Goal: Transaction & Acquisition: Purchase product/service

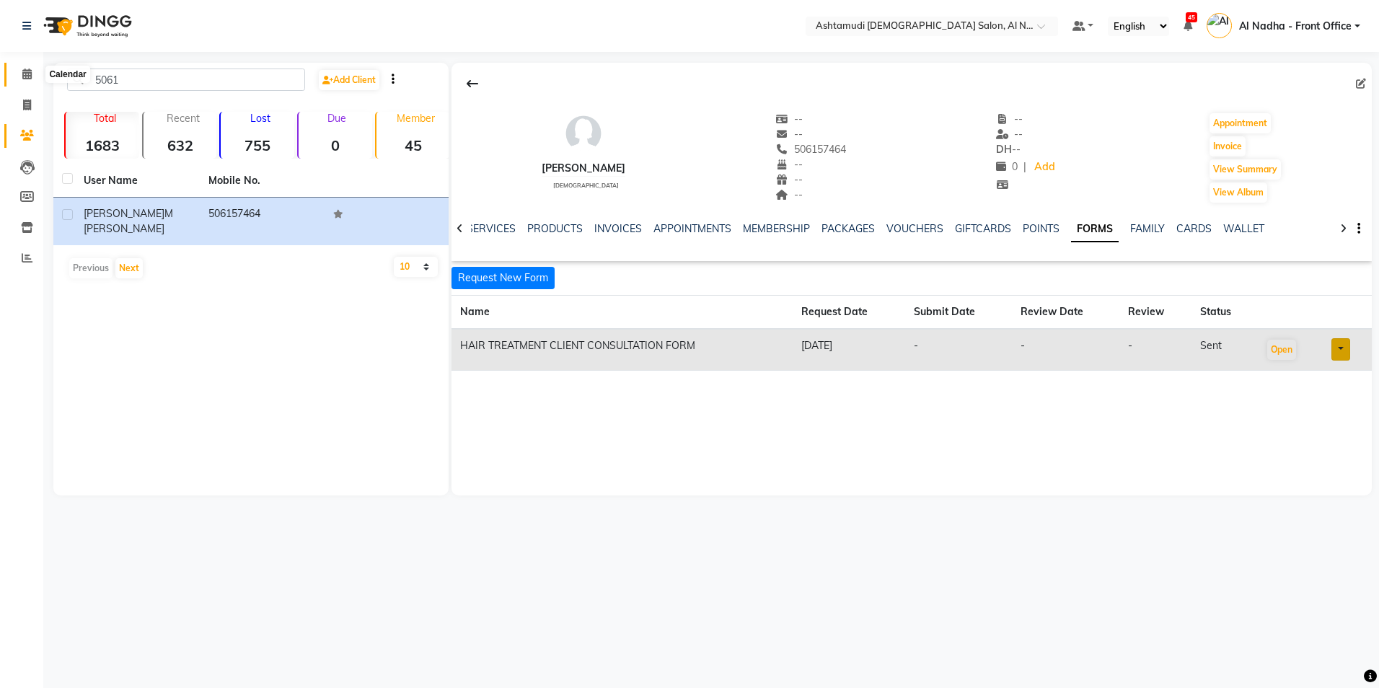
click at [26, 76] on icon at bounding box center [26, 74] width 9 height 11
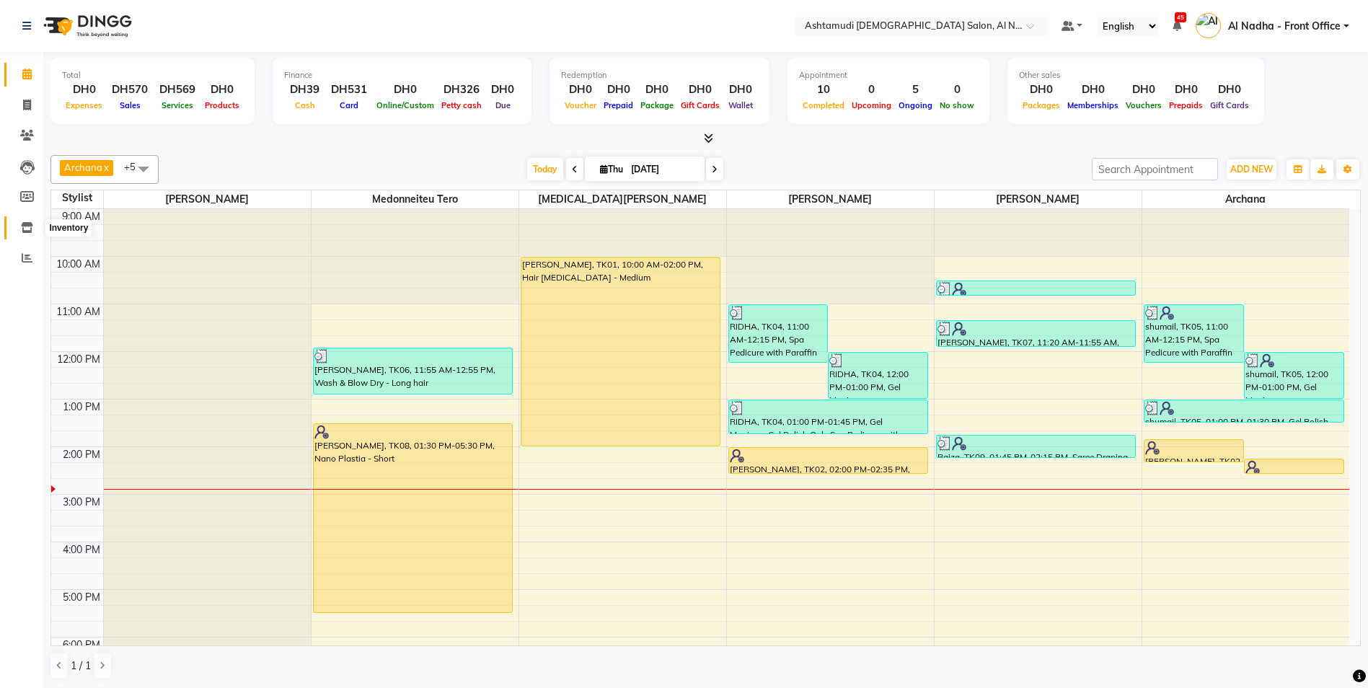
click at [31, 222] on icon at bounding box center [27, 227] width 12 height 11
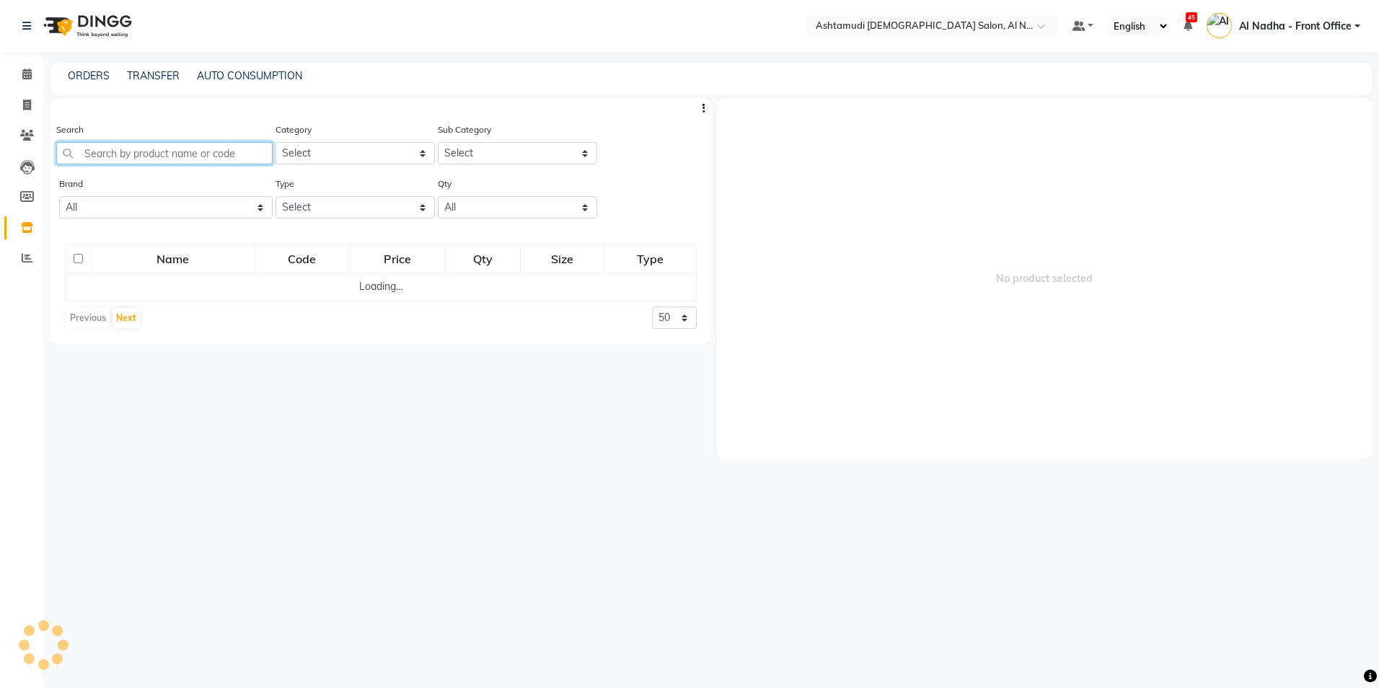
click at [125, 154] on input "text" at bounding box center [164, 153] width 216 height 22
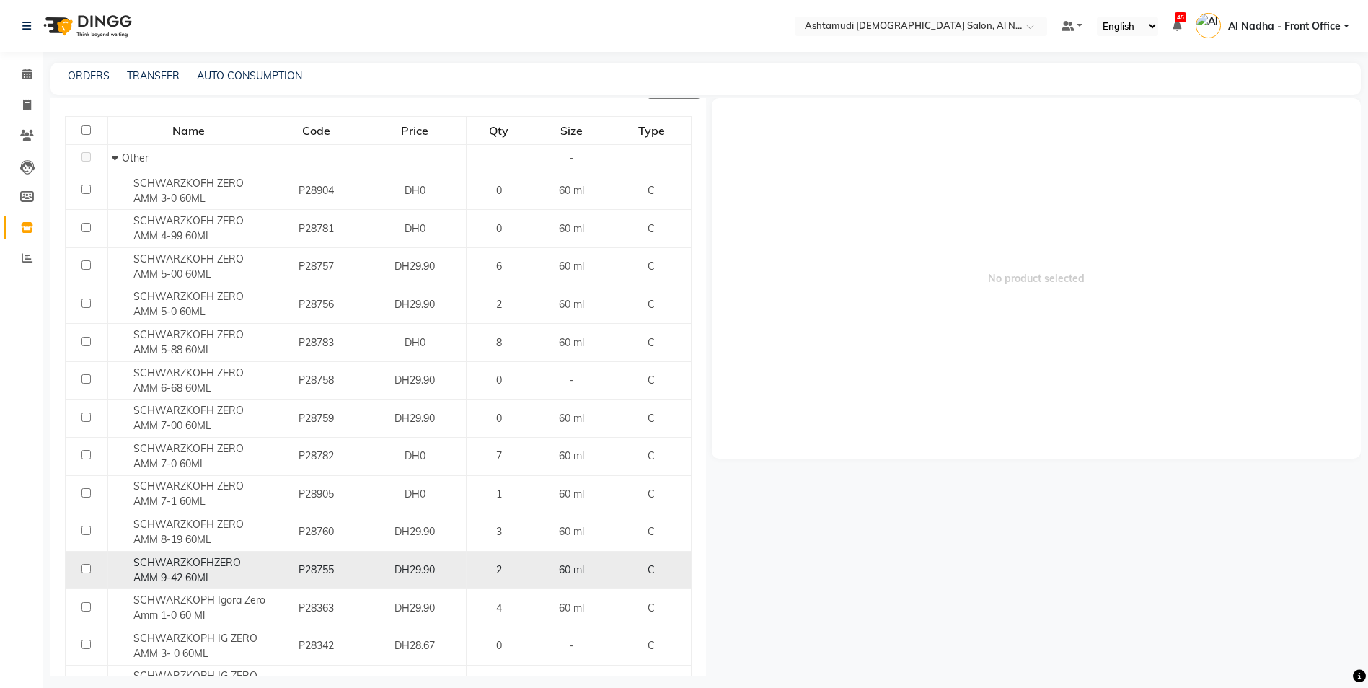
scroll to position [361, 0]
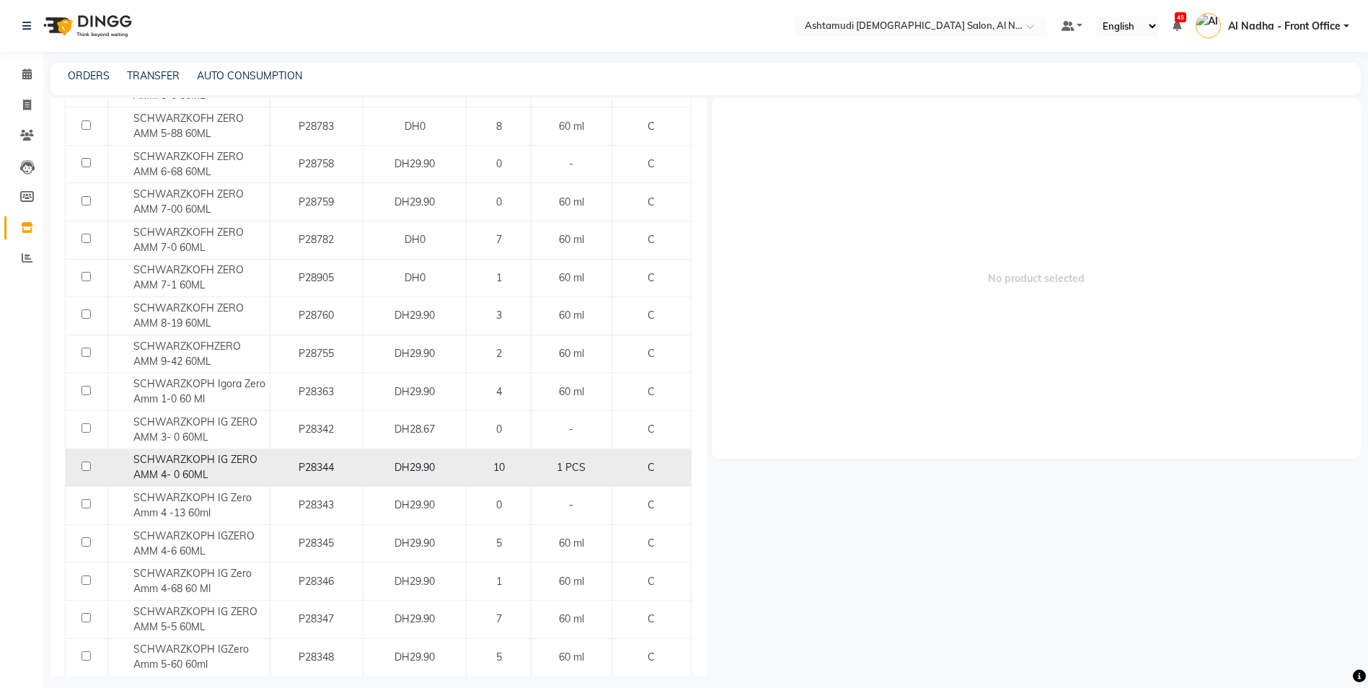
type input "ZERO"
click at [154, 465] on span "SCHWARZKOPH IG ZERO AMM 4- 0 60ML" at bounding box center [195, 467] width 124 height 28
select select
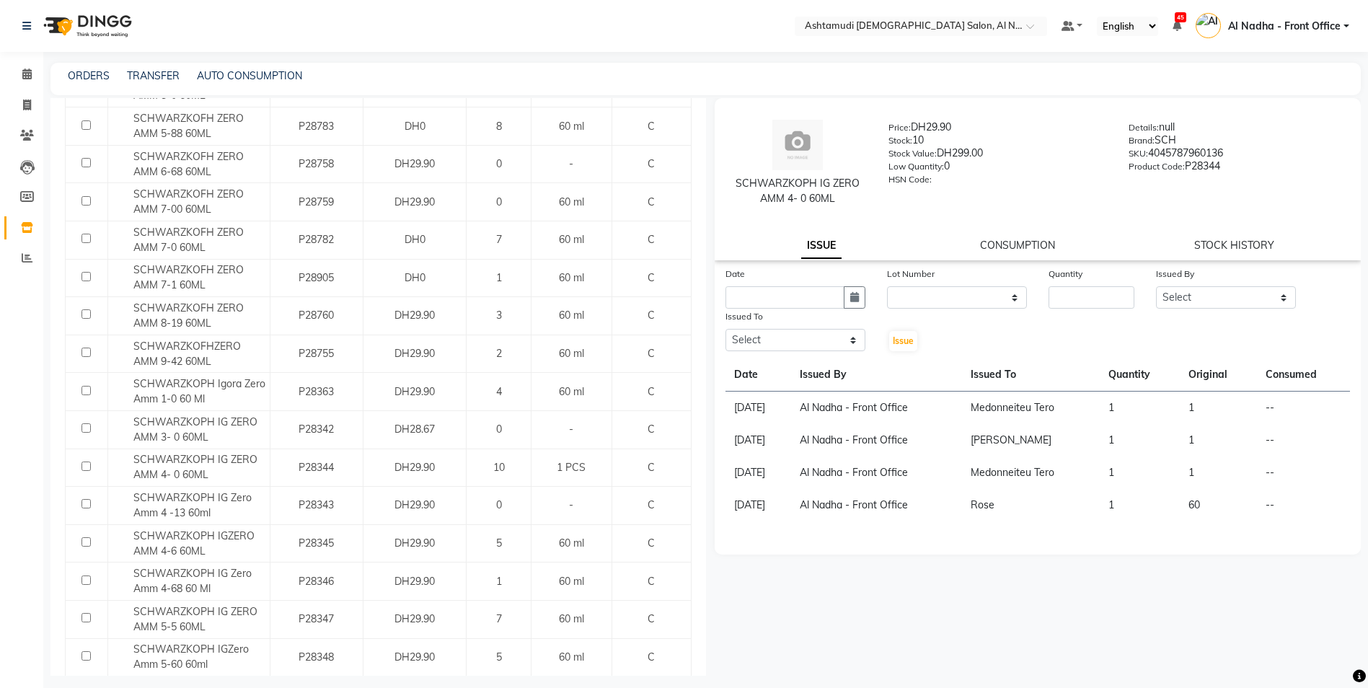
drag, startPoint x: 737, startPoint y: 181, endPoint x: 863, endPoint y: 197, distance: 127.2
click at [863, 197] on div "SCHWARZKOPH IG ZERO AMM 4- 0 60ML" at bounding box center [798, 191] width 139 height 30
drag, startPoint x: 863, startPoint y: 197, endPoint x: 813, endPoint y: 190, distance: 51.0
copy div "SCHWARZKOPH IG ZERO AMM 4- 0 60ML"
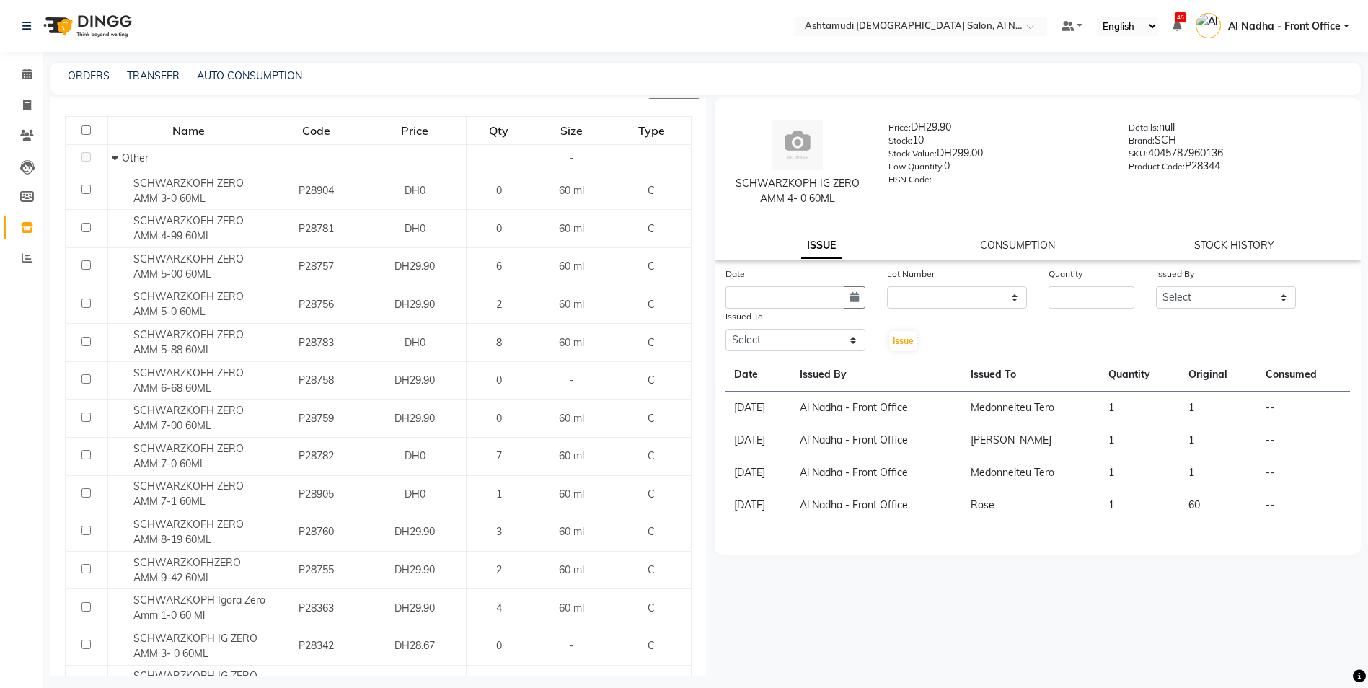
scroll to position [0, 0]
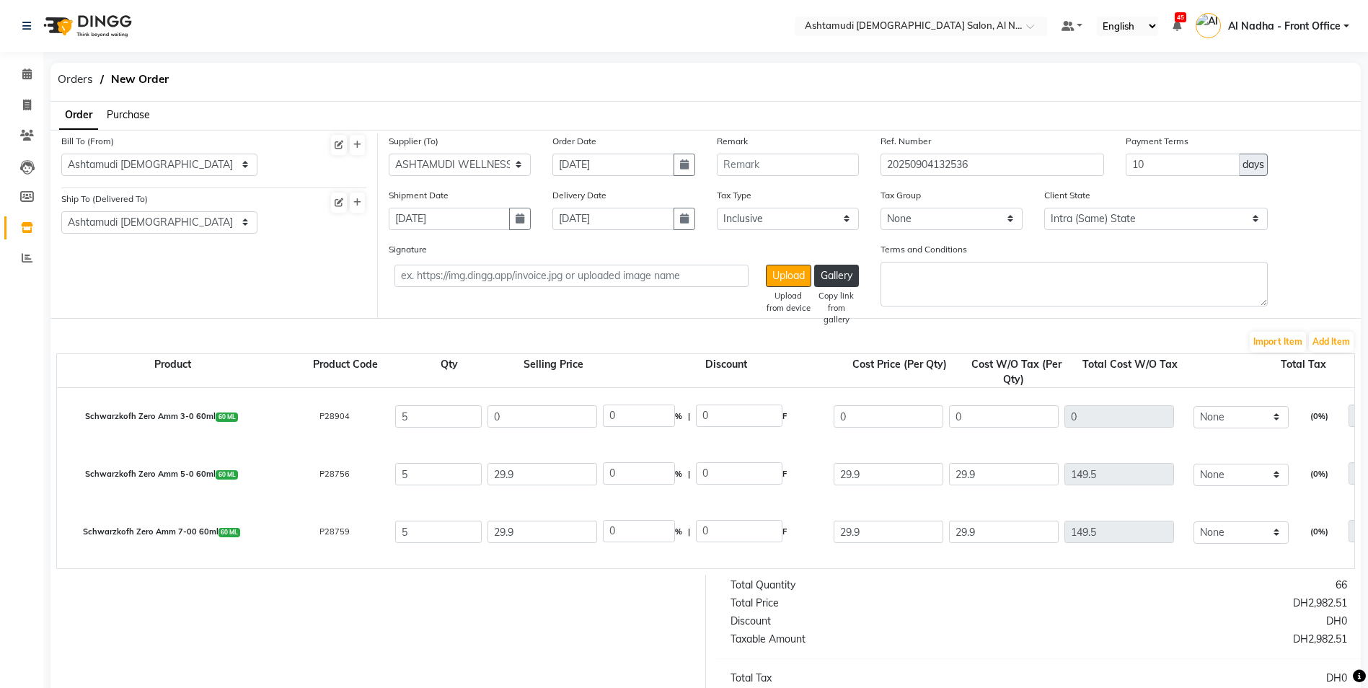
select select "1532"
select select "1533"
select select "5108"
select select "true"
click at [1318, 337] on button "Add Item" at bounding box center [1331, 342] width 45 height 20
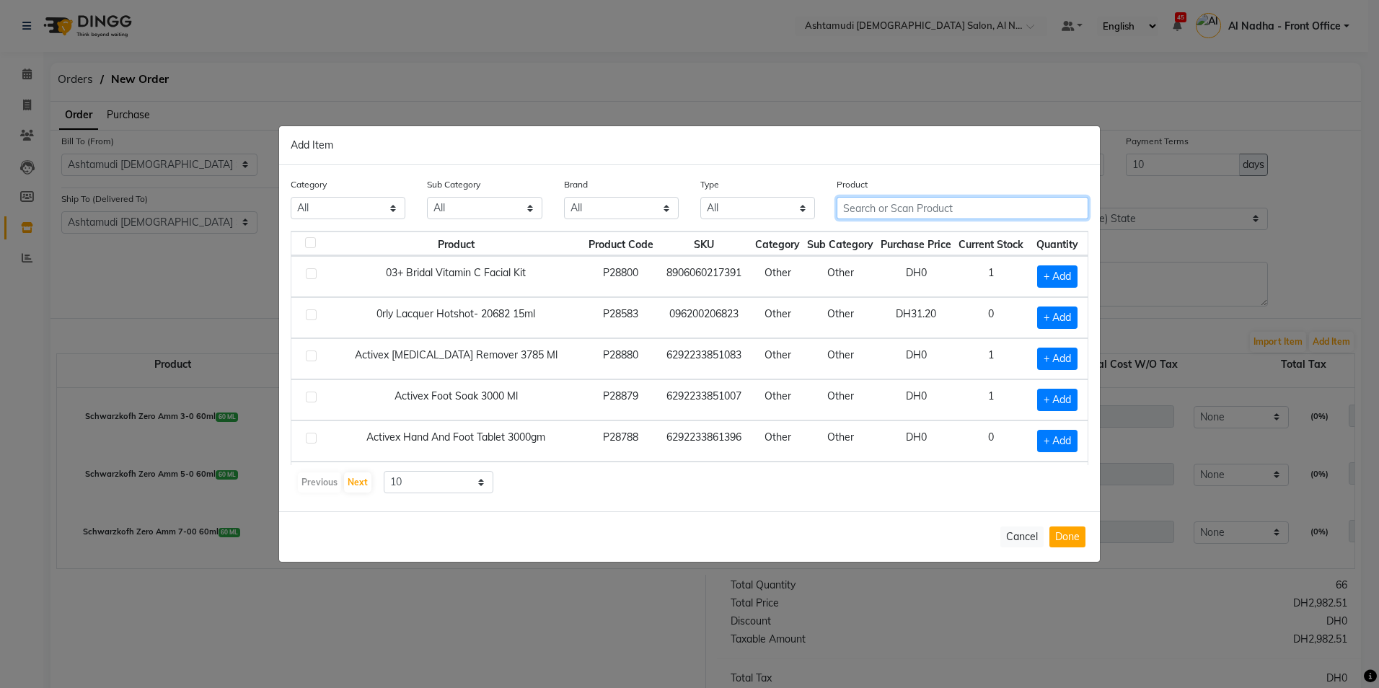
paste input "SCHWARZKOPH IG ZERO AMM 4- 0 60ML"
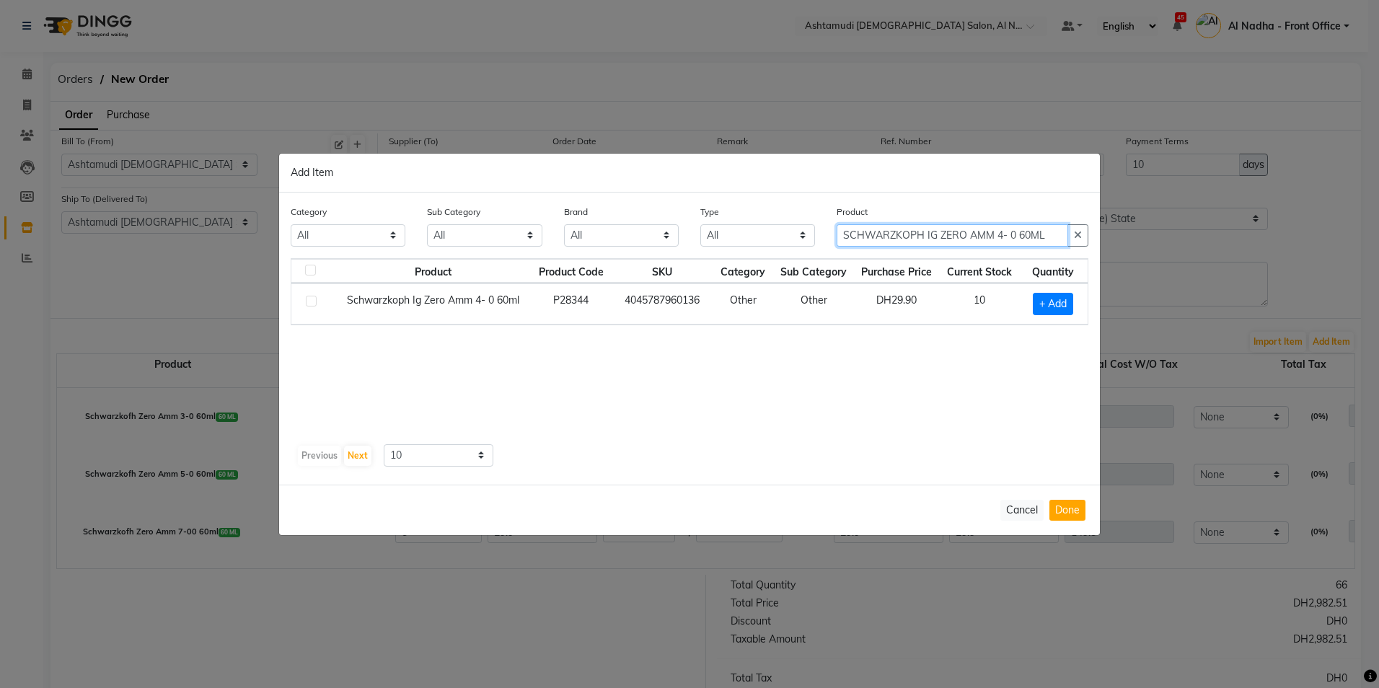
type input "SCHWARZKOPH IG ZERO AMM 4- 0 60ML"
click at [315, 299] on label at bounding box center [311, 301] width 11 height 11
click at [315, 299] on input "checkbox" at bounding box center [310, 301] width 9 height 9
checkbox input "true"
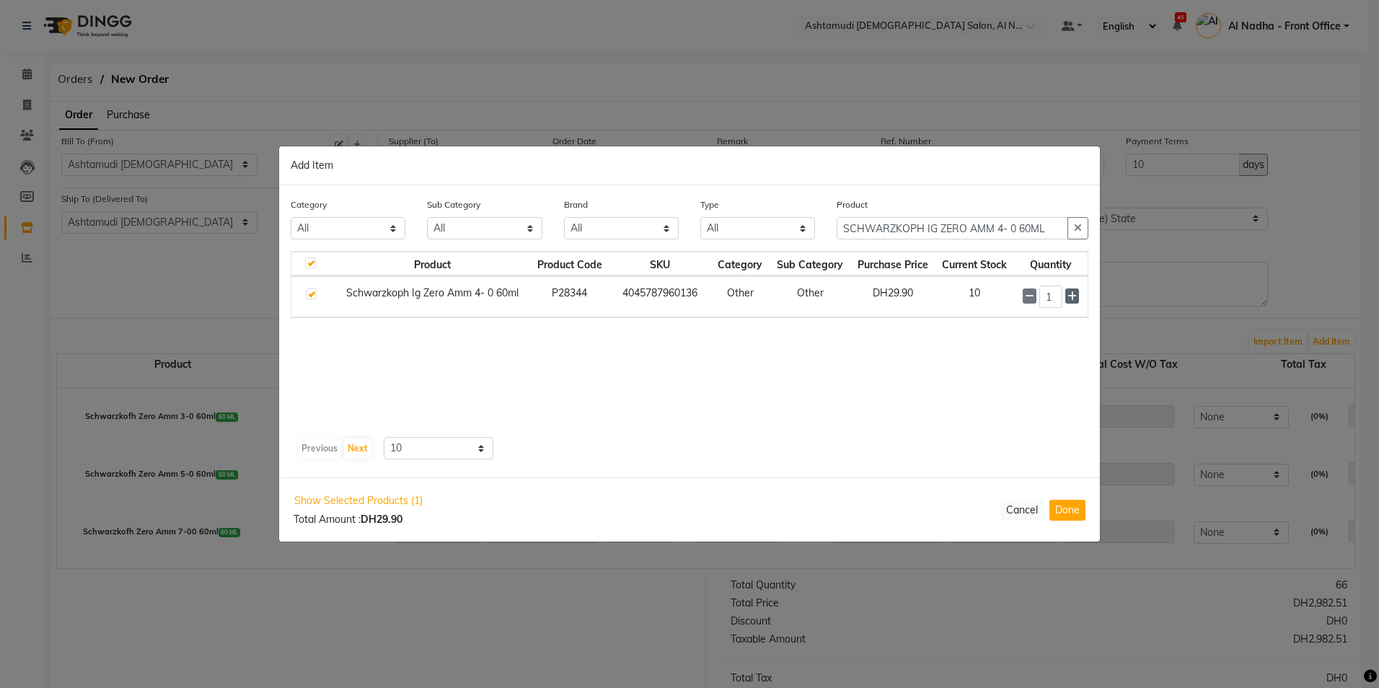
click at [1072, 299] on icon at bounding box center [1072, 296] width 9 height 10
click at [1072, 299] on icon at bounding box center [1072, 297] width 9 height 10
type input "5"
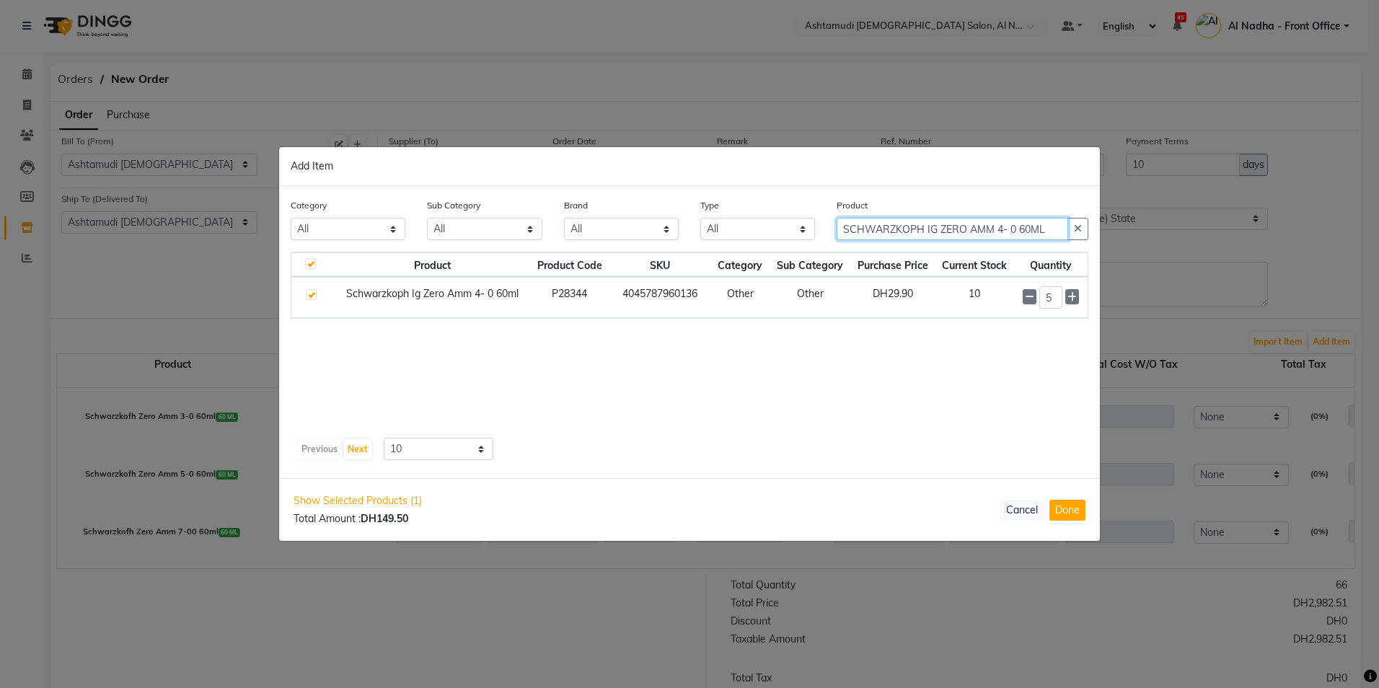
click at [1047, 231] on input "SCHWARZKOPH IG ZERO AMM 4- 0 60ML" at bounding box center [953, 229] width 232 height 22
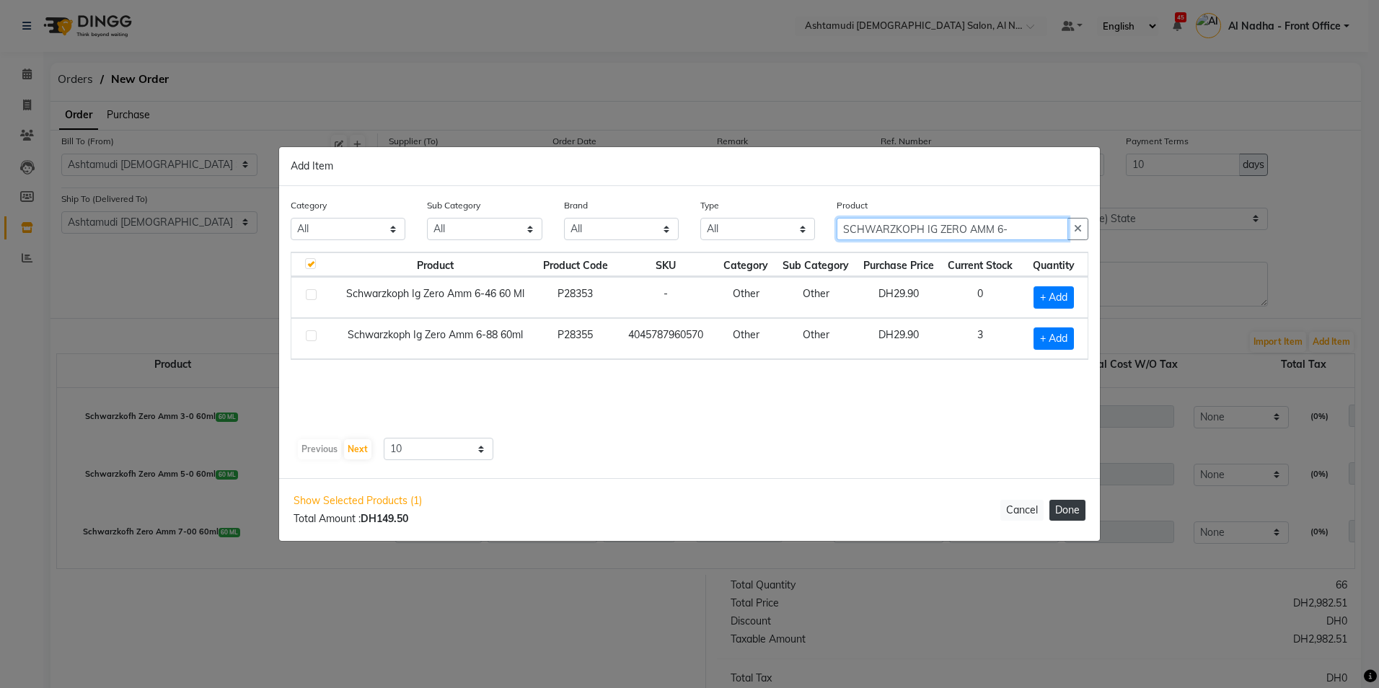
type input "SCHWARZKOPH IG ZERO AMM 6-"
click at [1074, 509] on button "Done" at bounding box center [1068, 510] width 36 height 21
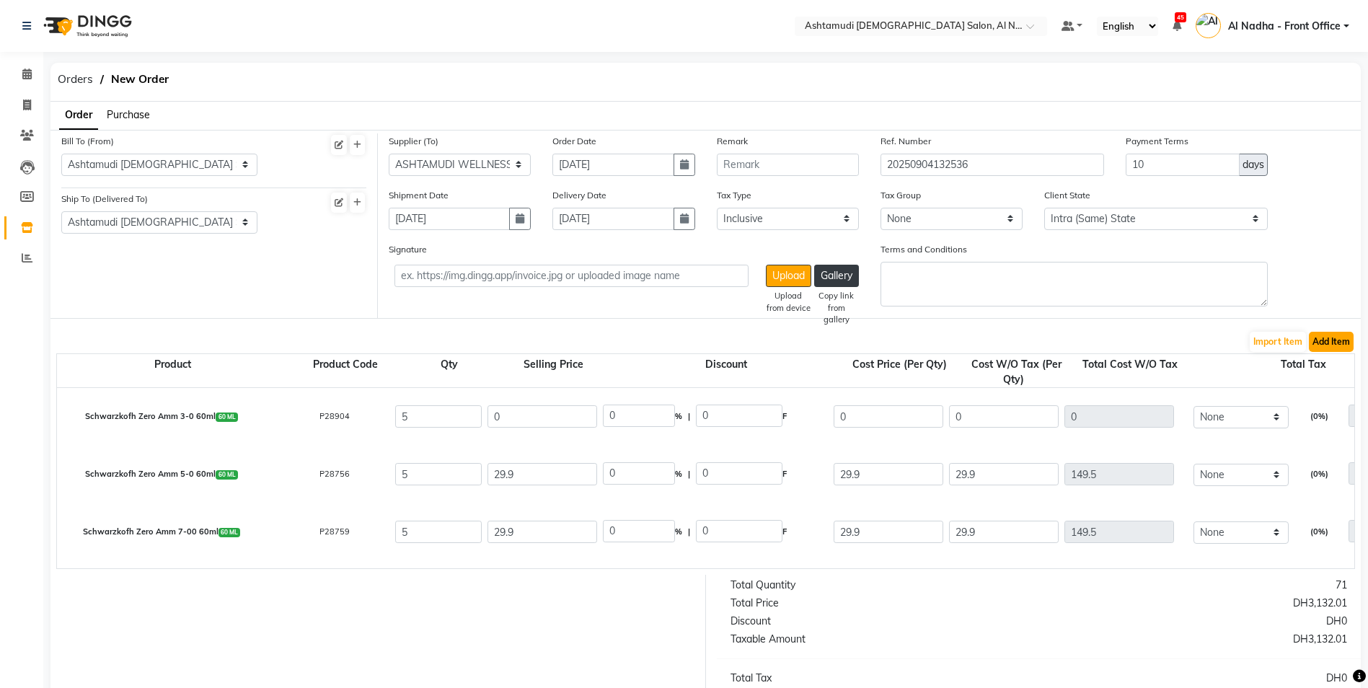
click at [1335, 339] on button "Add Item" at bounding box center [1331, 342] width 45 height 20
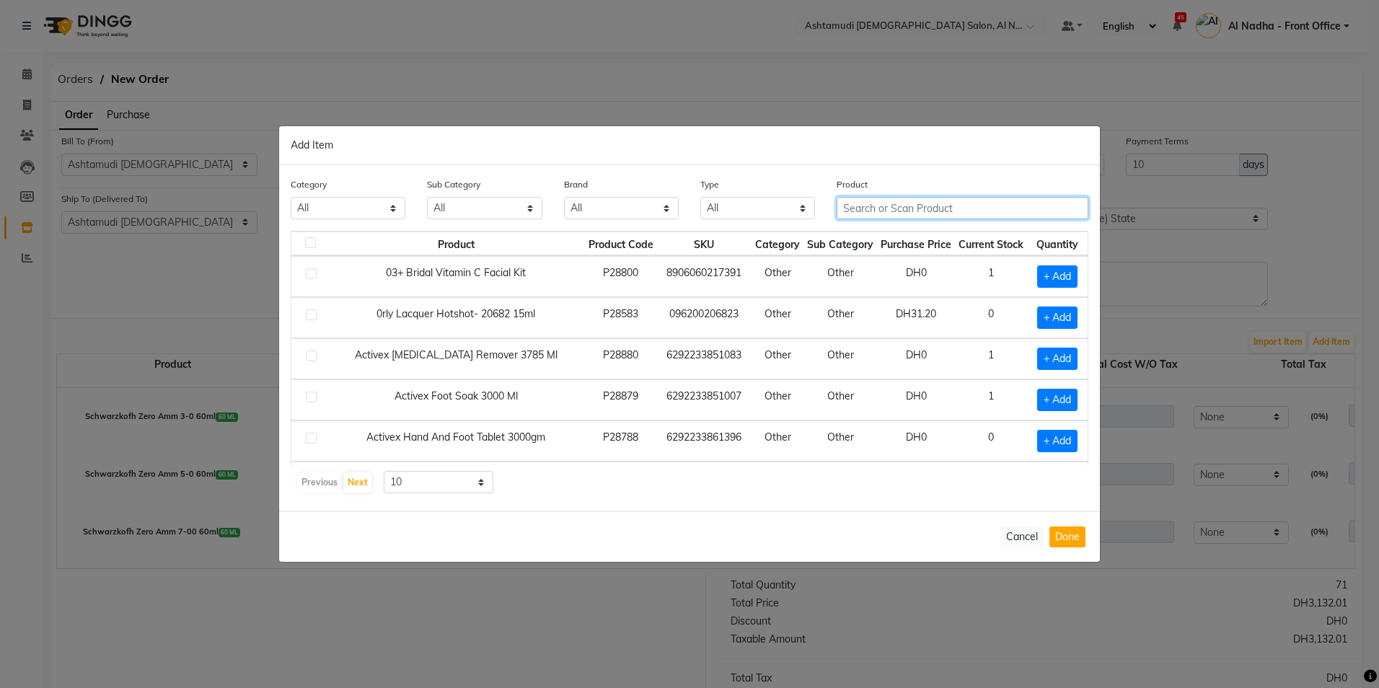
paste input "SCHWARZKOPH IG Zero Amm6- 0 60ml"
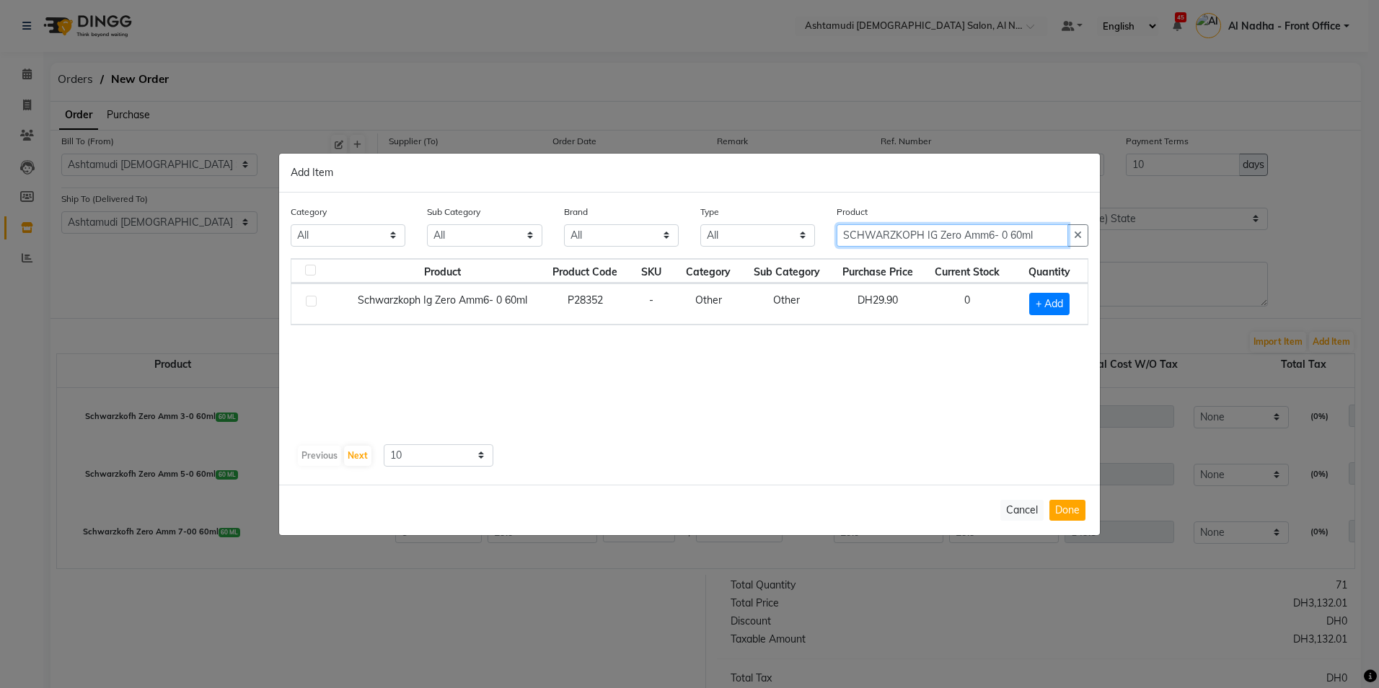
type input "SCHWARZKOPH IG Zero Amm6- 0 60ml"
click at [312, 302] on label at bounding box center [311, 301] width 11 height 11
click at [312, 302] on input "checkbox" at bounding box center [310, 301] width 9 height 9
checkbox input "true"
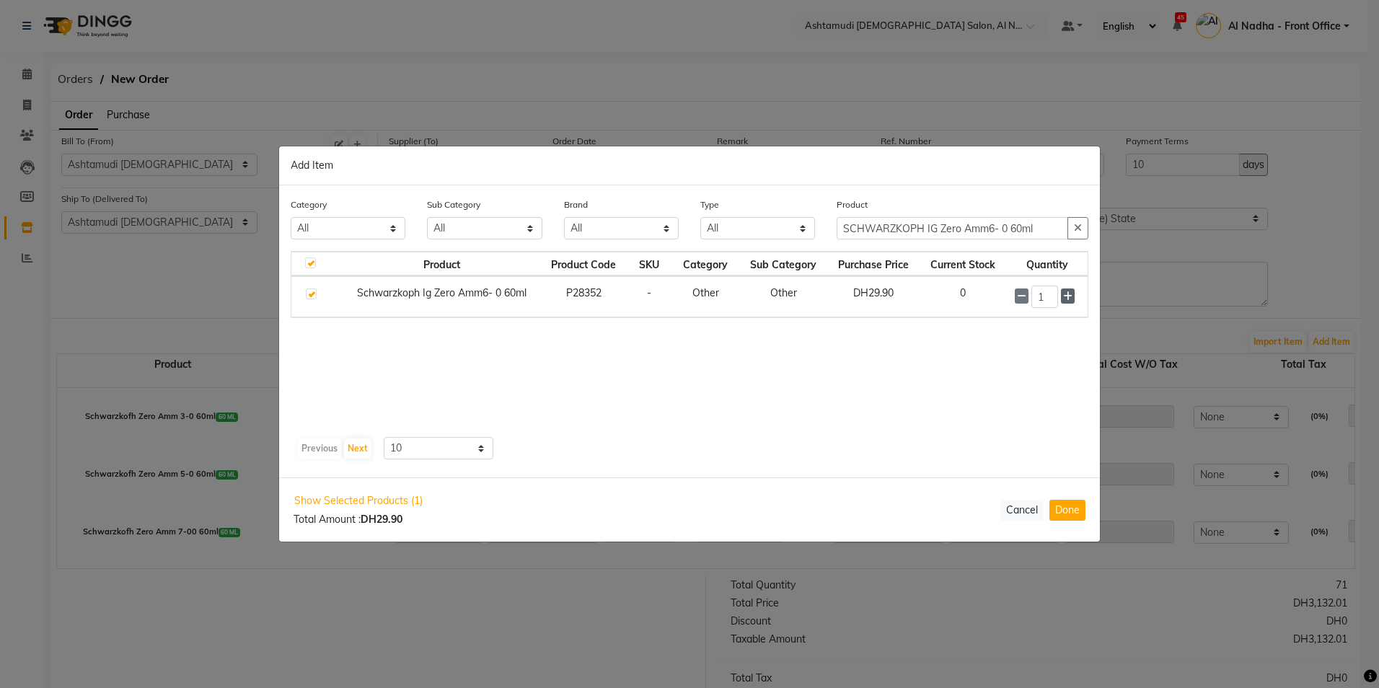
click at [1070, 296] on icon at bounding box center [1067, 296] width 9 height 10
click at [1070, 296] on icon at bounding box center [1067, 297] width 9 height 10
type input "5"
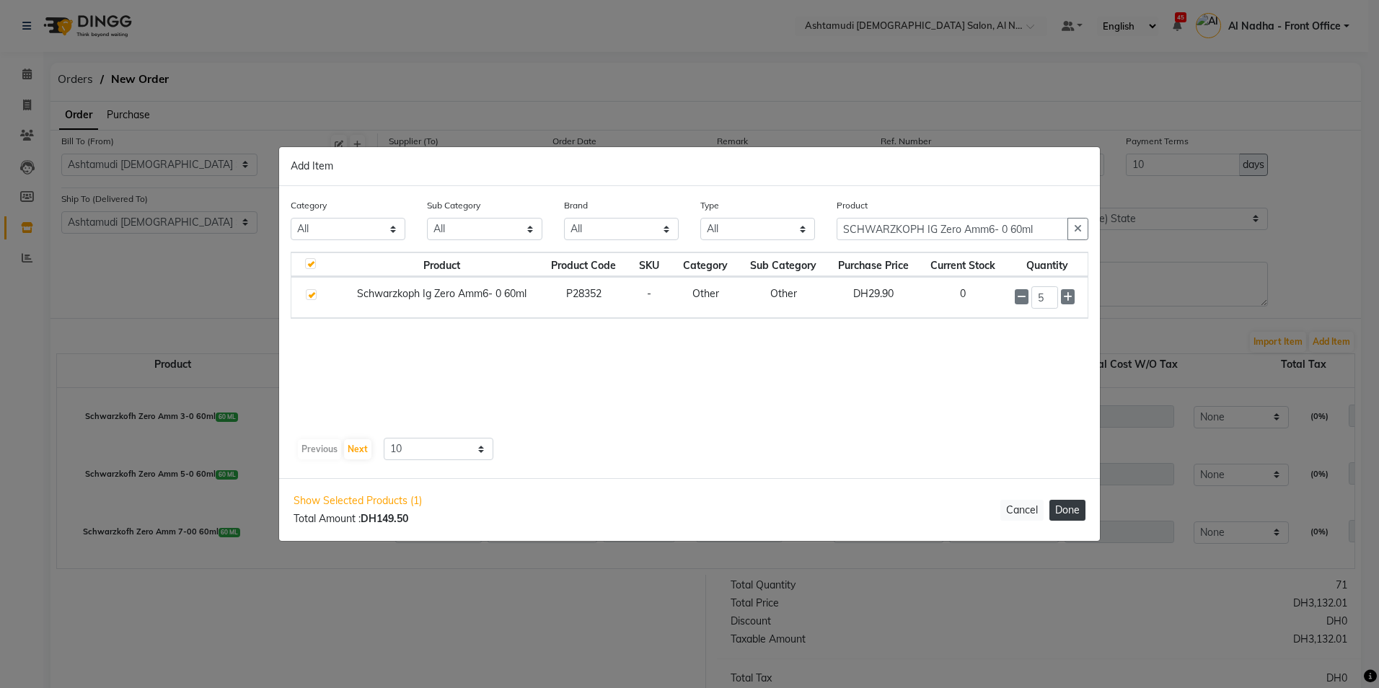
click at [1077, 511] on button "Done" at bounding box center [1068, 510] width 36 height 21
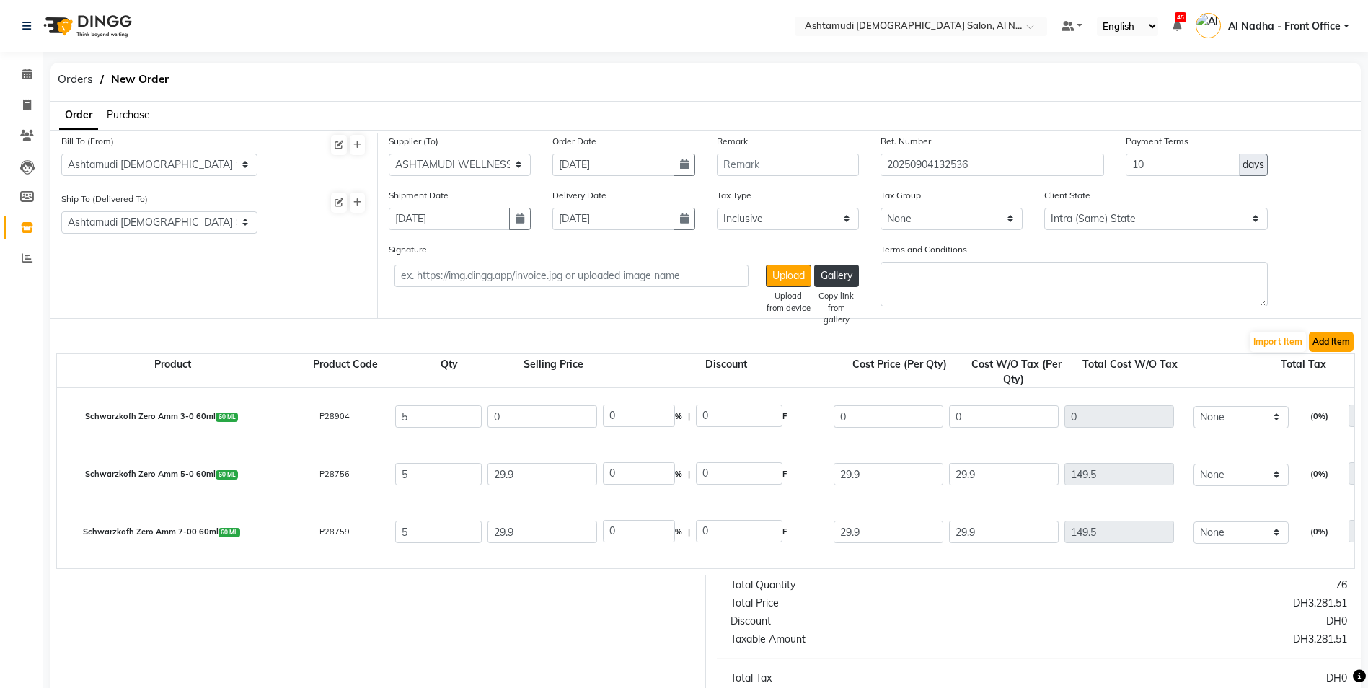
click at [1329, 340] on button "Add Item" at bounding box center [1331, 342] width 45 height 20
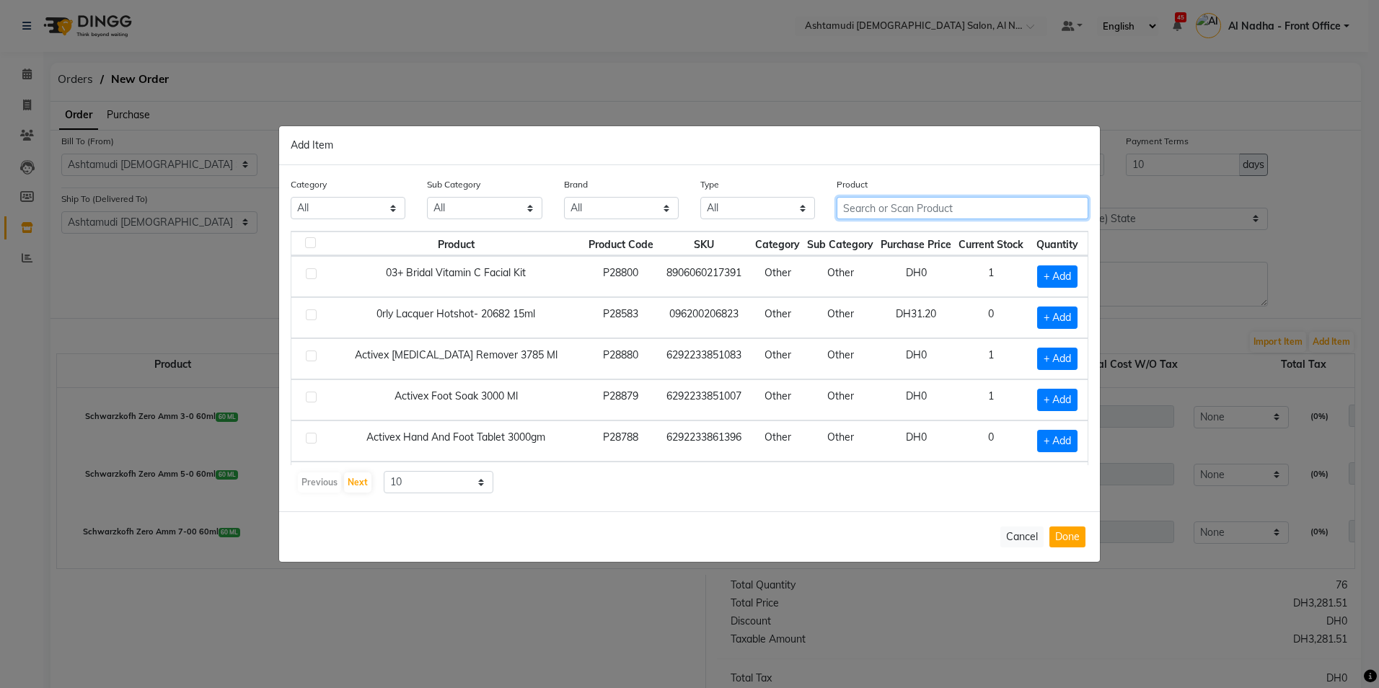
paste input "SCHWARZKOPH IG Zero Amm 8- 0 60mL"
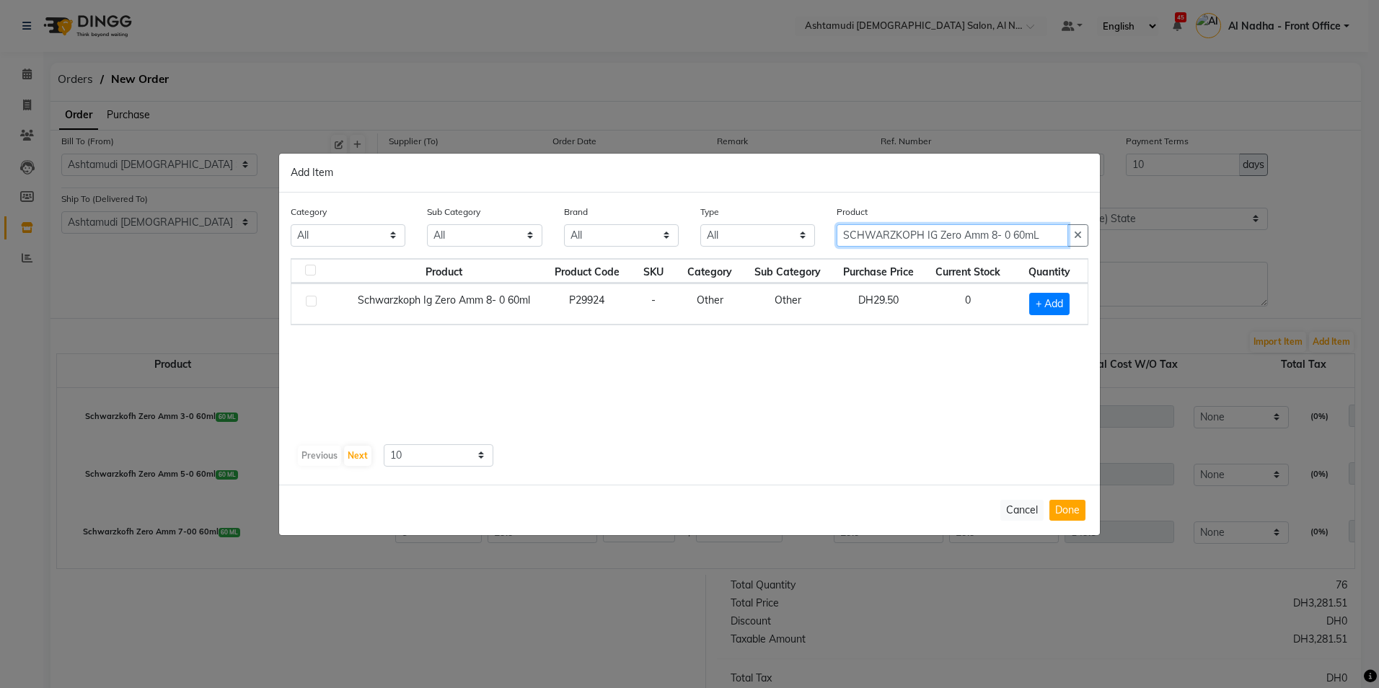
type input "SCHWARZKOPH IG Zero Amm 8- 0 60mL"
click at [316, 302] on label at bounding box center [311, 301] width 11 height 11
click at [315, 302] on input "checkbox" at bounding box center [310, 301] width 9 height 9
checkbox input "true"
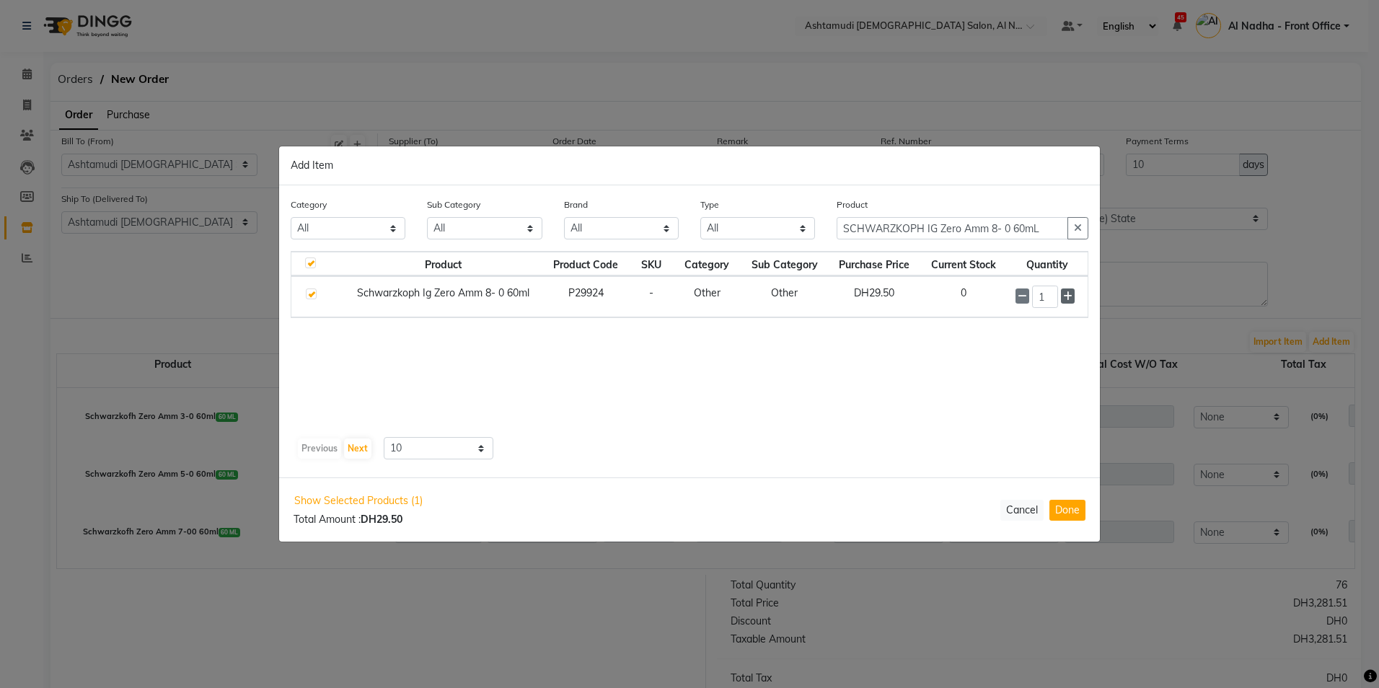
click at [1065, 300] on icon at bounding box center [1067, 296] width 9 height 10
click at [1076, 289] on div "2" at bounding box center [1047, 297] width 63 height 22
click at [1073, 298] on icon at bounding box center [1067, 296] width 9 height 10
click at [1073, 298] on icon at bounding box center [1067, 297] width 9 height 10
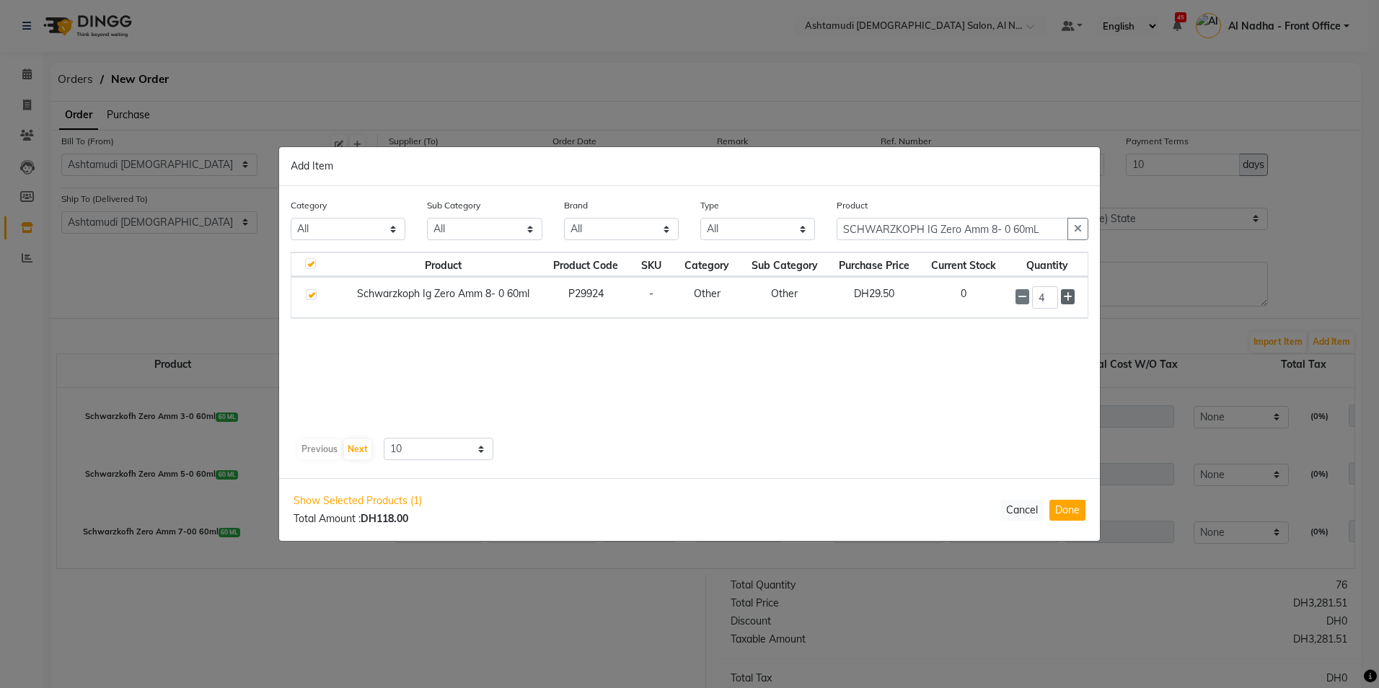
click at [1073, 298] on icon at bounding box center [1067, 297] width 9 height 10
type input "5"
click at [1067, 511] on button "Done" at bounding box center [1068, 510] width 36 height 21
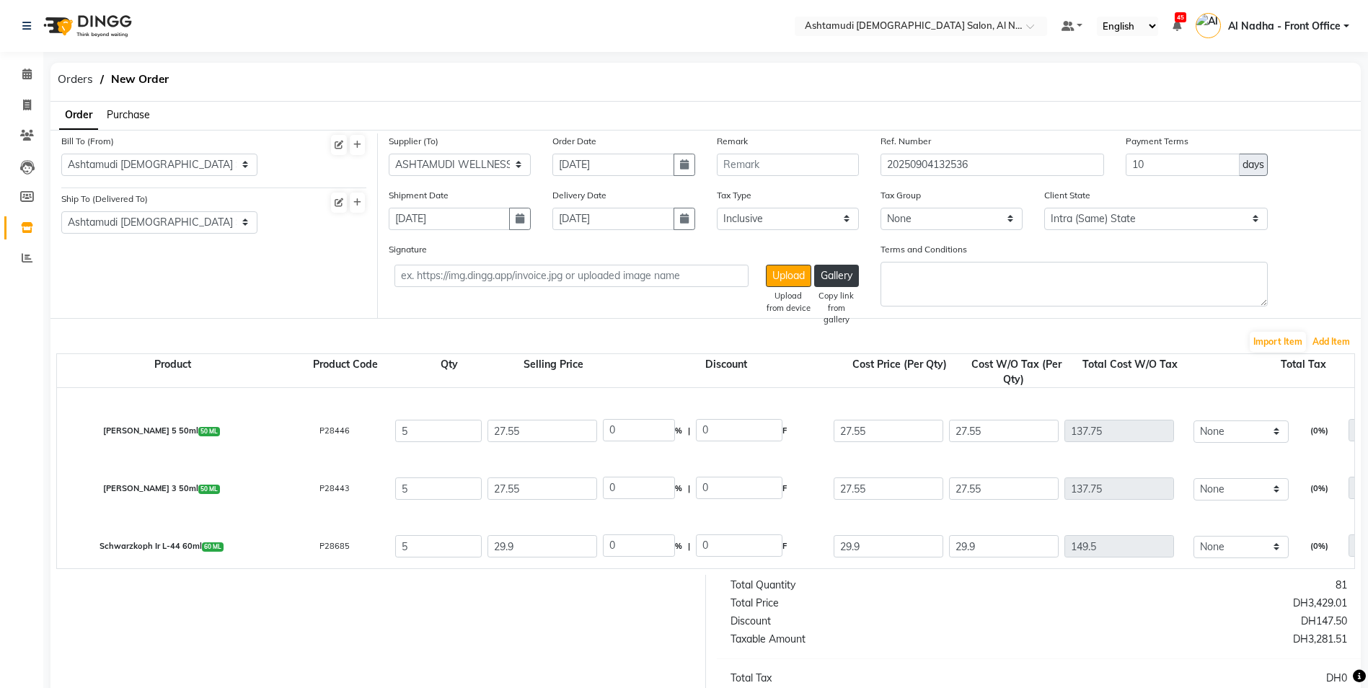
scroll to position [210, 0]
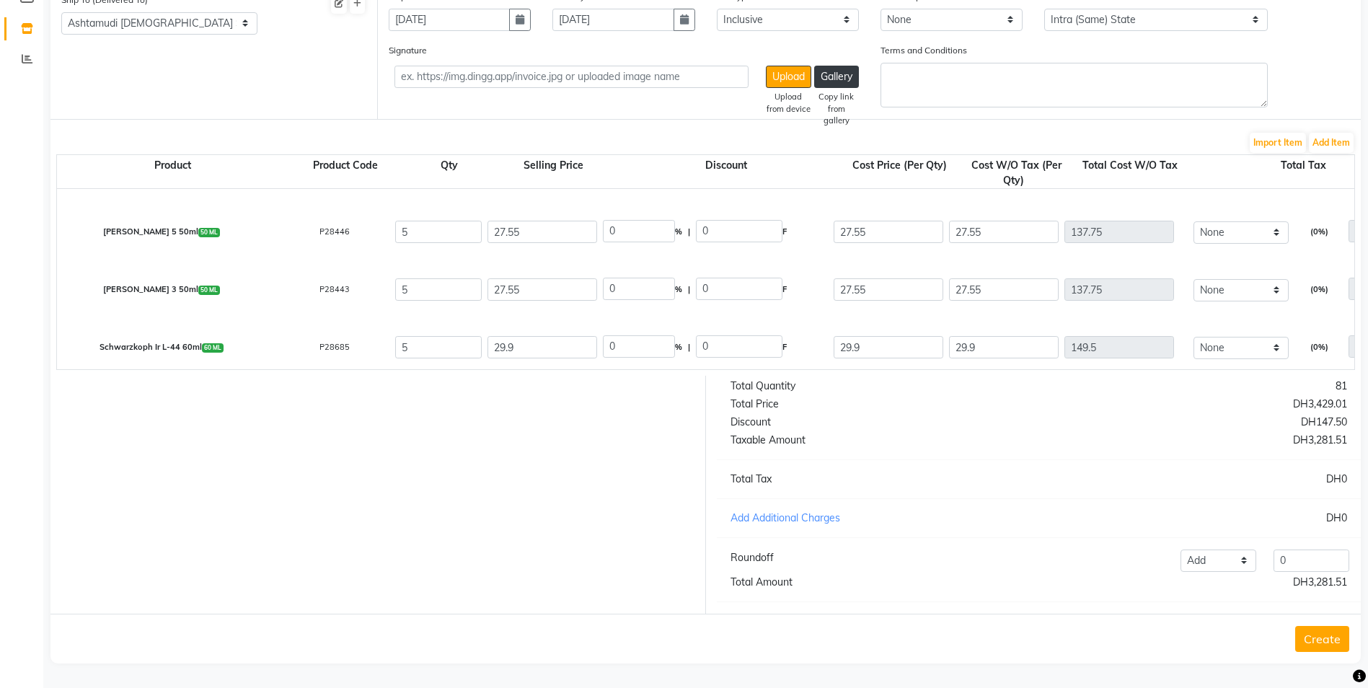
click at [1330, 637] on button "Create" at bounding box center [1323, 639] width 54 height 26
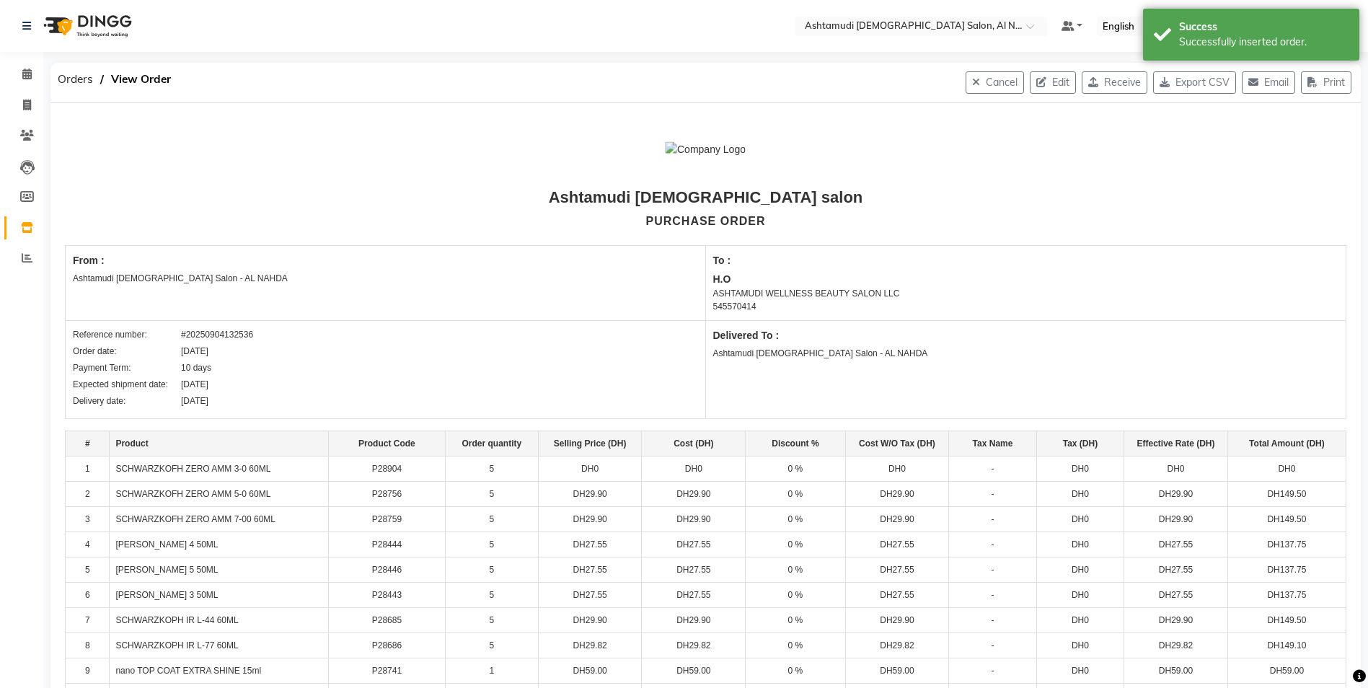
drag, startPoint x: 182, startPoint y: 330, endPoint x: 262, endPoint y: 334, distance: 80.2
click at [262, 334] on div "Reference number: #20250904132536" at bounding box center [385, 334] width 625 height 13
drag, startPoint x: 262, startPoint y: 334, endPoint x: 250, endPoint y: 329, distance: 12.6
copy div "#20250904132536"
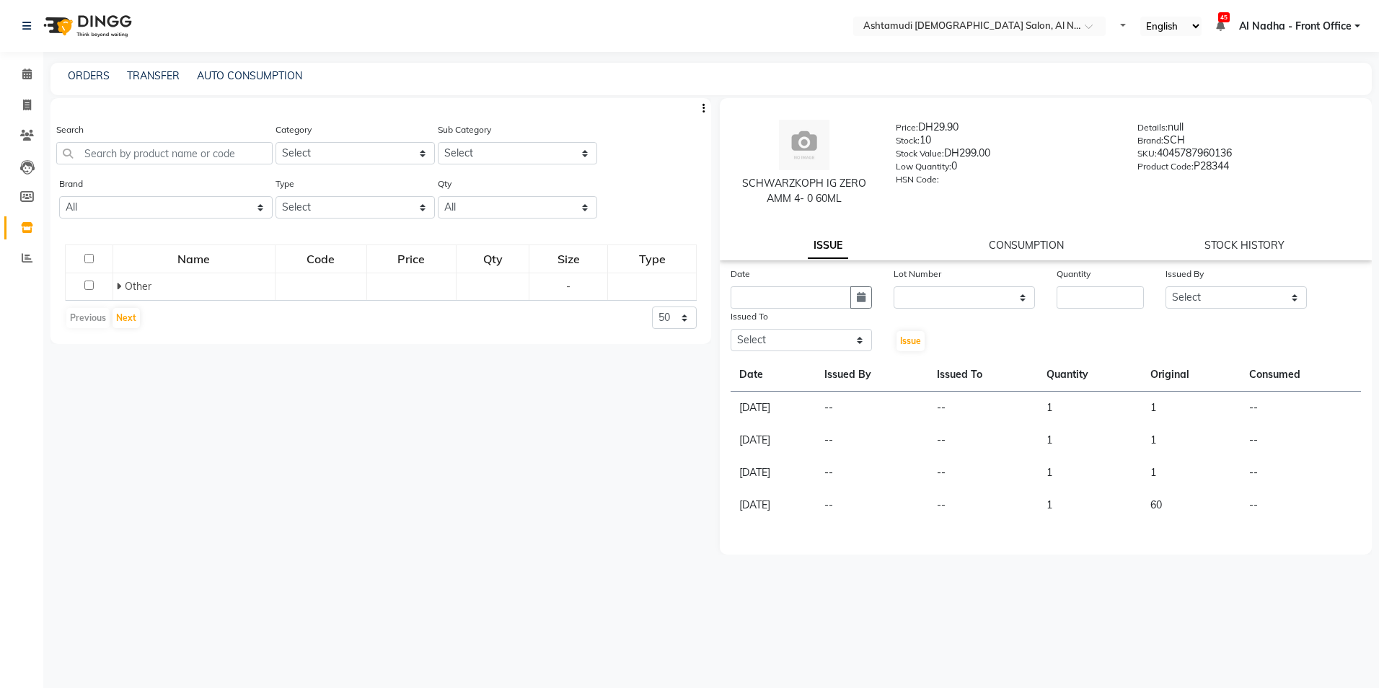
select select
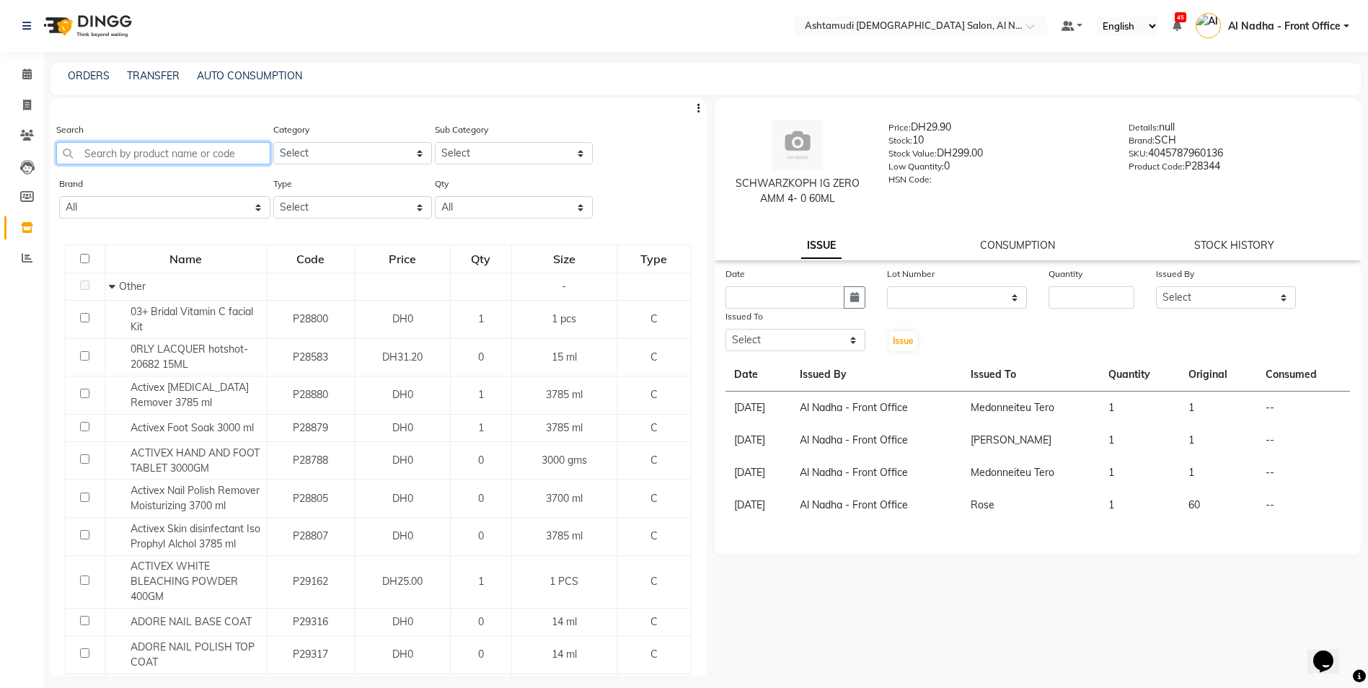
click at [139, 157] on input "text" at bounding box center [163, 153] width 214 height 22
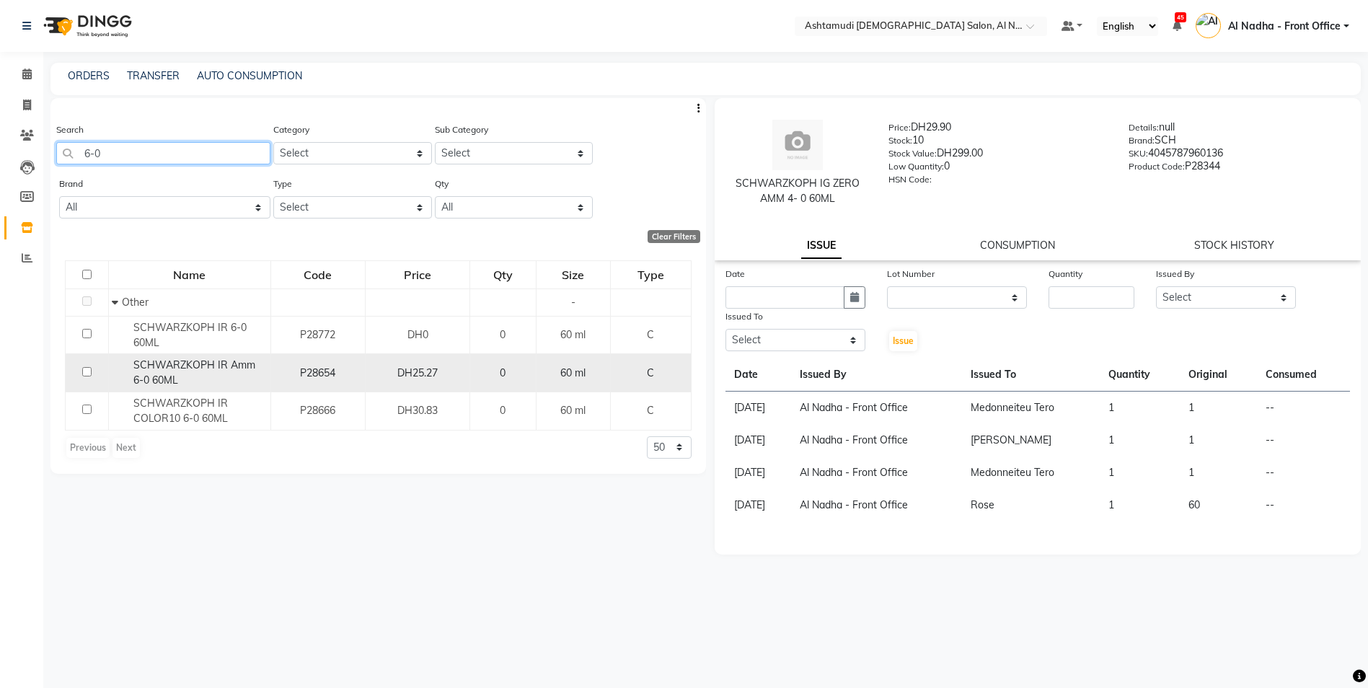
type input "6-0"
click at [88, 370] on input "checkbox" at bounding box center [86, 371] width 9 height 9
checkbox input "true"
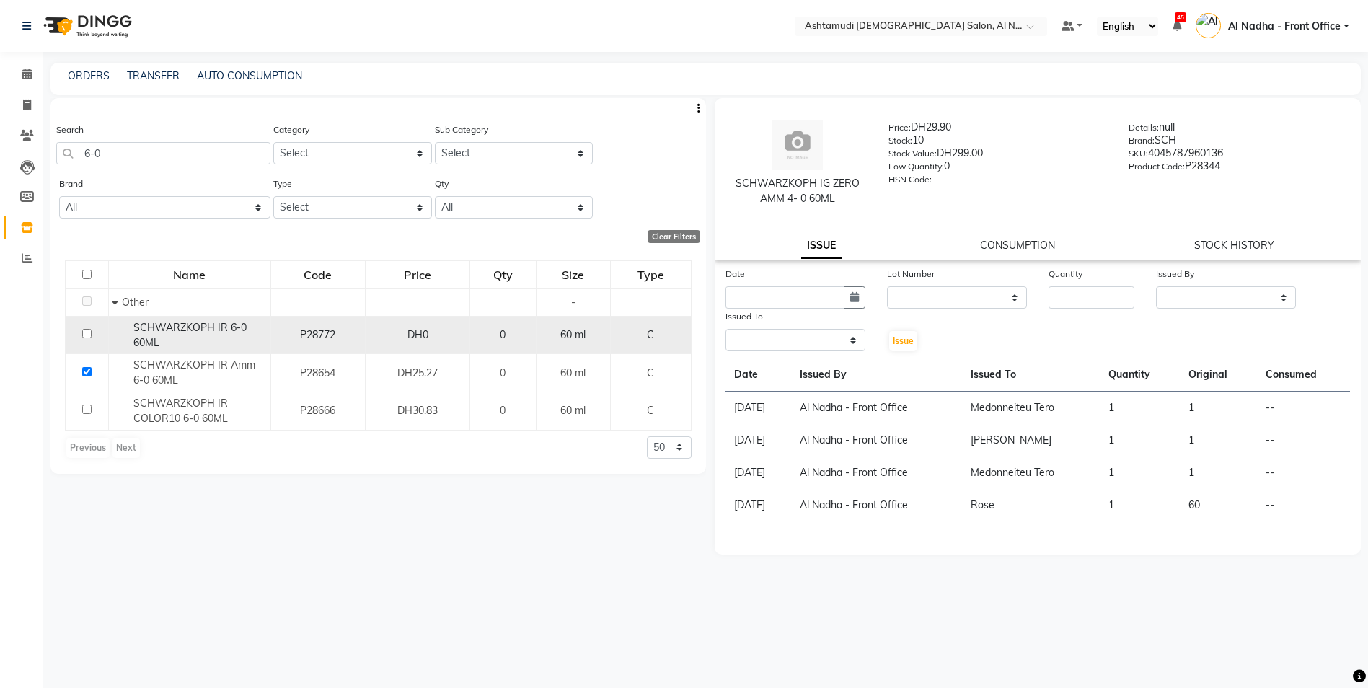
select select
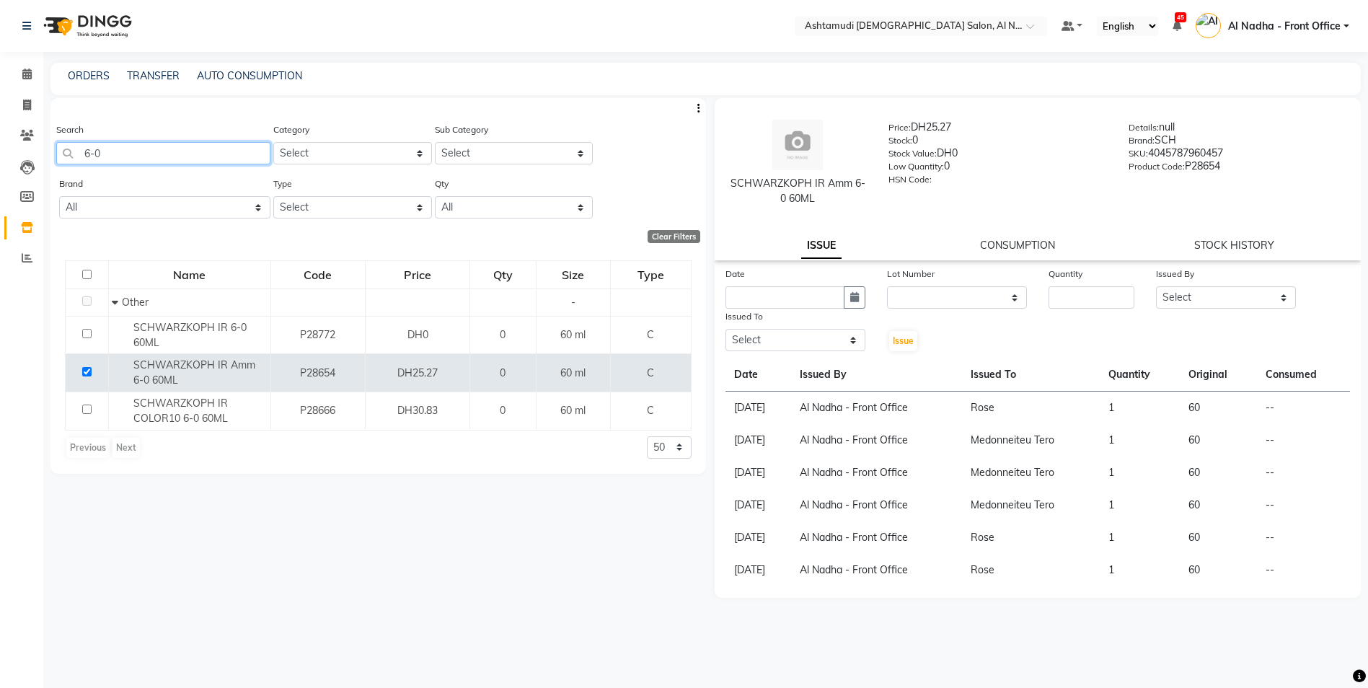
click at [229, 153] on input "6-0" at bounding box center [163, 153] width 214 height 22
type input "6"
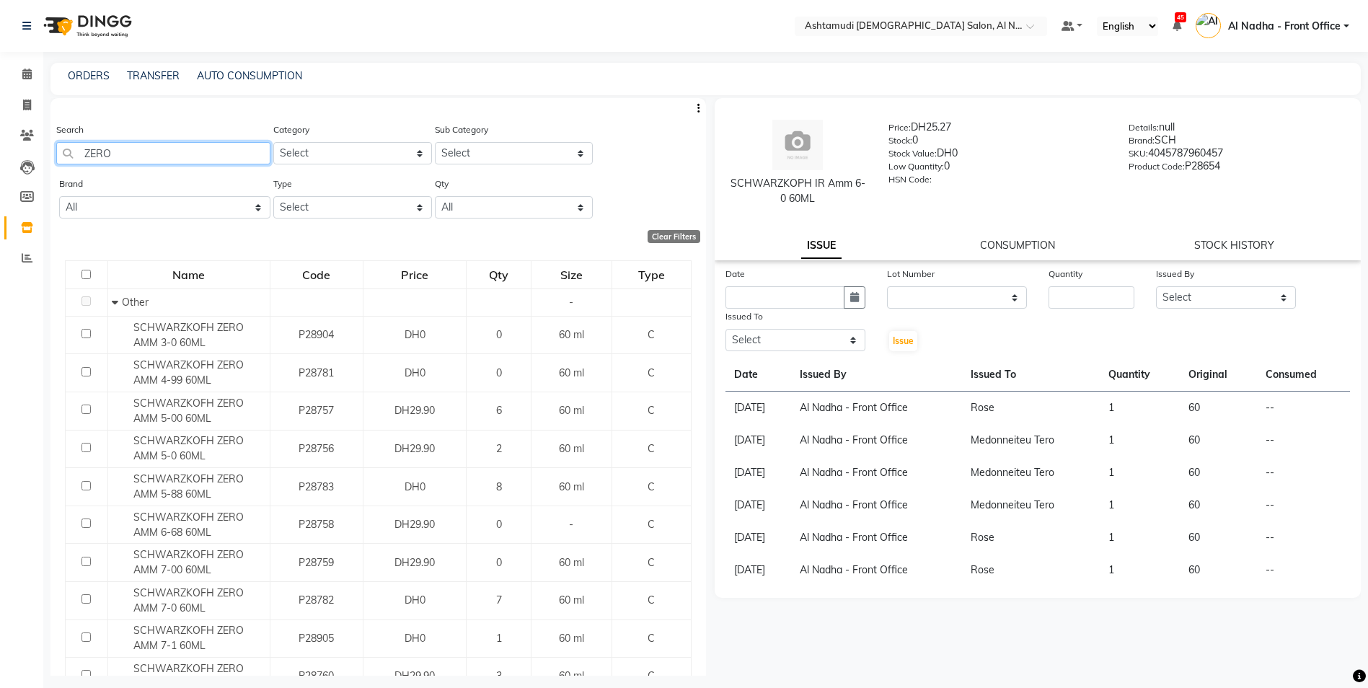
type input "ZERO"
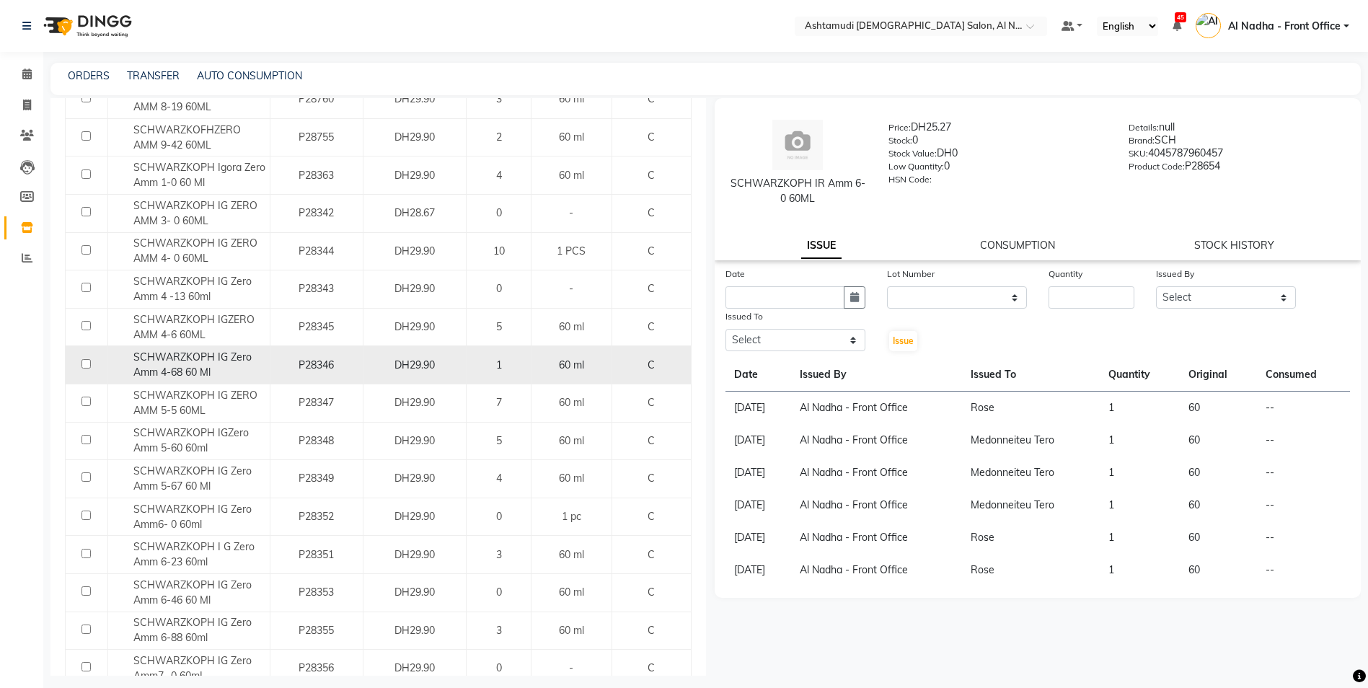
scroll to position [649, 0]
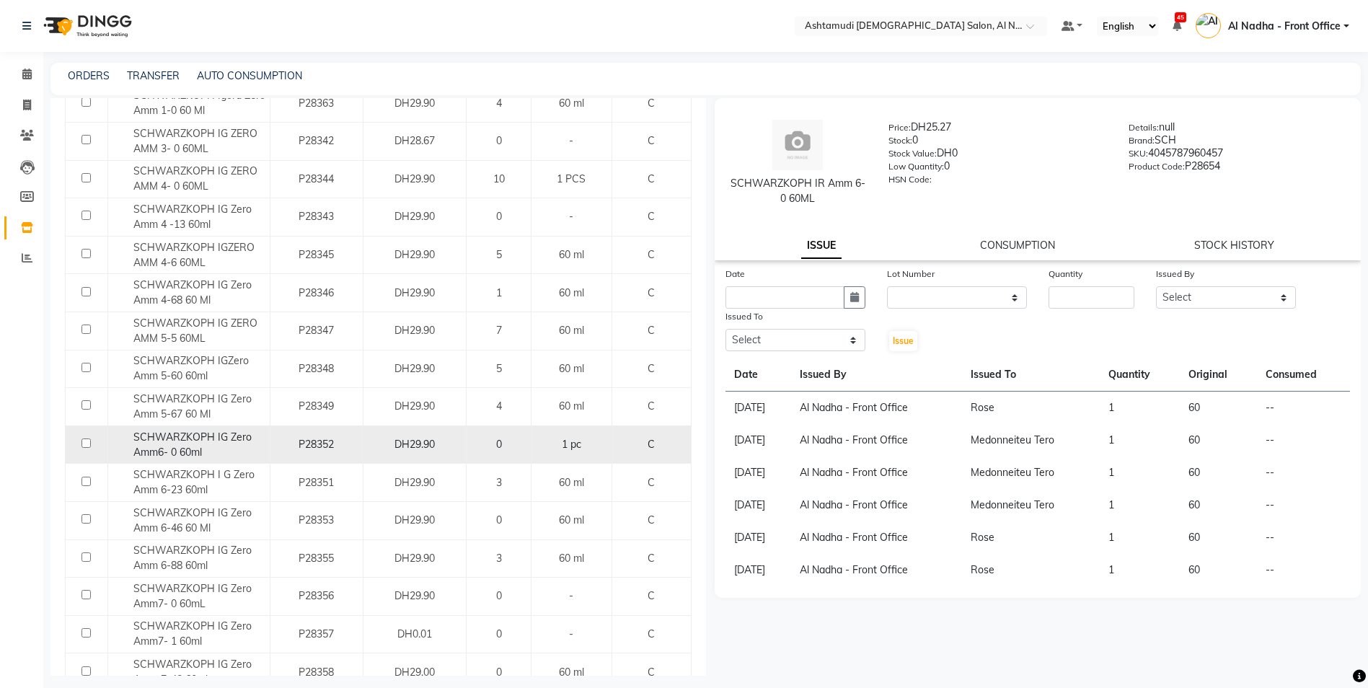
click at [85, 441] on input "checkbox" at bounding box center [86, 443] width 9 height 9
checkbox input "true"
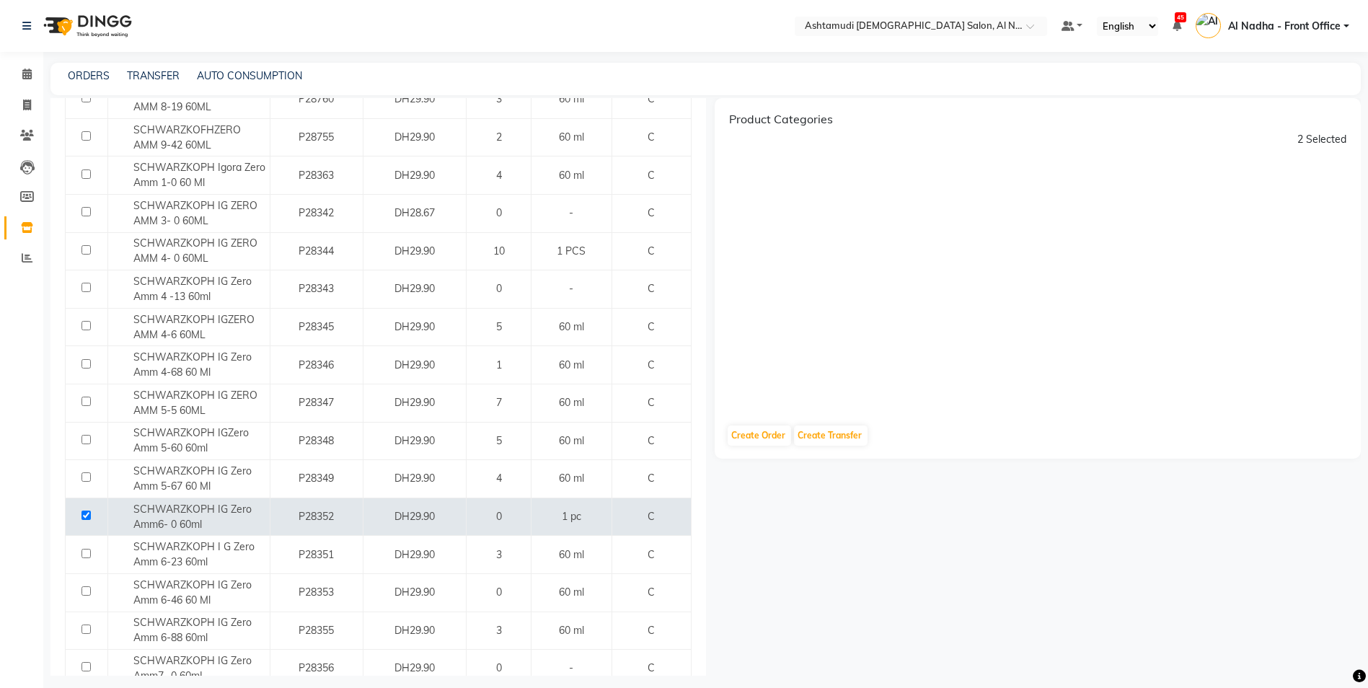
scroll to position [433, 0]
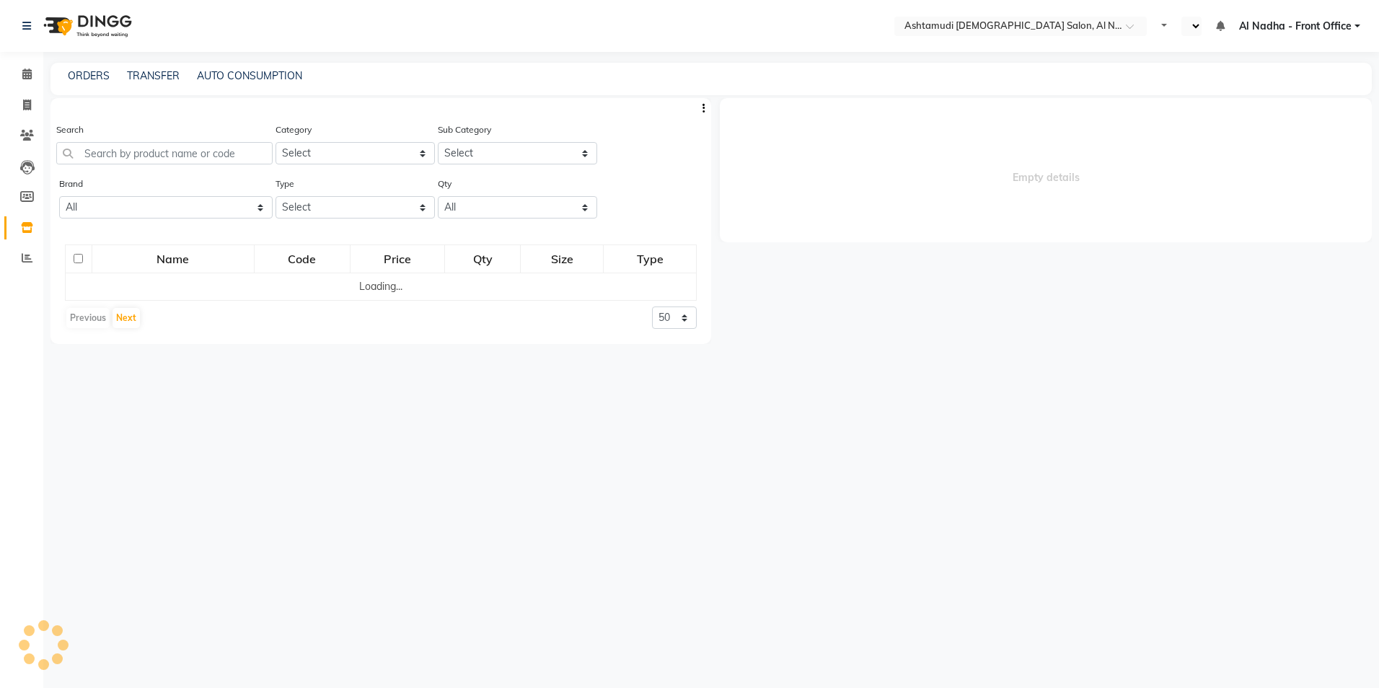
select select "en"
select select
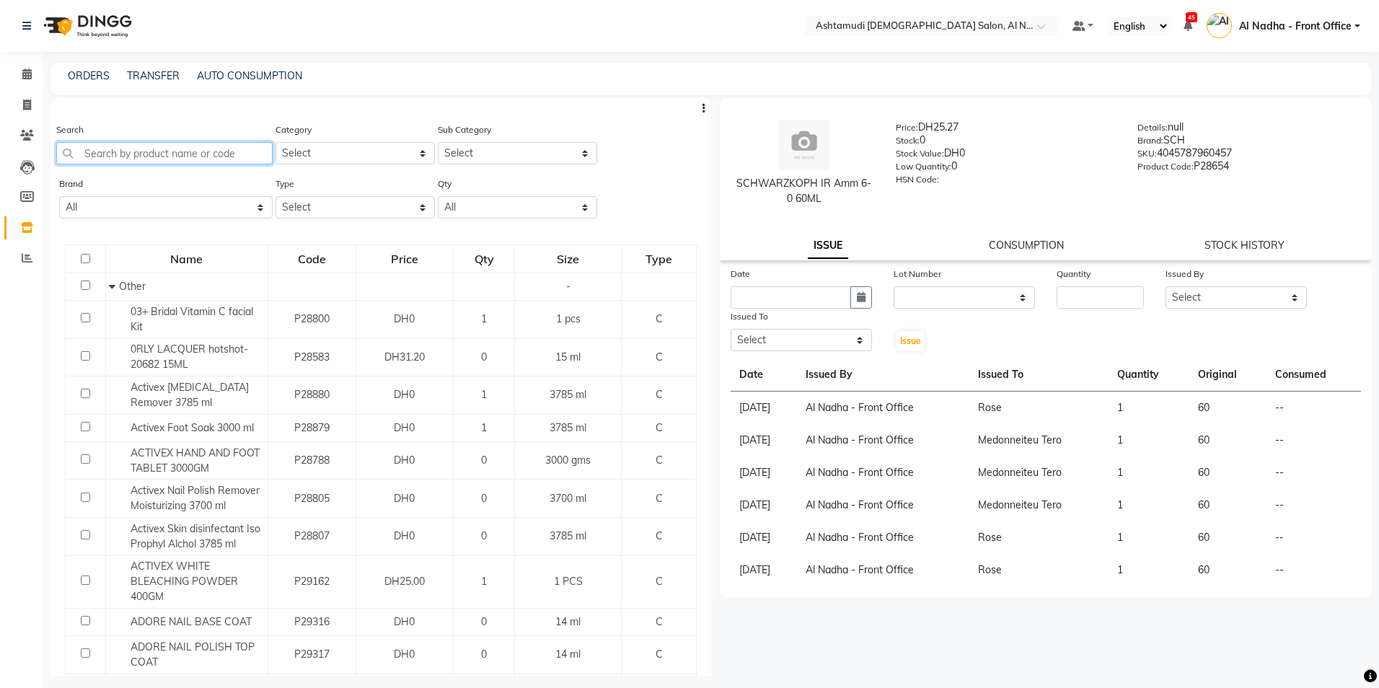
click at [102, 151] on input "text" at bounding box center [164, 153] width 216 height 22
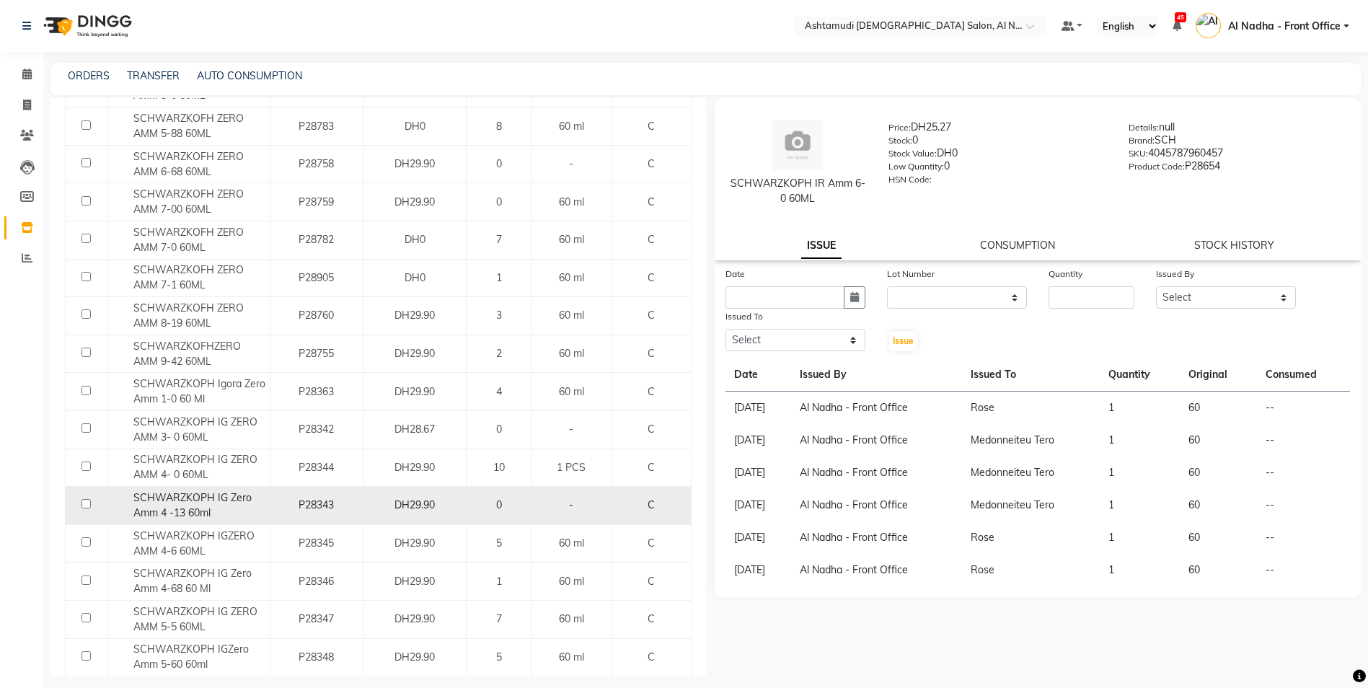
scroll to position [505, 0]
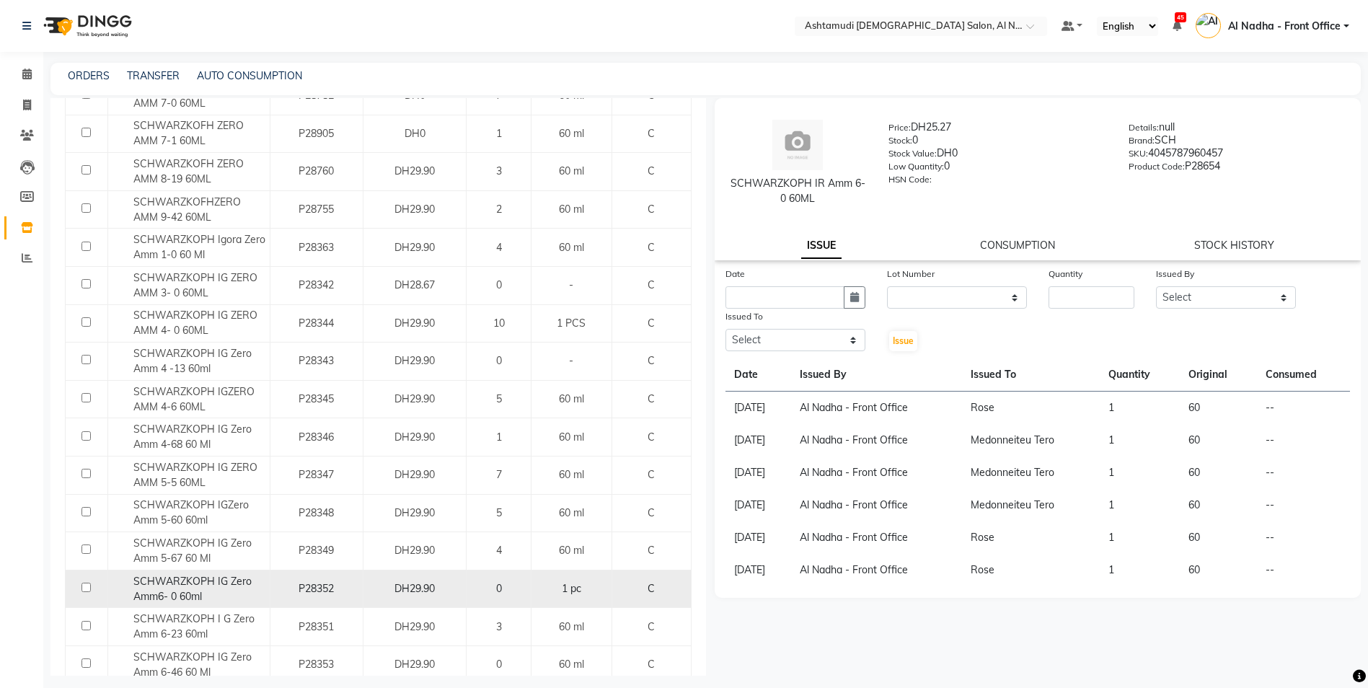
type input "ZERO"
click at [88, 587] on input "checkbox" at bounding box center [86, 587] width 9 height 9
checkbox input "true"
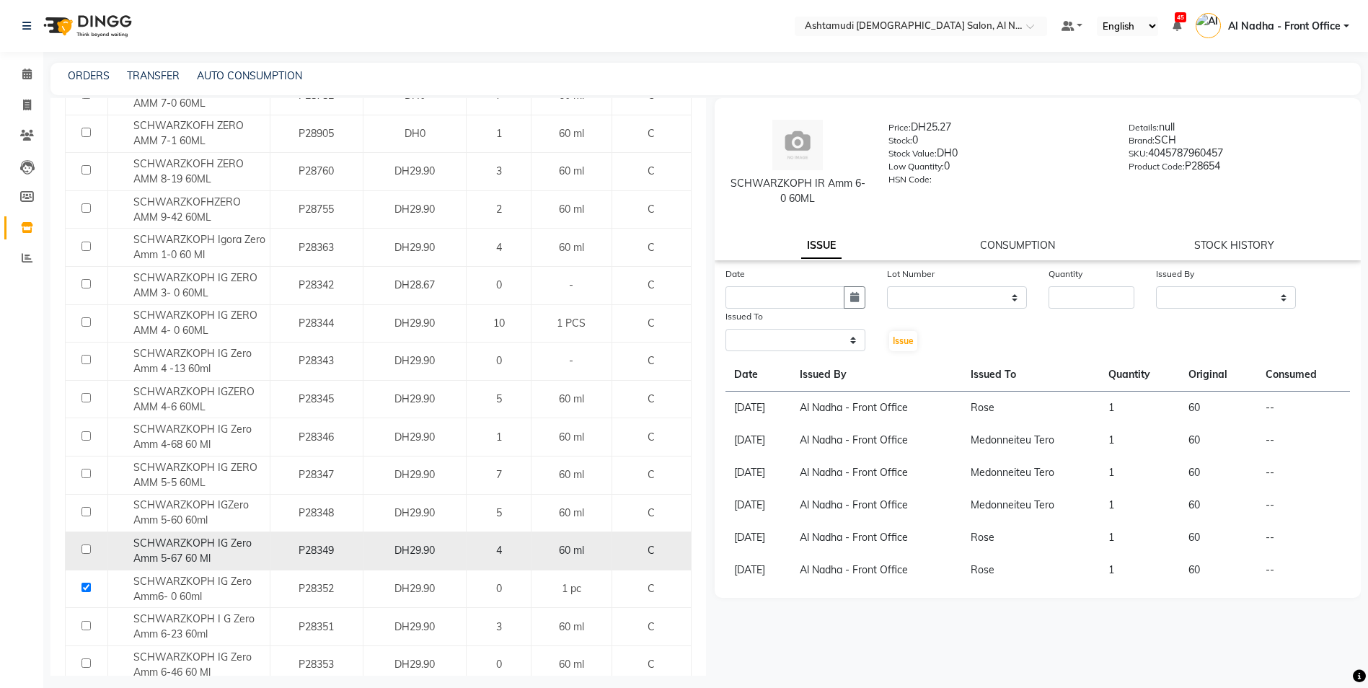
select select
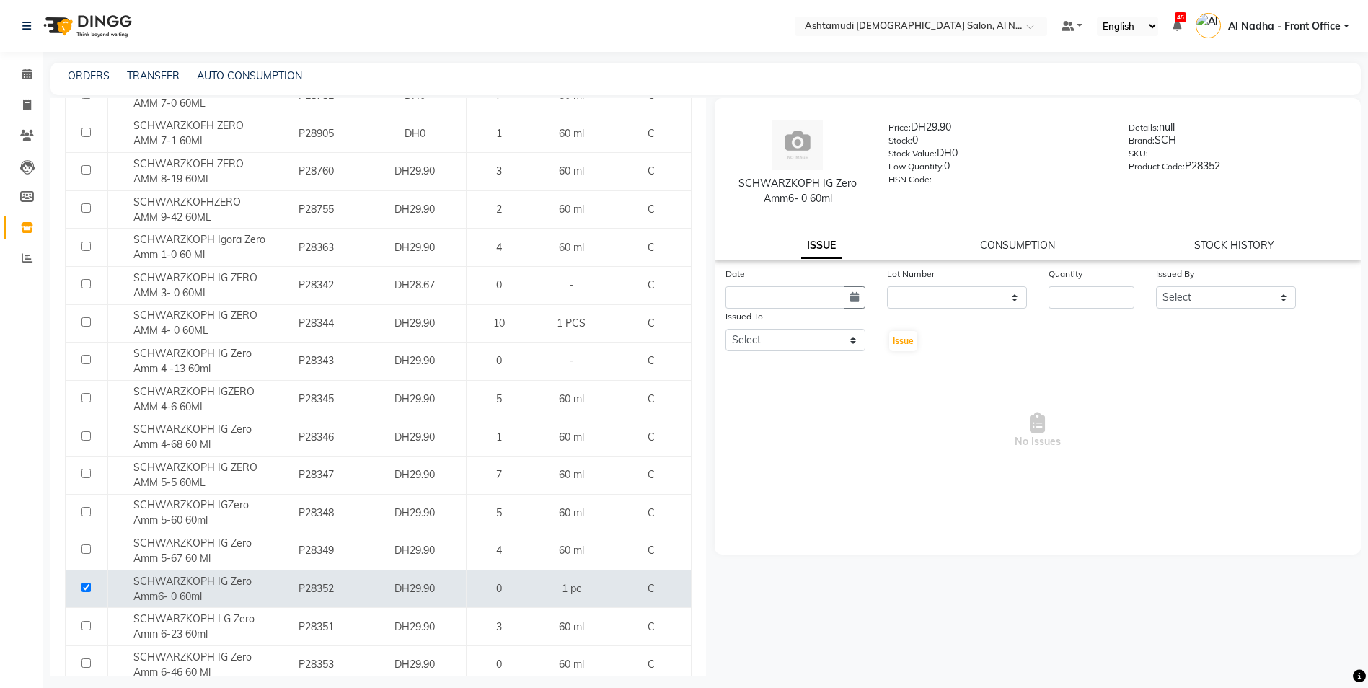
drag, startPoint x: 741, startPoint y: 181, endPoint x: 853, endPoint y: 210, distance: 116.2
click at [853, 210] on div "SCHWARZKOPH IG Zero Amm6- 0 60ml Price: DH29.90 Stock: 0 Stock Value: DH0 Low Q…" at bounding box center [1038, 162] width 669 height 115
drag, startPoint x: 853, startPoint y: 210, endPoint x: 822, endPoint y: 193, distance: 36.2
copy div "SCHWARZKOPH IG Zero Amm6- 0 60ml"
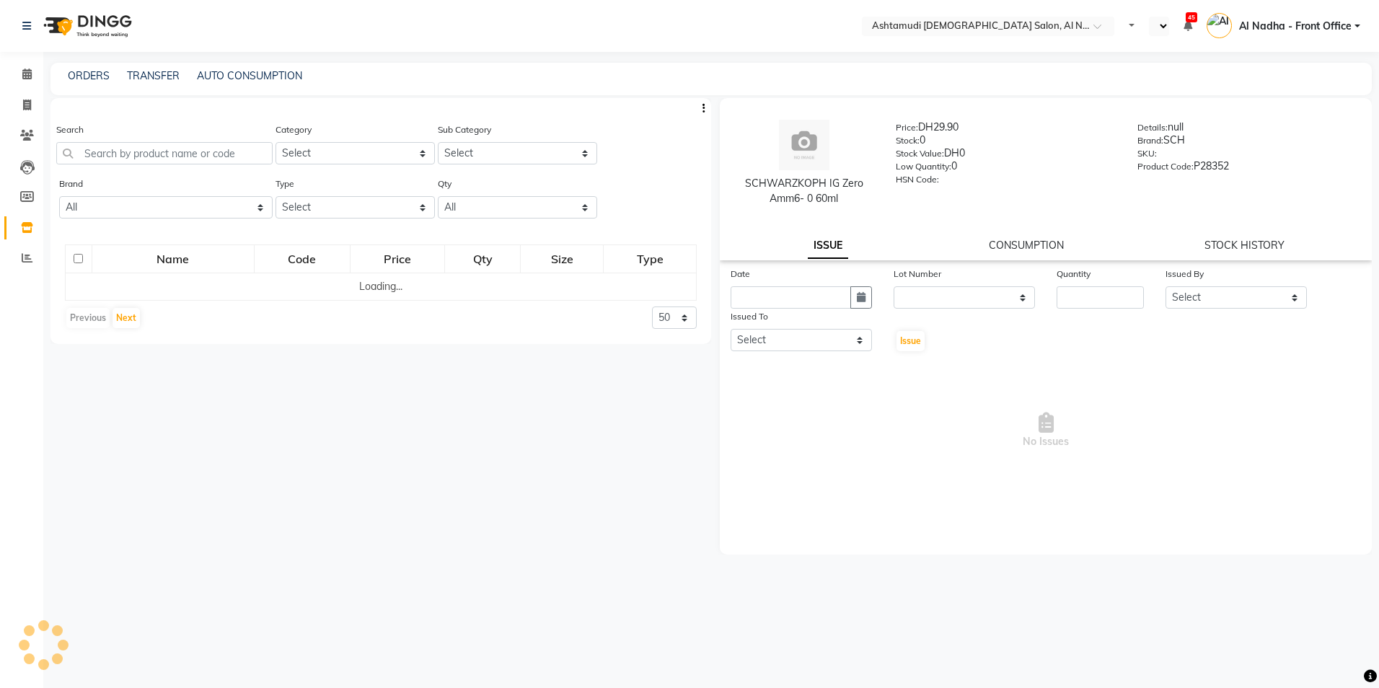
select select
select select "en"
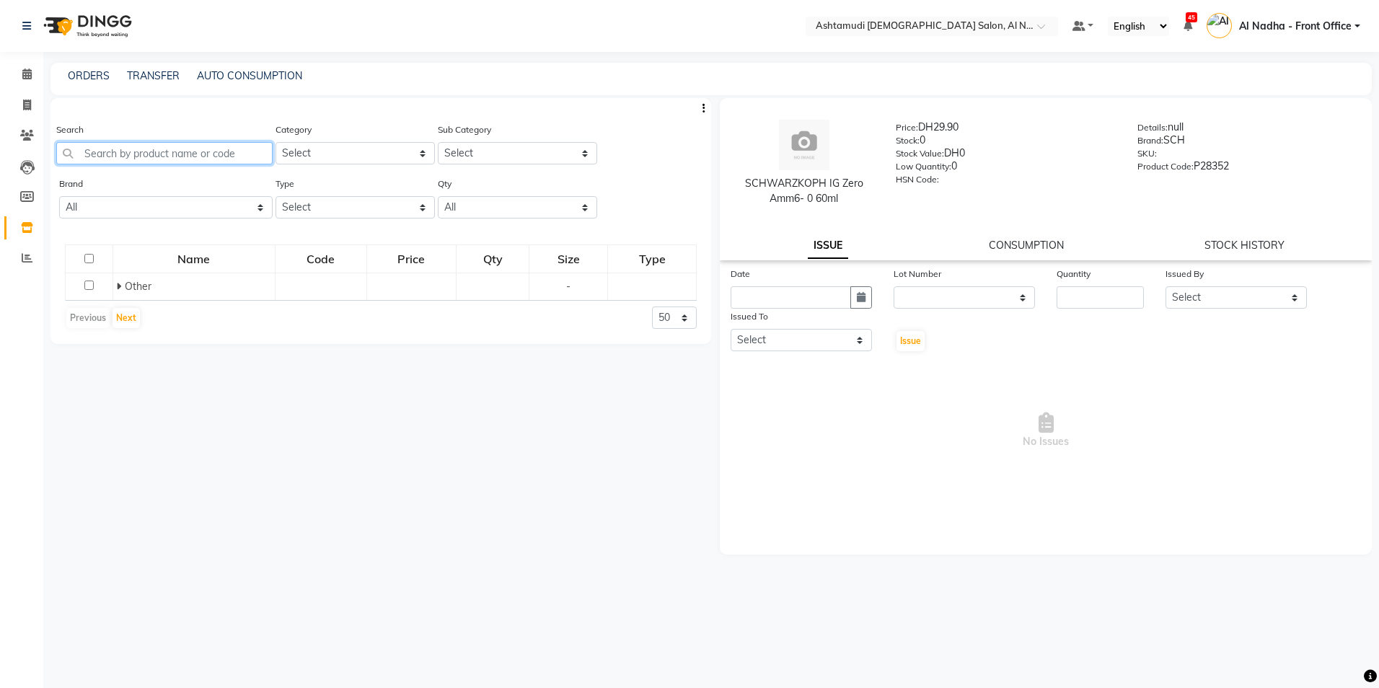
click at [115, 153] on input "text" at bounding box center [164, 153] width 216 height 22
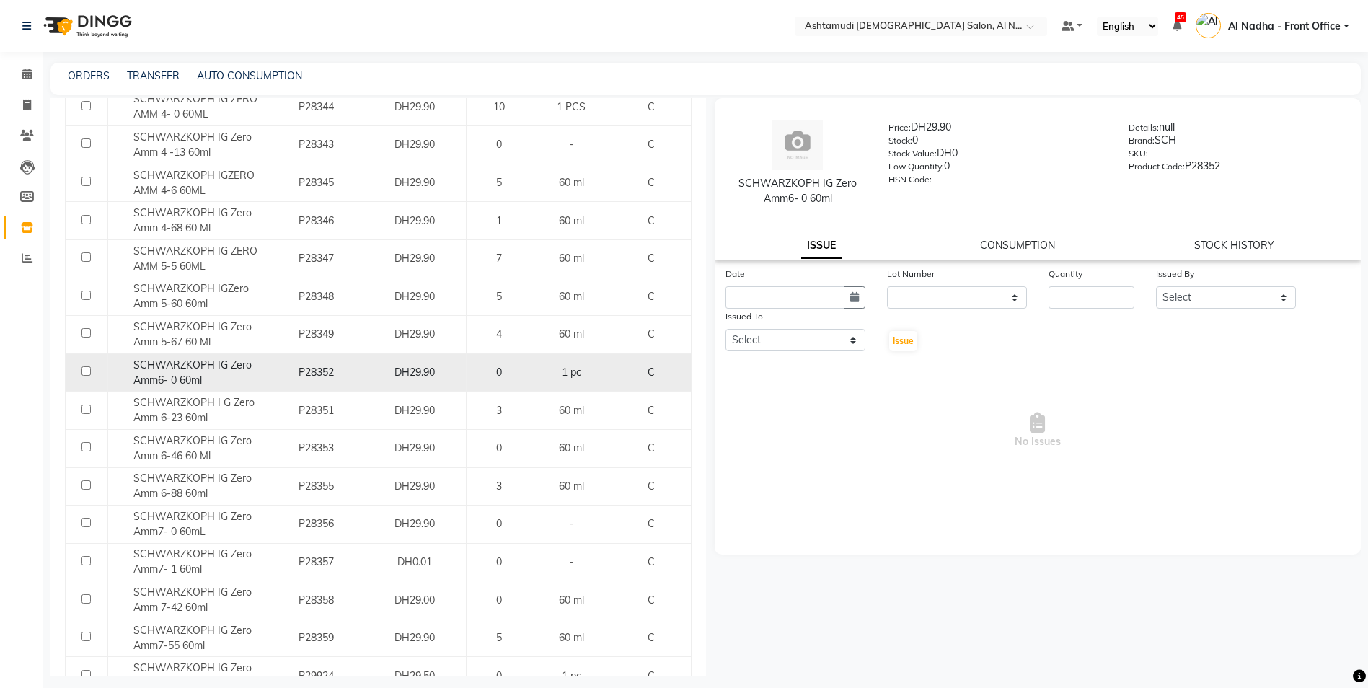
scroll to position [784, 0]
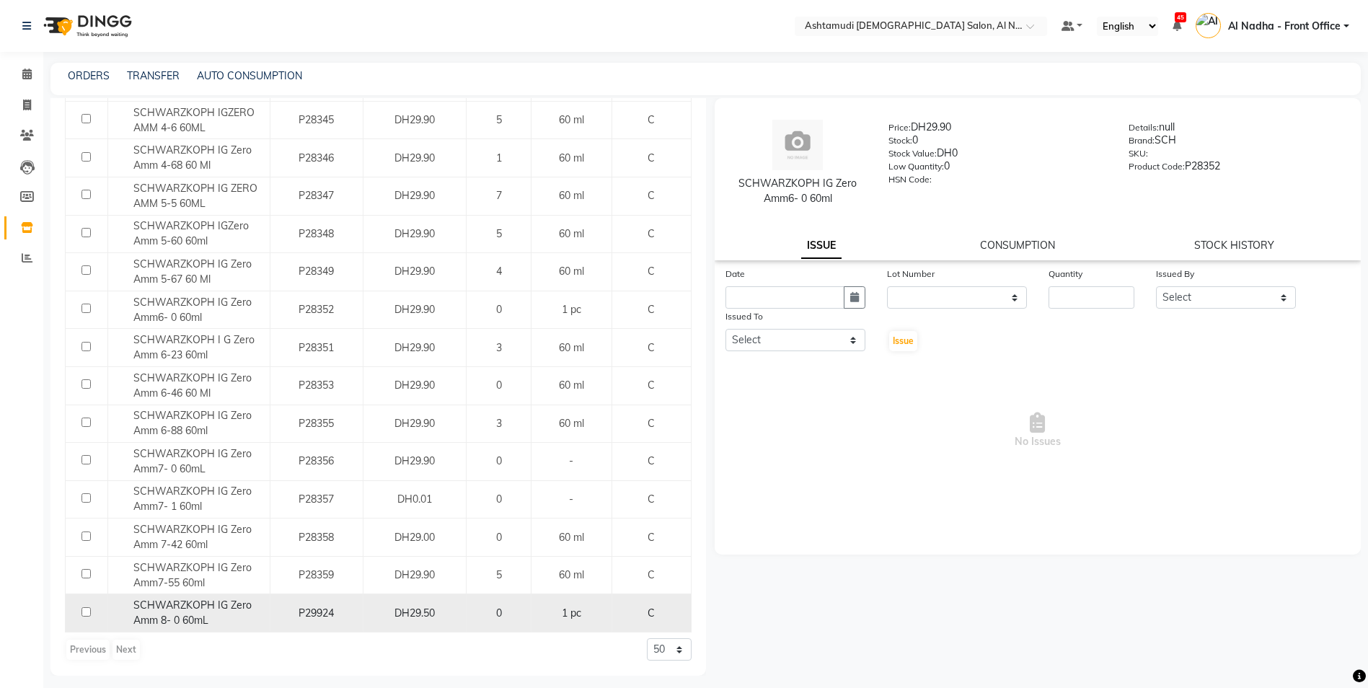
type input "ZERO AMM"
click at [89, 613] on input "checkbox" at bounding box center [86, 611] width 9 height 9
checkbox input "true"
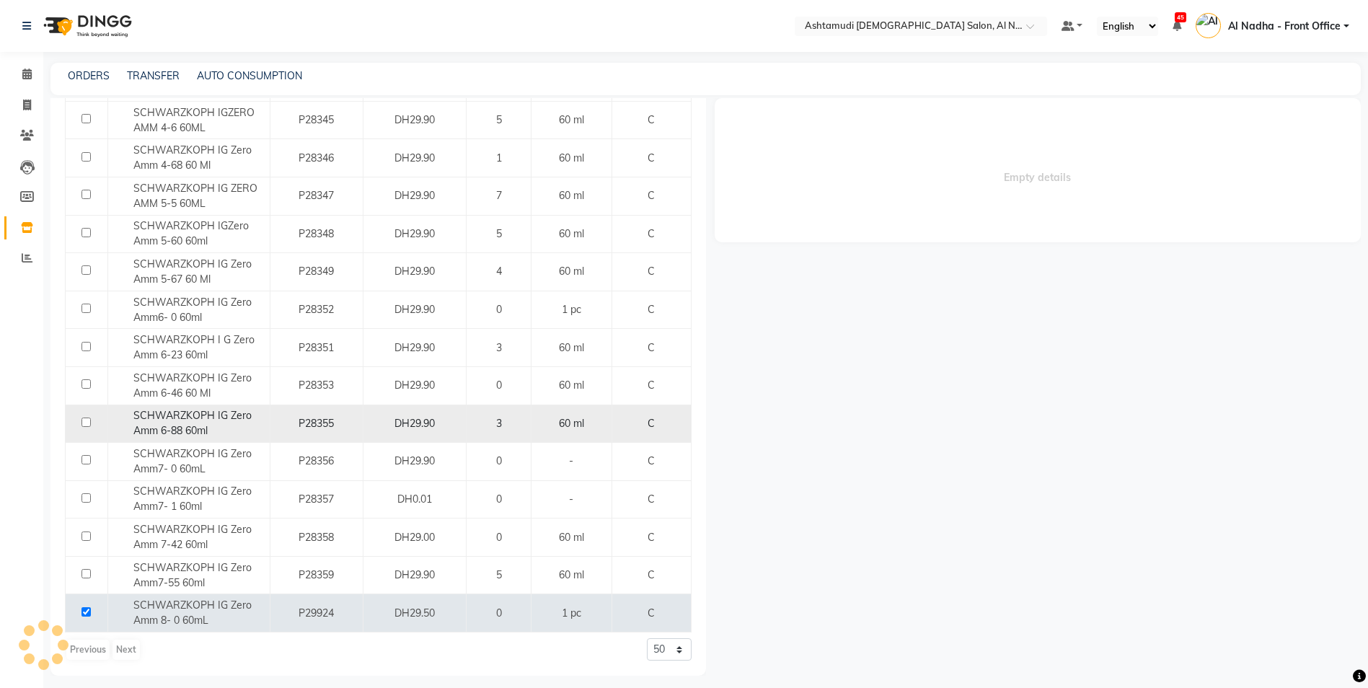
select select
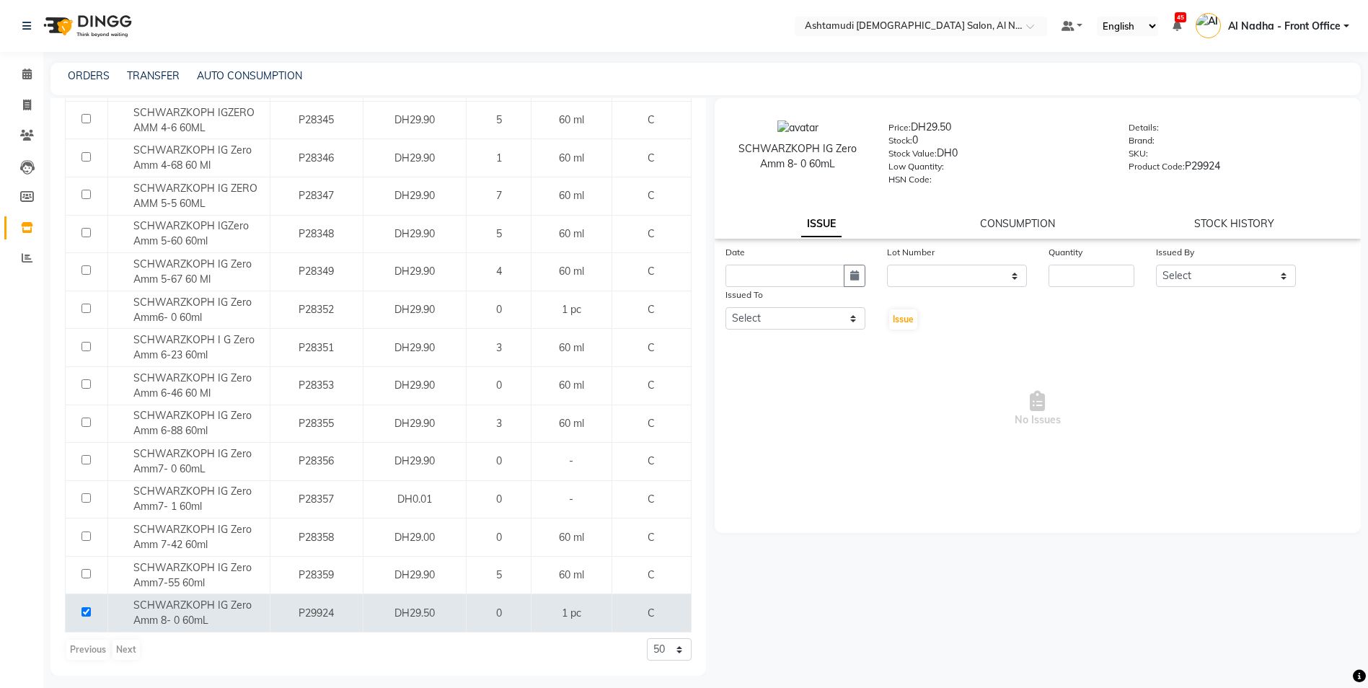
drag, startPoint x: 741, startPoint y: 145, endPoint x: 845, endPoint y: 180, distance: 110.2
click at [845, 180] on div "SCHWARZKOPH IG Zero Amm 8- 0 60mL" at bounding box center [798, 152] width 160 height 65
drag, startPoint x: 845, startPoint y: 180, endPoint x: 803, endPoint y: 150, distance: 51.8
copy div "SCHWARZKOPH IG Zero Amm 8- 0 60mL"
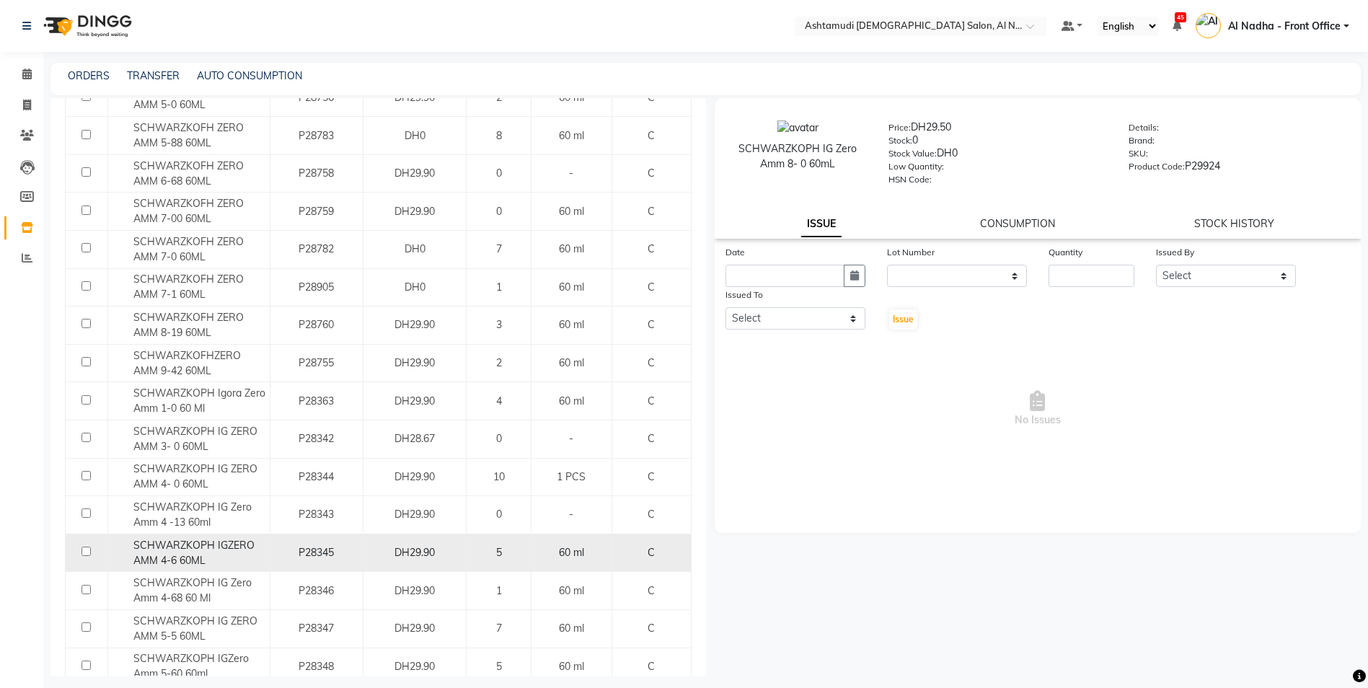
scroll to position [63, 0]
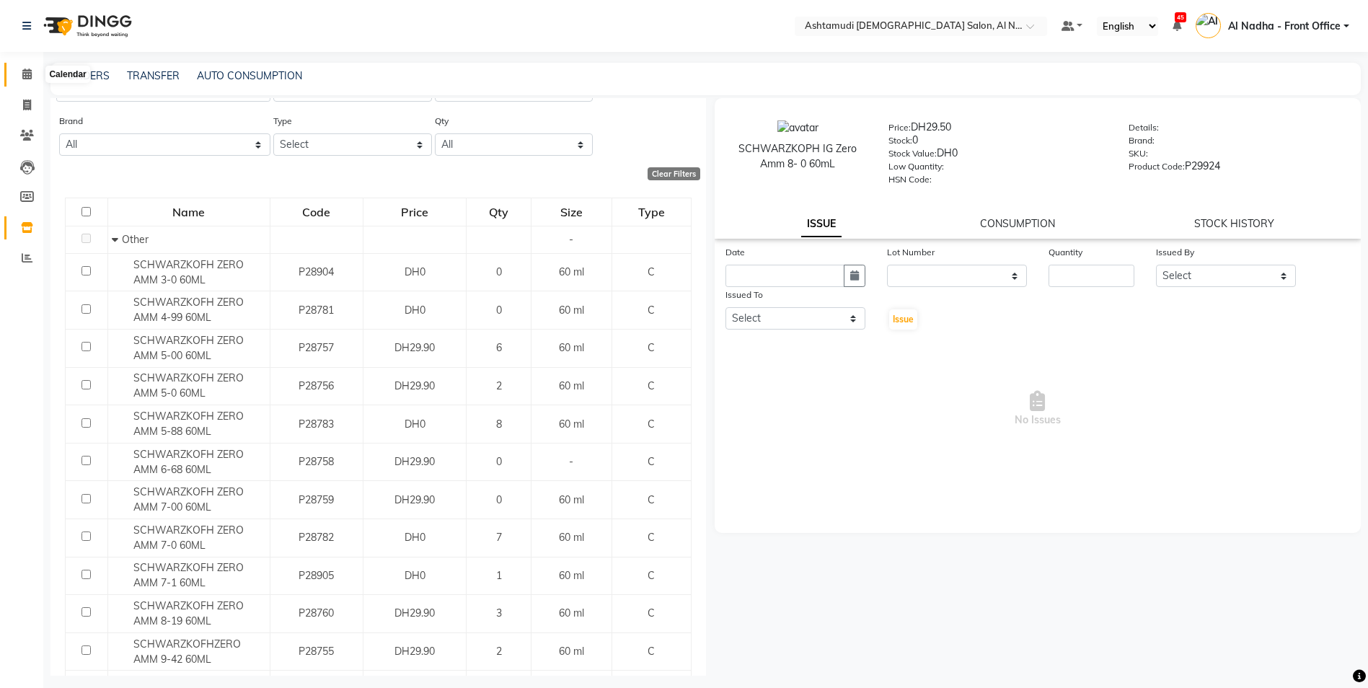
click at [32, 74] on icon at bounding box center [26, 74] width 9 height 11
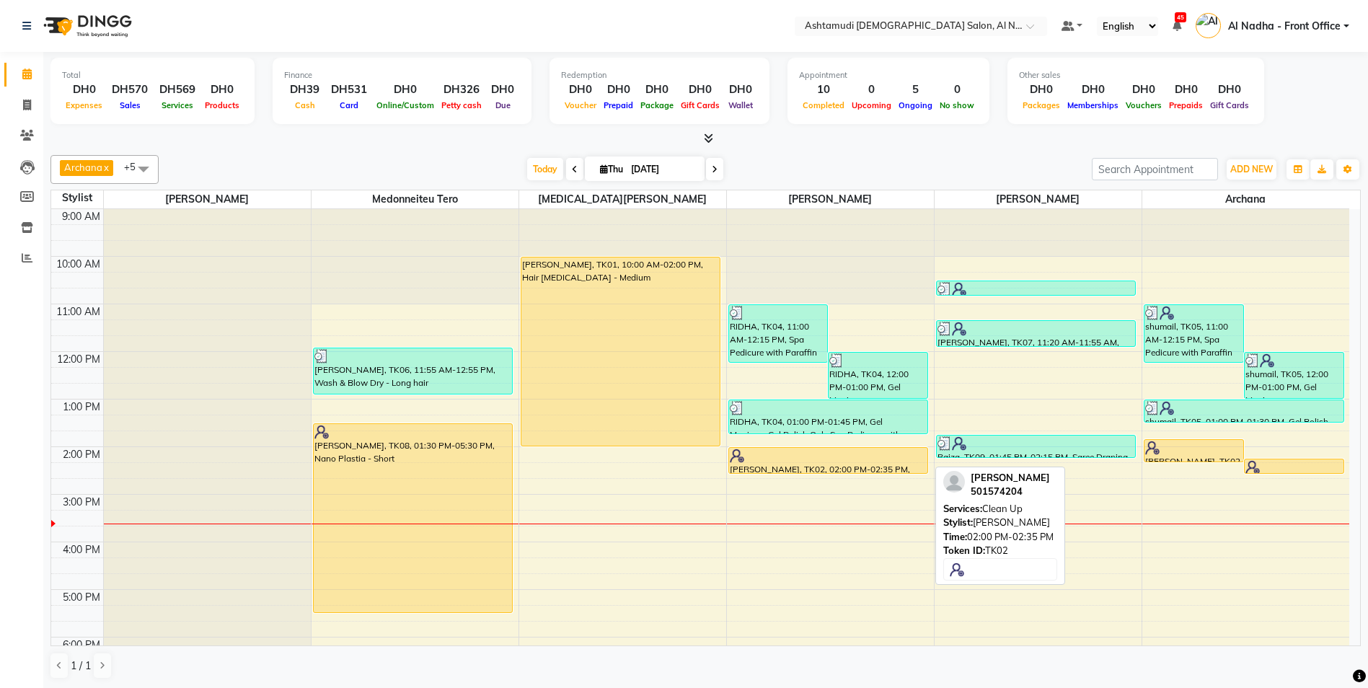
click at [739, 454] on img at bounding box center [737, 456] width 14 height 14
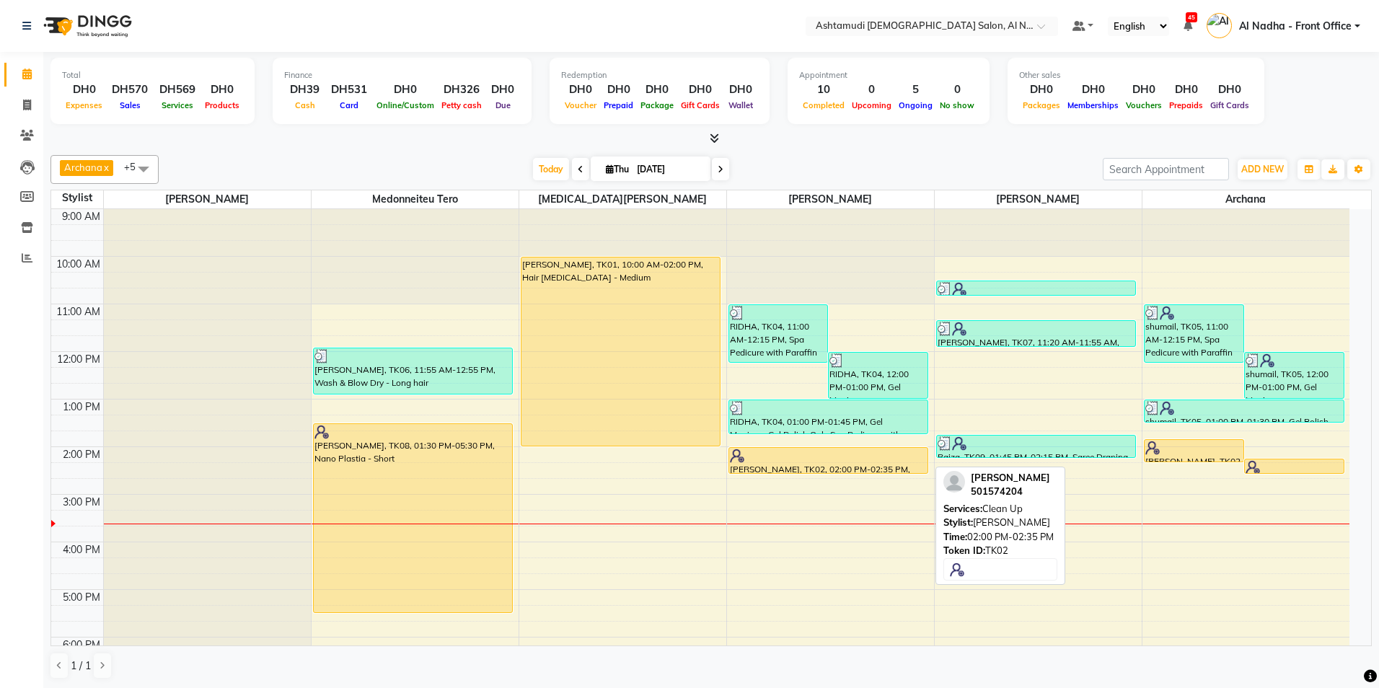
select select "1"
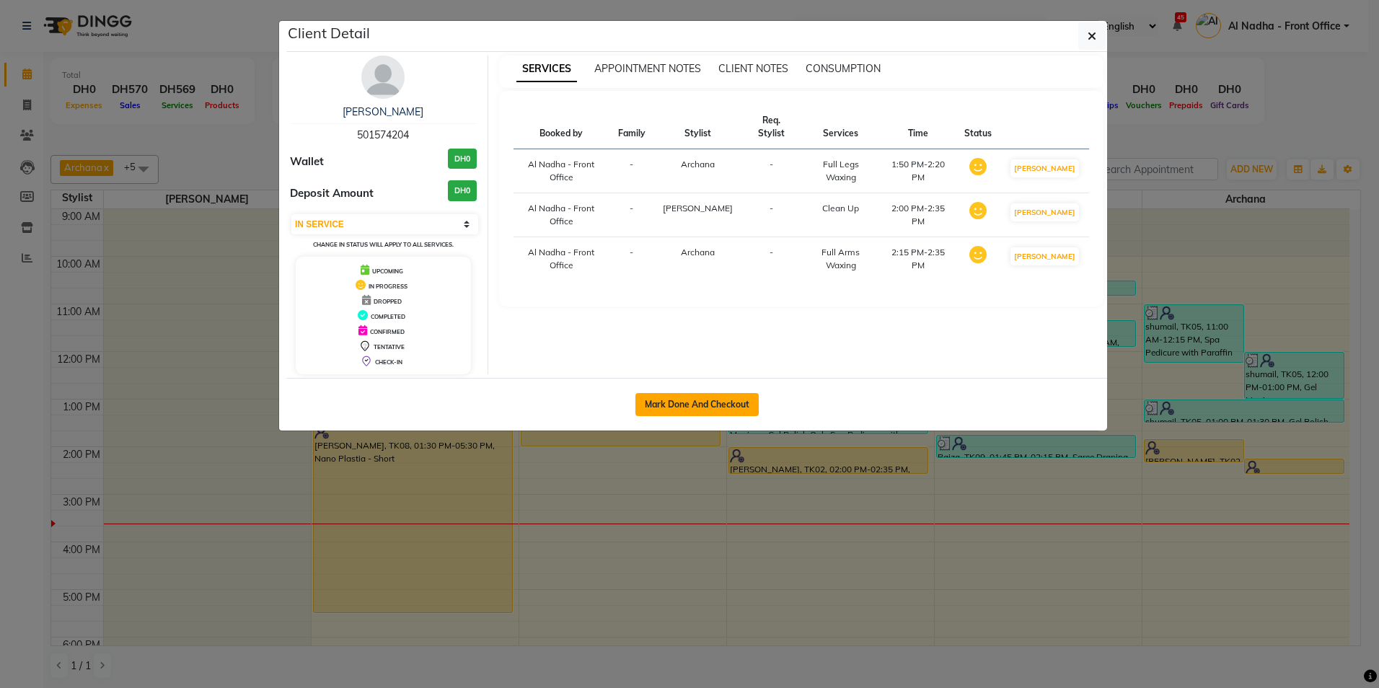
click at [698, 399] on button "Mark Done And Checkout" at bounding box center [697, 404] width 123 height 23
select select "7088"
select select "service"
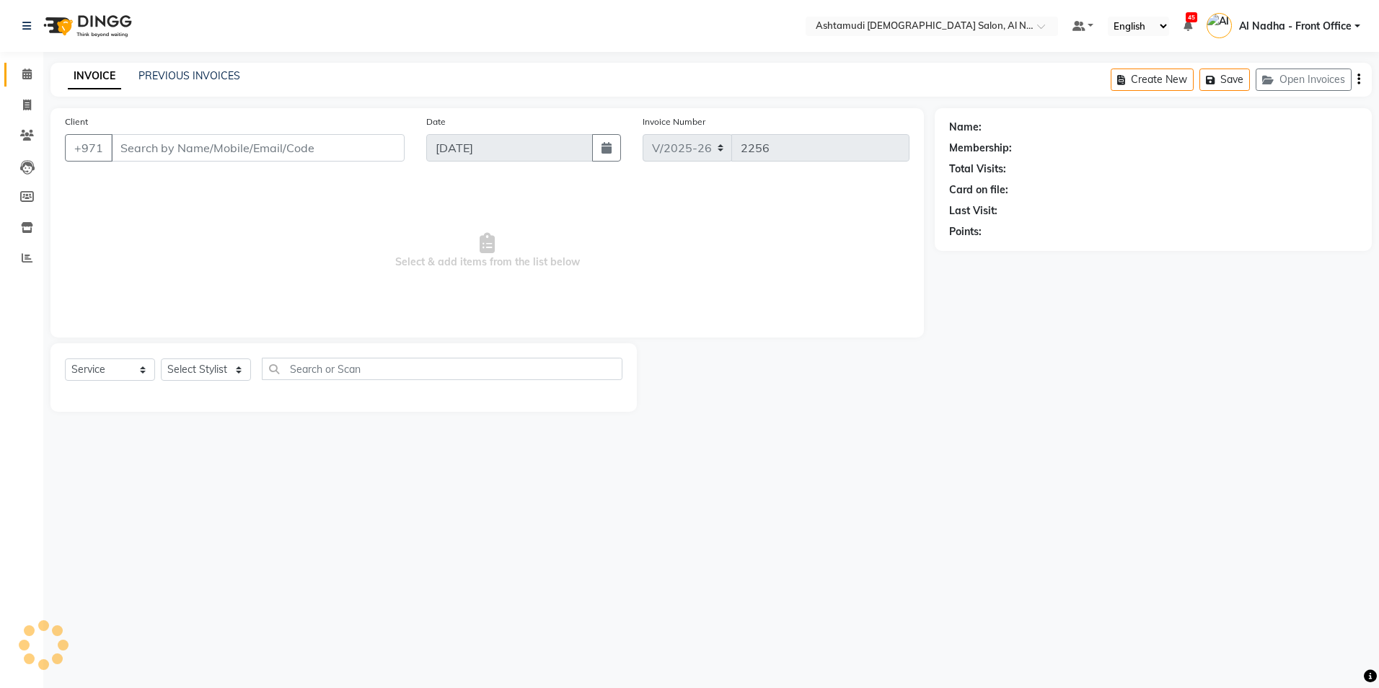
type input "501574204"
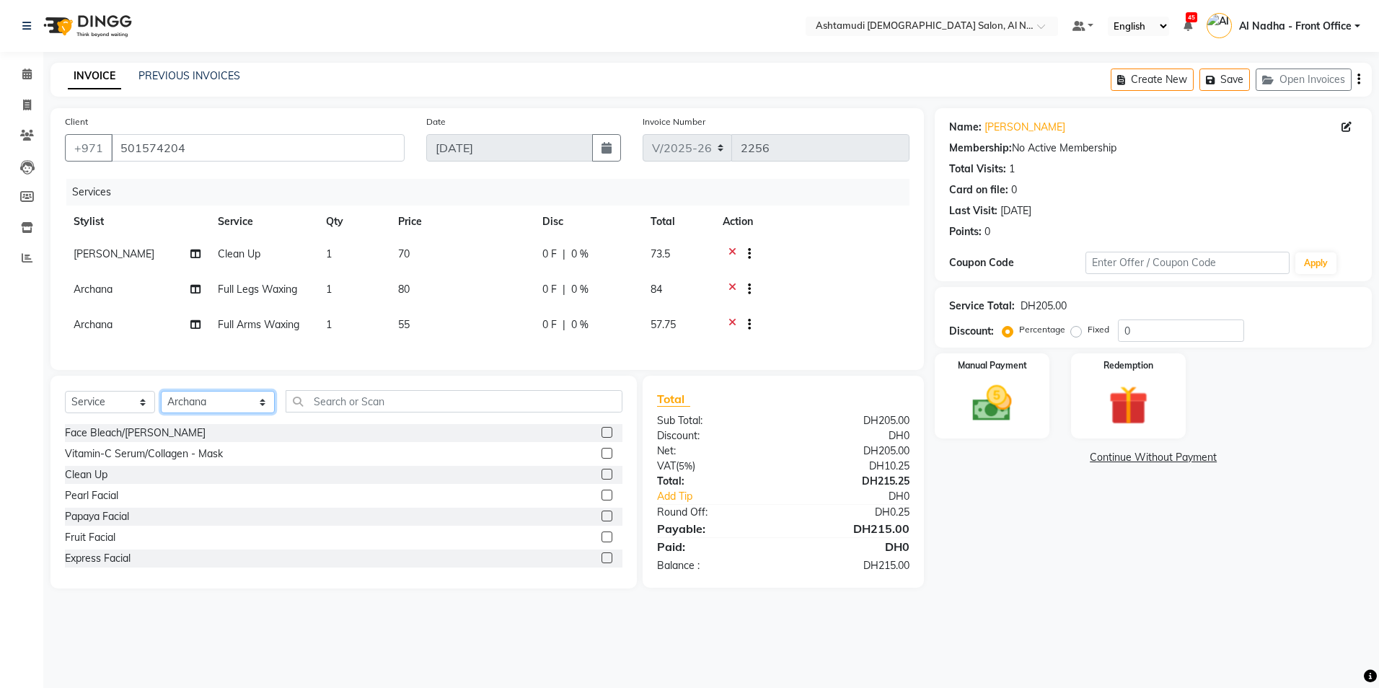
click at [172, 413] on select "Select Stylist Al Nadha - Front Office Archana Medonneiteu Tero Mehwish Mubeen …" at bounding box center [218, 402] width 114 height 22
select select "71437"
click at [161, 402] on select "Select Stylist Al Nadha - Front Office Archana Medonneiteu Tero Mehwish Mubeen …" at bounding box center [218, 402] width 114 height 22
click at [368, 413] on input "text" at bounding box center [454, 401] width 336 height 22
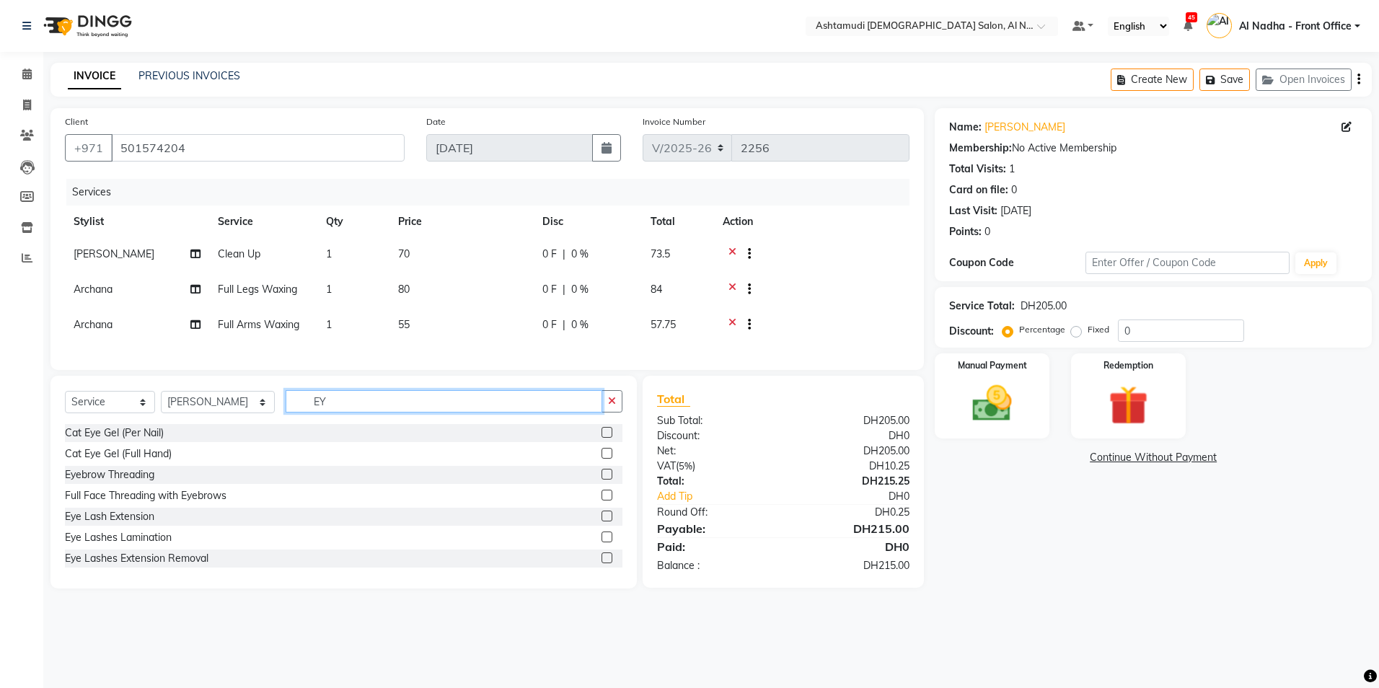
type input "E"
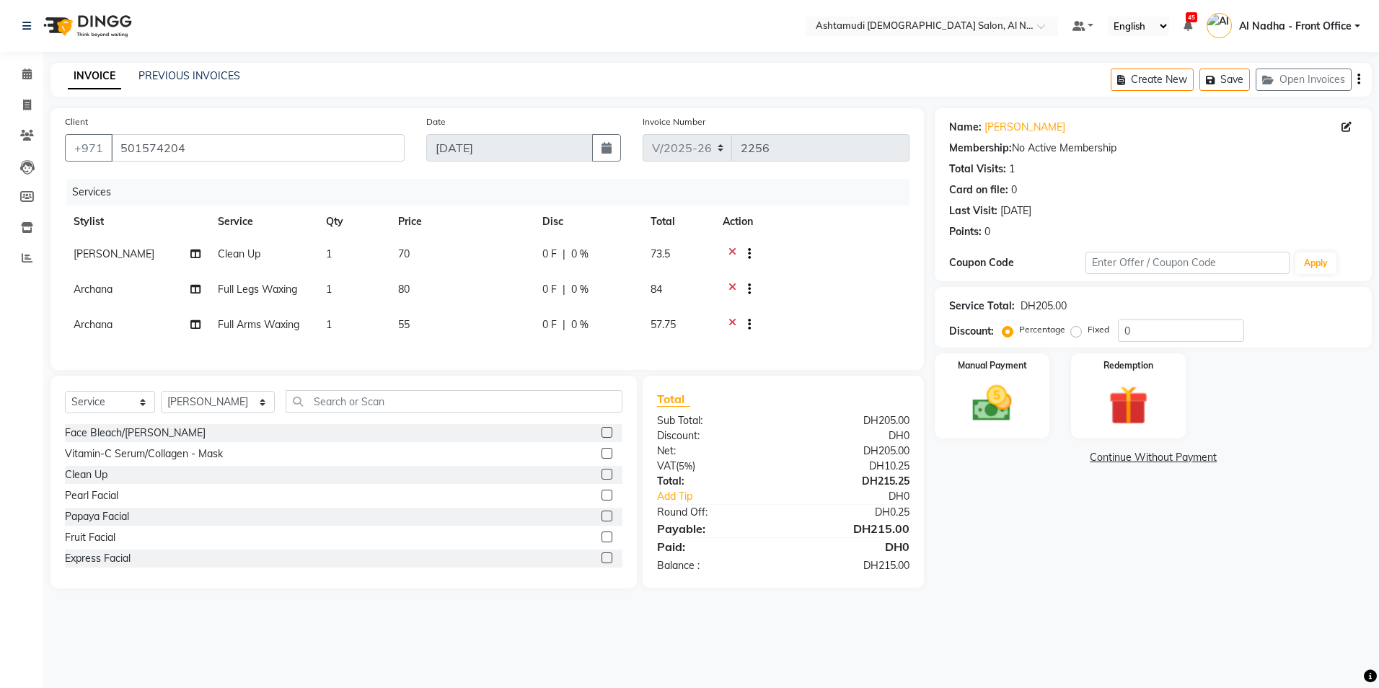
click at [732, 247] on icon at bounding box center [733, 256] width 8 height 18
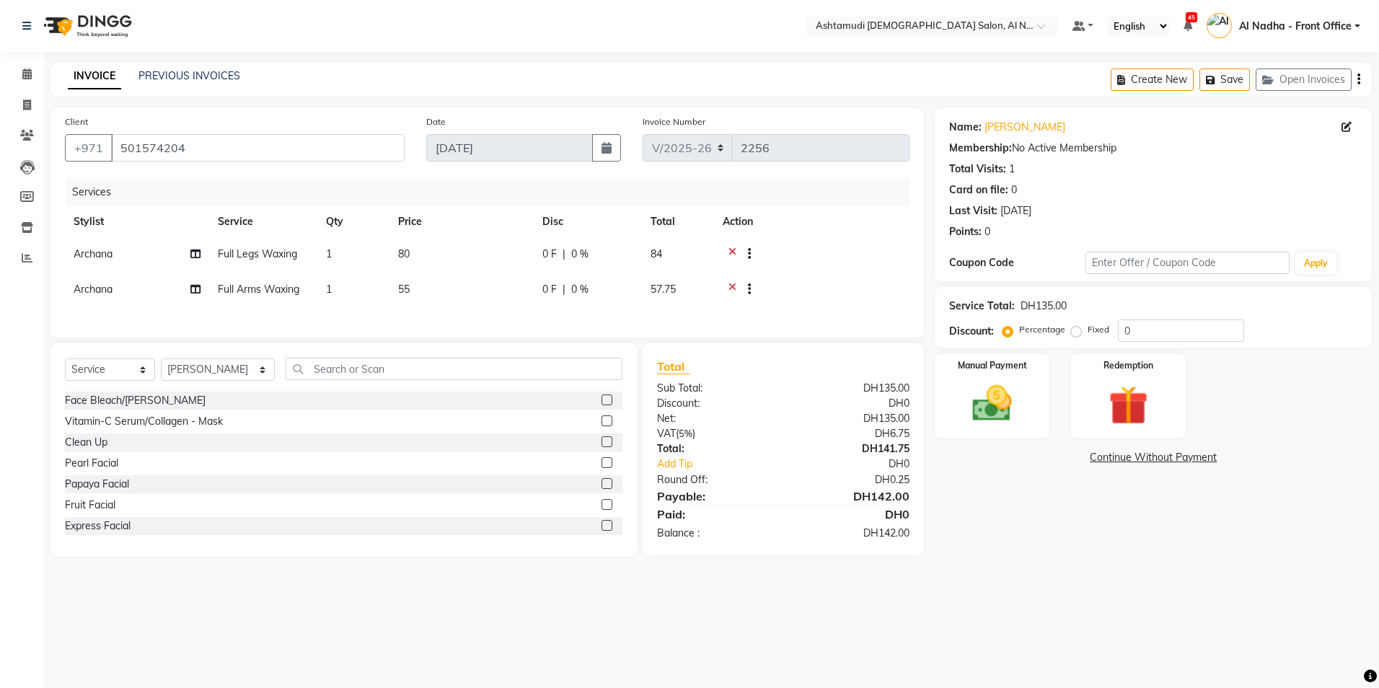
click at [733, 286] on icon at bounding box center [733, 291] width 8 height 18
click at [734, 252] on icon at bounding box center [733, 256] width 8 height 18
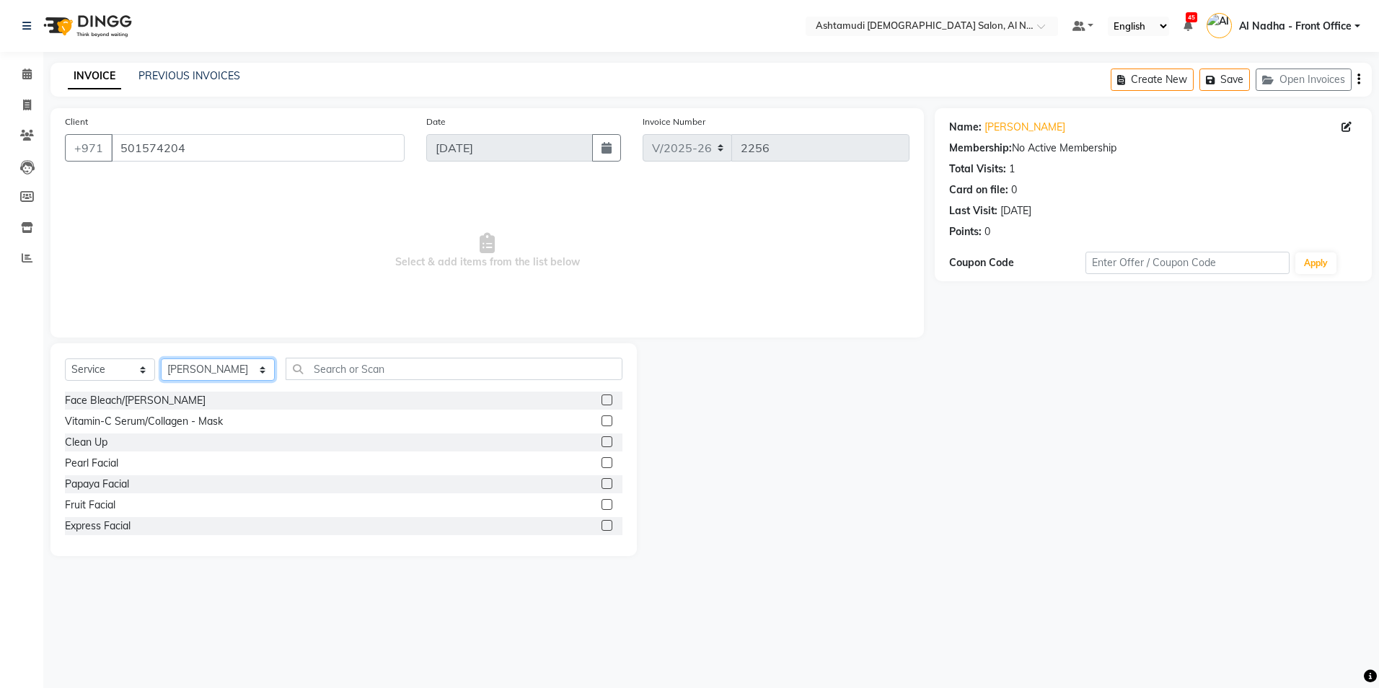
click at [232, 368] on select "Select Stylist Al Nadha - Front Office Archana Medonneiteu Tero Mehwish Mubeen …" at bounding box center [218, 370] width 114 height 22
select select "60077"
click at [161, 359] on select "Select Stylist Al Nadha - Front Office Archana Medonneiteu Tero Mehwish Mubeen …" at bounding box center [218, 370] width 114 height 22
click at [340, 372] on input "text" at bounding box center [454, 369] width 336 height 22
click at [117, 372] on select "Select Service Product Membership Package Voucher Prepaid Gift Card" at bounding box center [110, 370] width 90 height 22
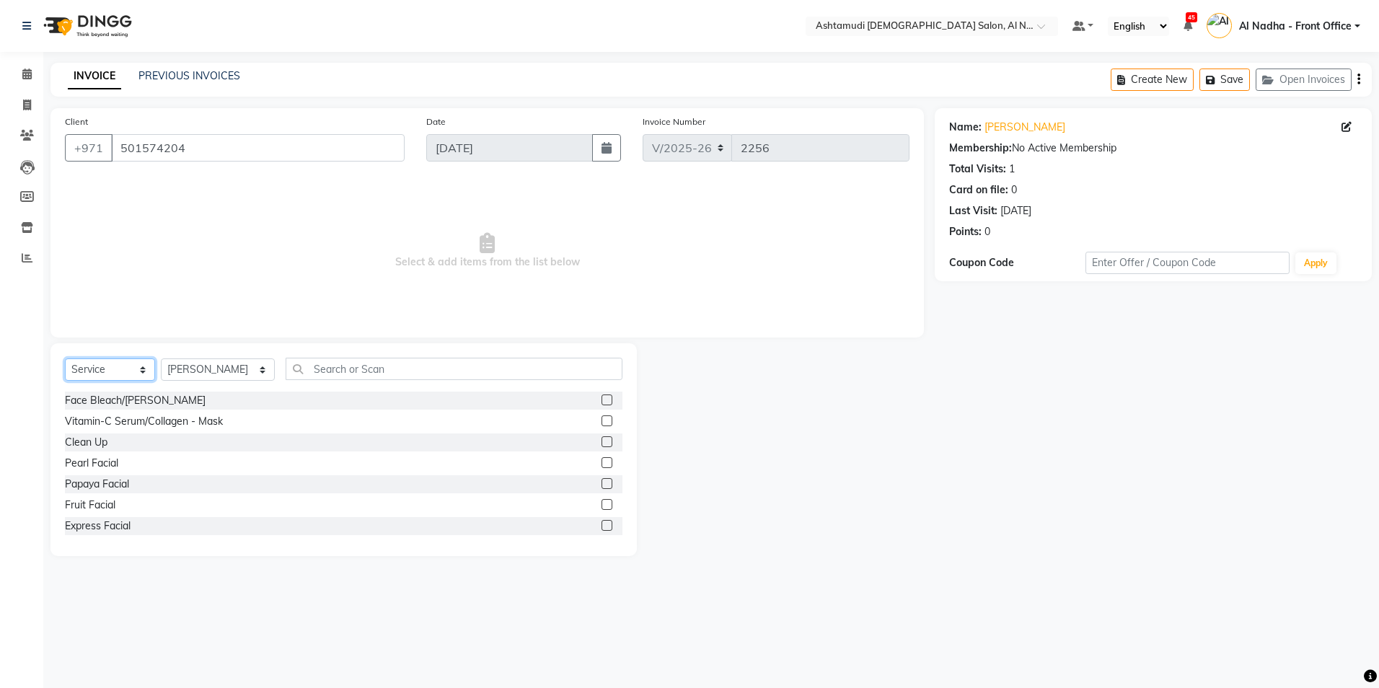
select select "package"
click at [65, 359] on select "Select Service Product Membership Package Voucher Prepaid Gift Card" at bounding box center [110, 370] width 90 height 22
click at [230, 372] on select "Select Stylist Al Nadha - Front Office Archana Medonneiteu Tero [PERSON_NAME] […" at bounding box center [218, 370] width 114 height 22
select select "59177"
click at [161, 359] on select "Select Stylist Al Nadha - Front Office Archana Medonneiteu Tero [PERSON_NAME] […" at bounding box center [218, 370] width 114 height 22
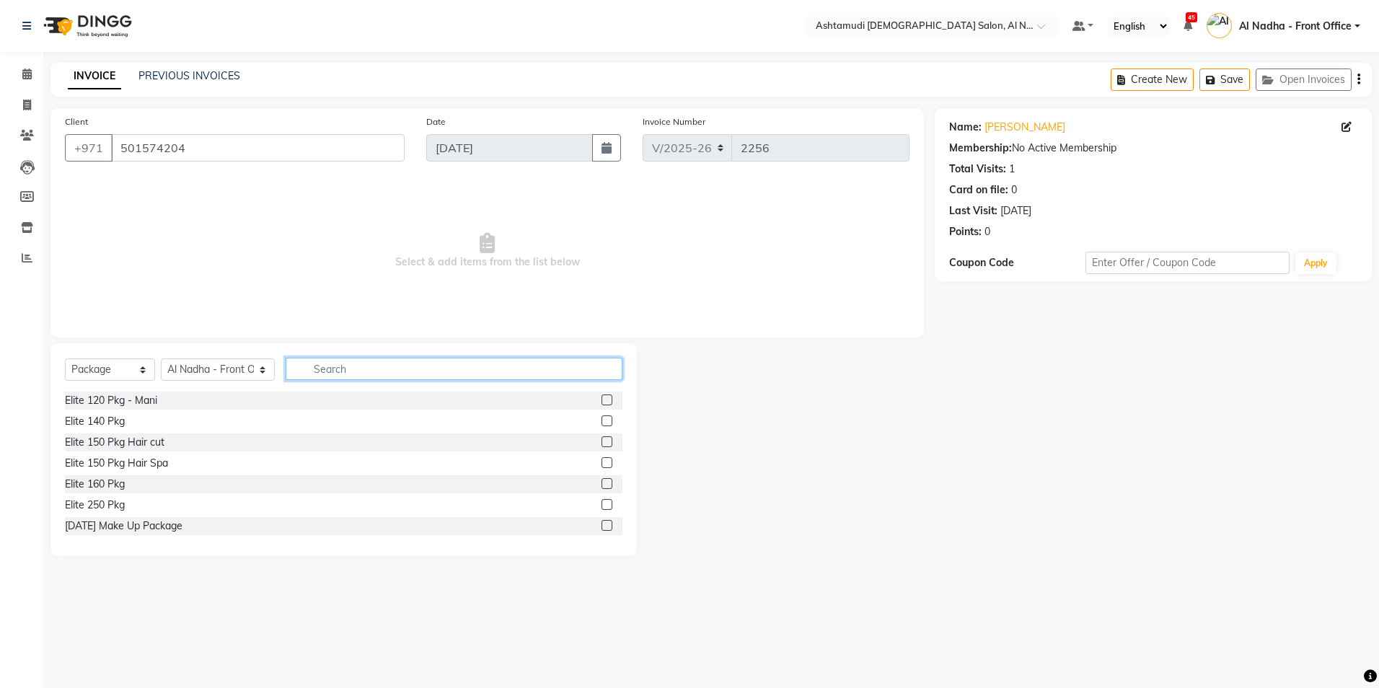
click at [350, 374] on input "text" at bounding box center [454, 369] width 336 height 22
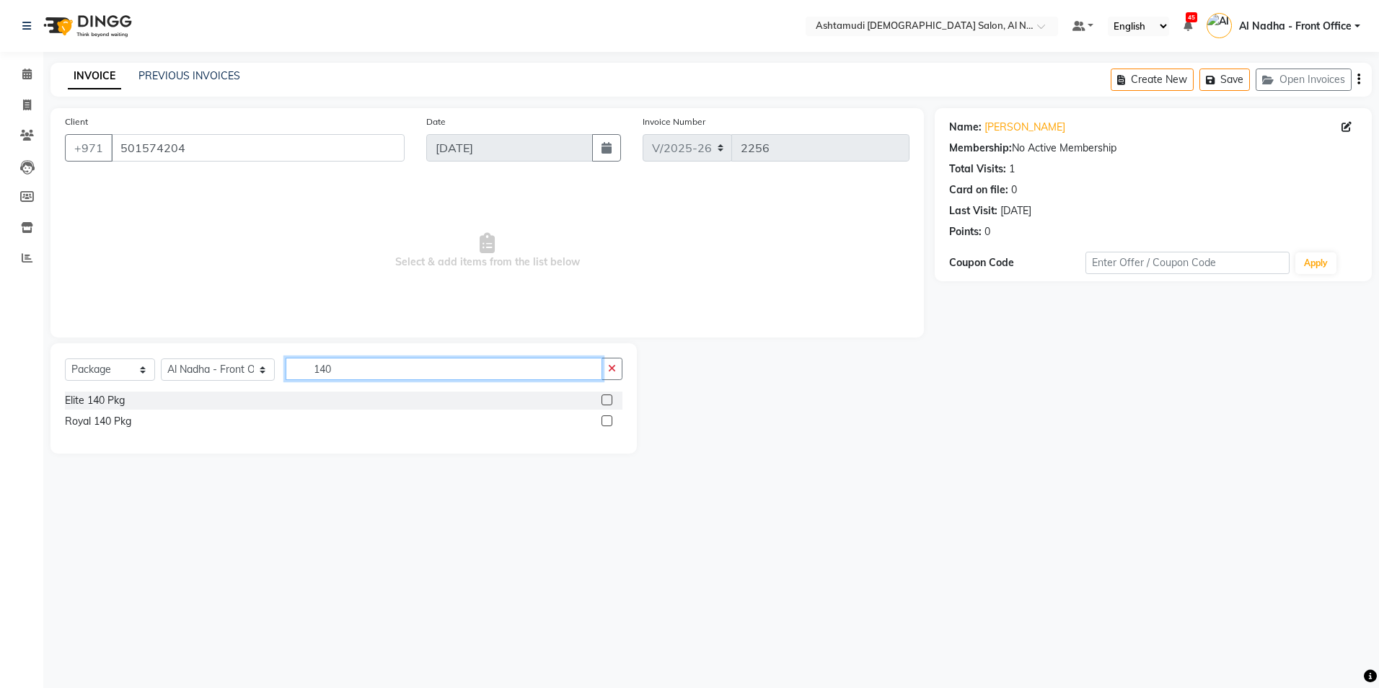
type input "140"
click at [604, 401] on label at bounding box center [607, 400] width 11 height 11
click at [604, 401] on input "checkbox" at bounding box center [606, 400] width 9 height 9
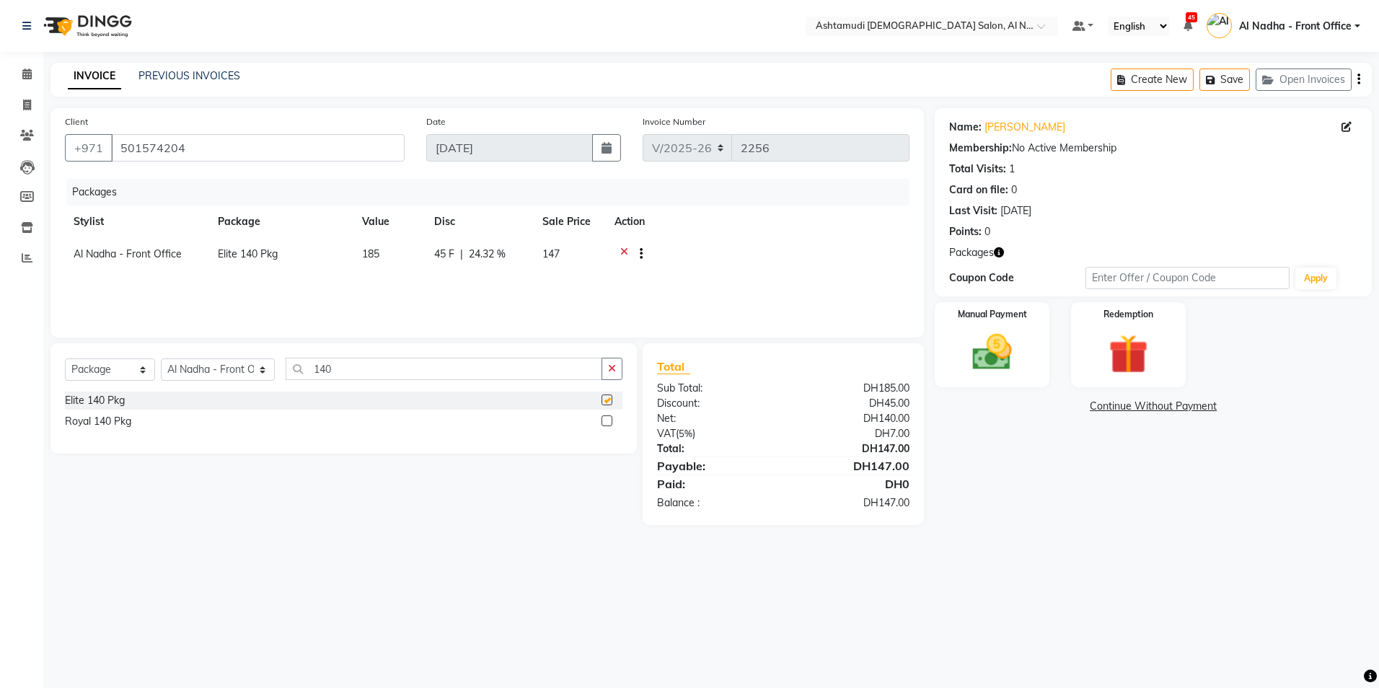
checkbox input "false"
click at [131, 369] on select "Select Service Product Membership Package Voucher Prepaid Gift Card" at bounding box center [110, 370] width 90 height 22
select select "service"
click at [65, 359] on select "Select Service Product Membership Package Voucher Prepaid Gift Card" at bounding box center [110, 370] width 90 height 22
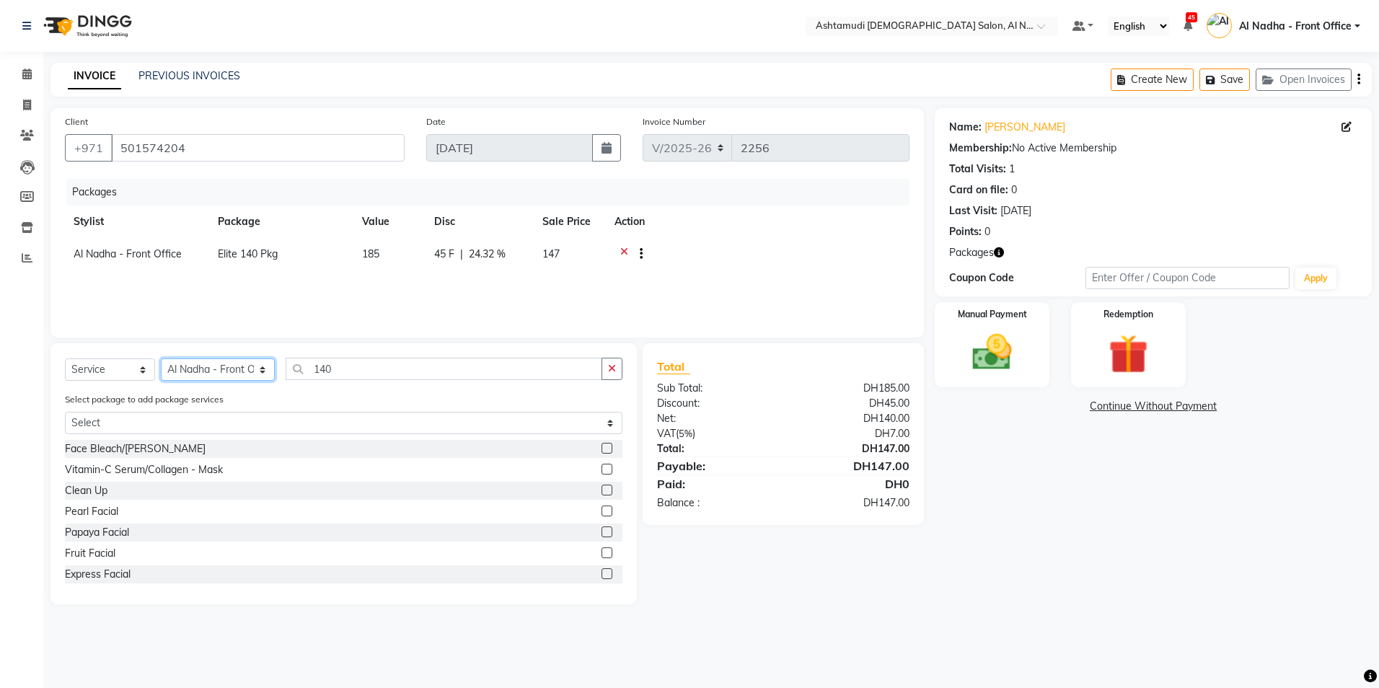
click at [212, 374] on select "Select Stylist Al Nadha - Front Office Archana Medonneiteu Tero Mehwish Mubeen …" at bounding box center [218, 370] width 114 height 22
select select "60077"
click at [161, 359] on select "Select Stylist Al Nadha - Front Office Archana Medonneiteu Tero Mehwish Mubeen …" at bounding box center [218, 370] width 114 height 22
drag, startPoint x: 341, startPoint y: 376, endPoint x: 314, endPoint y: 294, distance: 86.7
click at [338, 350] on div "Select Service Product Membership Package Voucher Prepaid Gift Card Select Styl…" at bounding box center [343, 473] width 586 height 261
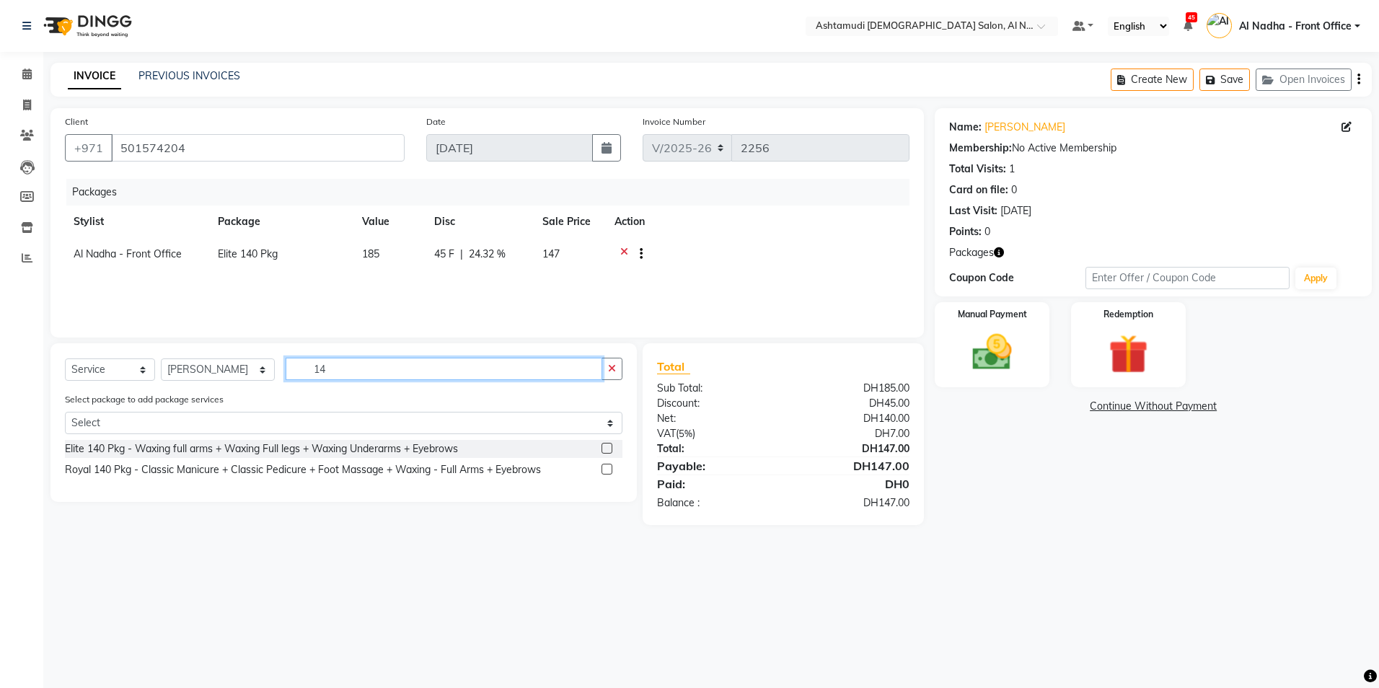
type input "1"
type input "CLEAN"
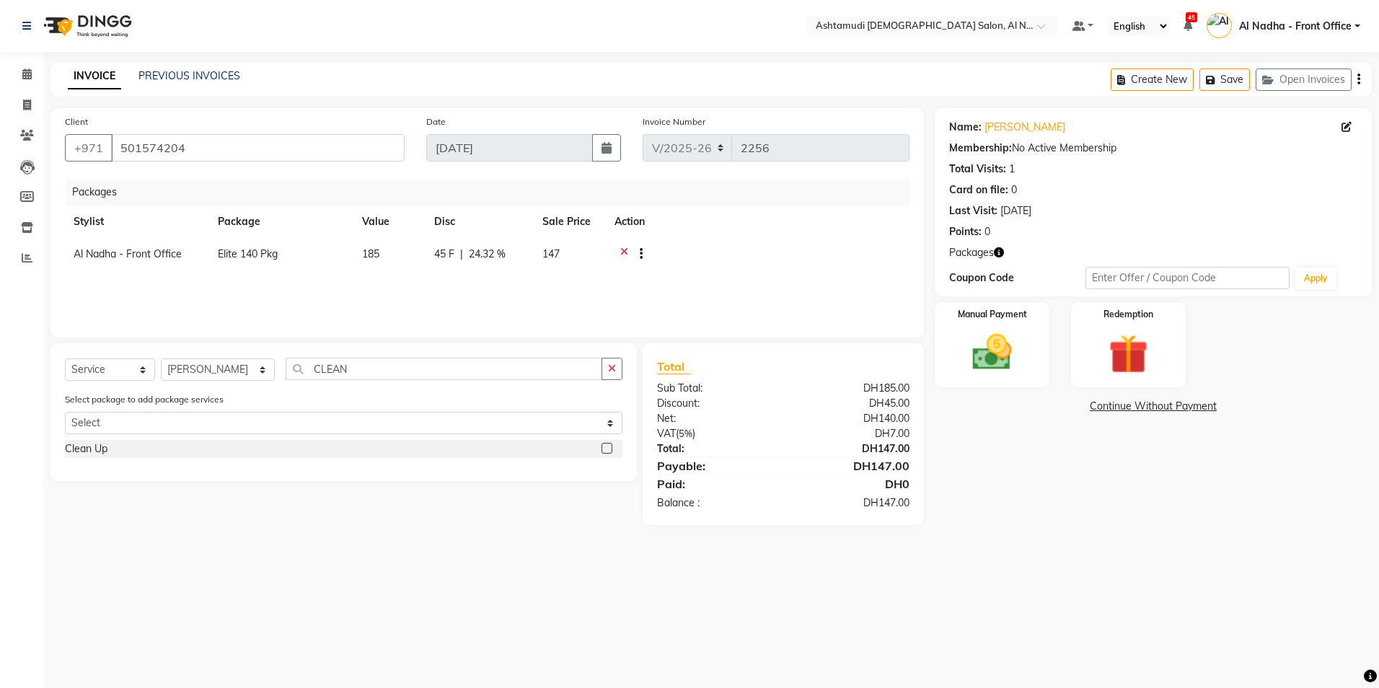
click at [607, 448] on label at bounding box center [607, 448] width 11 height 11
click at [607, 448] on input "checkbox" at bounding box center [606, 448] width 9 height 9
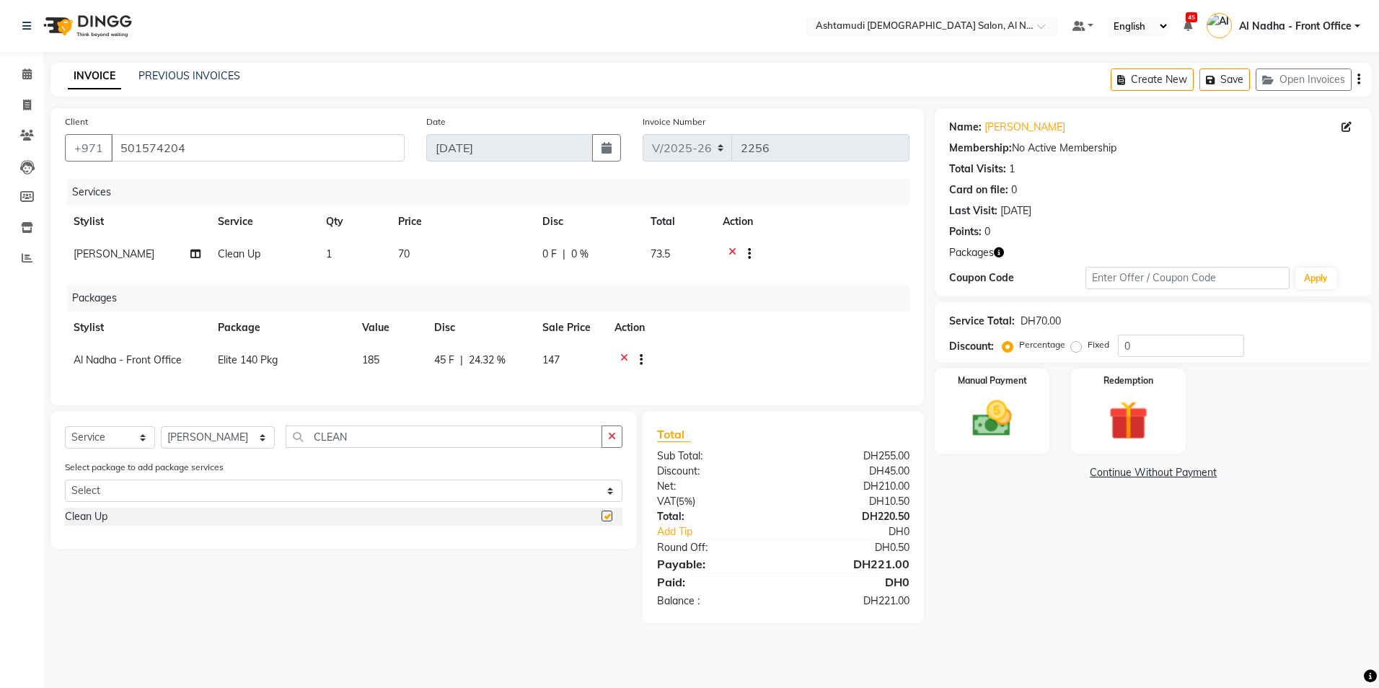
checkbox input "false"
click at [571, 251] on span "0 %" at bounding box center [579, 254] width 17 height 15
select select "60077"
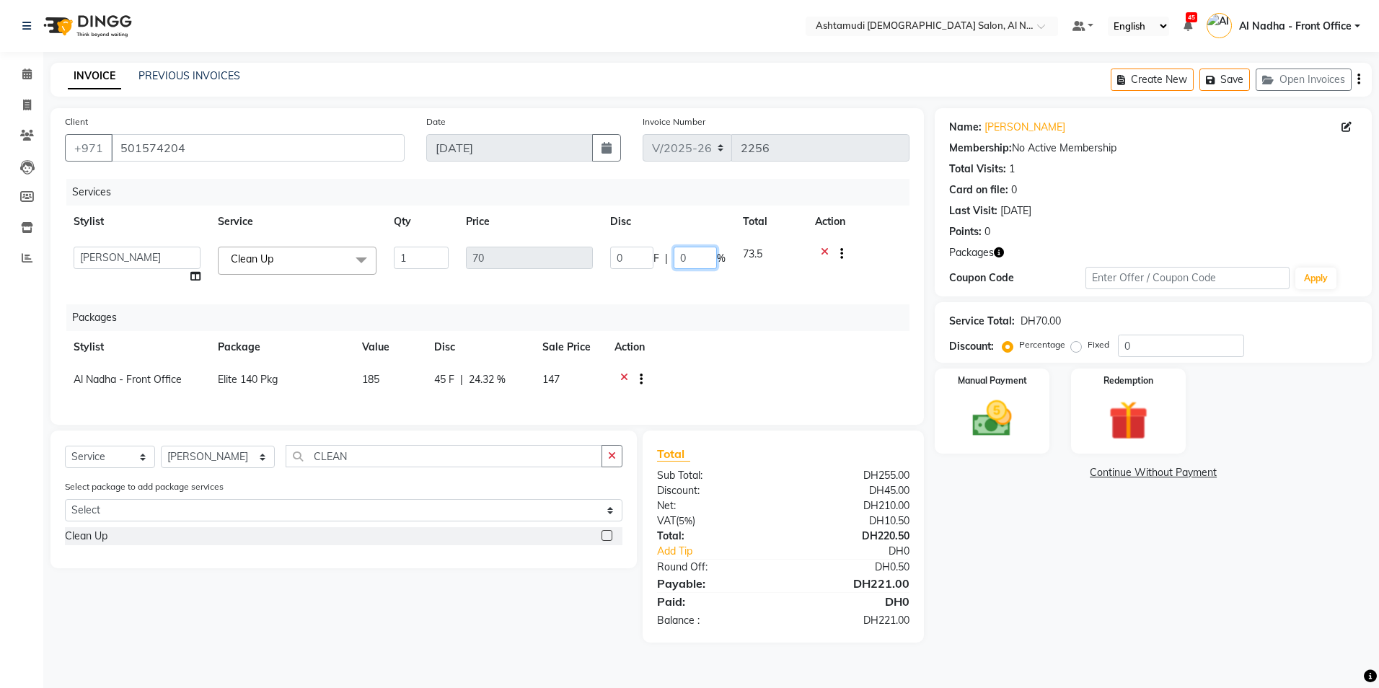
click at [693, 255] on input "0" at bounding box center [695, 258] width 43 height 22
type input "025"
click at [1056, 574] on div "Name: Akhila Membership: No Active Membership Total Visits: 1 Card on file: 0 L…" at bounding box center [1159, 375] width 448 height 535
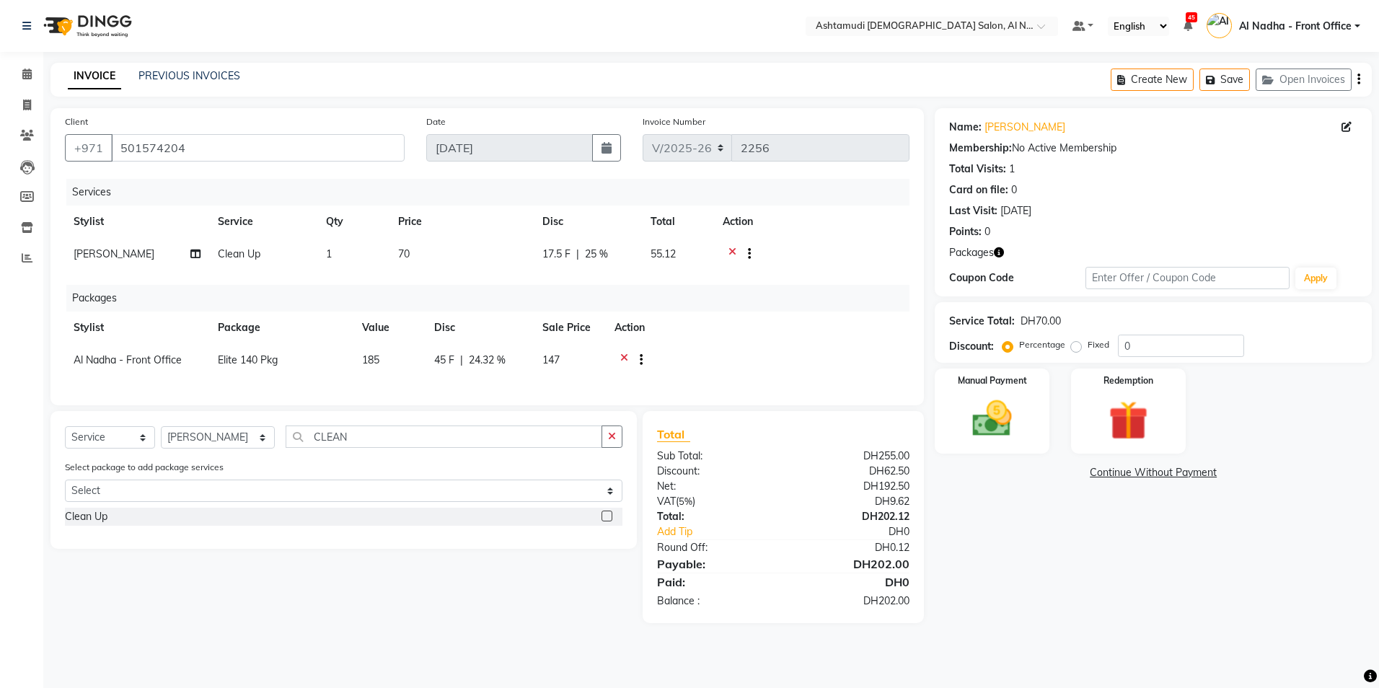
click at [734, 250] on icon at bounding box center [733, 256] width 8 height 18
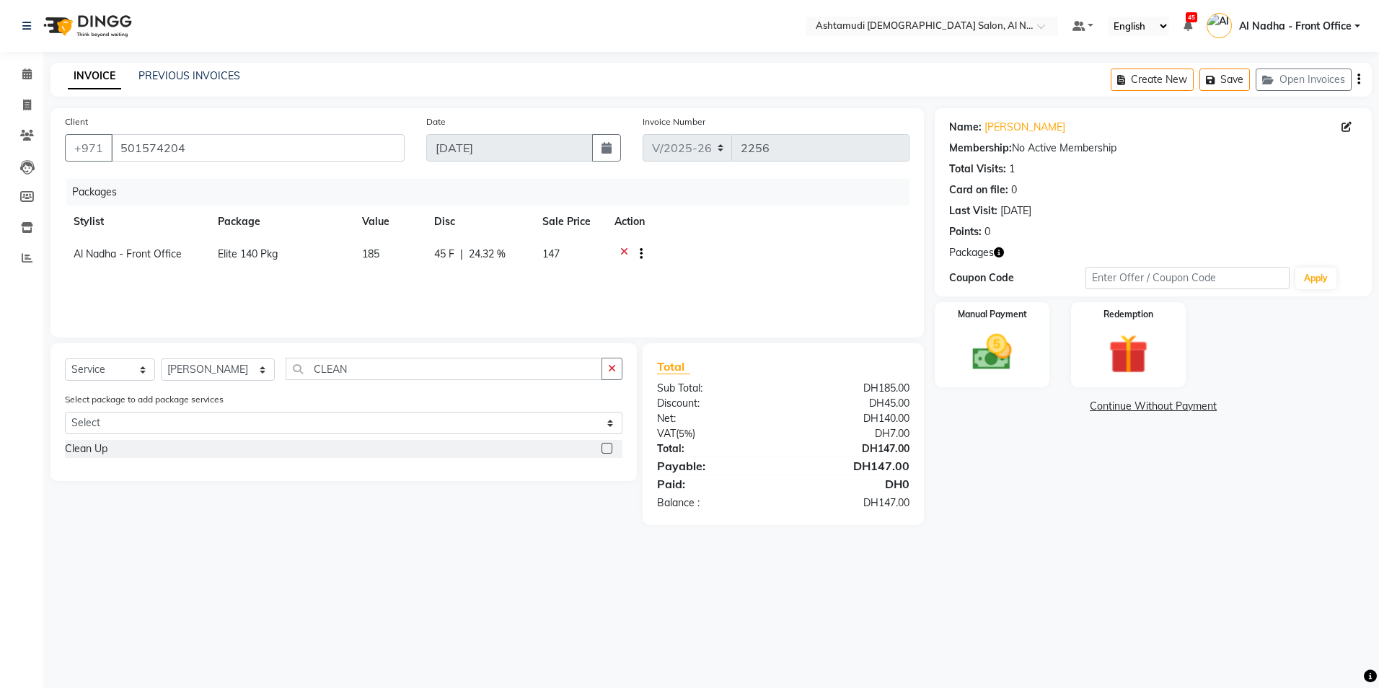
click at [620, 250] on div at bounding box center [758, 256] width 286 height 18
click at [623, 250] on icon at bounding box center [624, 256] width 8 height 18
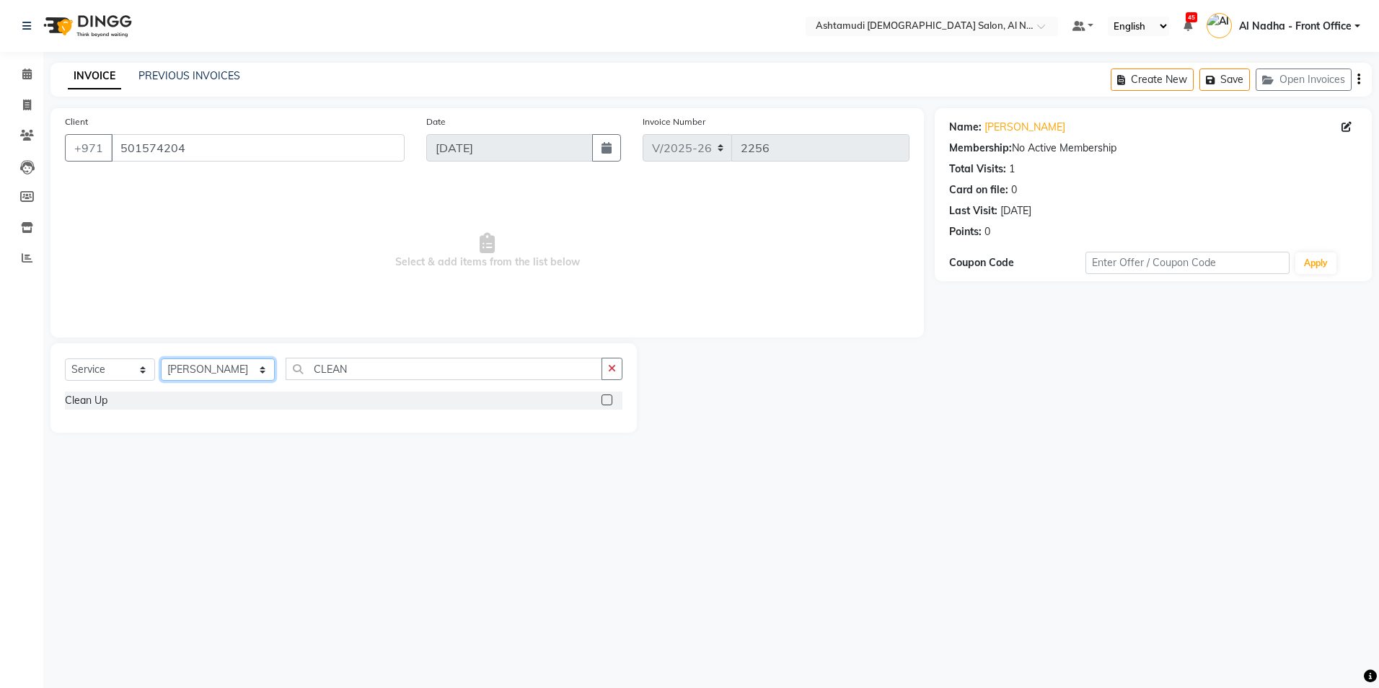
click at [197, 369] on select "Select Stylist Al Nadha - Front Office Archana Medonneiteu Tero Mehwish Mubeen …" at bounding box center [218, 370] width 114 height 22
select select "88905"
click at [161, 359] on select "Select Stylist Al Nadha - Front Office Archana Medonneiteu Tero Mehwish Mubeen …" at bounding box center [218, 370] width 114 height 22
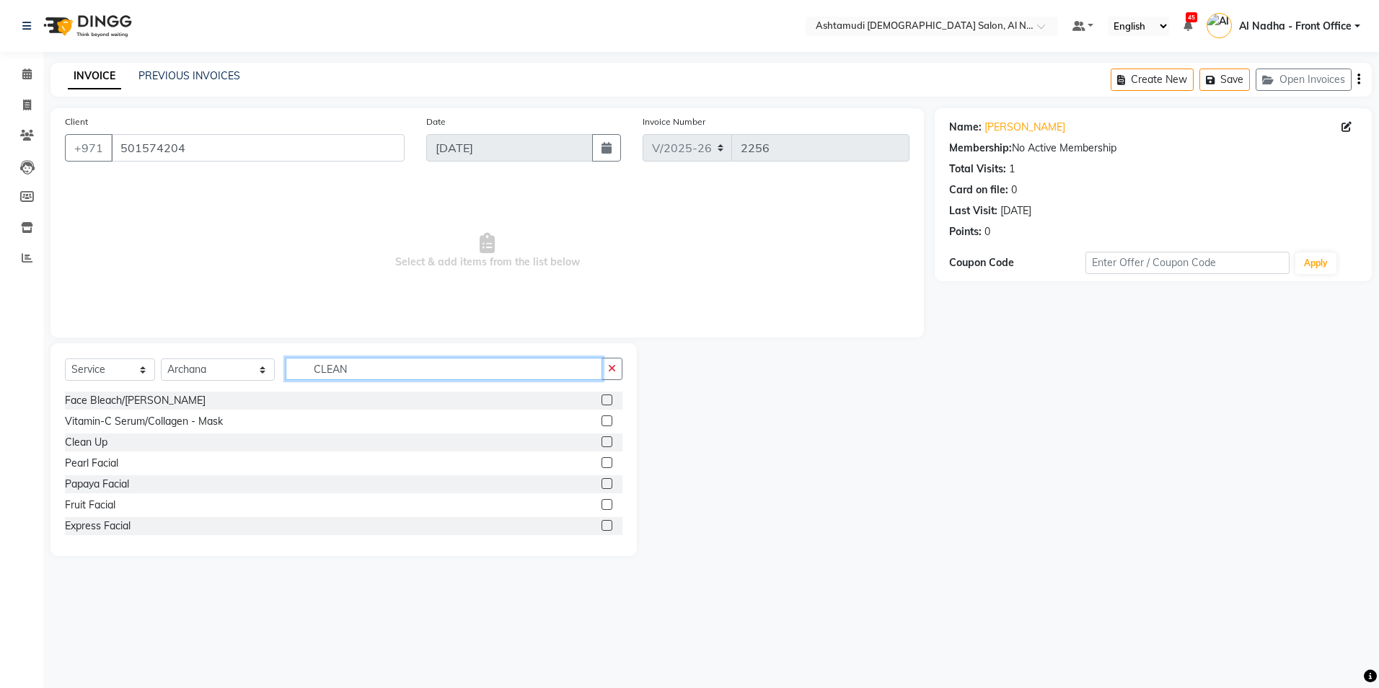
click at [369, 359] on input "CLEAN" at bounding box center [444, 369] width 316 height 22
type input "C"
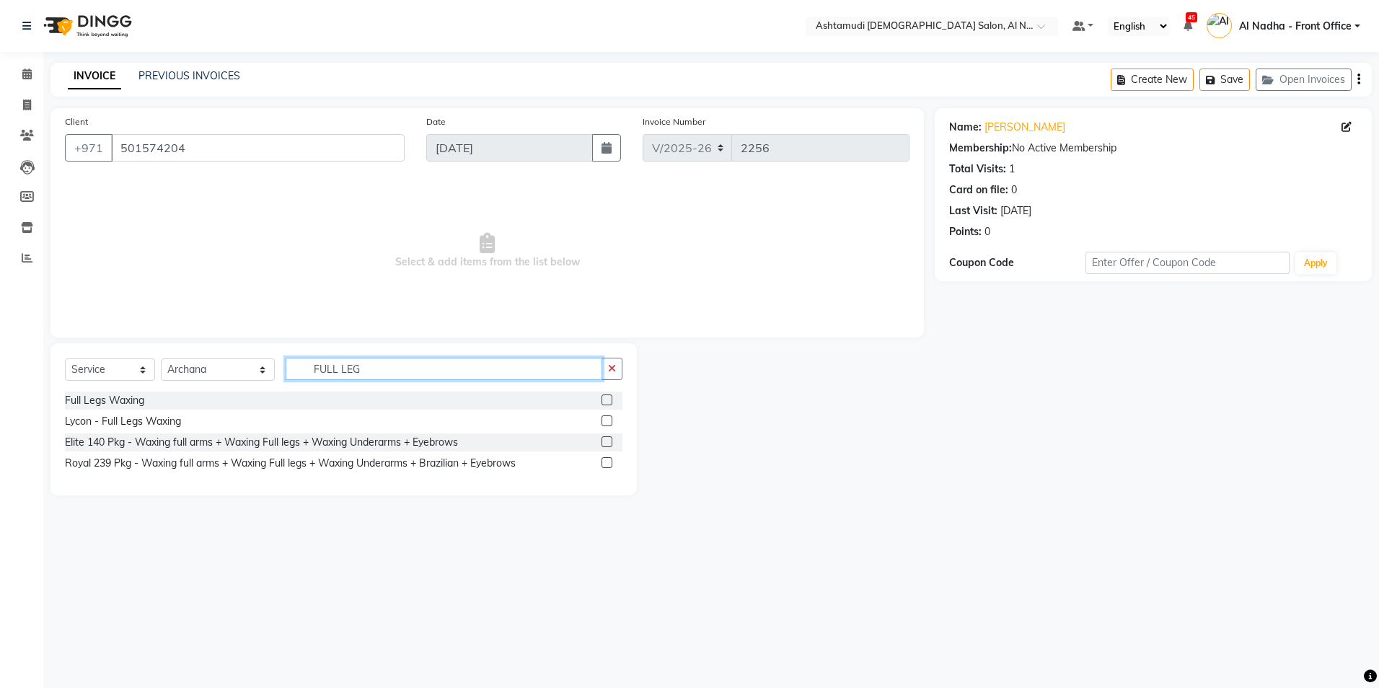
type input "FULL LEG"
click at [610, 401] on label at bounding box center [607, 400] width 11 height 11
click at [610, 401] on input "checkbox" at bounding box center [606, 400] width 9 height 9
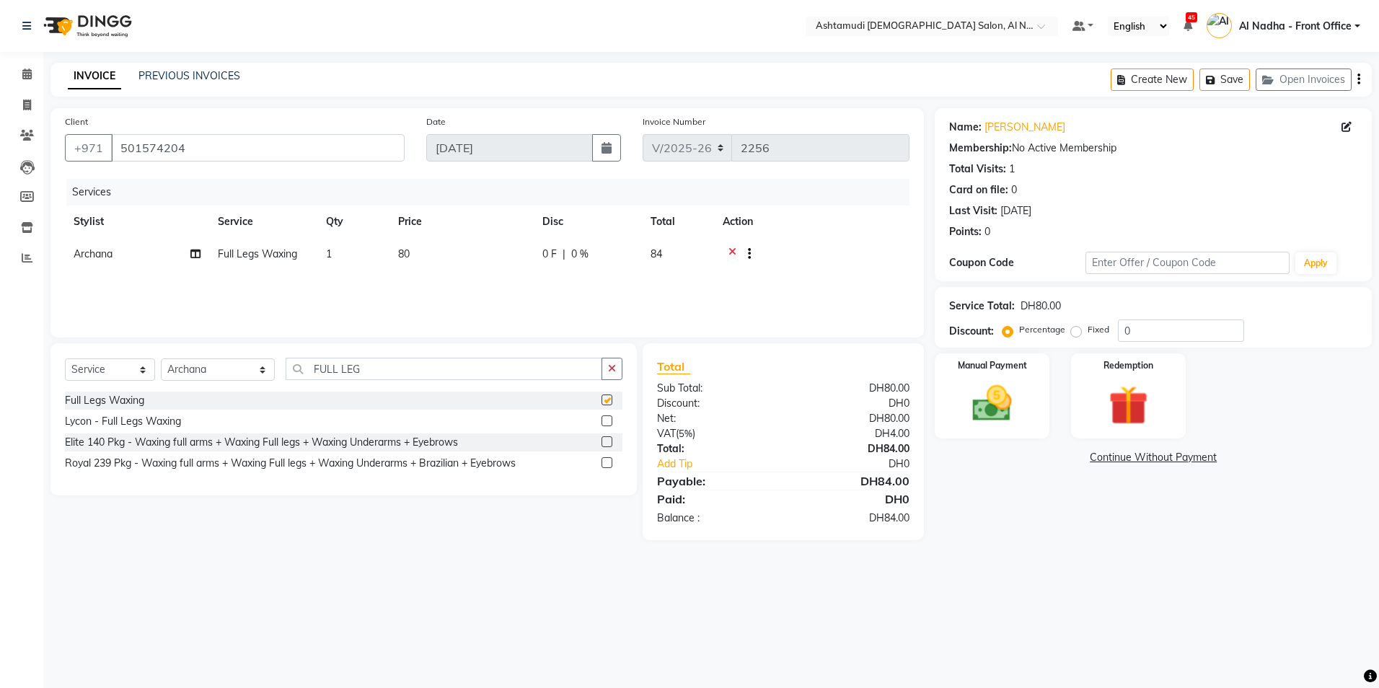
checkbox input "false"
click at [372, 377] on input "FULL LEG" at bounding box center [444, 369] width 316 height 22
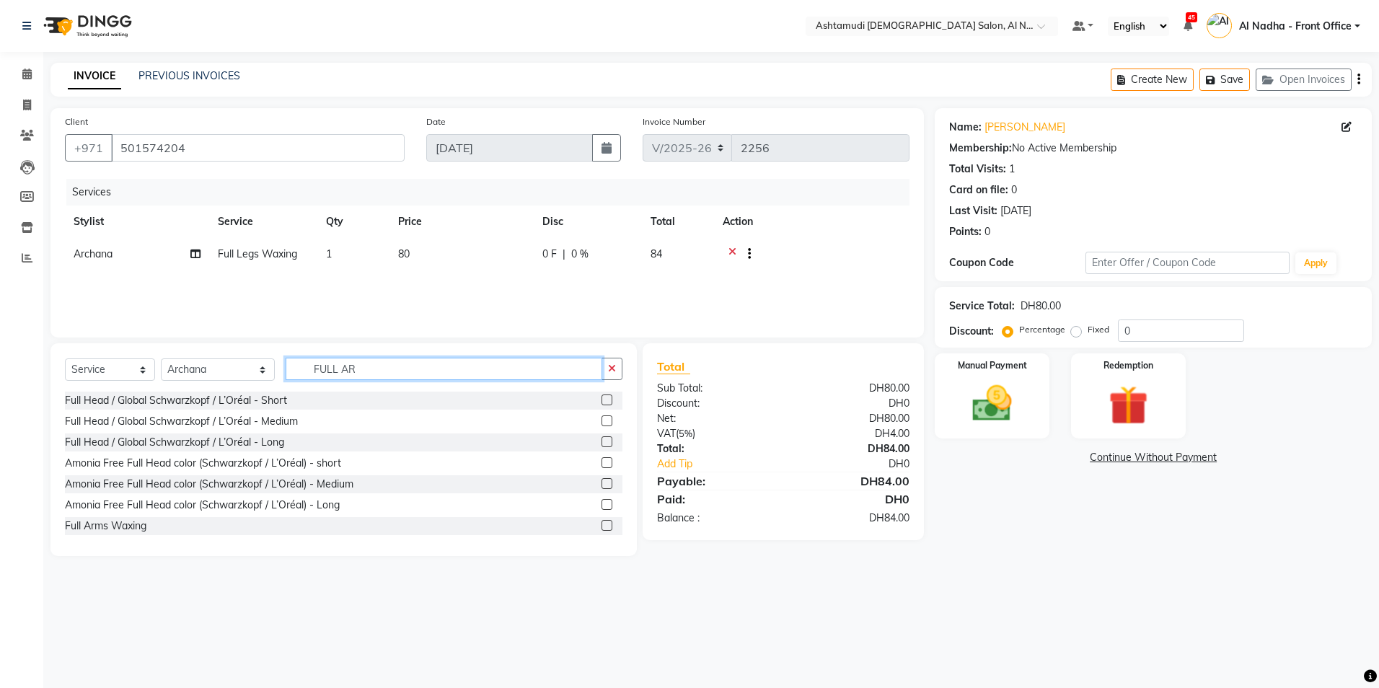
type input "FULL AR"
click at [602, 524] on label at bounding box center [607, 525] width 11 height 11
click at [602, 524] on input "checkbox" at bounding box center [606, 526] width 9 height 9
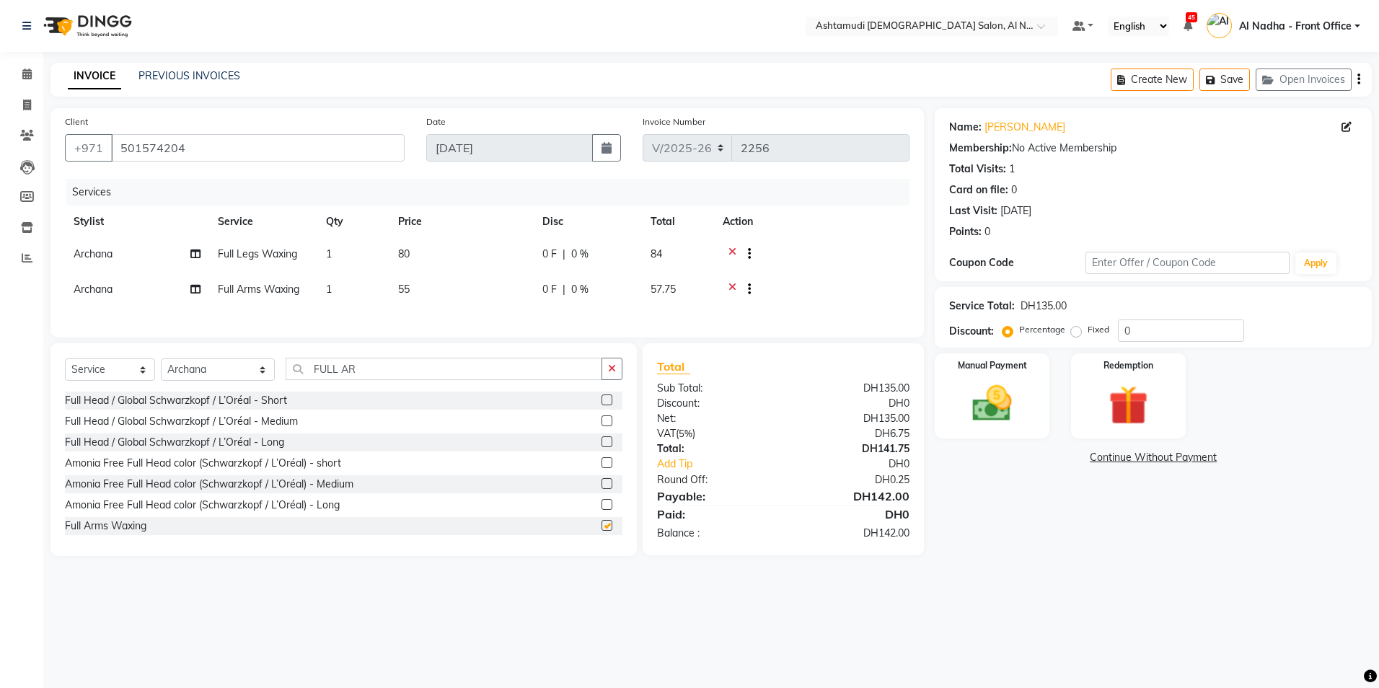
checkbox input "false"
click at [380, 377] on input "FULL AR" at bounding box center [444, 369] width 316 height 22
type input "F"
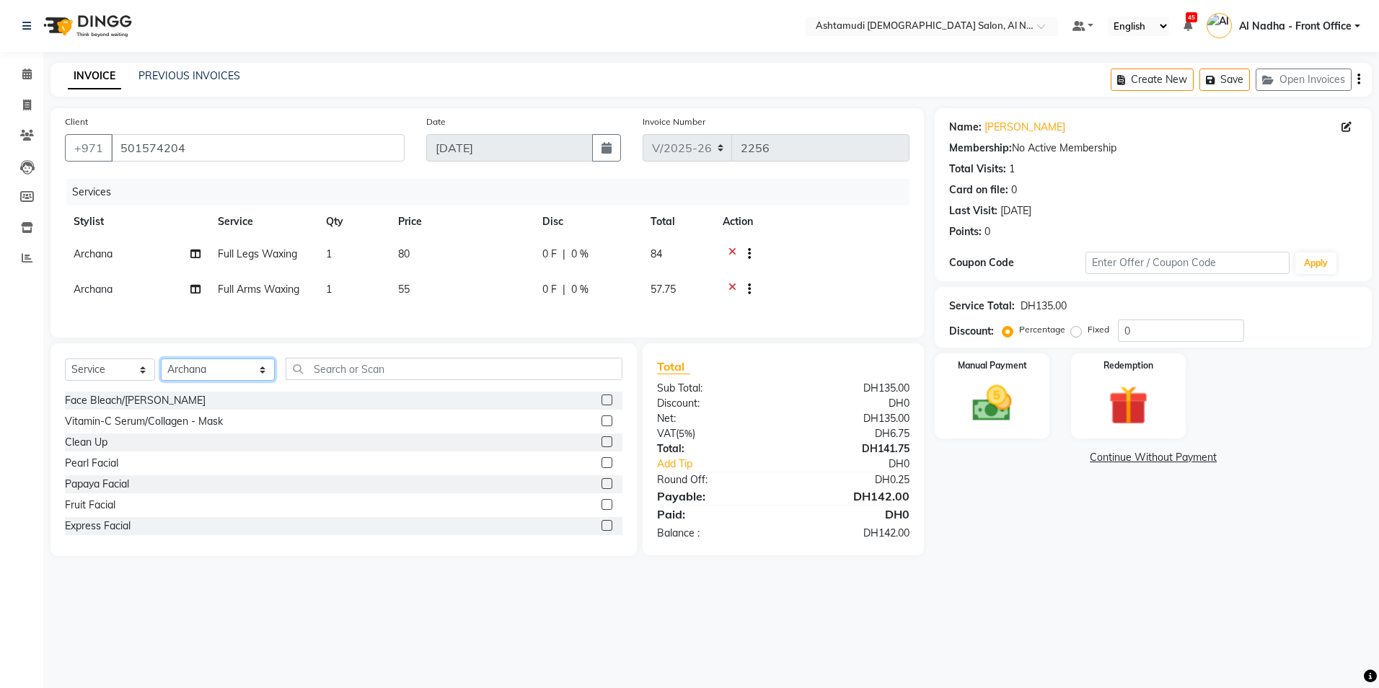
click at [214, 378] on select "Select Stylist Al Nadha - Front Office Archana Medonneiteu Tero Mehwish Mubeen …" at bounding box center [218, 370] width 114 height 22
select select "71437"
click at [161, 366] on select "Select Stylist Al Nadha - Front Office Archana Medonneiteu Tero Mehwish Mubeen …" at bounding box center [218, 370] width 114 height 22
click at [337, 372] on input "text" at bounding box center [454, 369] width 336 height 22
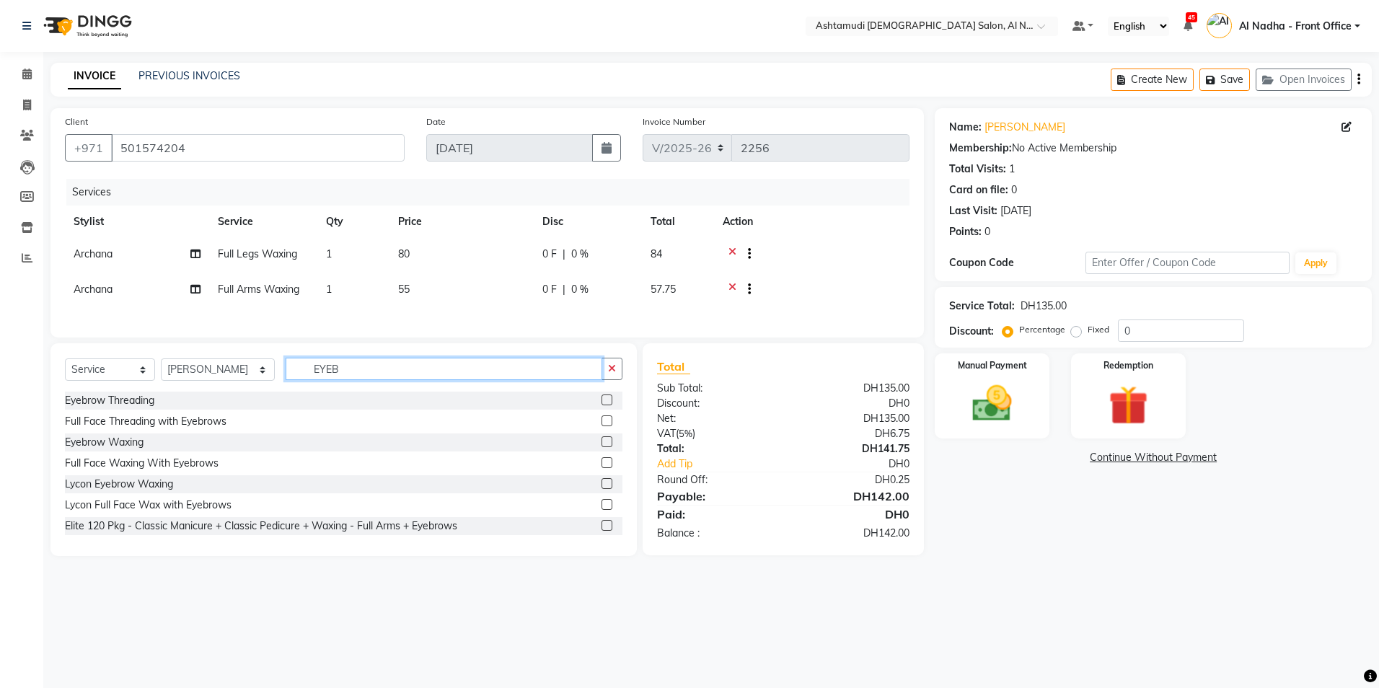
type input "EYEB"
click at [602, 405] on label at bounding box center [607, 400] width 11 height 11
click at [602, 405] on input "checkbox" at bounding box center [606, 400] width 9 height 9
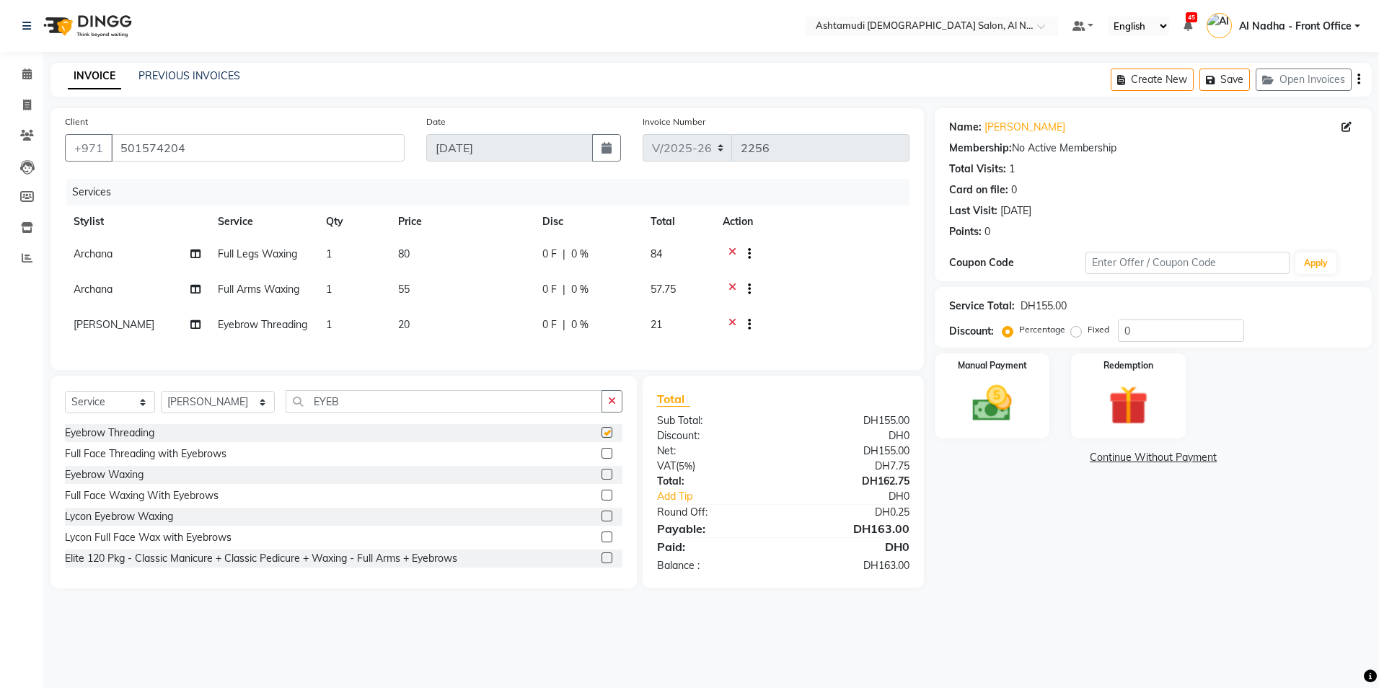
checkbox input "false"
click at [190, 413] on select "Select Stylist Al Nadha - Front Office Archana Medonneiteu Tero Mehwish Mubeen …" at bounding box center [218, 402] width 114 height 22
select select "60077"
click at [161, 413] on select "Select Stylist Al Nadha - Front Office Archana Medonneiteu Tero Mehwish Mubeen …" at bounding box center [218, 402] width 114 height 22
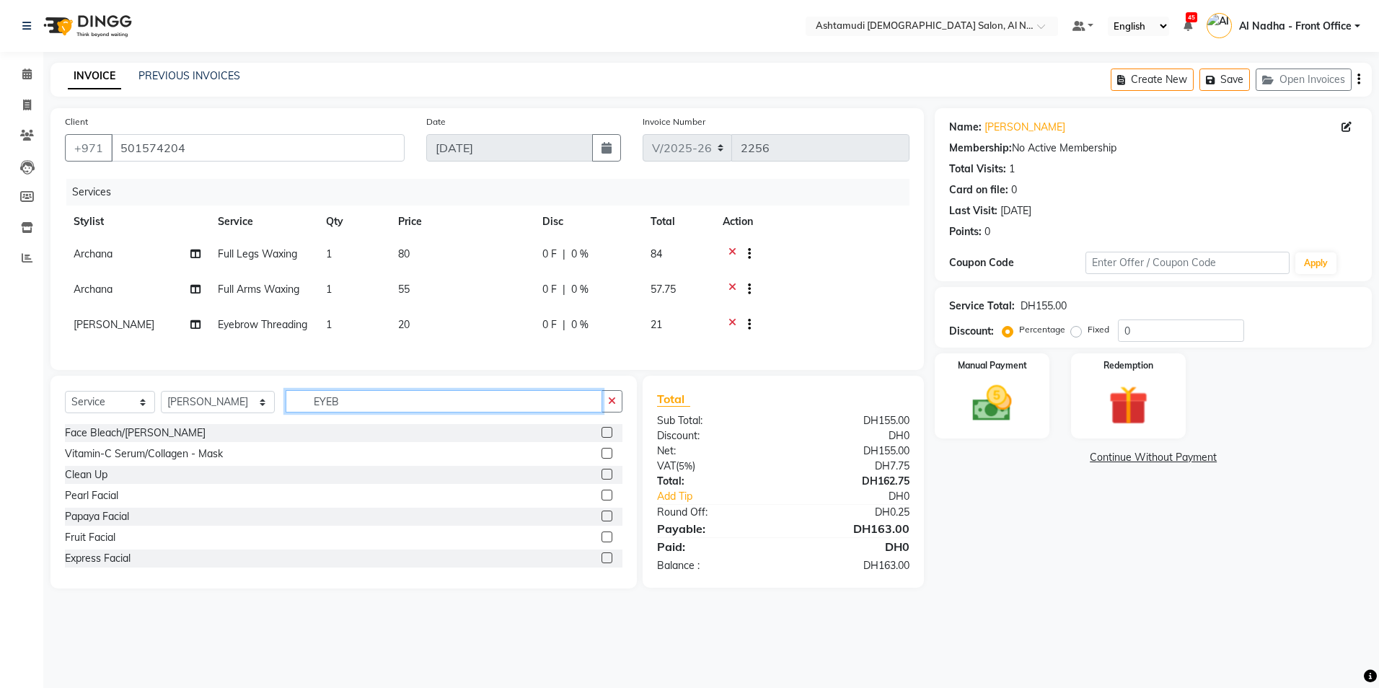
click at [342, 413] on input "EYEB" at bounding box center [444, 401] width 316 height 22
type input "E"
type input "CLEA"
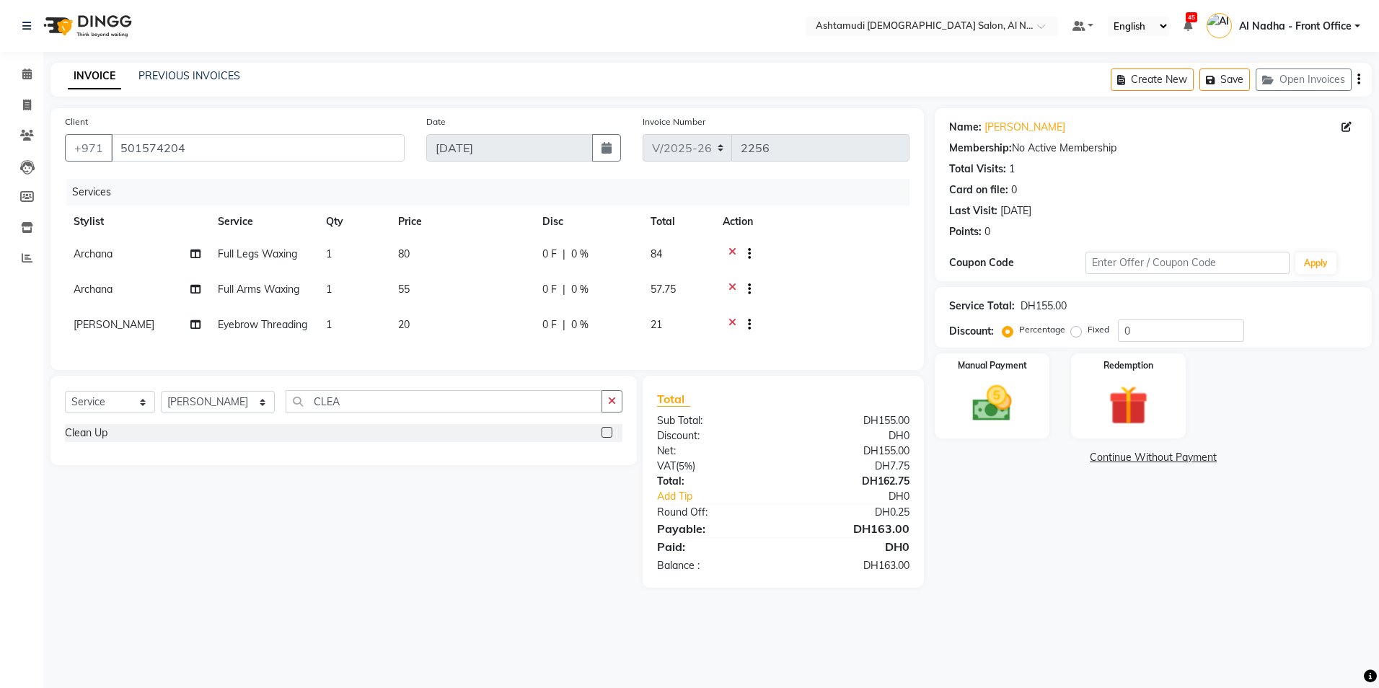
click at [608, 438] on label at bounding box center [607, 432] width 11 height 11
click at [608, 438] on input "checkbox" at bounding box center [606, 432] width 9 height 9
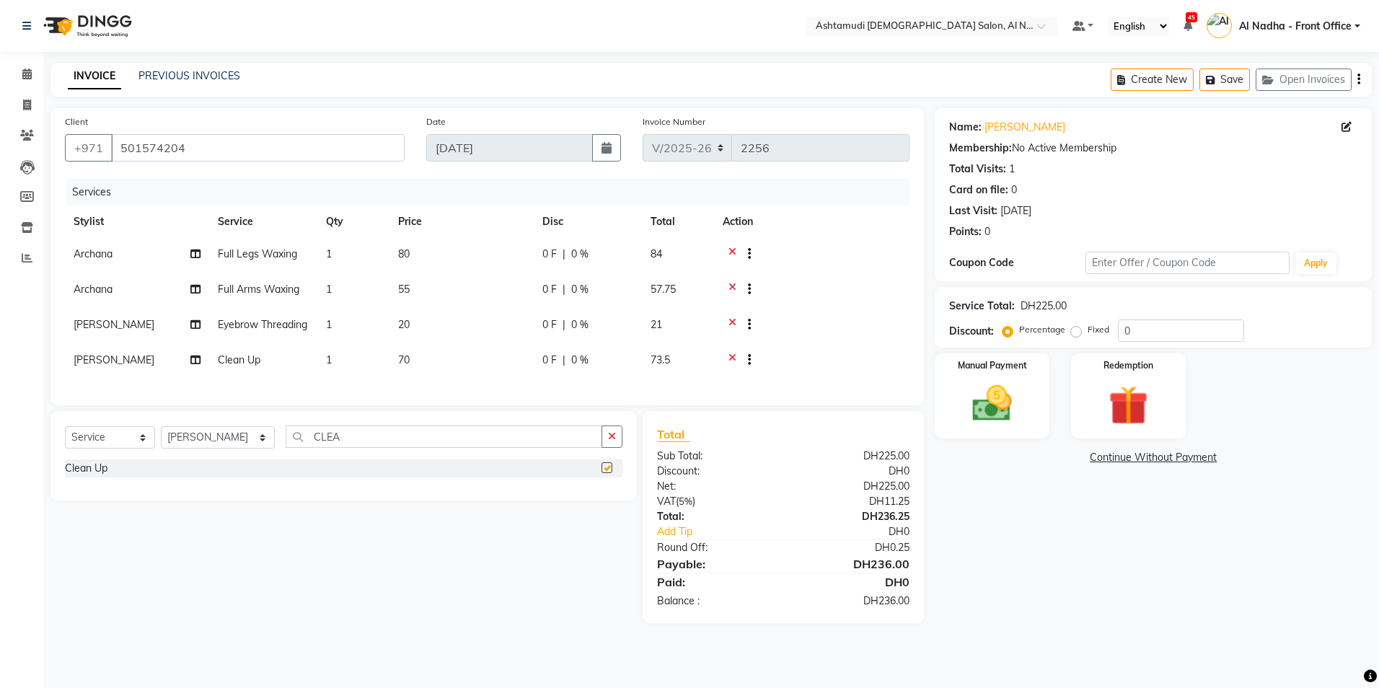
checkbox input "false"
click at [1164, 335] on input "0" at bounding box center [1181, 331] width 126 height 22
type input "025"
click at [998, 407] on img at bounding box center [992, 404] width 67 height 48
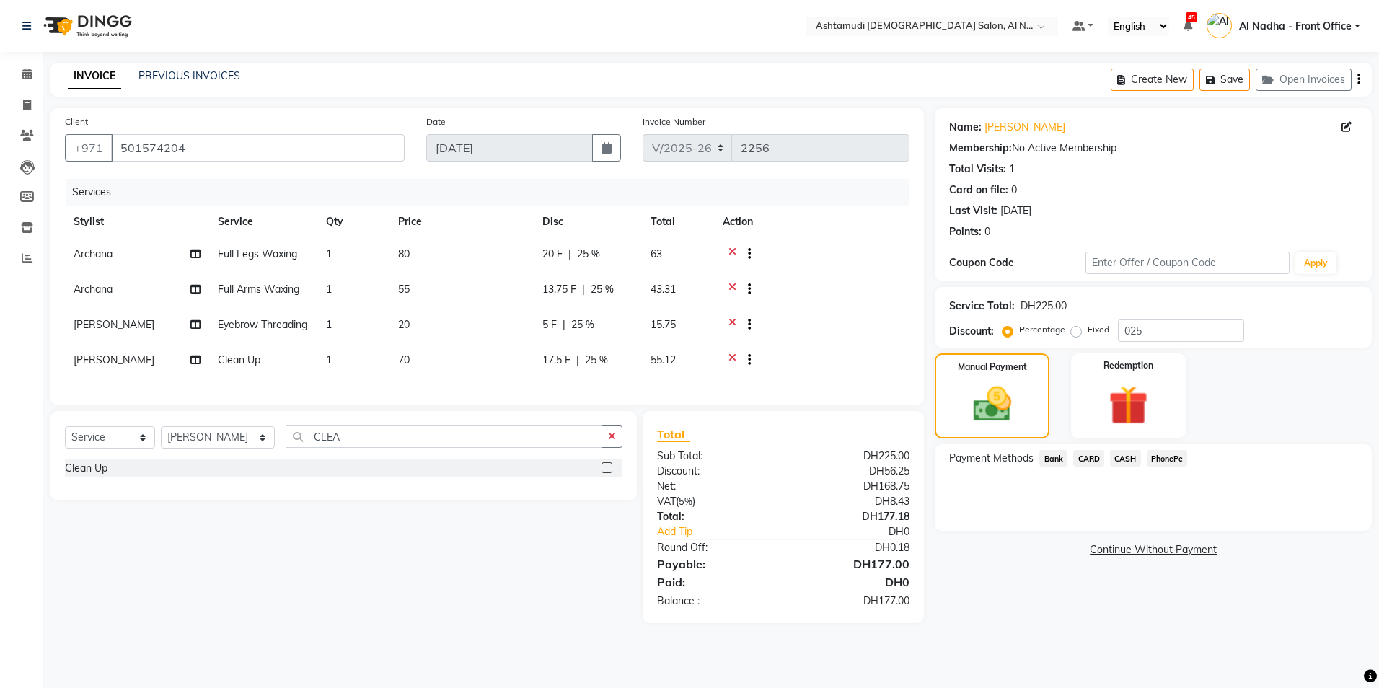
click at [1096, 455] on span "CARD" at bounding box center [1088, 458] width 31 height 17
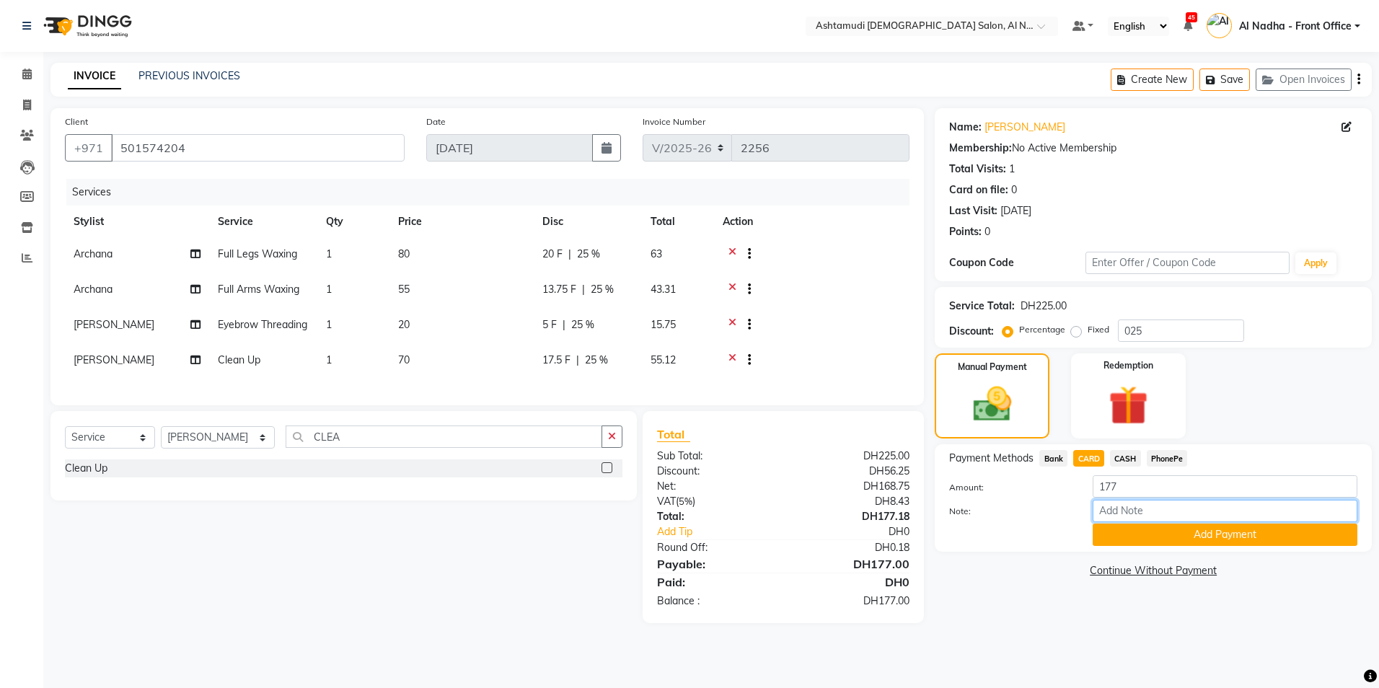
click at [1130, 503] on input "Note:" at bounding box center [1225, 511] width 265 height 22
type input "sreerenjini"
click at [1171, 537] on button "Add Payment" at bounding box center [1225, 535] width 265 height 22
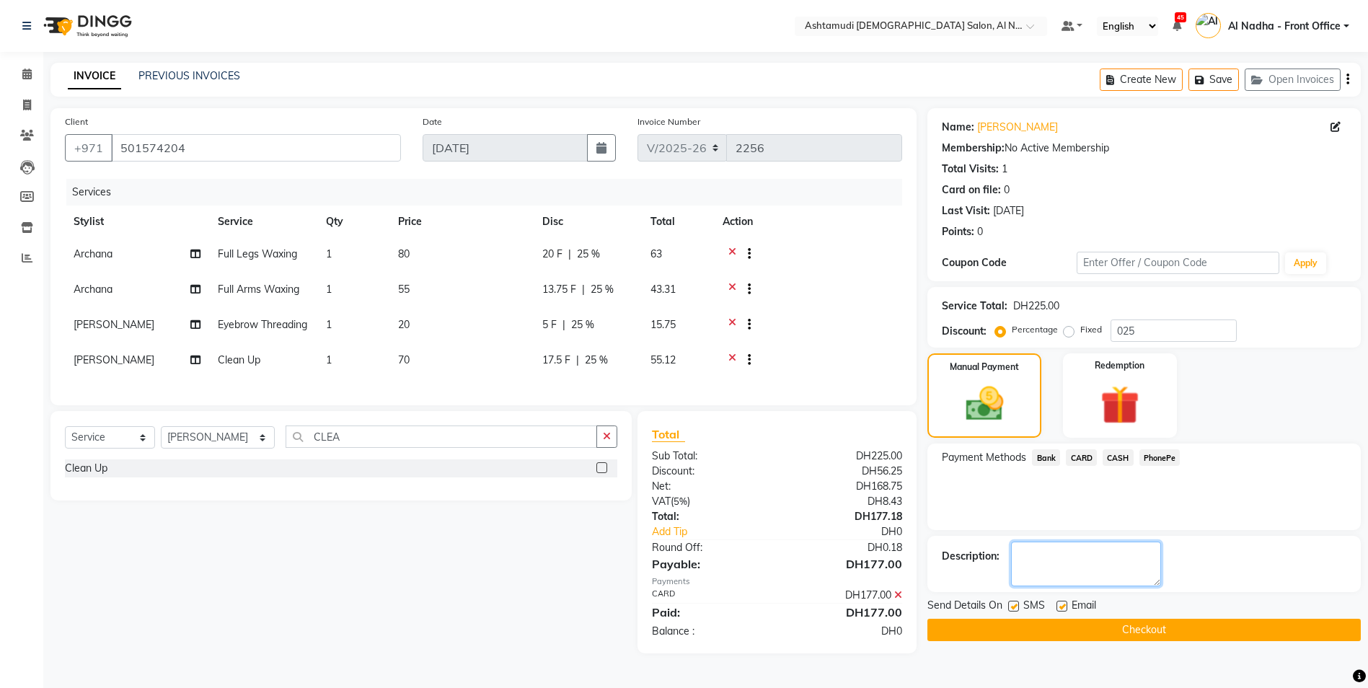
click at [1081, 579] on textarea at bounding box center [1086, 564] width 150 height 45
type textarea "0385"
click at [1047, 627] on button "Checkout" at bounding box center [1145, 630] width 434 height 22
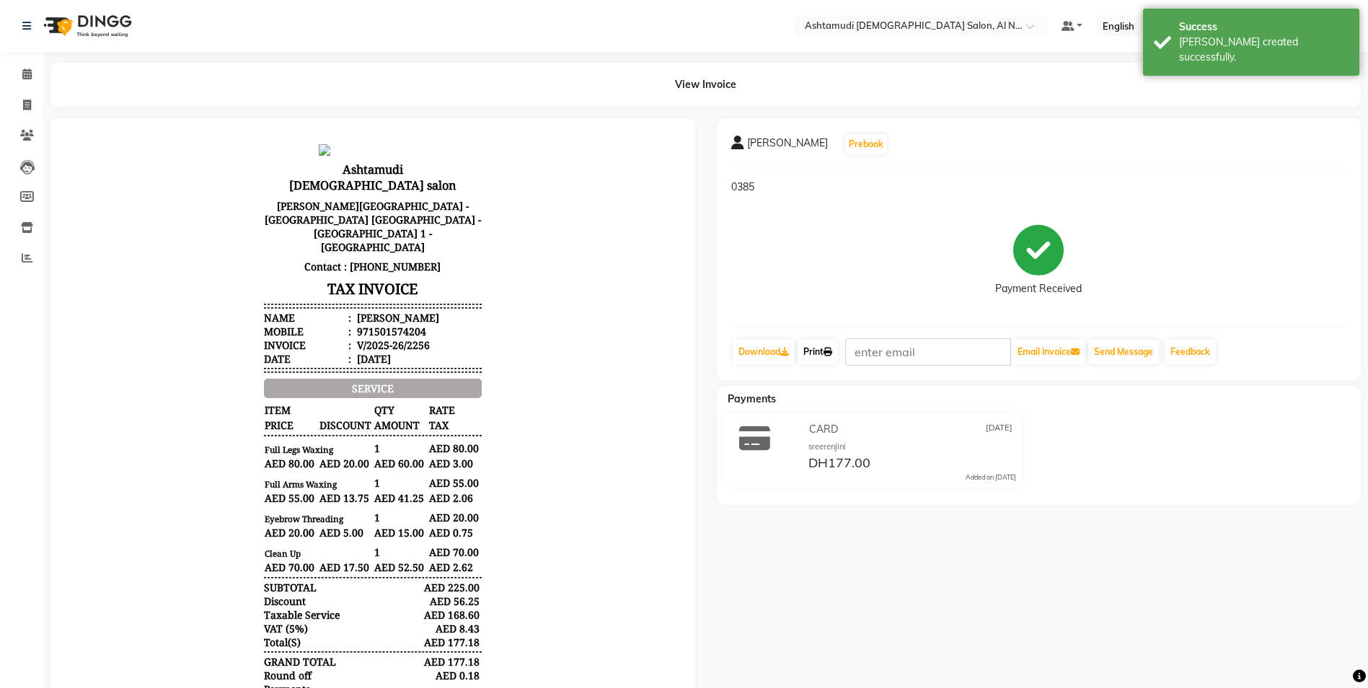
click at [823, 350] on link "Print" at bounding box center [818, 352] width 40 height 25
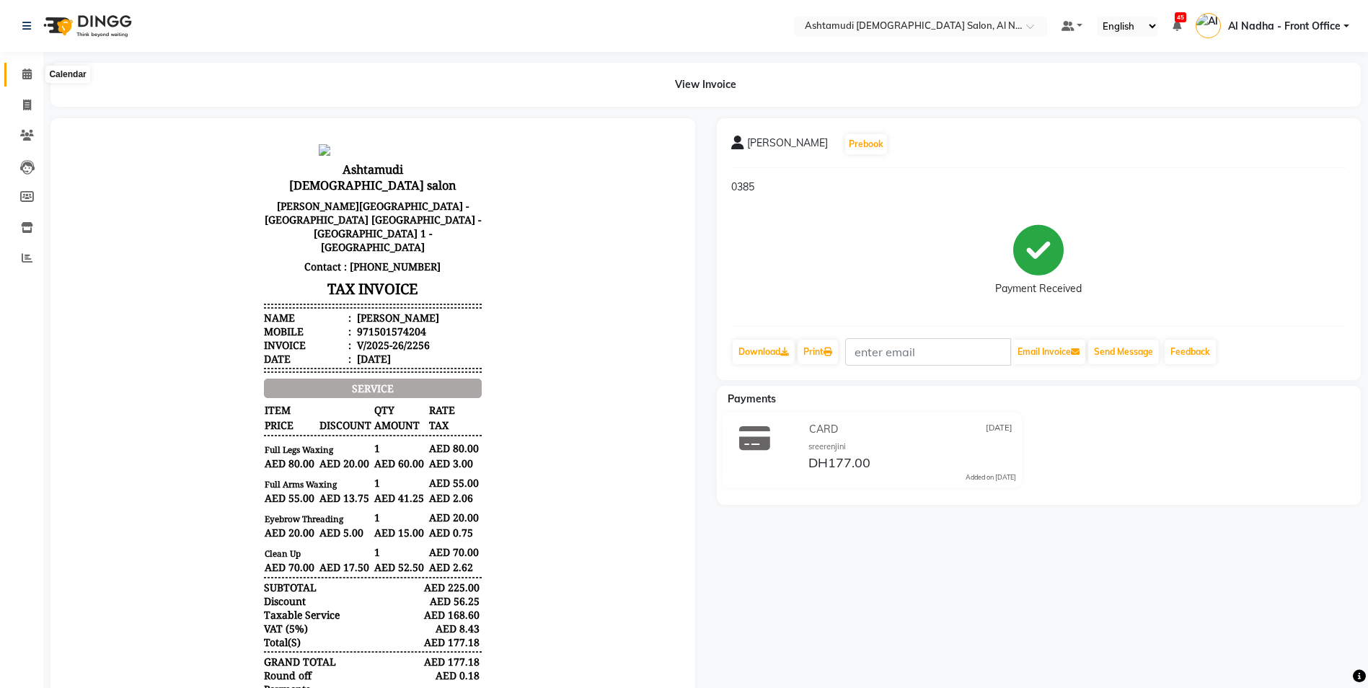
click at [32, 72] on icon at bounding box center [26, 74] width 9 height 11
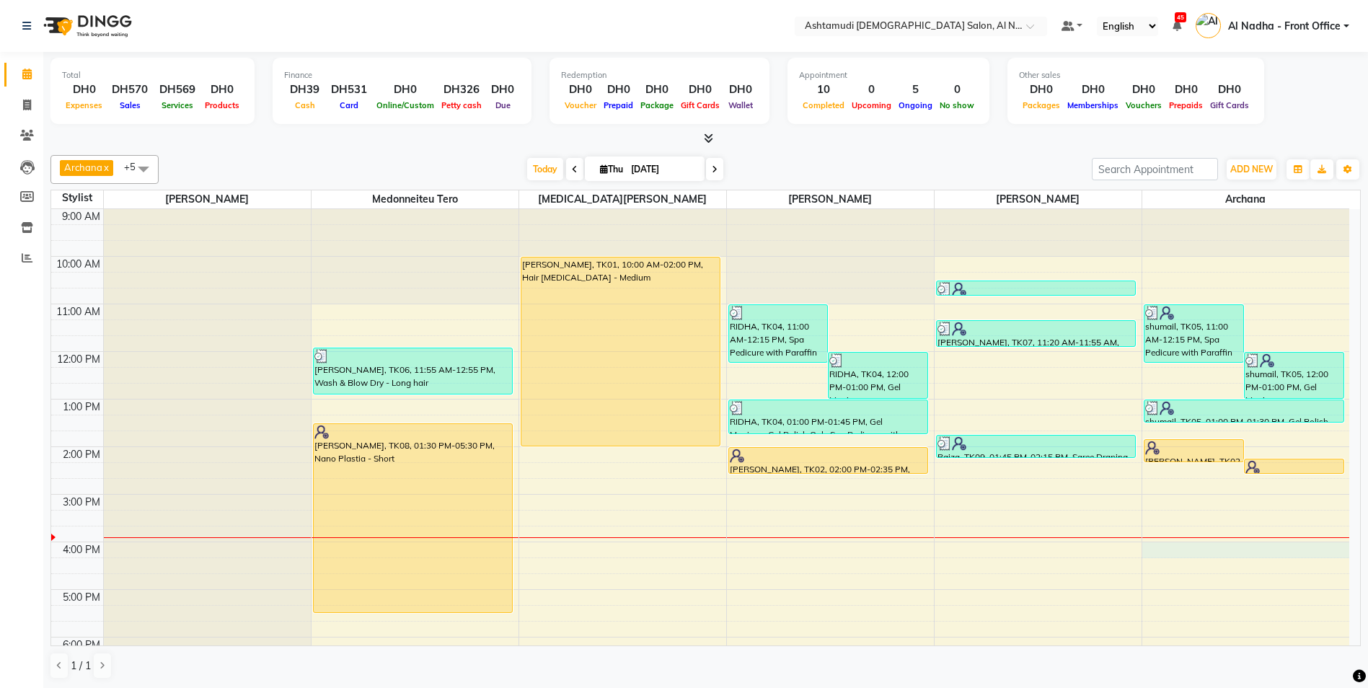
click at [1157, 544] on div "9:00 AM 10:00 AM 11:00 AM 12:00 PM 1:00 PM 2:00 PM 3:00 PM 4:00 PM 5:00 PM 6:00…" at bounding box center [700, 542] width 1298 height 666
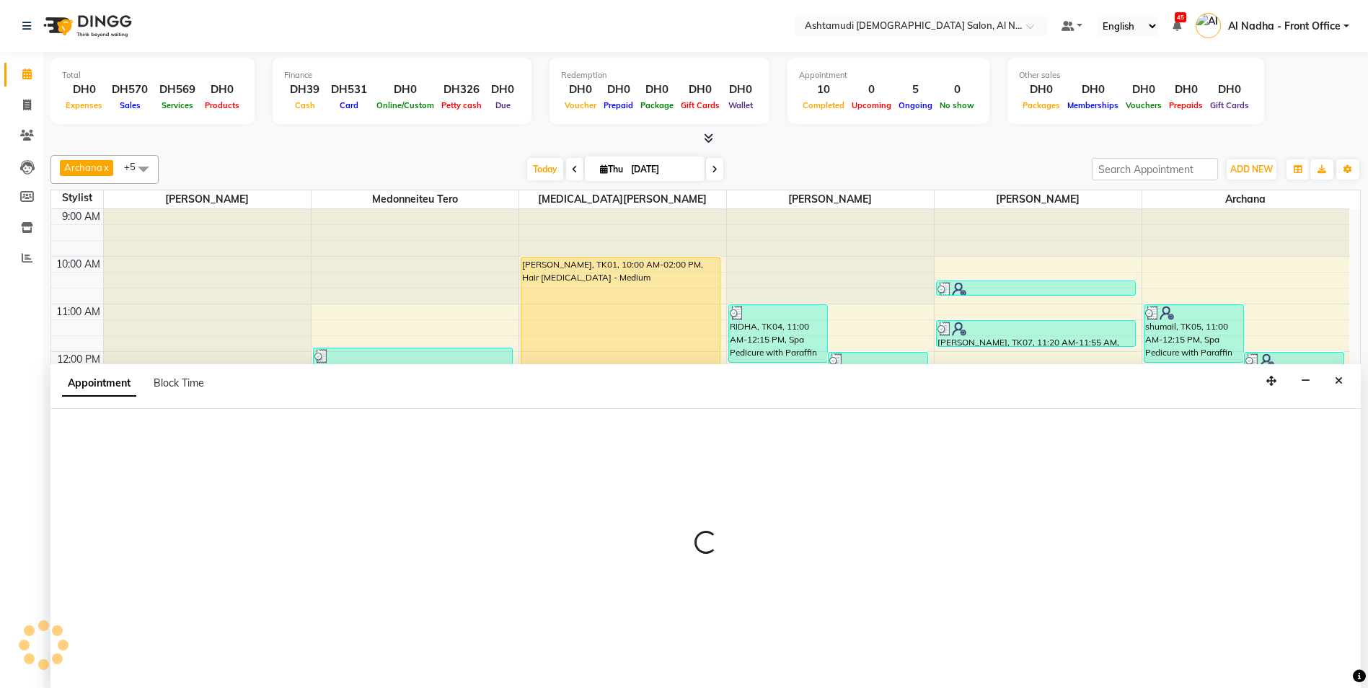
scroll to position [1, 0]
select select "88905"
select select "960"
select select "tentative"
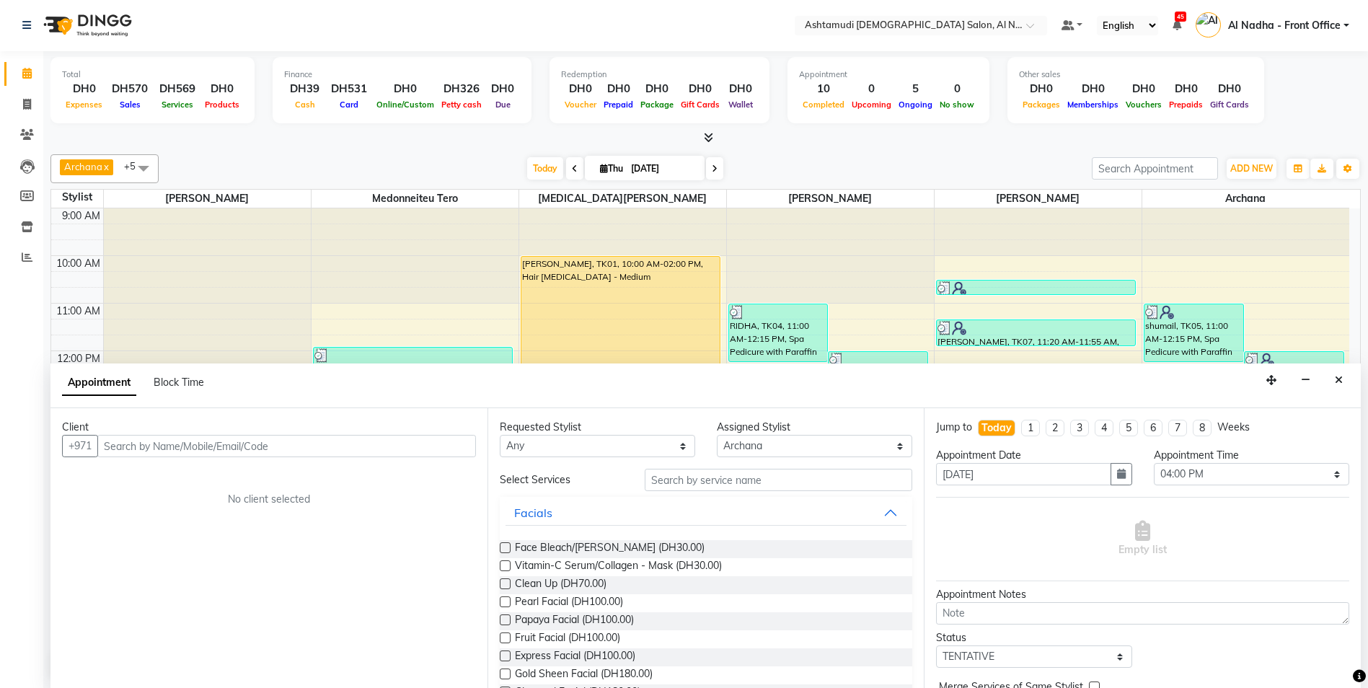
click at [185, 442] on input "text" at bounding box center [286, 446] width 379 height 22
type input "559965009"
click at [439, 440] on span "Add Client" at bounding box center [446, 445] width 48 height 13
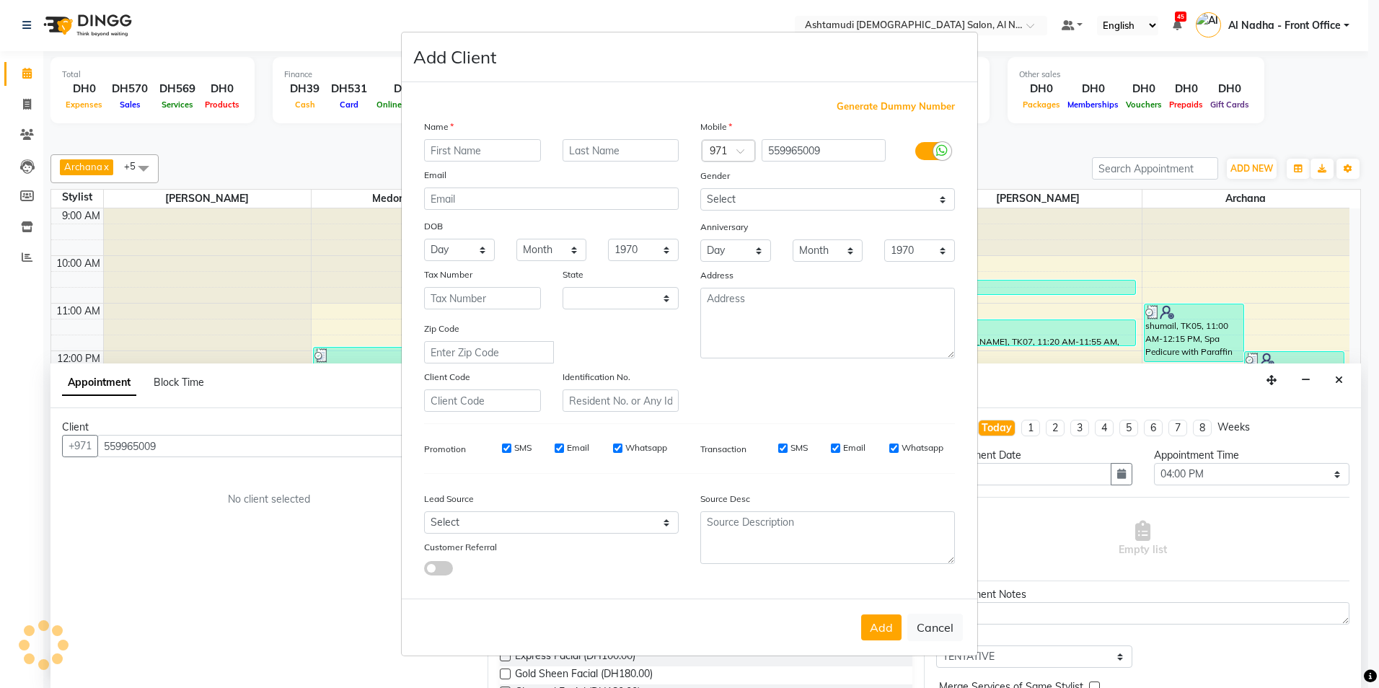
select select "3798"
type input "ANAM"
click at [472, 524] on select "Select Walk-in Referral Internet Friend Word of Mouth Advertisement Facebook Ju…" at bounding box center [551, 522] width 255 height 22
select select "49107"
click at [424, 511] on select "Select Walk-in Referral Internet Friend Word of Mouth Advertisement Facebook Ju…" at bounding box center [551, 522] width 255 height 22
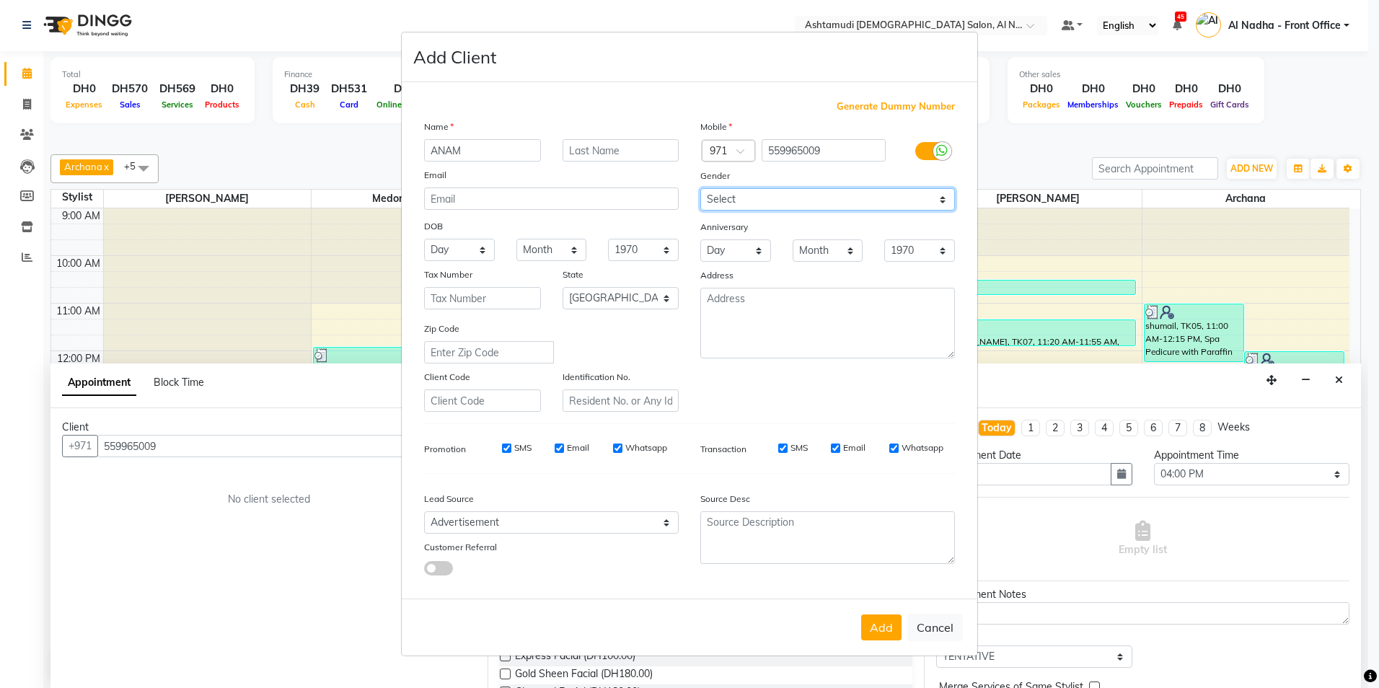
drag, startPoint x: 752, startPoint y: 199, endPoint x: 762, endPoint y: 210, distance: 14.8
click at [755, 201] on select "Select [DEMOGRAPHIC_DATA] [DEMOGRAPHIC_DATA] Other Prefer Not To Say" at bounding box center [827, 199] width 255 height 22
select select "[DEMOGRAPHIC_DATA]"
click at [700, 188] on select "Select [DEMOGRAPHIC_DATA] [DEMOGRAPHIC_DATA] Other Prefer Not To Say" at bounding box center [827, 199] width 255 height 22
click at [878, 630] on button "Add" at bounding box center [881, 628] width 40 height 26
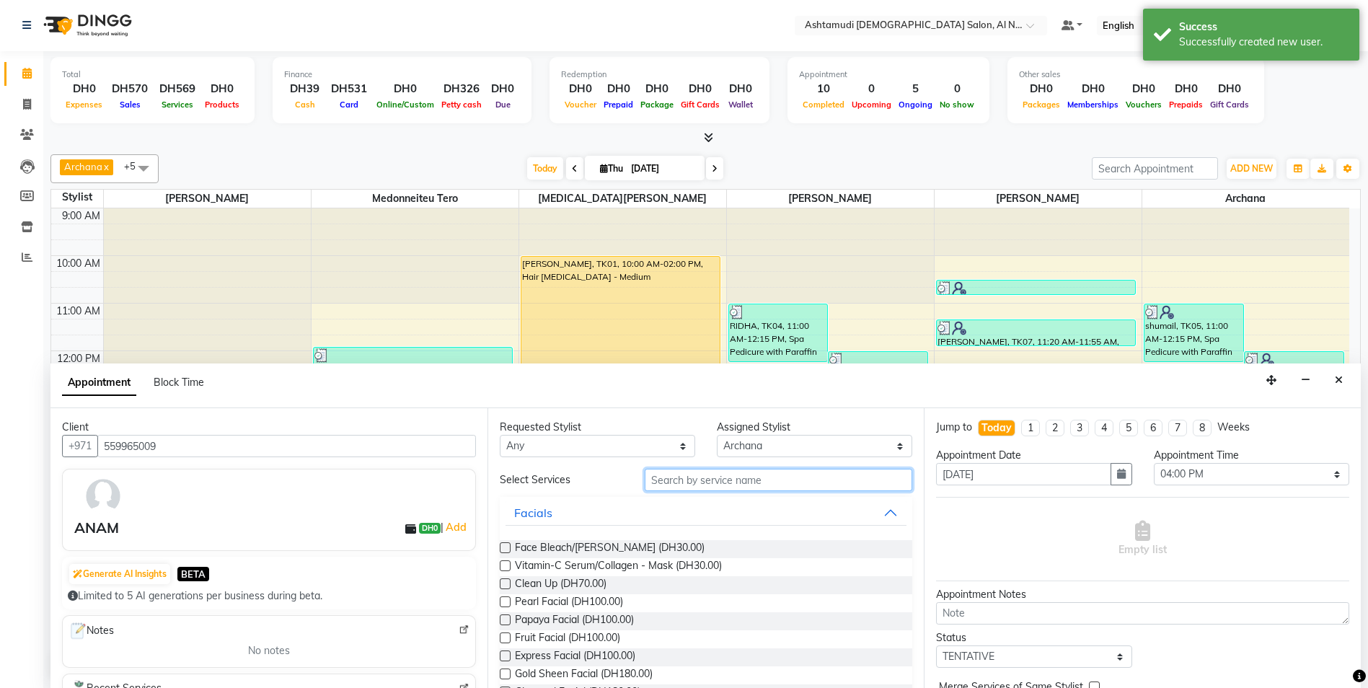
click at [674, 482] on input "text" at bounding box center [779, 480] width 268 height 22
type input "CURE"
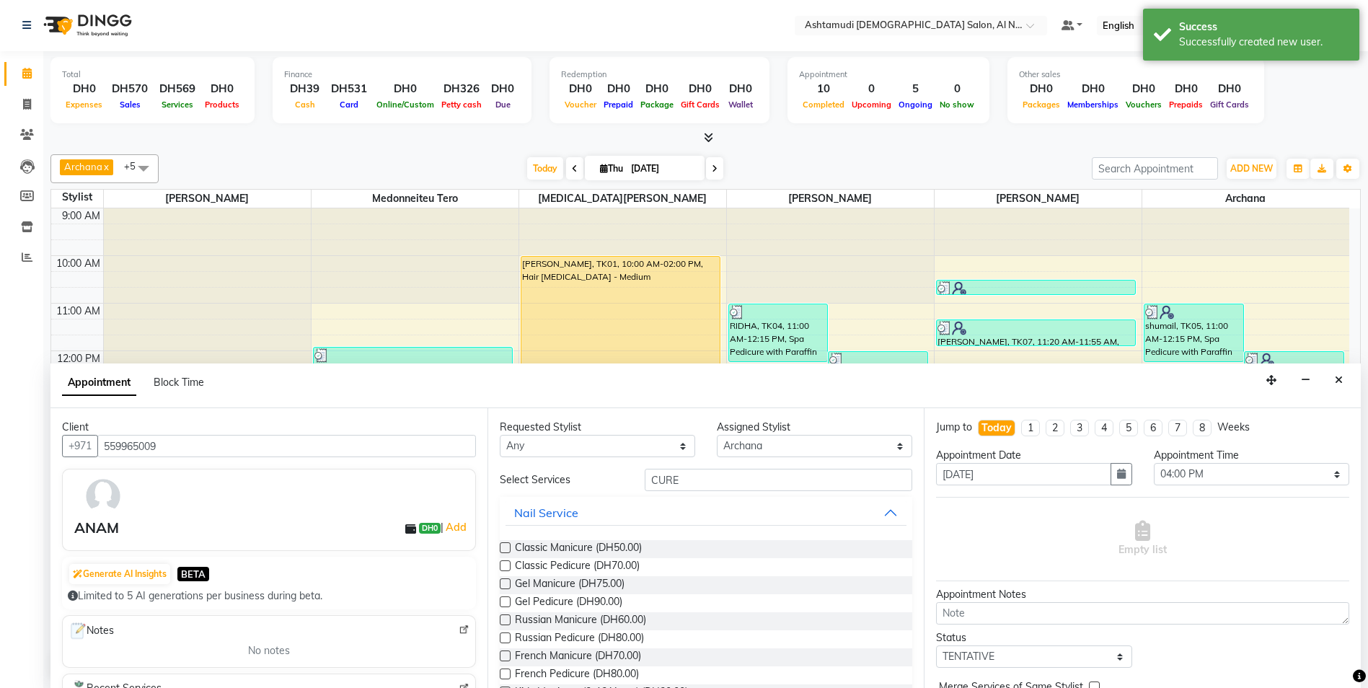
click at [501, 545] on label at bounding box center [505, 547] width 11 height 11
click at [501, 545] on input "checkbox" at bounding box center [504, 549] width 9 height 9
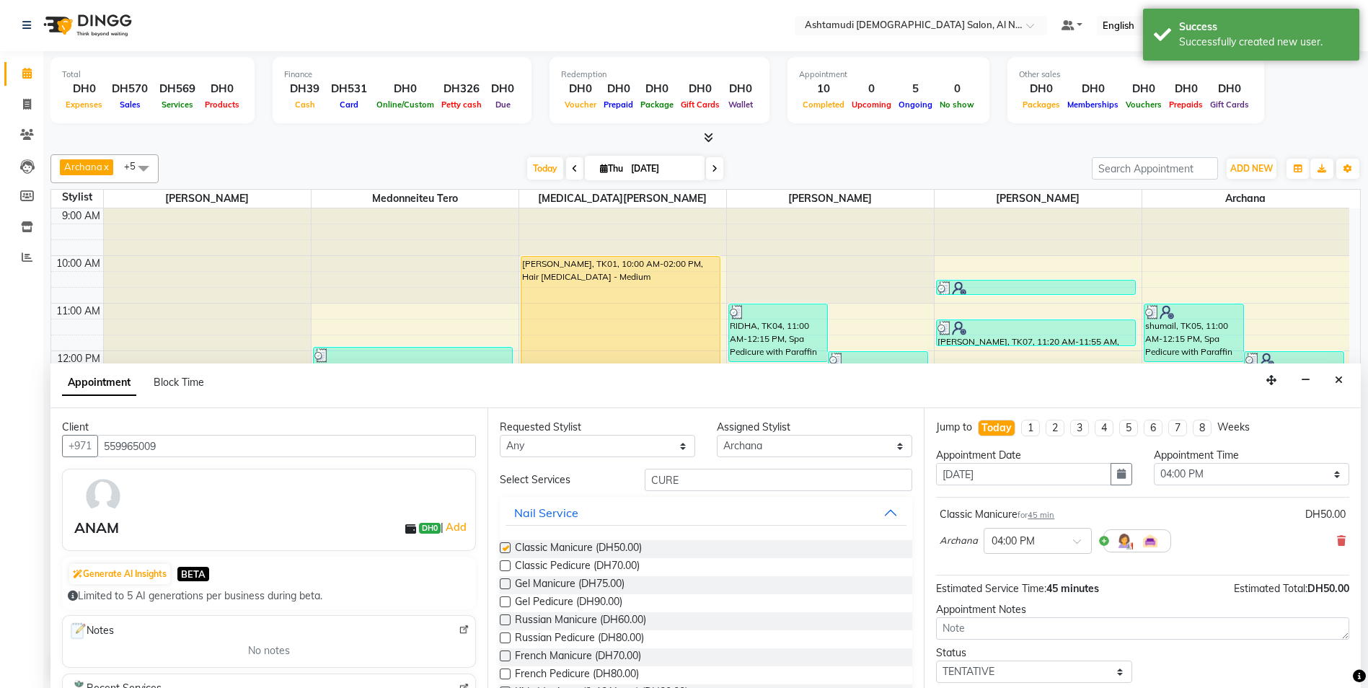
checkbox input "false"
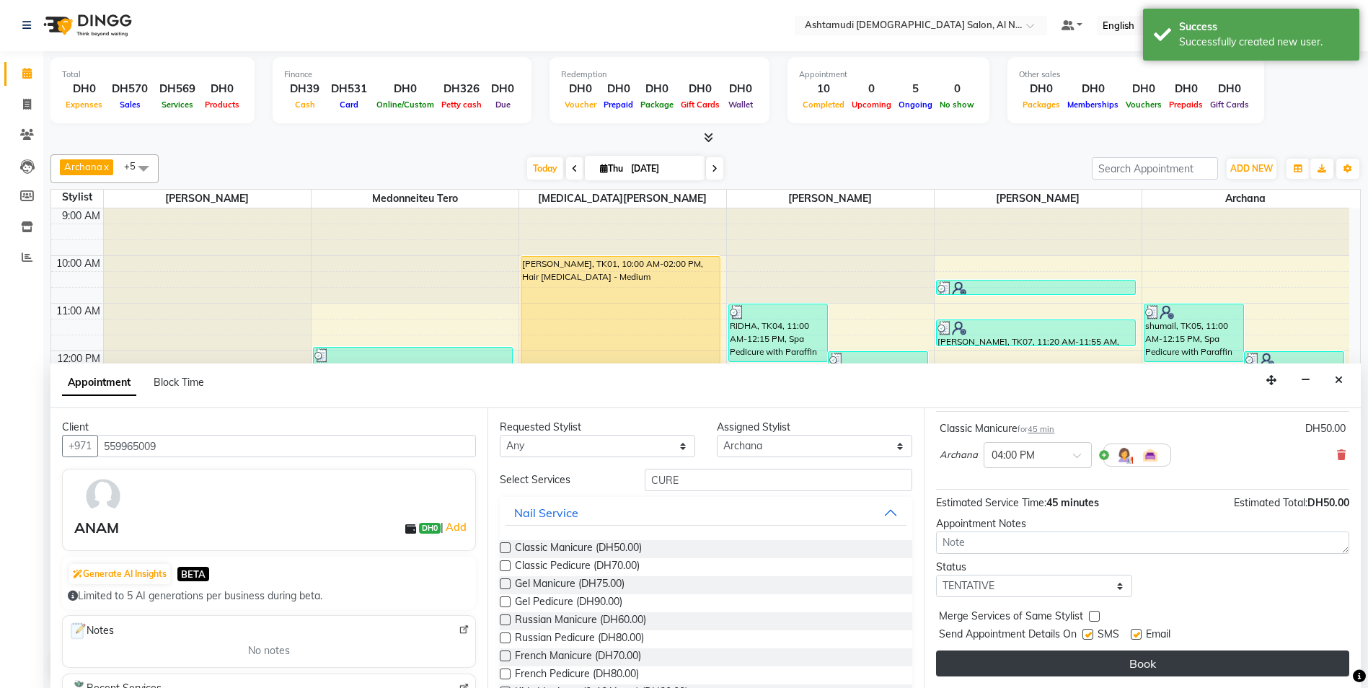
click at [1096, 666] on button "Book" at bounding box center [1142, 664] width 413 height 26
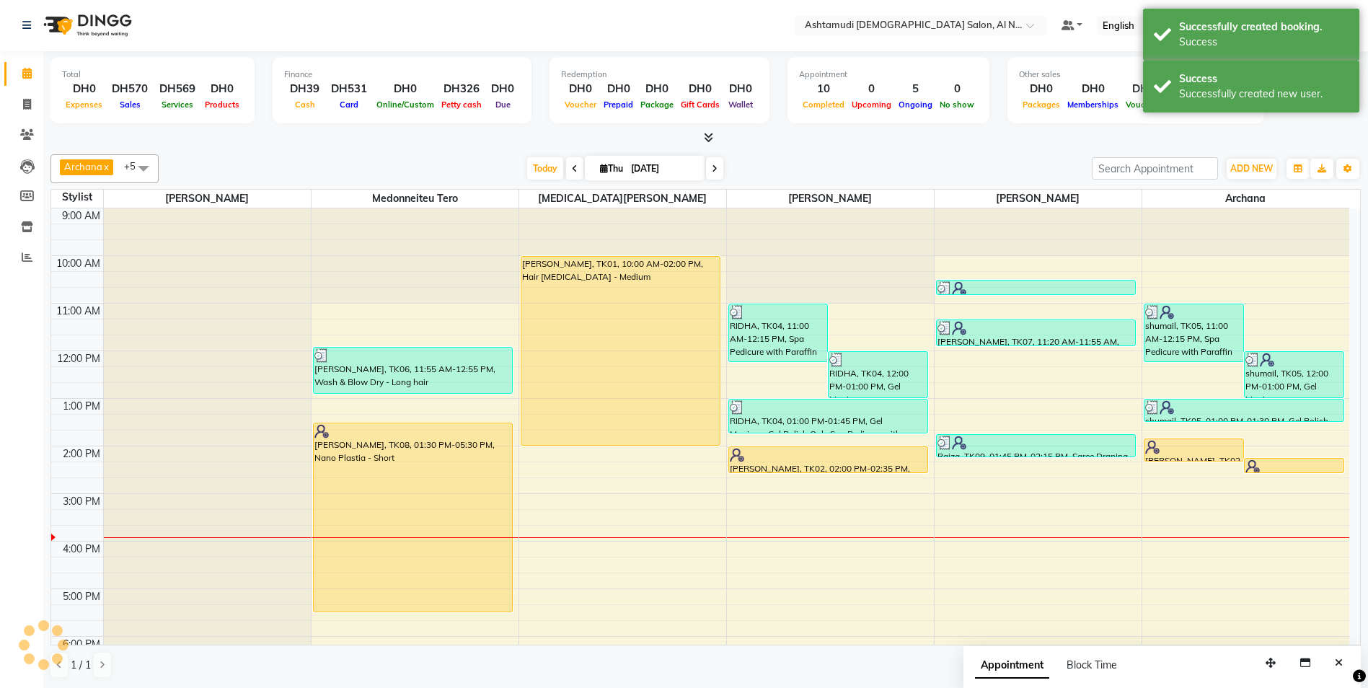
scroll to position [0, 0]
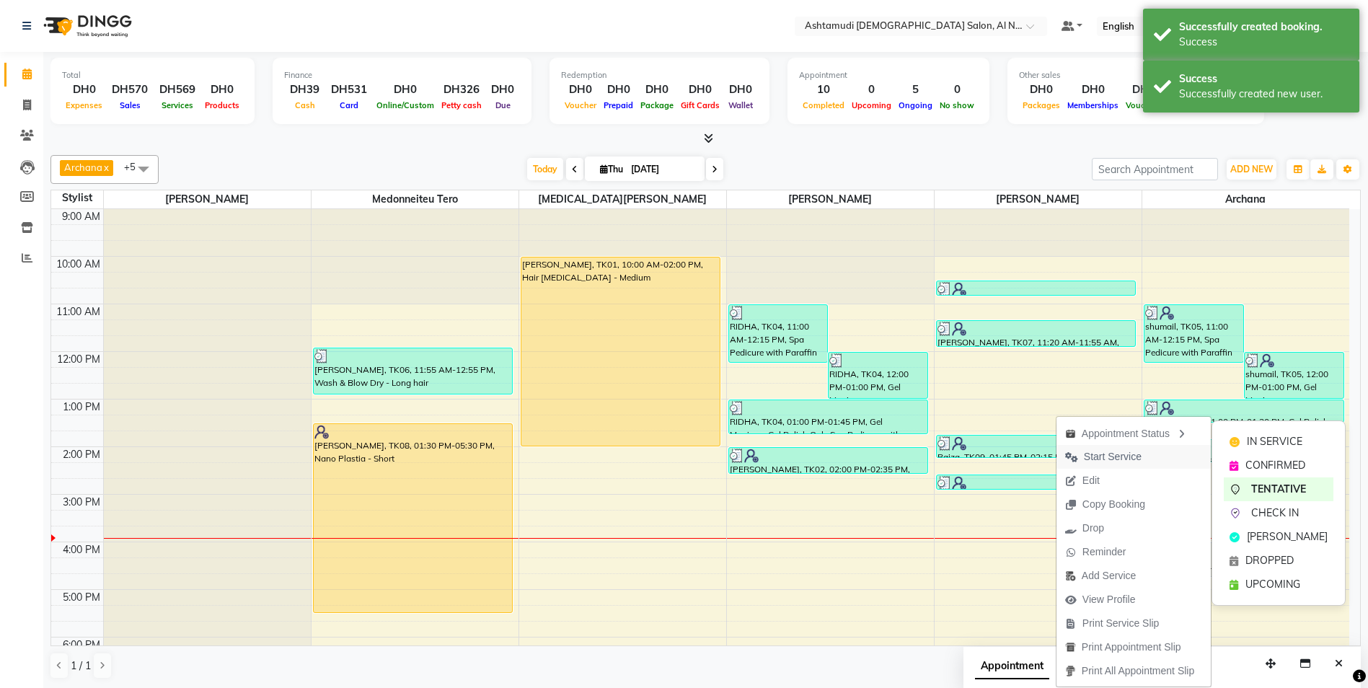
click at [1135, 458] on span "Start Service" at bounding box center [1113, 456] width 58 height 15
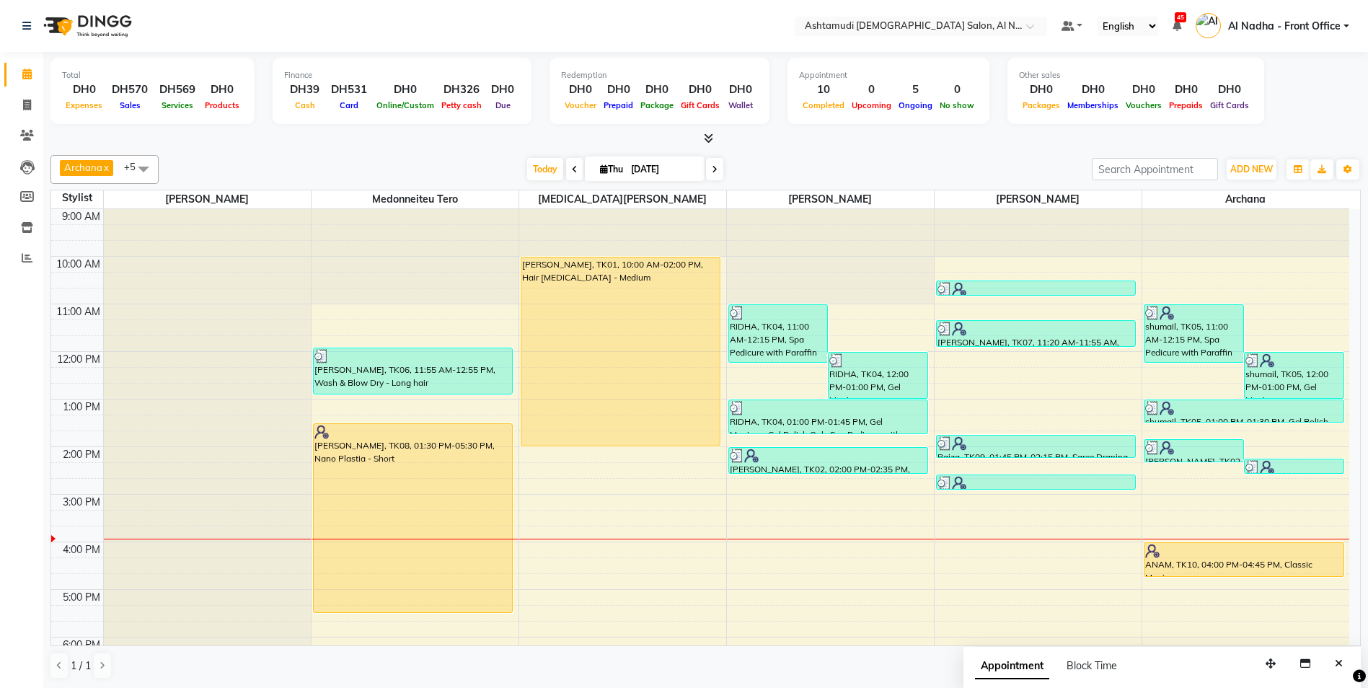
scroll to position [229, 0]
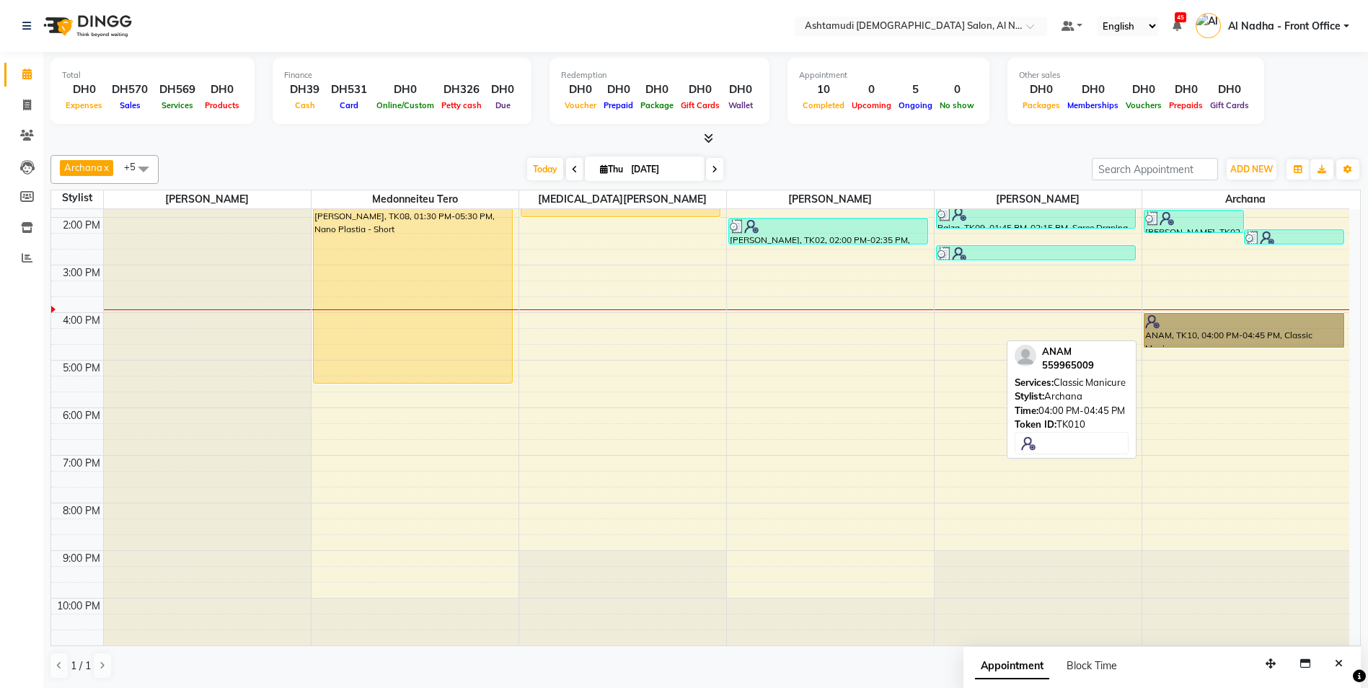
drag, startPoint x: 1215, startPoint y: 332, endPoint x: 1226, endPoint y: 339, distance: 12.4
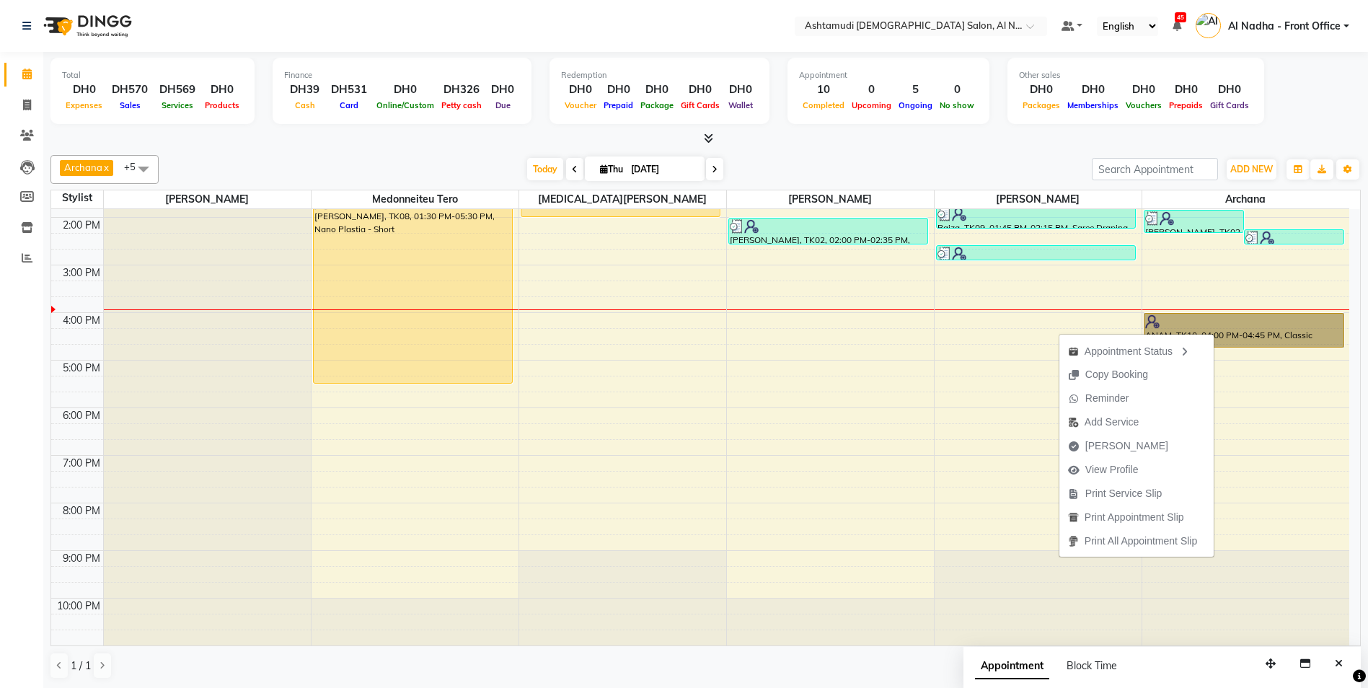
click at [856, 382] on div "9:00 AM 10:00 AM 11:00 AM 12:00 PM 1:00 PM 2:00 PM 3:00 PM 4:00 PM 5:00 PM 6:00…" at bounding box center [700, 313] width 1298 height 666
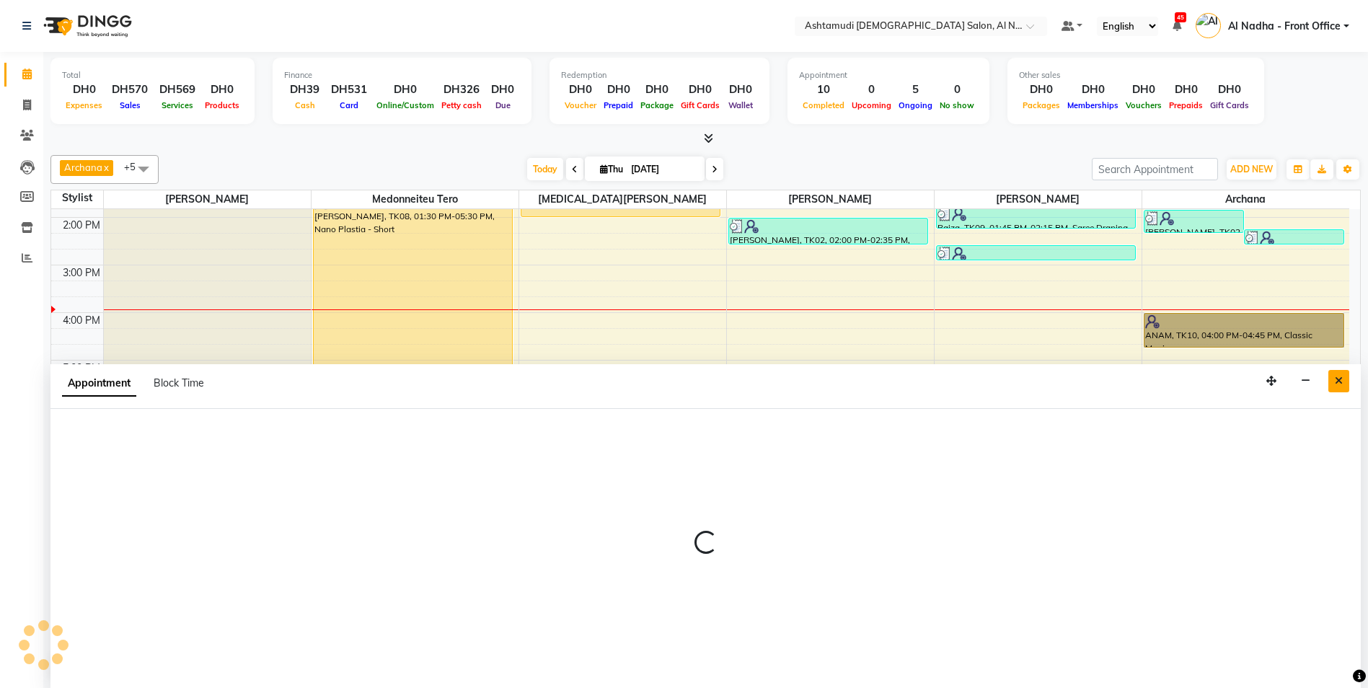
scroll to position [1, 0]
select select "60077"
select select "tentative"
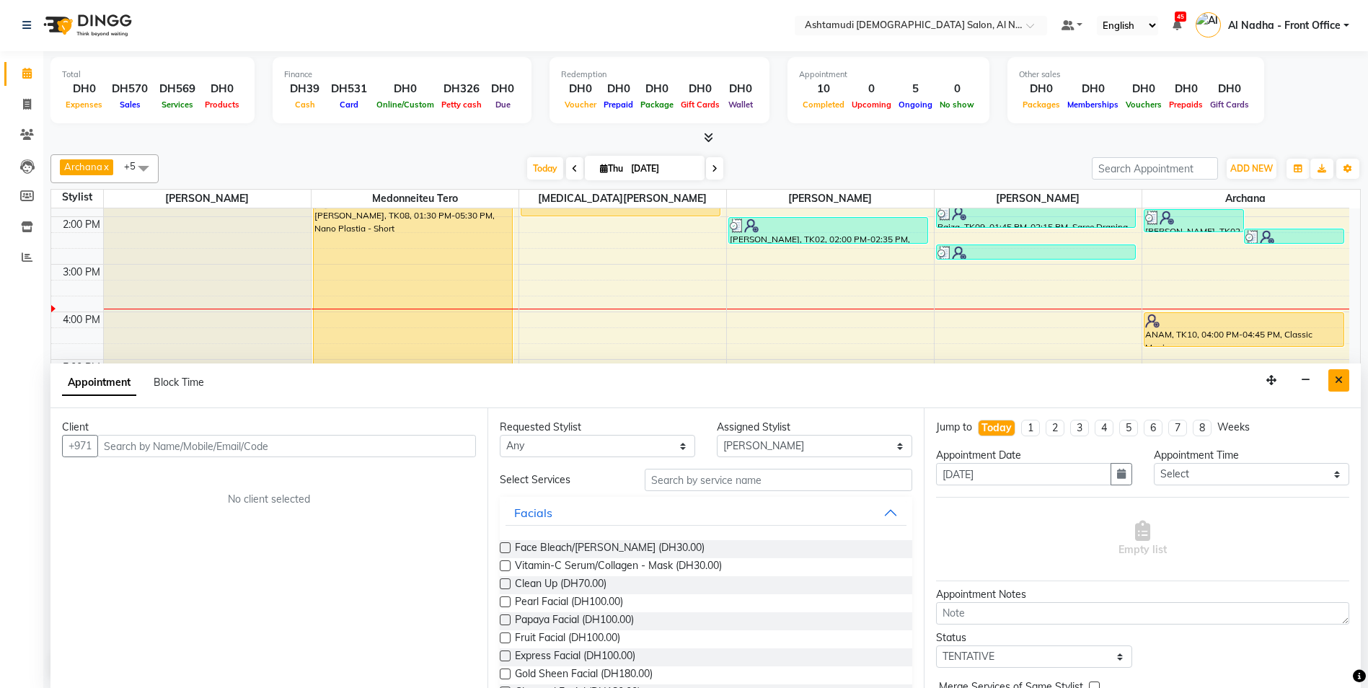
click at [1338, 376] on icon "Close" at bounding box center [1339, 380] width 8 height 10
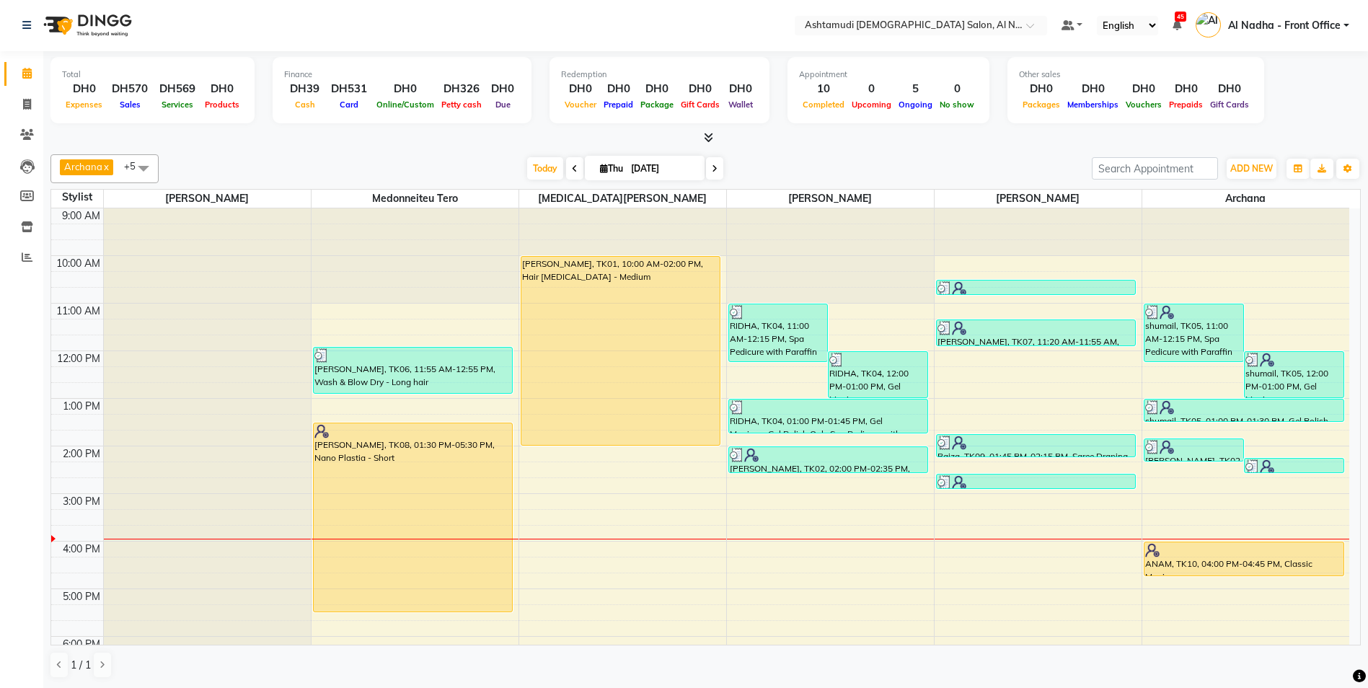
scroll to position [144, 0]
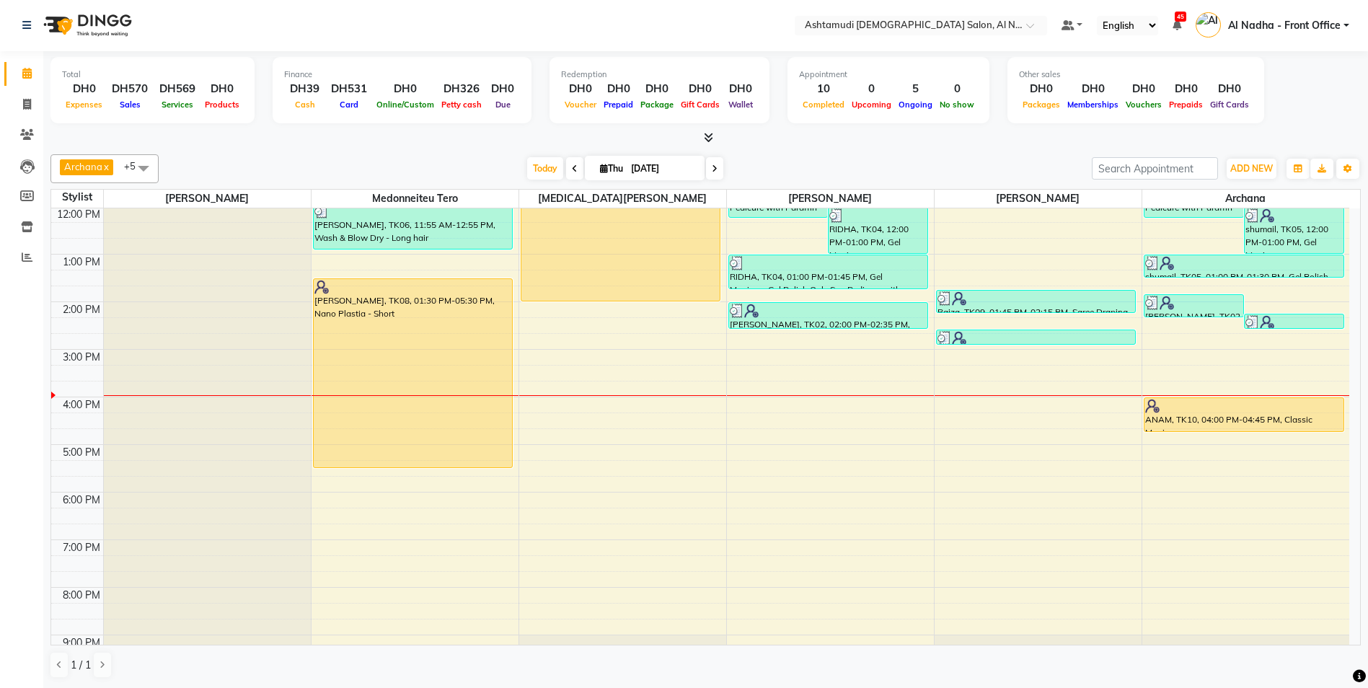
click at [765, 432] on div "9:00 AM 10:00 AM 11:00 AM 12:00 PM 1:00 PM 2:00 PM 3:00 PM 4:00 PM 5:00 PM 6:00…" at bounding box center [700, 397] width 1298 height 666
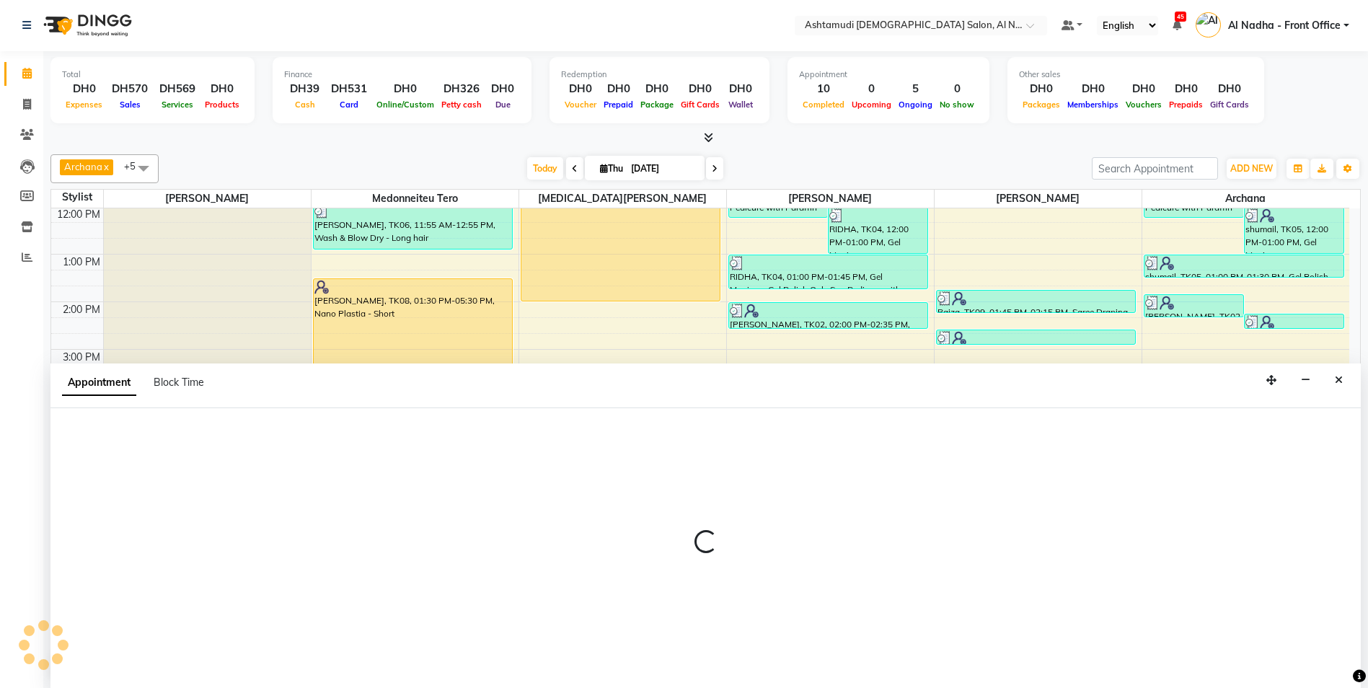
select select "60077"
select select "tentative"
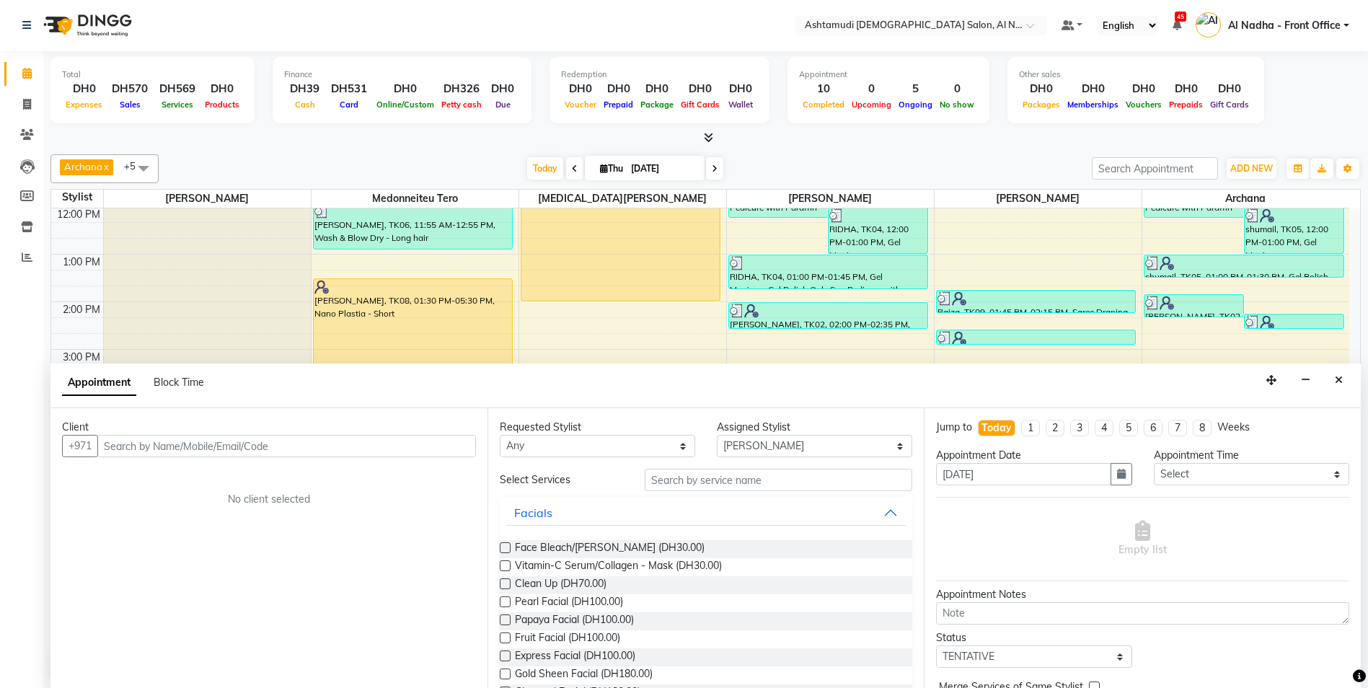
drag, startPoint x: 172, startPoint y: 440, endPoint x: 188, endPoint y: 446, distance: 16.9
click at [172, 441] on input "text" at bounding box center [286, 446] width 379 height 22
type input "545908238"
click at [426, 444] on span "Add Client" at bounding box center [446, 445] width 48 height 13
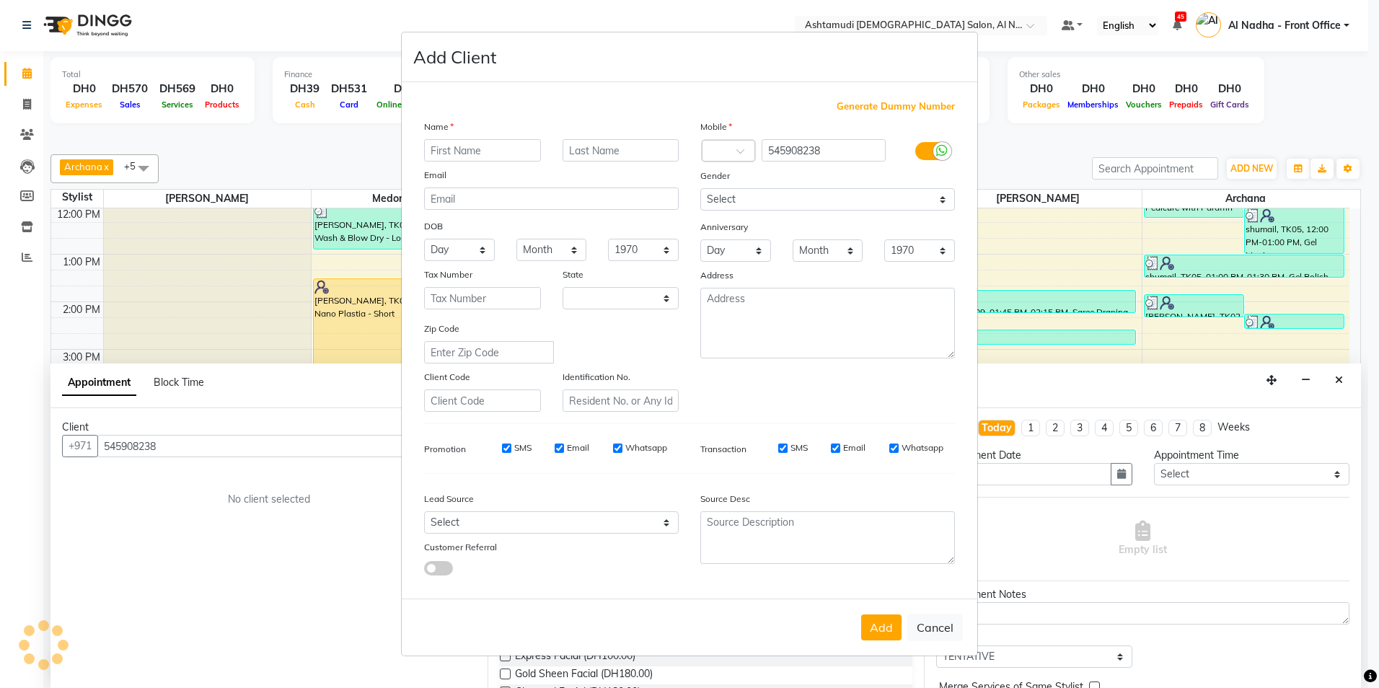
select select "3798"
click at [448, 149] on input "text" at bounding box center [482, 150] width 117 height 22
type input "JOLII"
click at [475, 522] on select "Select Walk-in Referral Internet Friend Word of Mouth Advertisement Facebook Ju…" at bounding box center [551, 522] width 255 height 22
select select "49108"
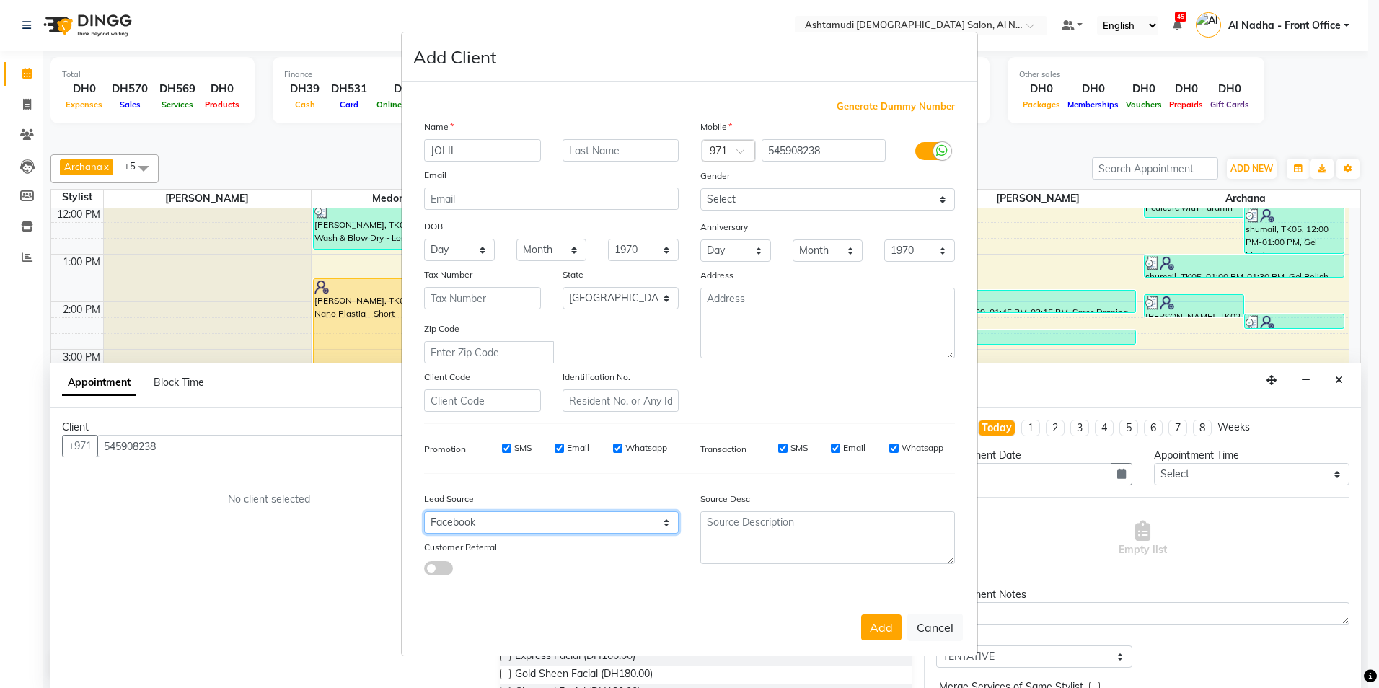
click at [424, 511] on select "Select Walk-in Referral Internet Friend Word of Mouth Advertisement Facebook Ju…" at bounding box center [551, 522] width 255 height 22
click at [475, 143] on input "JOLII" at bounding box center [482, 150] width 117 height 22
type input "JOLI"
click at [757, 200] on select "Select [DEMOGRAPHIC_DATA] [DEMOGRAPHIC_DATA] Other Prefer Not To Say" at bounding box center [827, 199] width 255 height 22
select select "[DEMOGRAPHIC_DATA]"
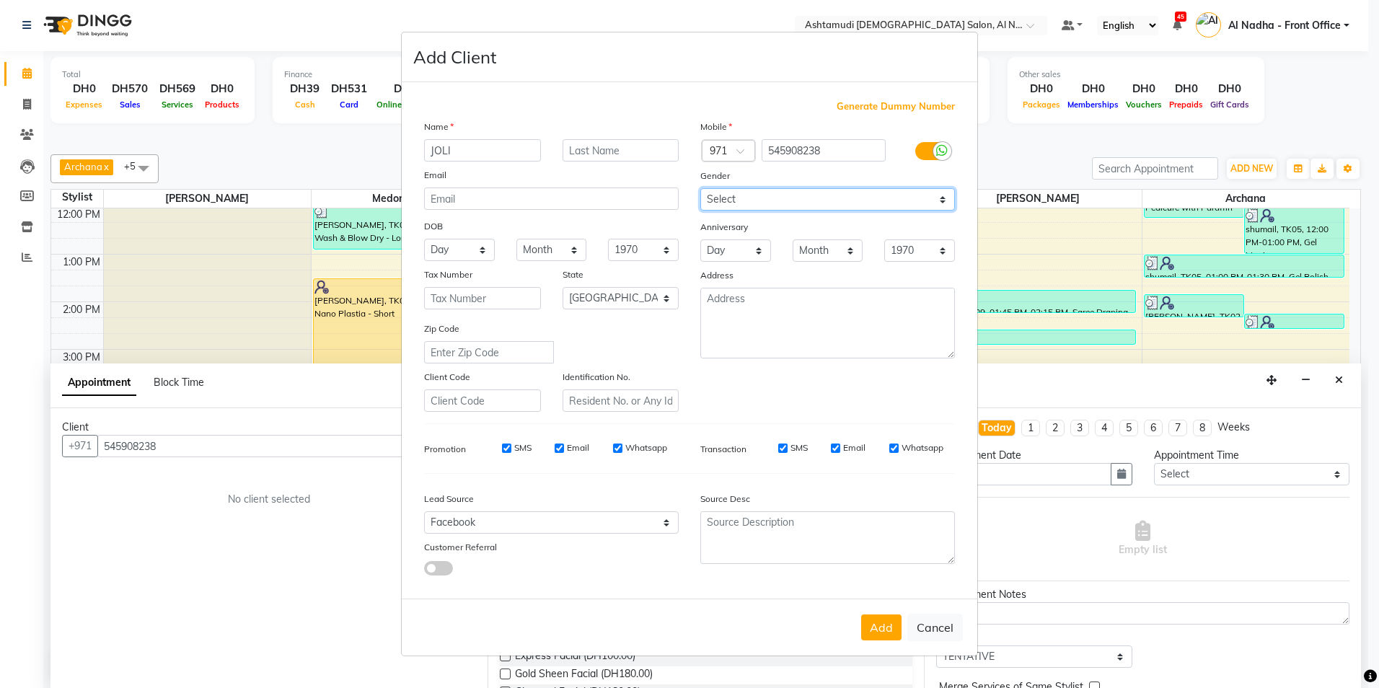
click at [700, 188] on select "Select [DEMOGRAPHIC_DATA] [DEMOGRAPHIC_DATA] Other Prefer Not To Say" at bounding box center [827, 199] width 255 height 22
click at [879, 629] on button "Add" at bounding box center [881, 628] width 40 height 26
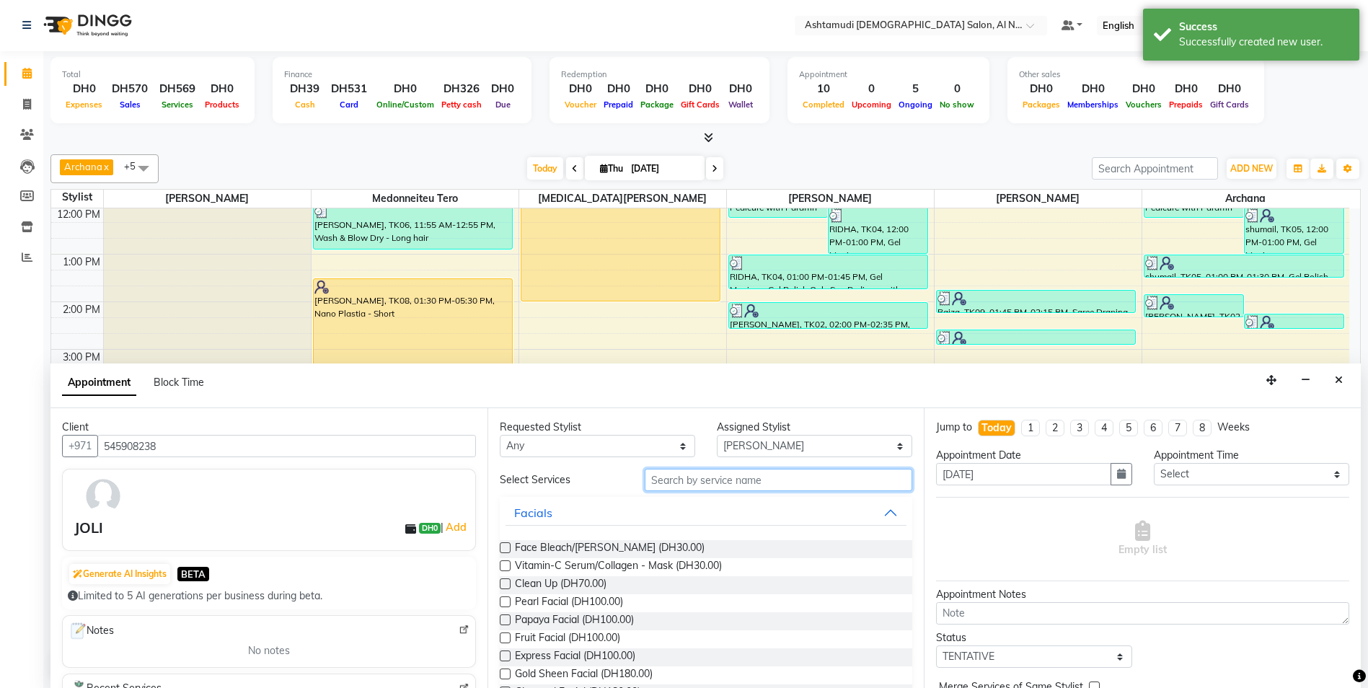
click at [671, 480] on input "text" at bounding box center [779, 480] width 268 height 22
type input "CURE"
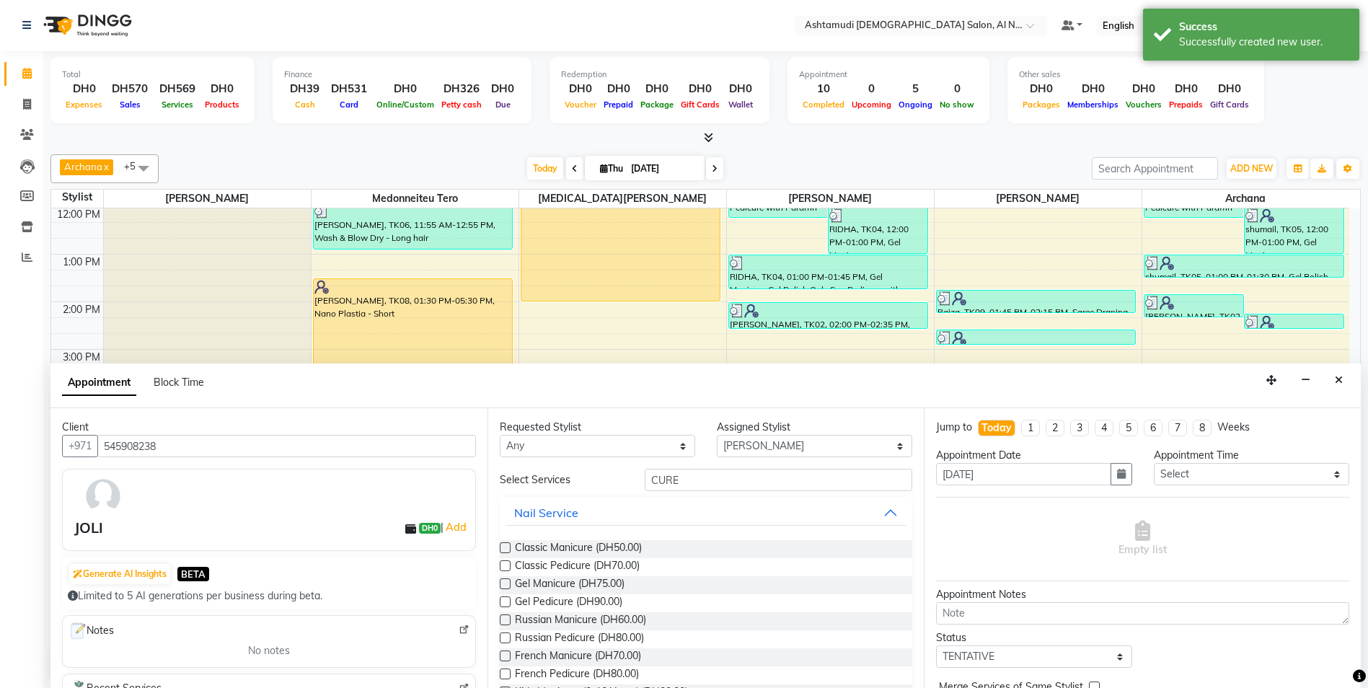
click at [509, 571] on div at bounding box center [504, 568] width 9 height 15
click at [502, 566] on label at bounding box center [505, 565] width 11 height 11
click at [502, 566] on input "checkbox" at bounding box center [504, 567] width 9 height 9
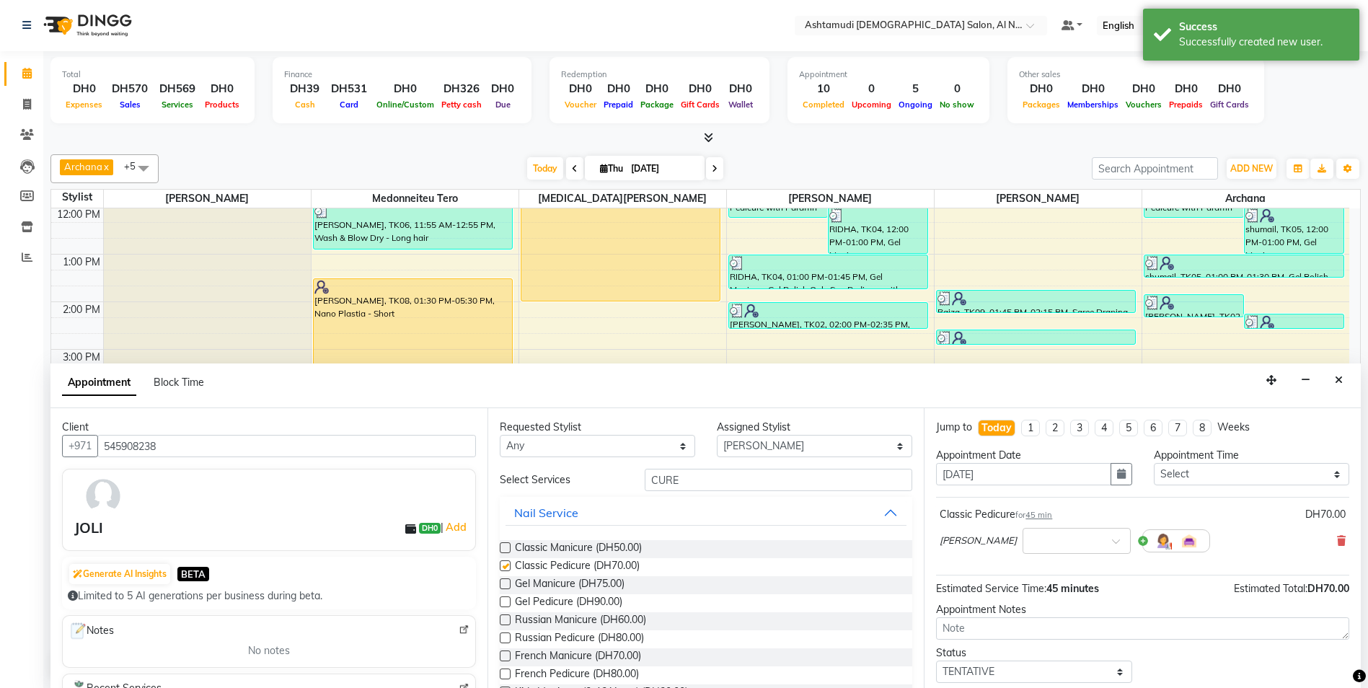
checkbox input "false"
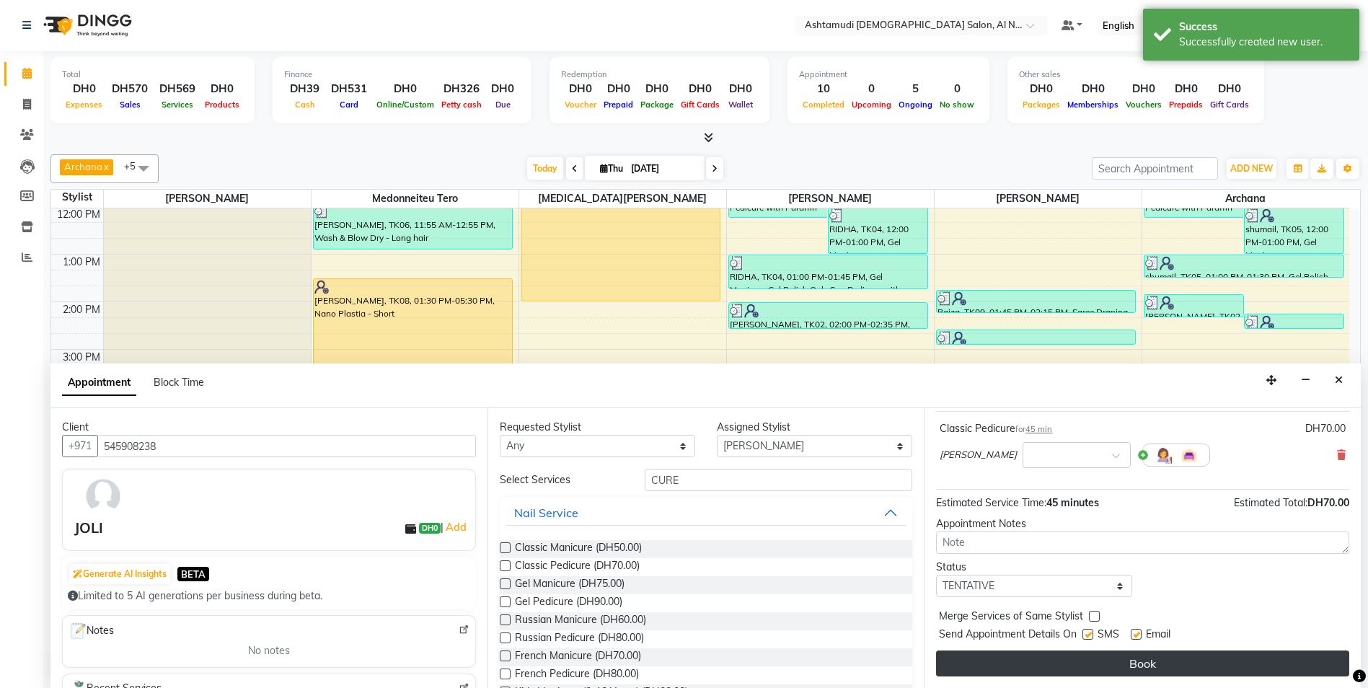
click at [1056, 666] on button "Book" at bounding box center [1142, 664] width 413 height 26
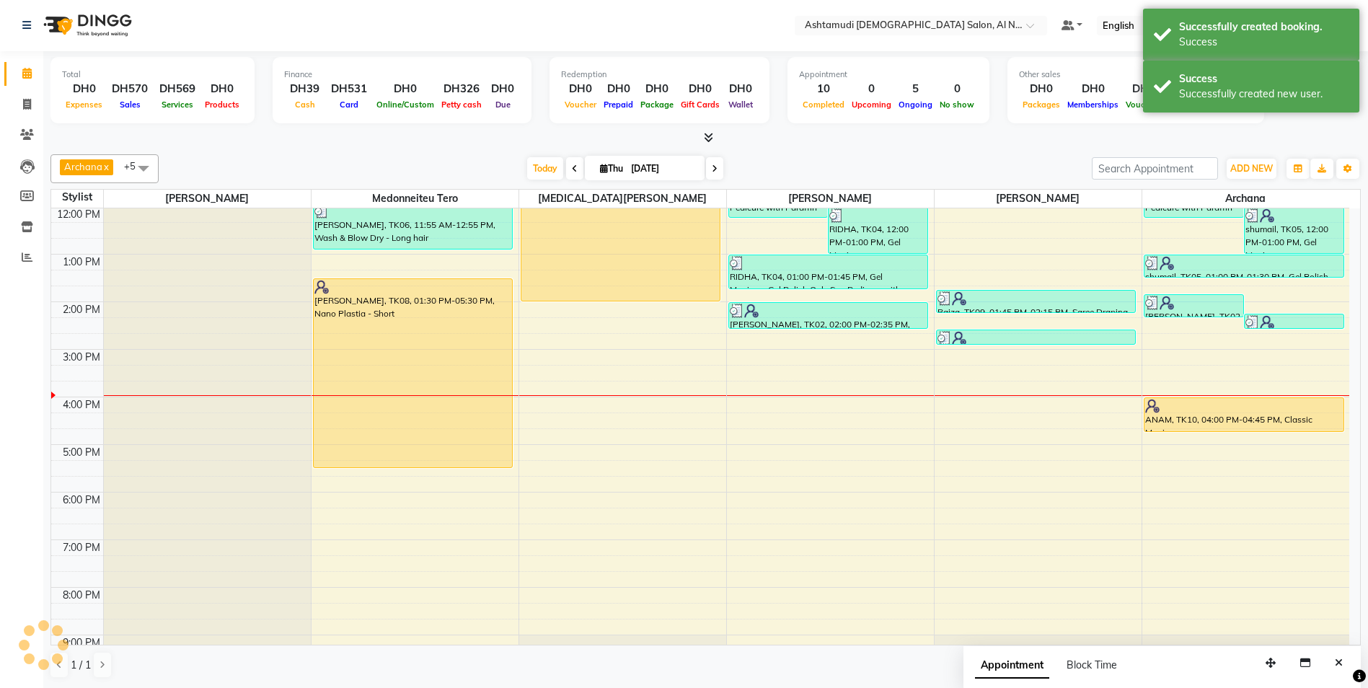
scroll to position [0, 0]
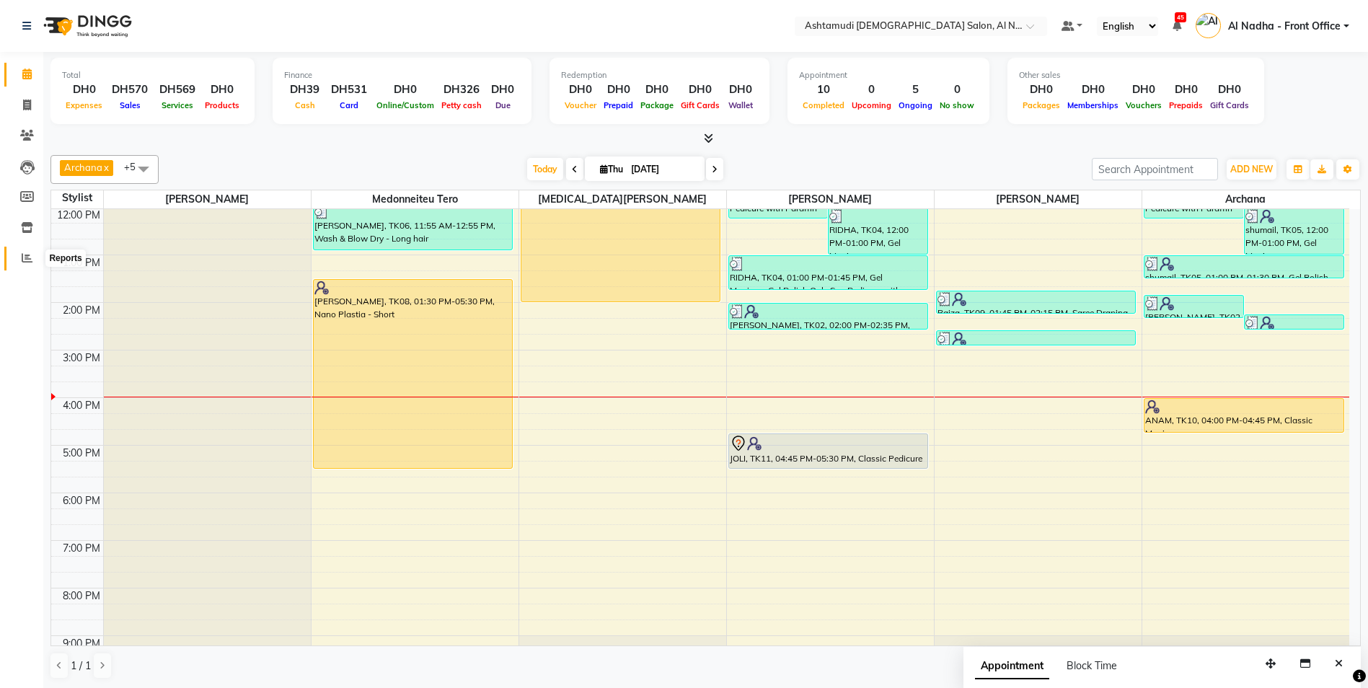
click at [32, 258] on icon at bounding box center [27, 257] width 11 height 11
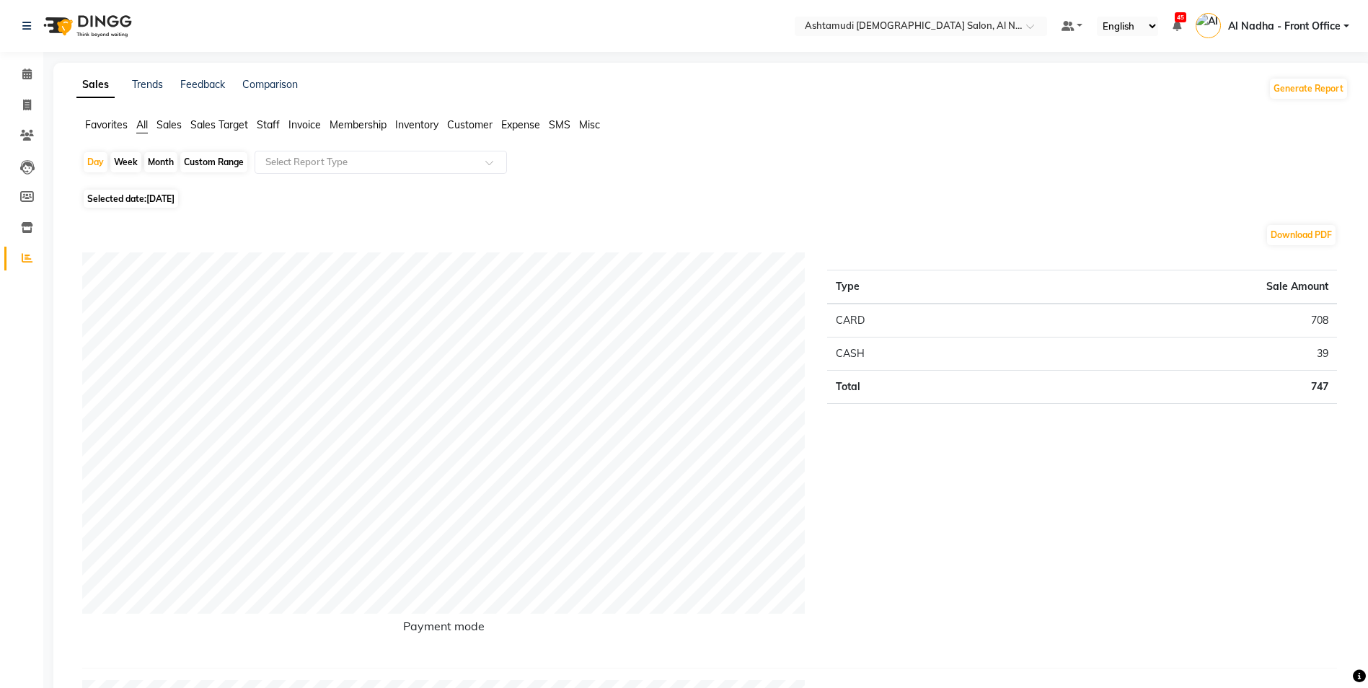
click at [268, 123] on span "Staff" at bounding box center [268, 124] width 23 height 13
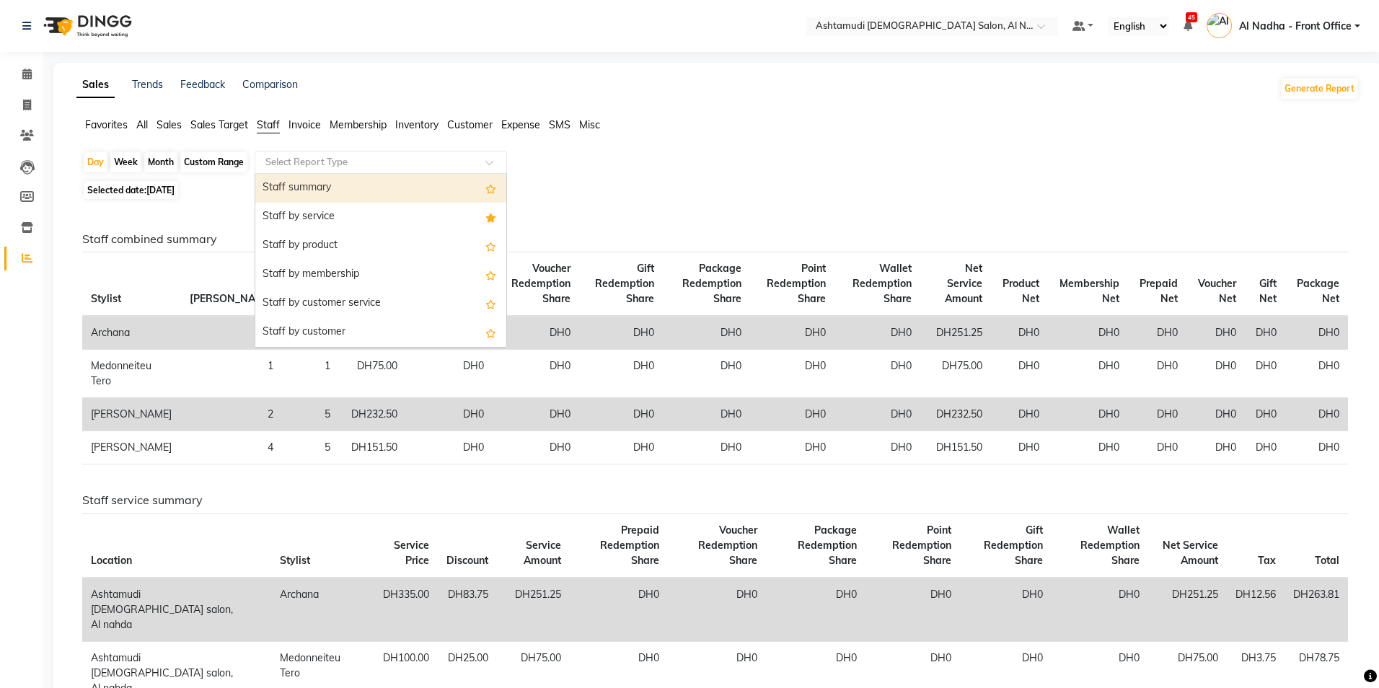
click at [276, 164] on input "text" at bounding box center [367, 162] width 208 height 14
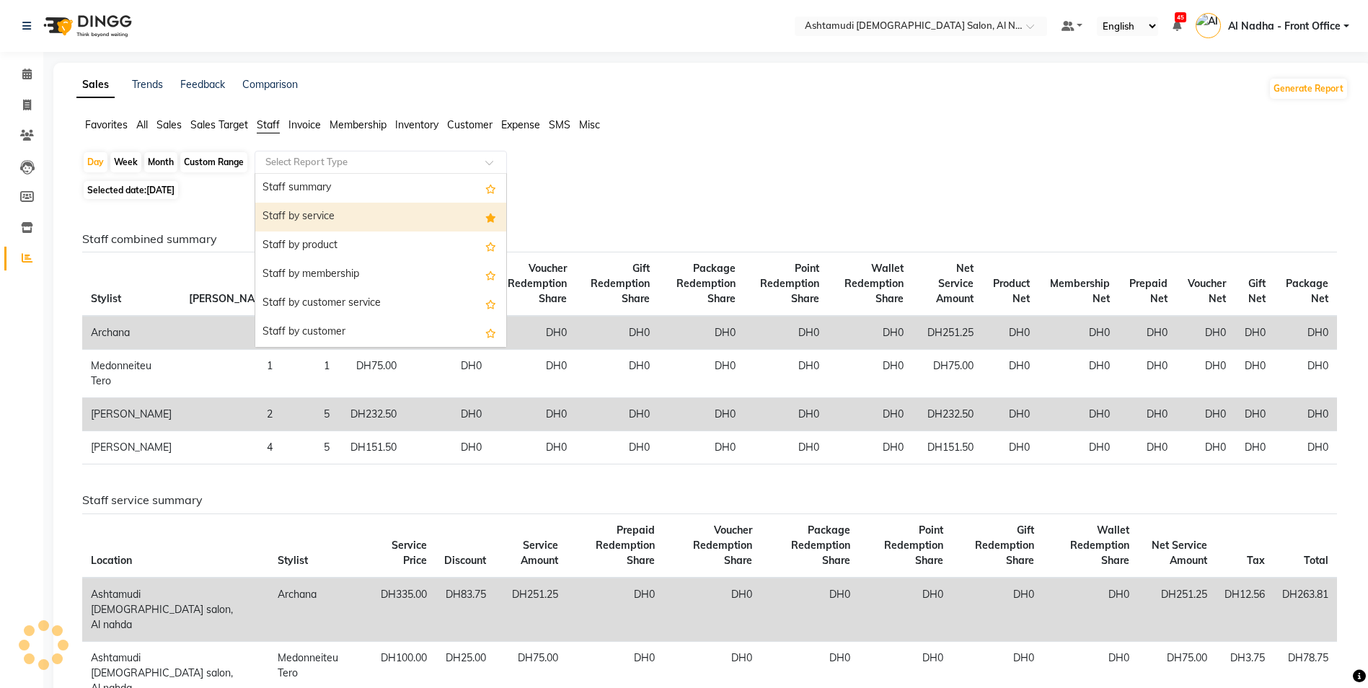
click at [301, 216] on div "Staff by service" at bounding box center [380, 217] width 251 height 29
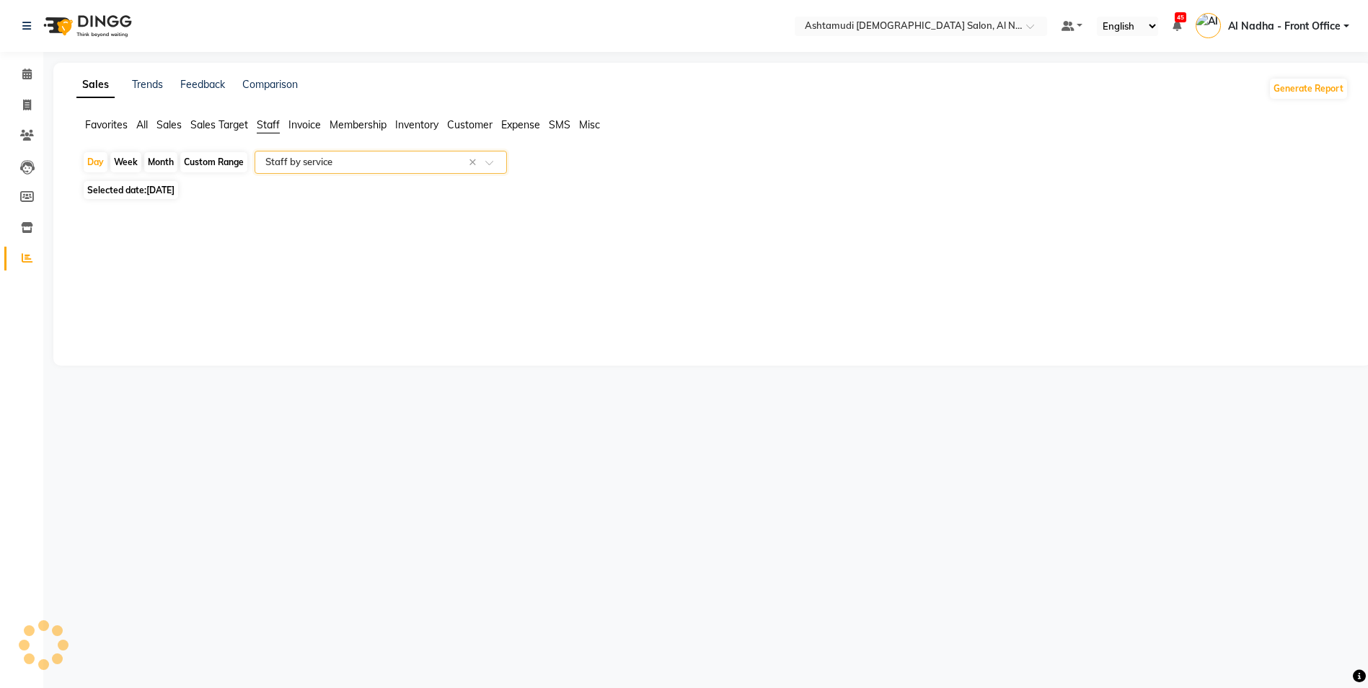
select select "full_report"
select select "csv"
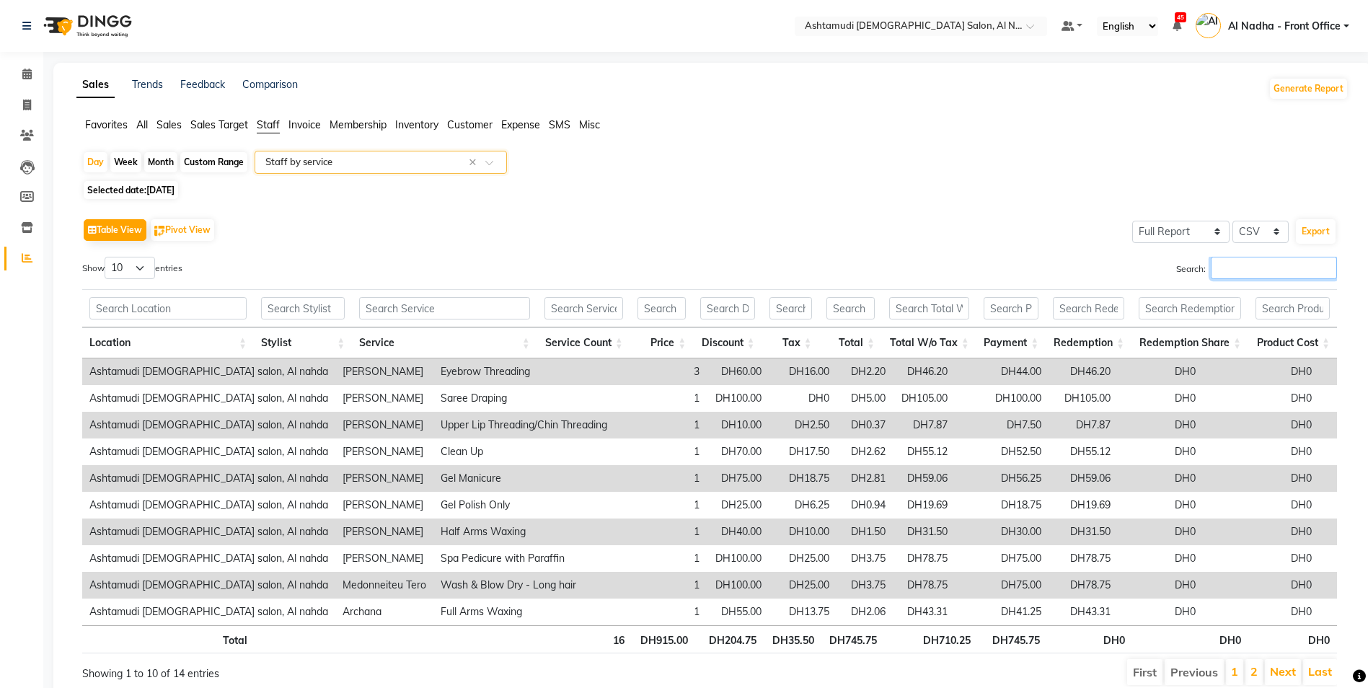
click at [1262, 279] on input "Search:" at bounding box center [1274, 268] width 126 height 22
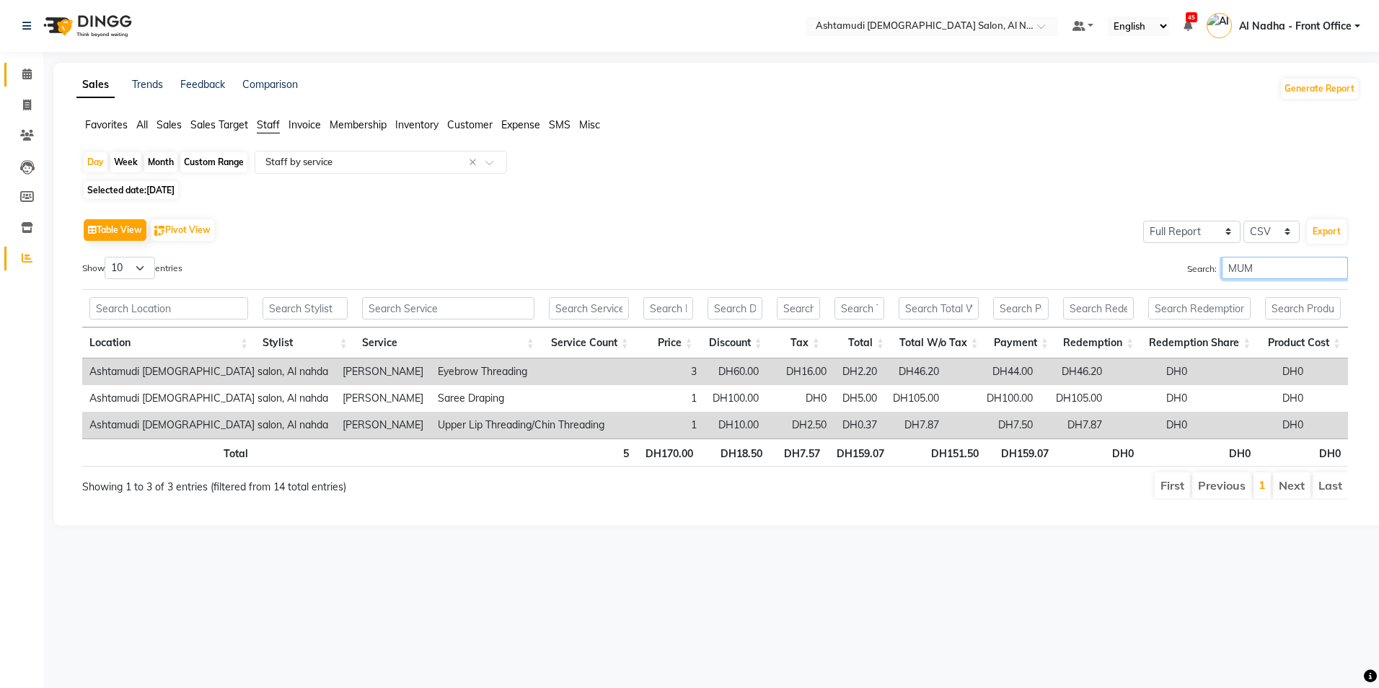
type input "MUM"
click at [21, 71] on span at bounding box center [26, 74] width 25 height 17
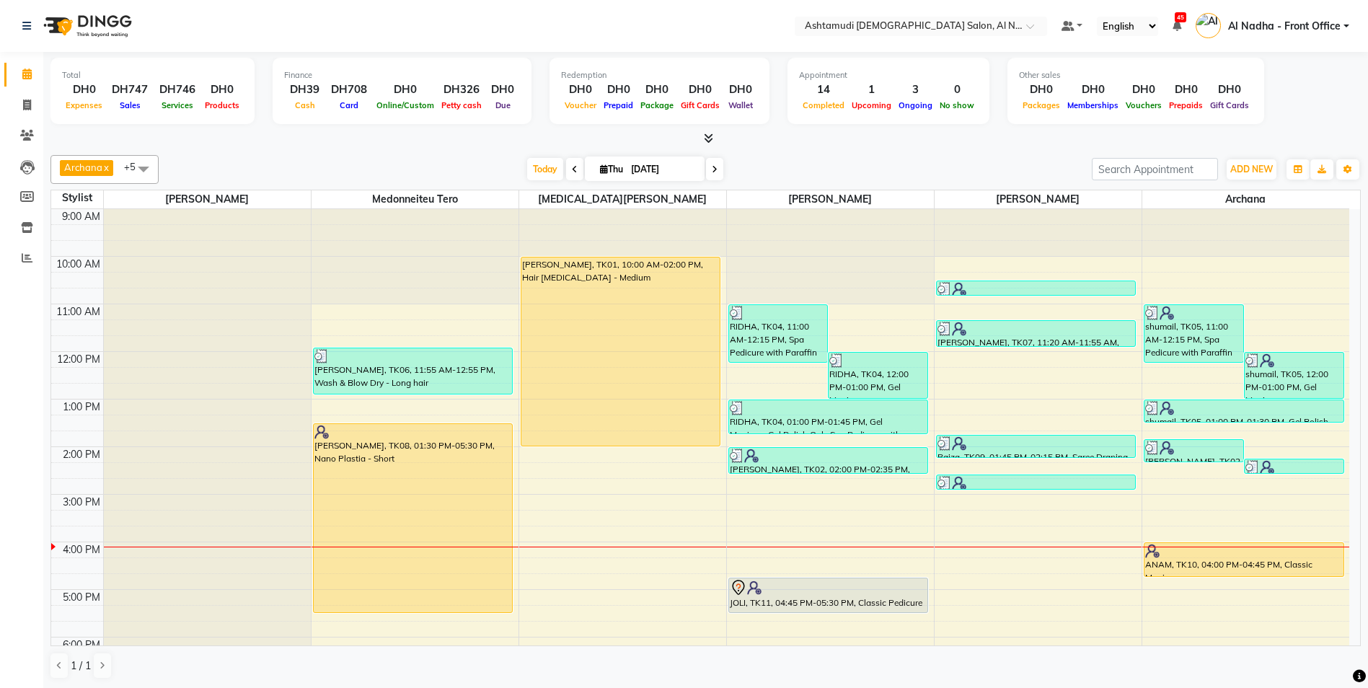
scroll to position [72, 0]
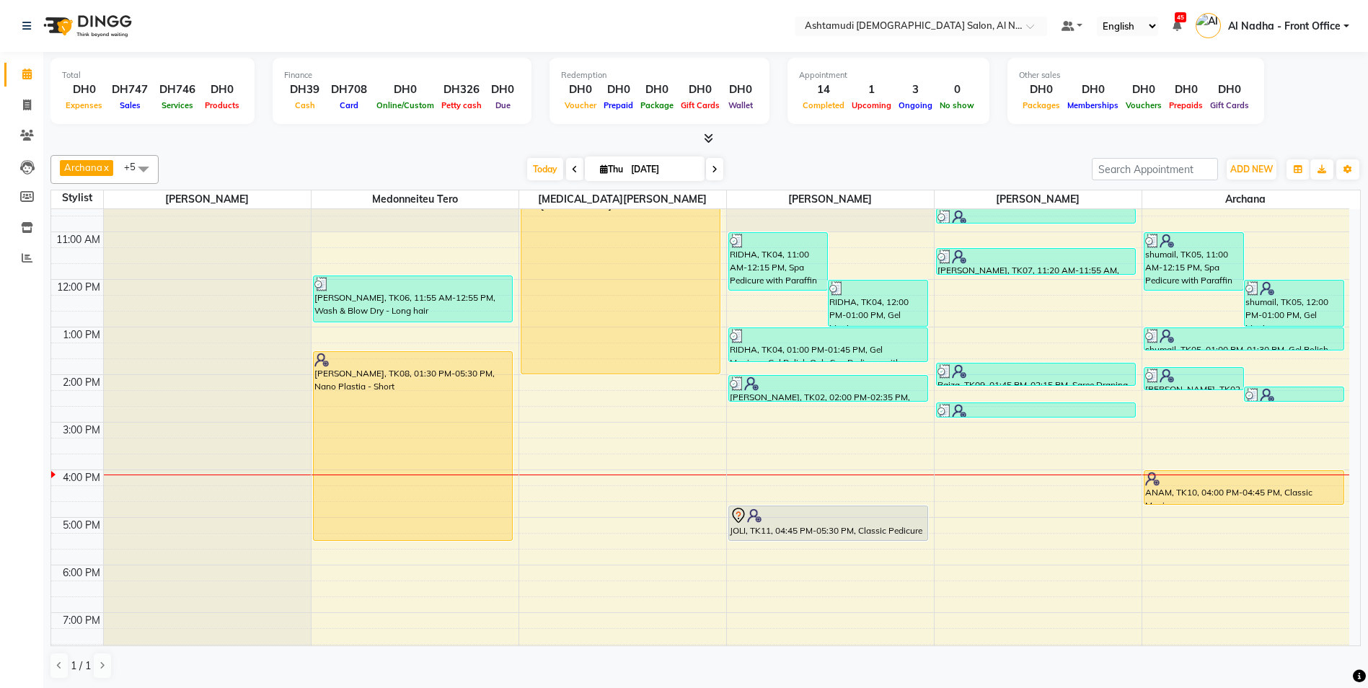
click at [571, 162] on span at bounding box center [574, 169] width 17 height 22
type input "03-09-2025"
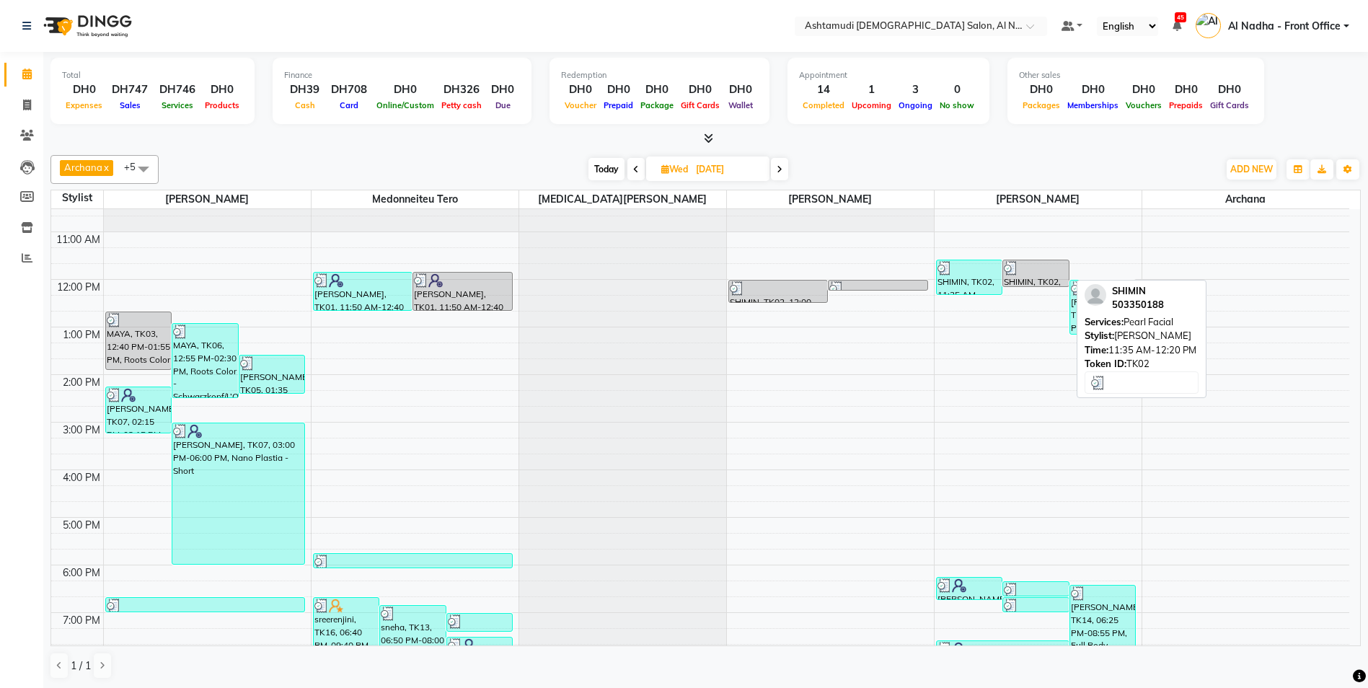
click at [974, 273] on div at bounding box center [970, 268] width 64 height 14
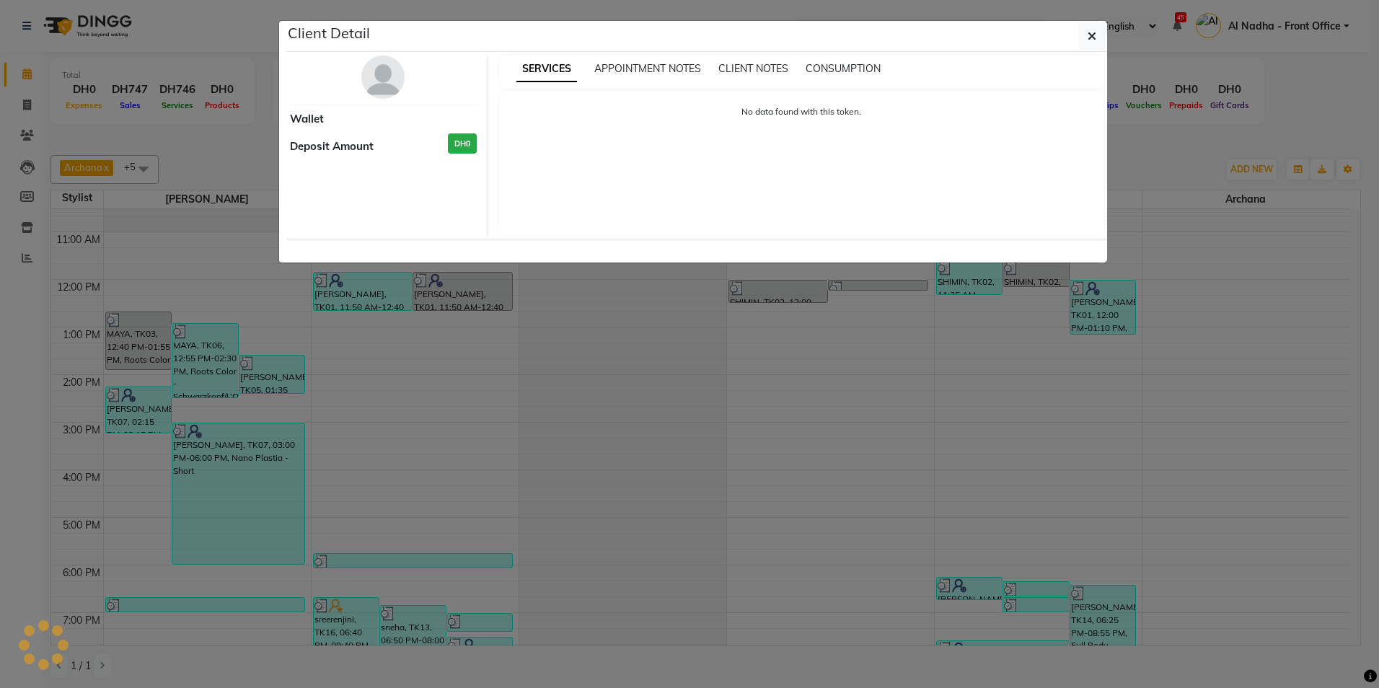
select select "3"
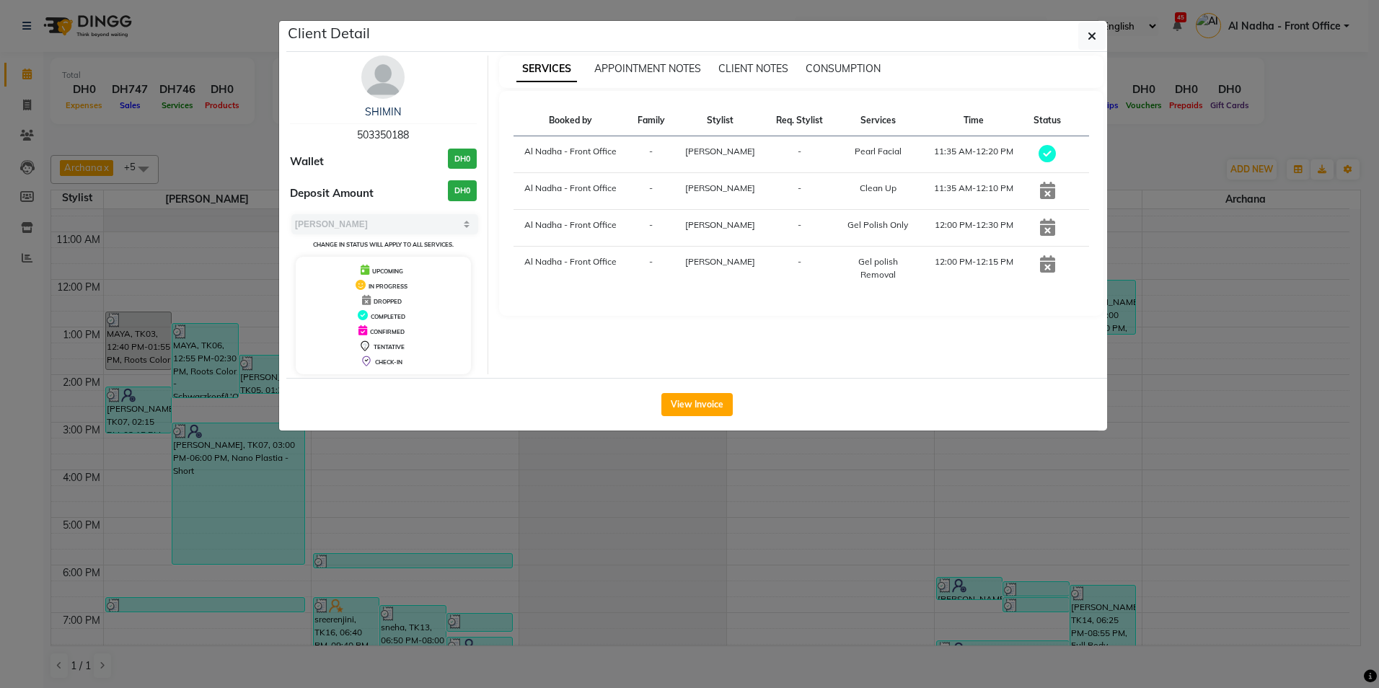
drag, startPoint x: 359, startPoint y: 131, endPoint x: 415, endPoint y: 135, distance: 56.4
click at [415, 135] on div "SHIMIN 503350188" at bounding box center [383, 124] width 187 height 38
drag, startPoint x: 415, startPoint y: 135, endPoint x: 401, endPoint y: 134, distance: 13.7
copy span "503350188"
click at [1093, 29] on span "button" at bounding box center [1092, 36] width 9 height 14
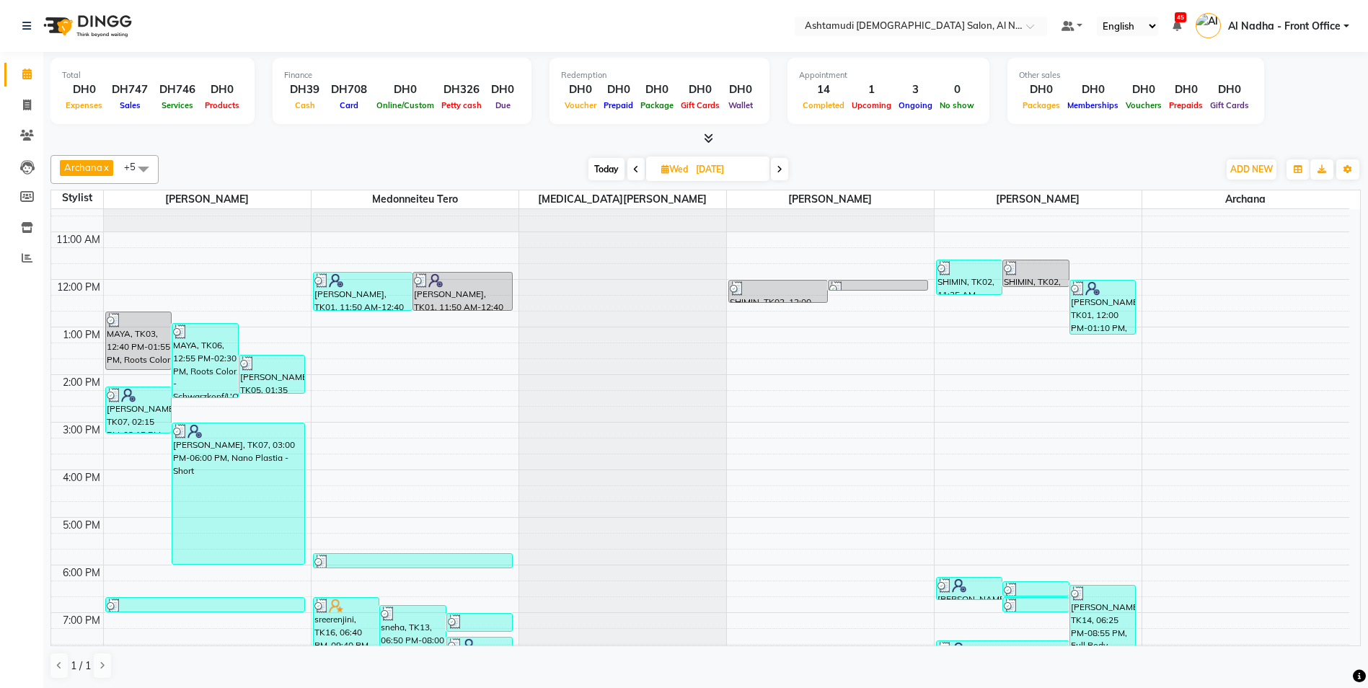
click at [777, 164] on span at bounding box center [779, 169] width 17 height 22
type input "[DATE]"
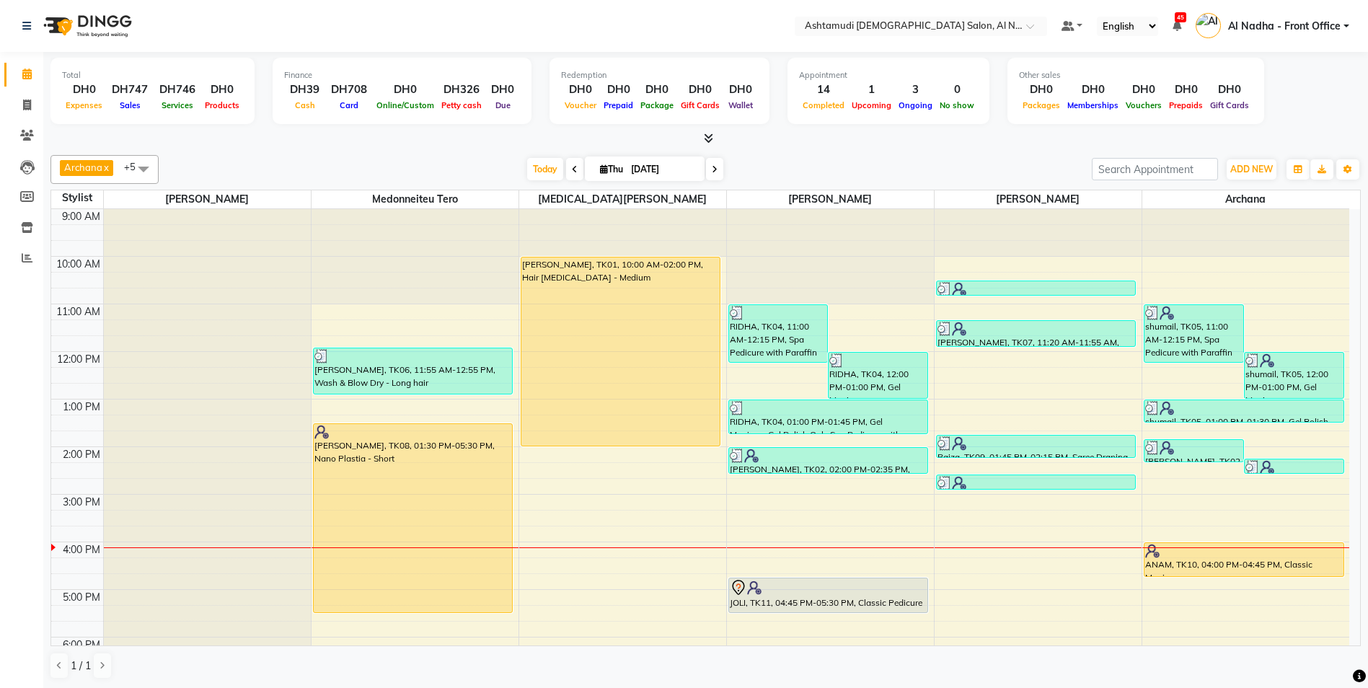
scroll to position [144, 0]
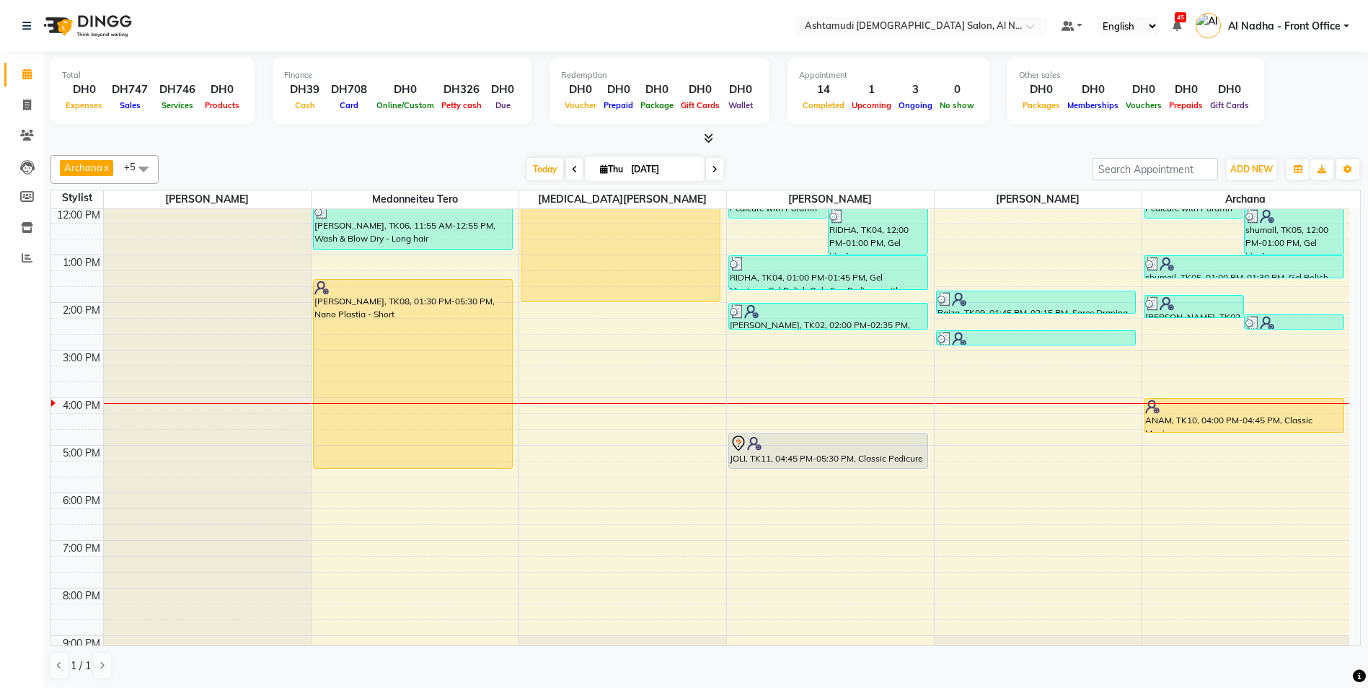
click at [734, 372] on div "9:00 AM 10:00 AM 11:00 AM 12:00 PM 1:00 PM 2:00 PM 3:00 PM 4:00 PM 5:00 PM 6:00…" at bounding box center [700, 398] width 1298 height 666
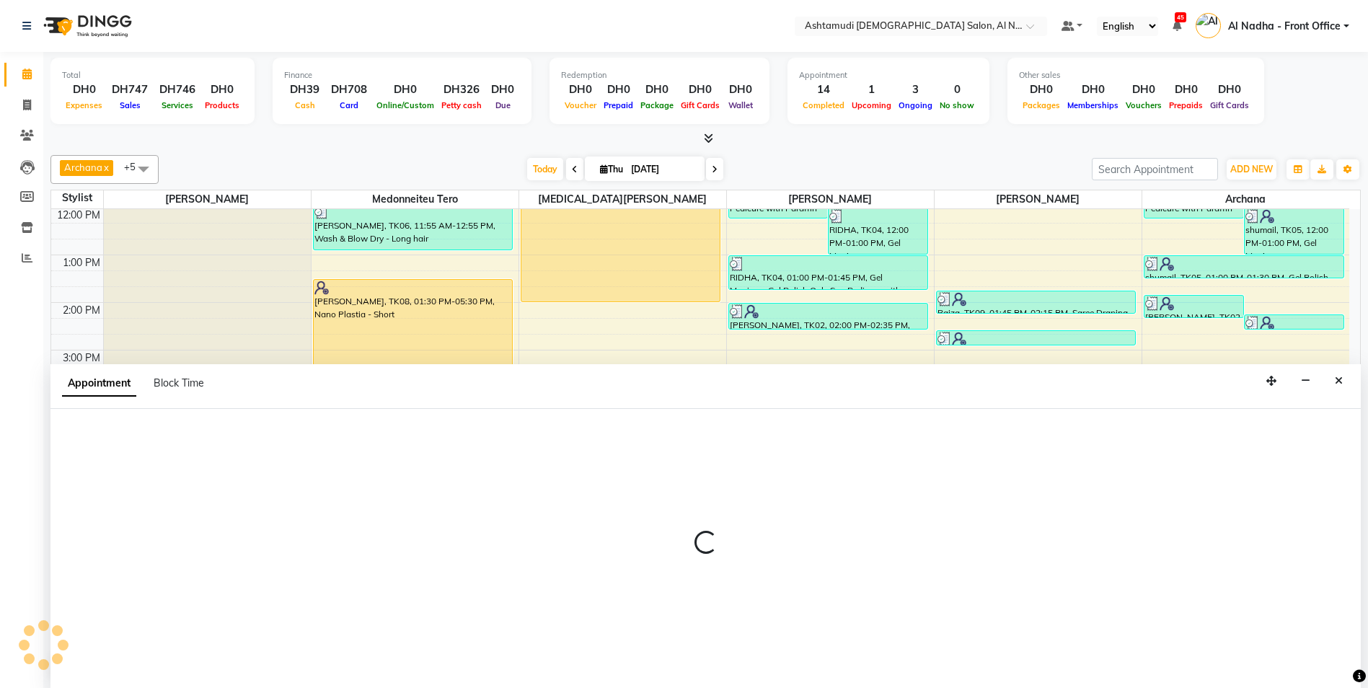
scroll to position [1, 0]
select select "60077"
select select "tentative"
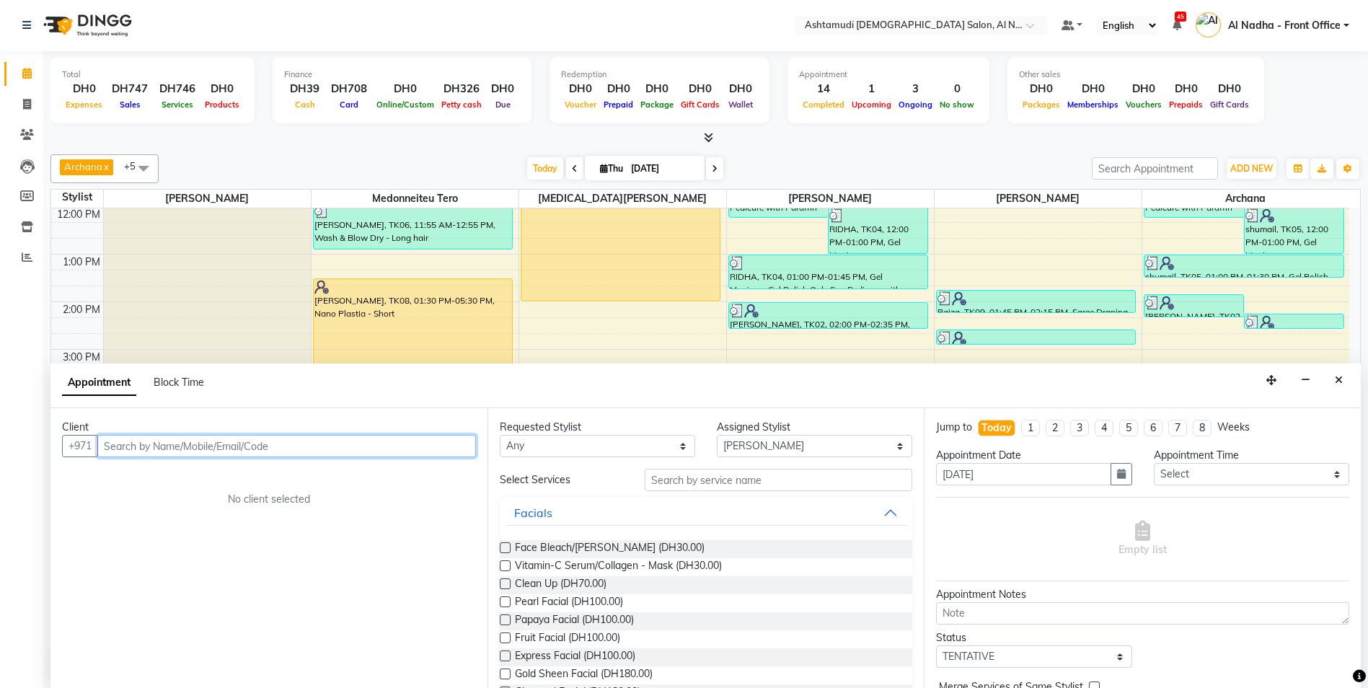
paste input "503350188"
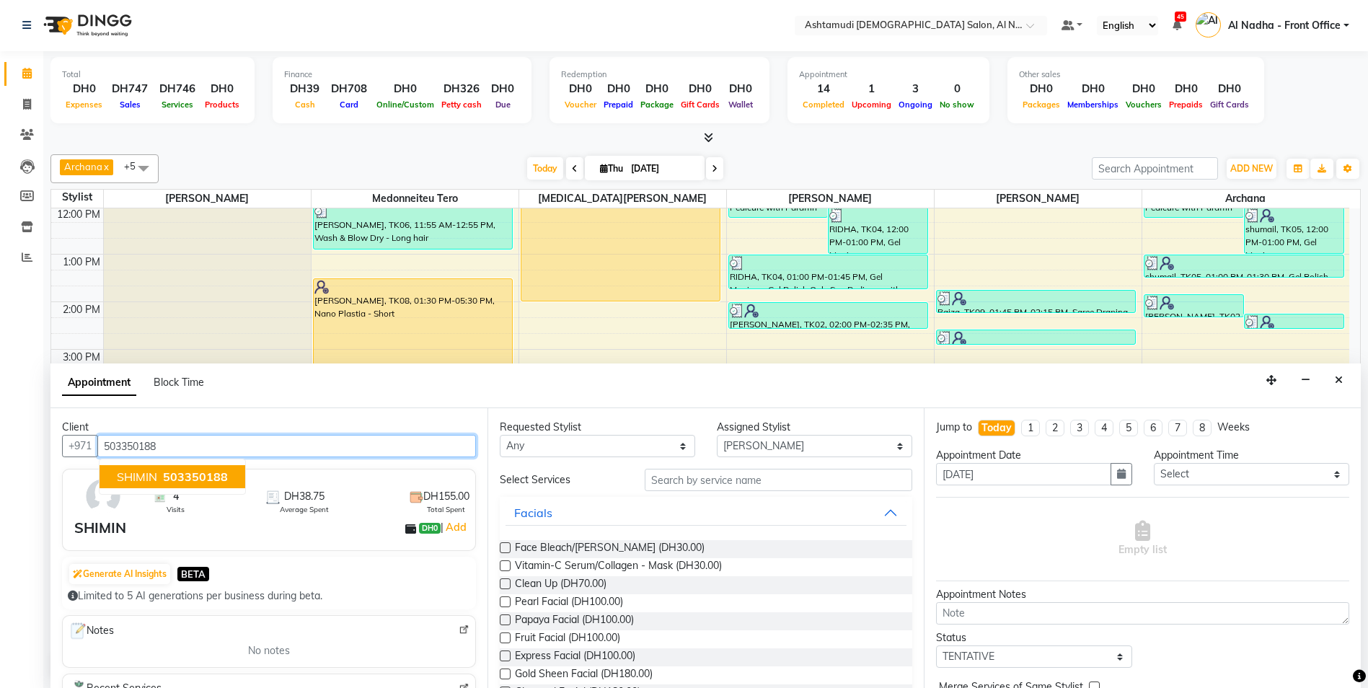
type input "503350188"
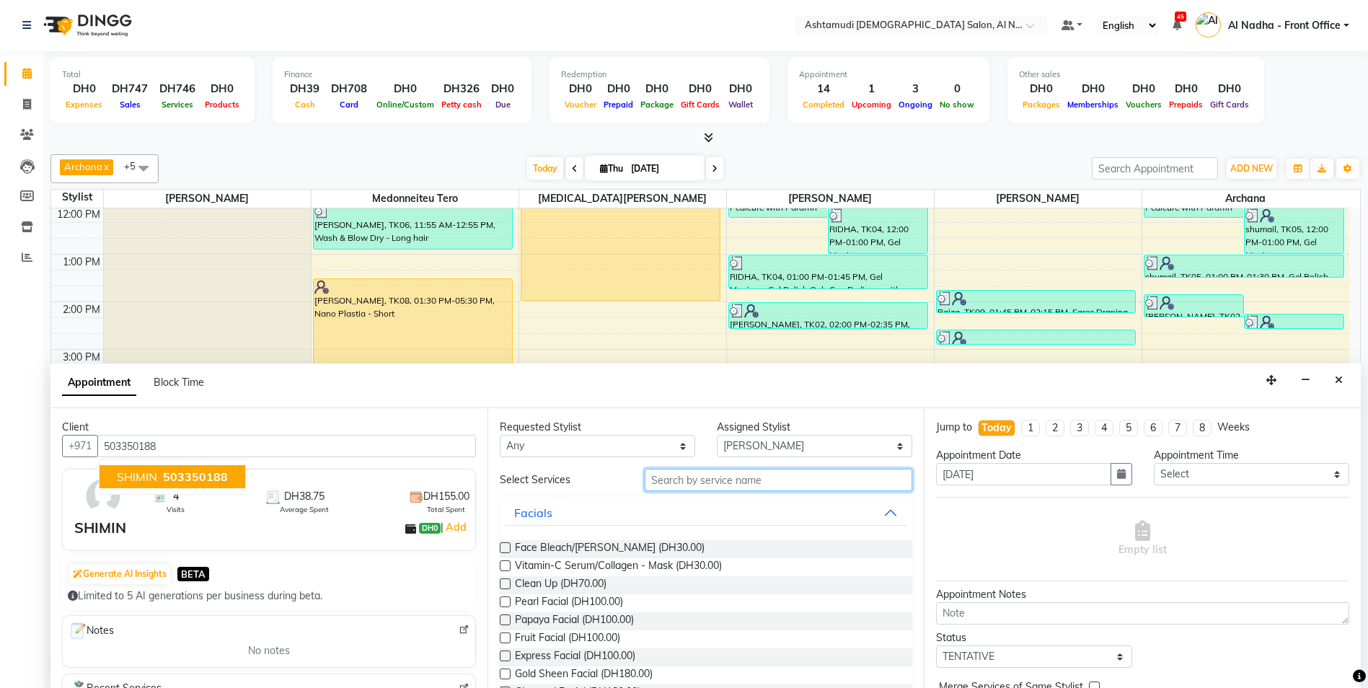
click at [684, 487] on input "text" at bounding box center [779, 480] width 268 height 22
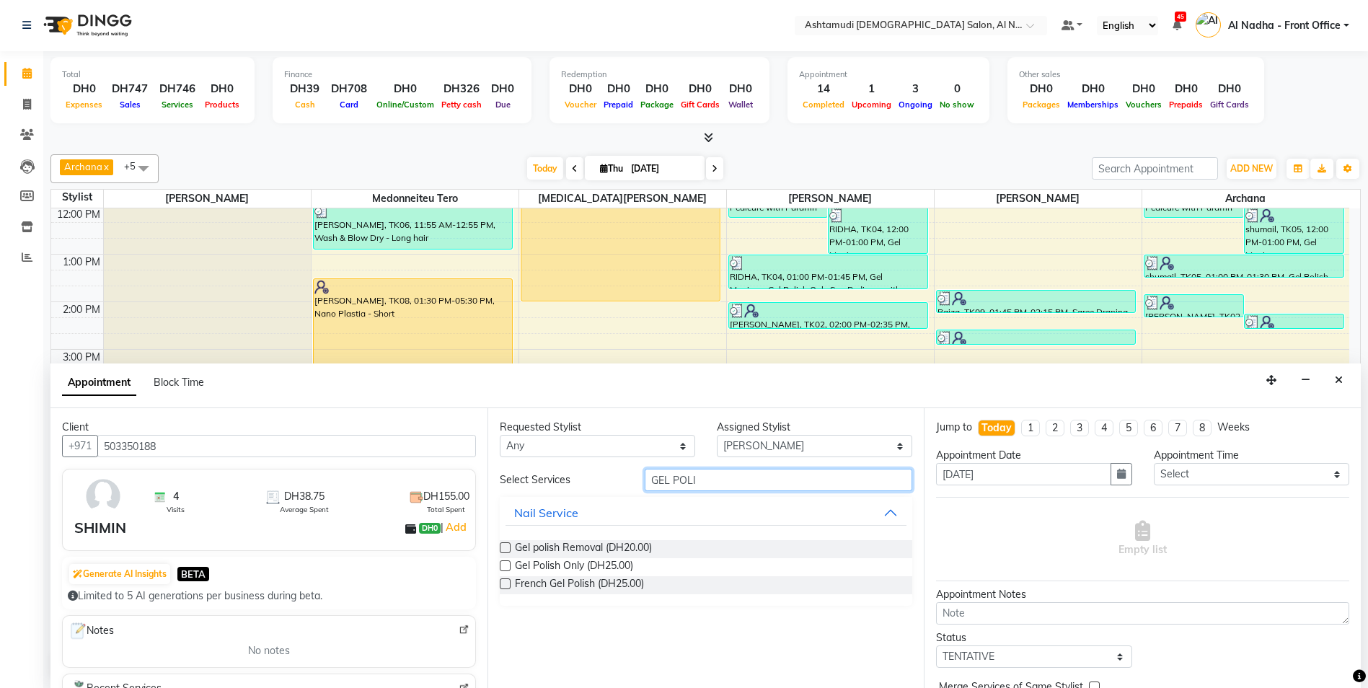
type input "GEL POLI"
click at [506, 545] on label at bounding box center [505, 547] width 11 height 11
click at [506, 545] on input "checkbox" at bounding box center [504, 549] width 9 height 9
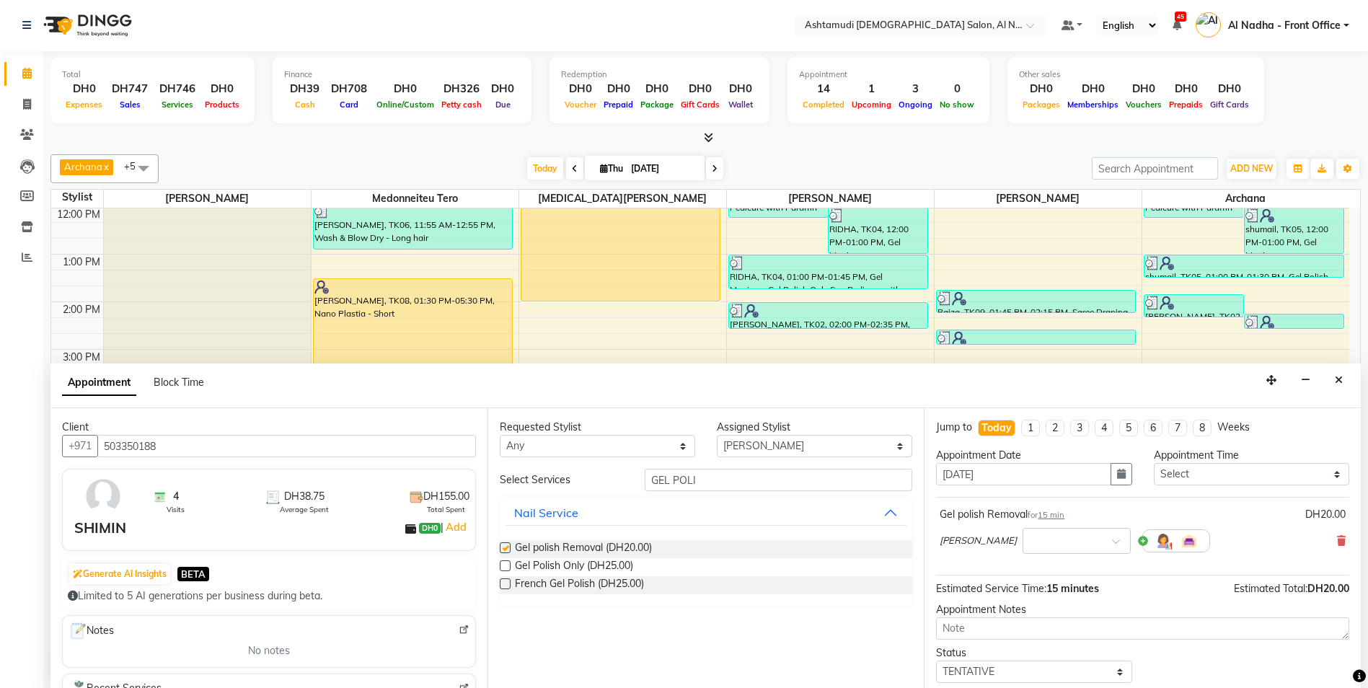
checkbox input "false"
click at [506, 567] on label at bounding box center [505, 565] width 11 height 11
click at [506, 567] on input "checkbox" at bounding box center [504, 567] width 9 height 9
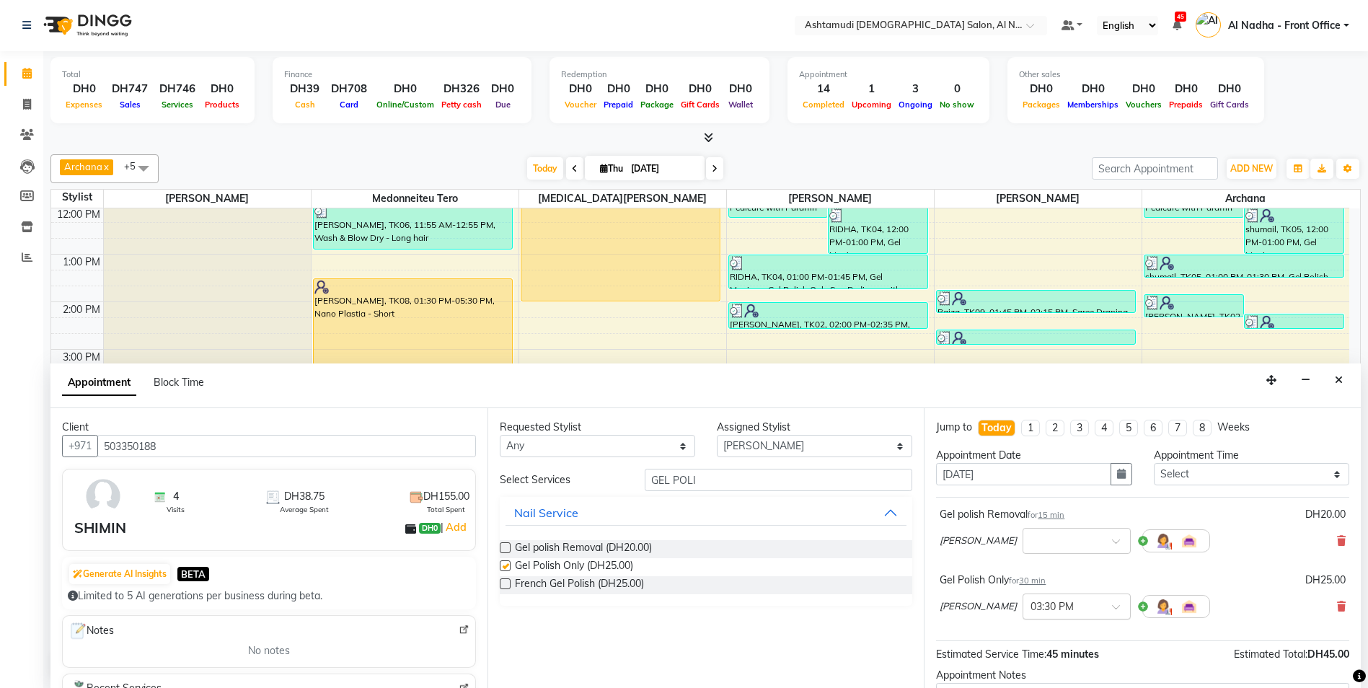
checkbox input "false"
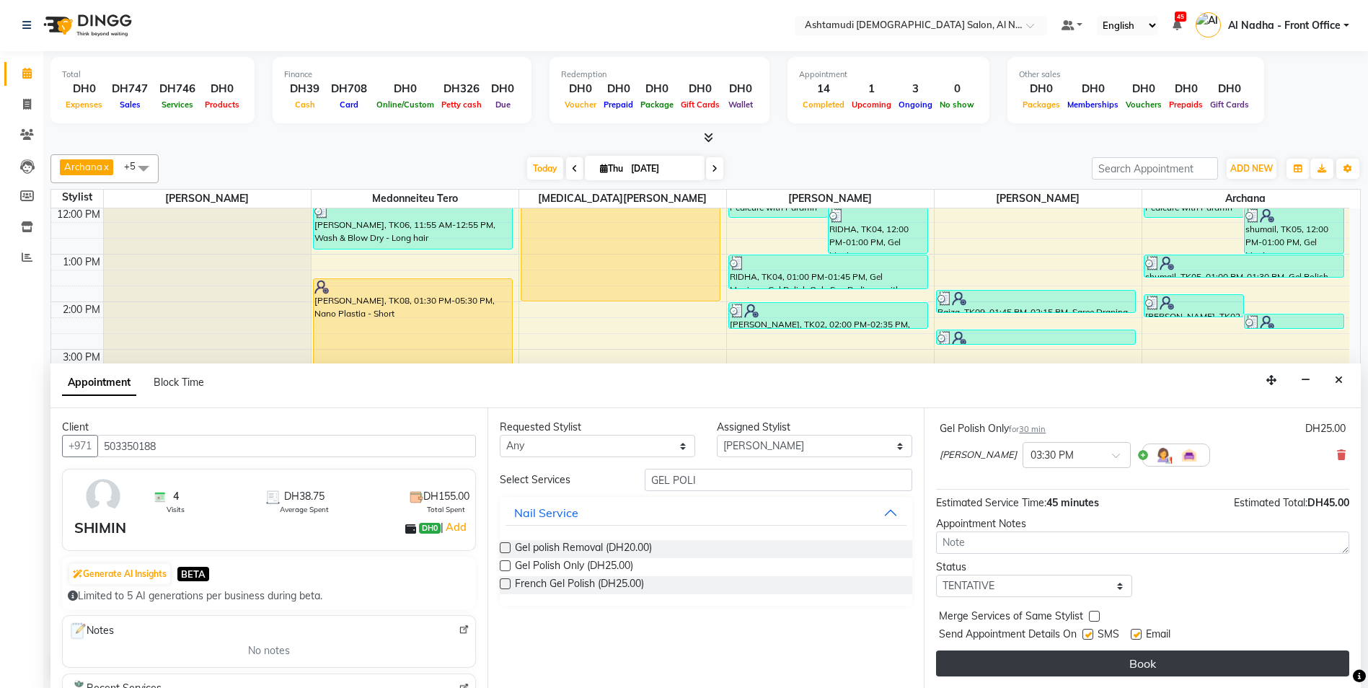
click at [1088, 666] on button "Book" at bounding box center [1142, 664] width 413 height 26
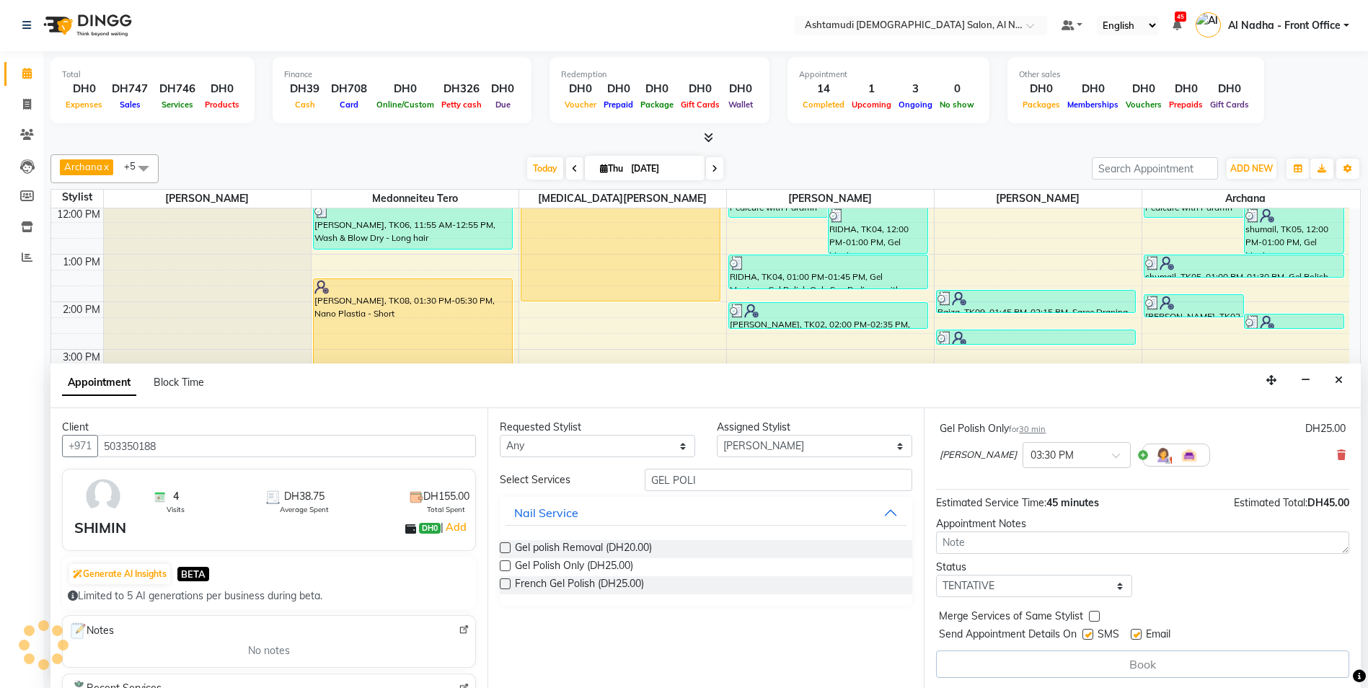
scroll to position [0, 0]
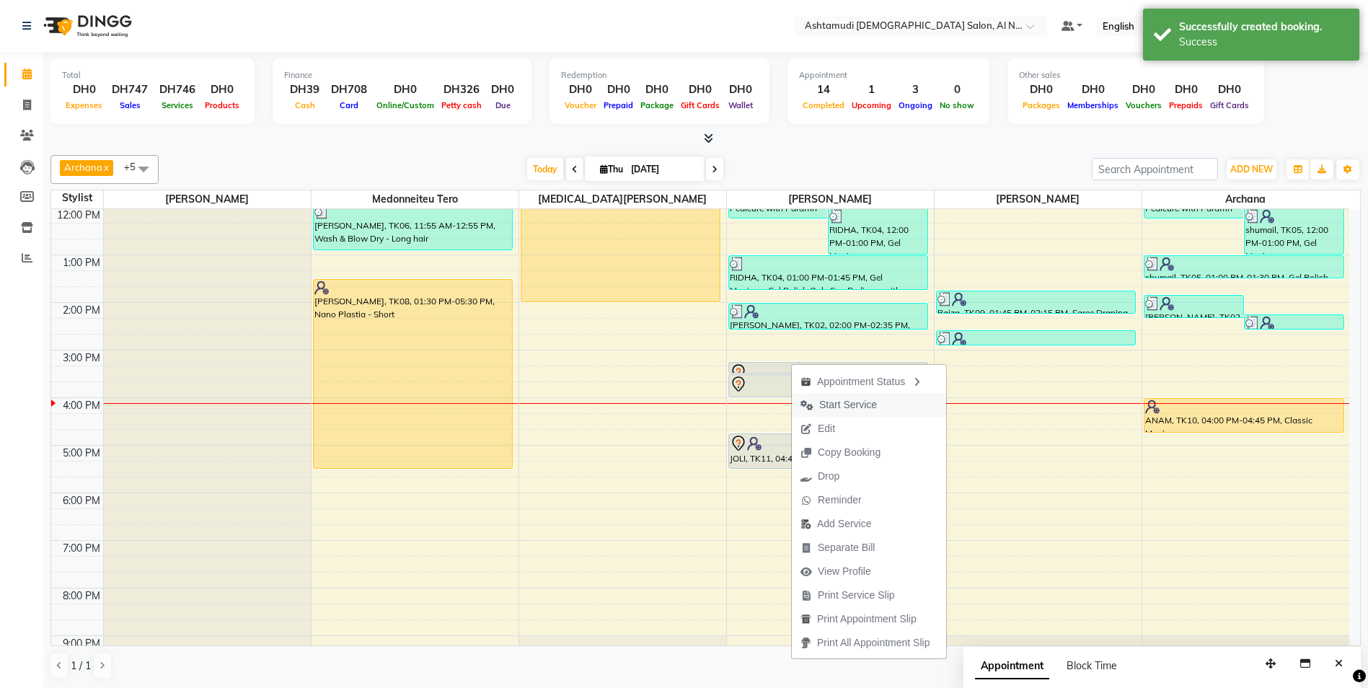
click at [843, 405] on span "Start Service" at bounding box center [848, 404] width 58 height 15
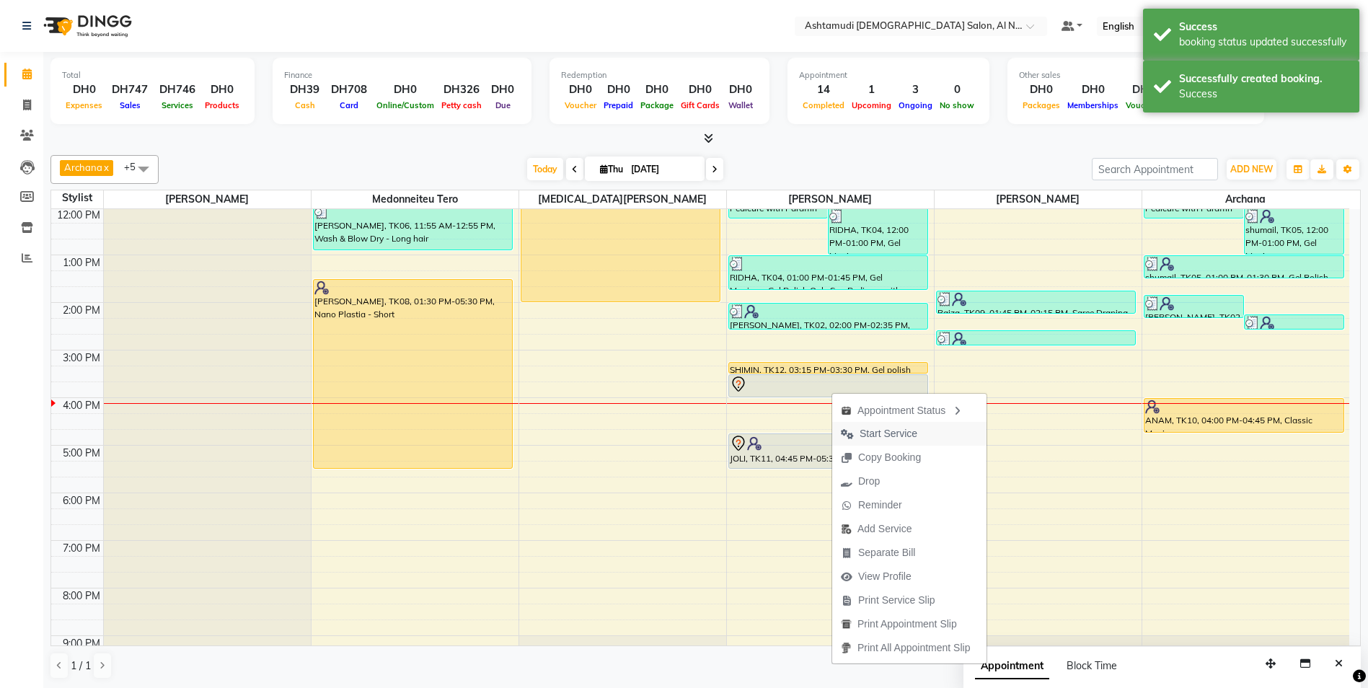
click at [869, 432] on span "Start Service" at bounding box center [889, 433] width 58 height 15
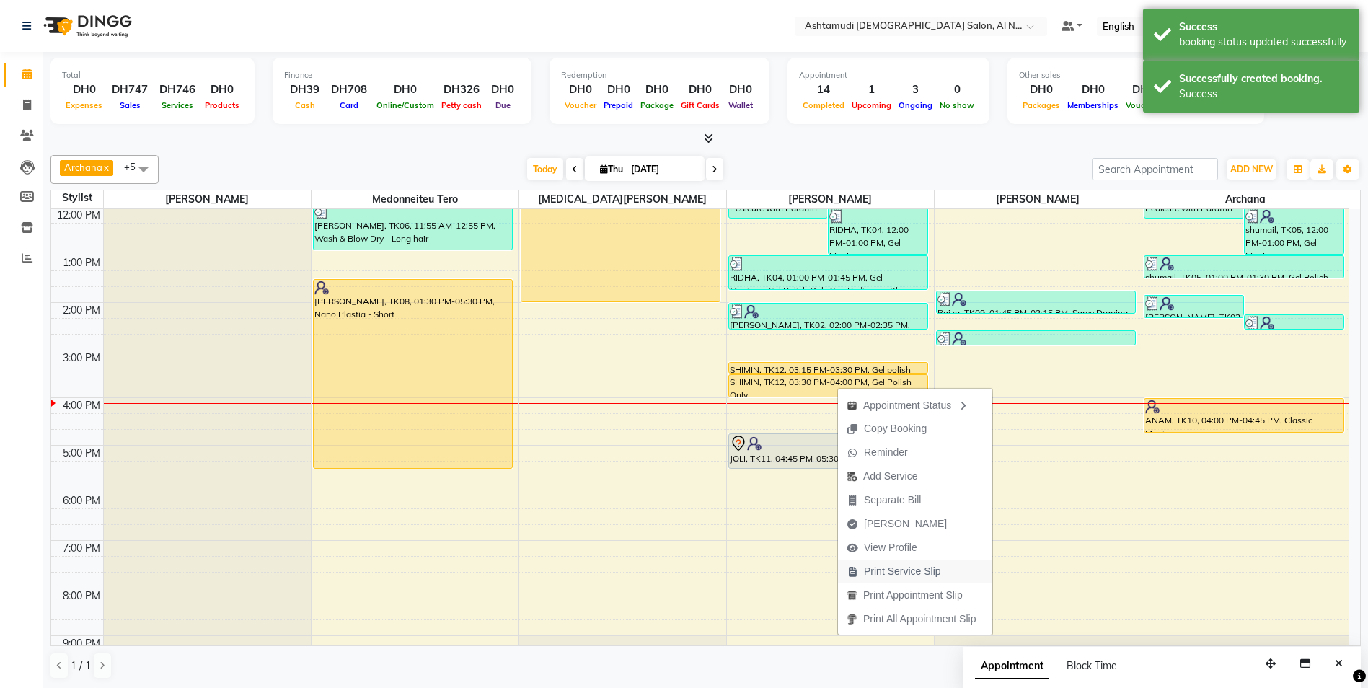
click at [908, 570] on span "Print Service Slip" at bounding box center [902, 571] width 77 height 15
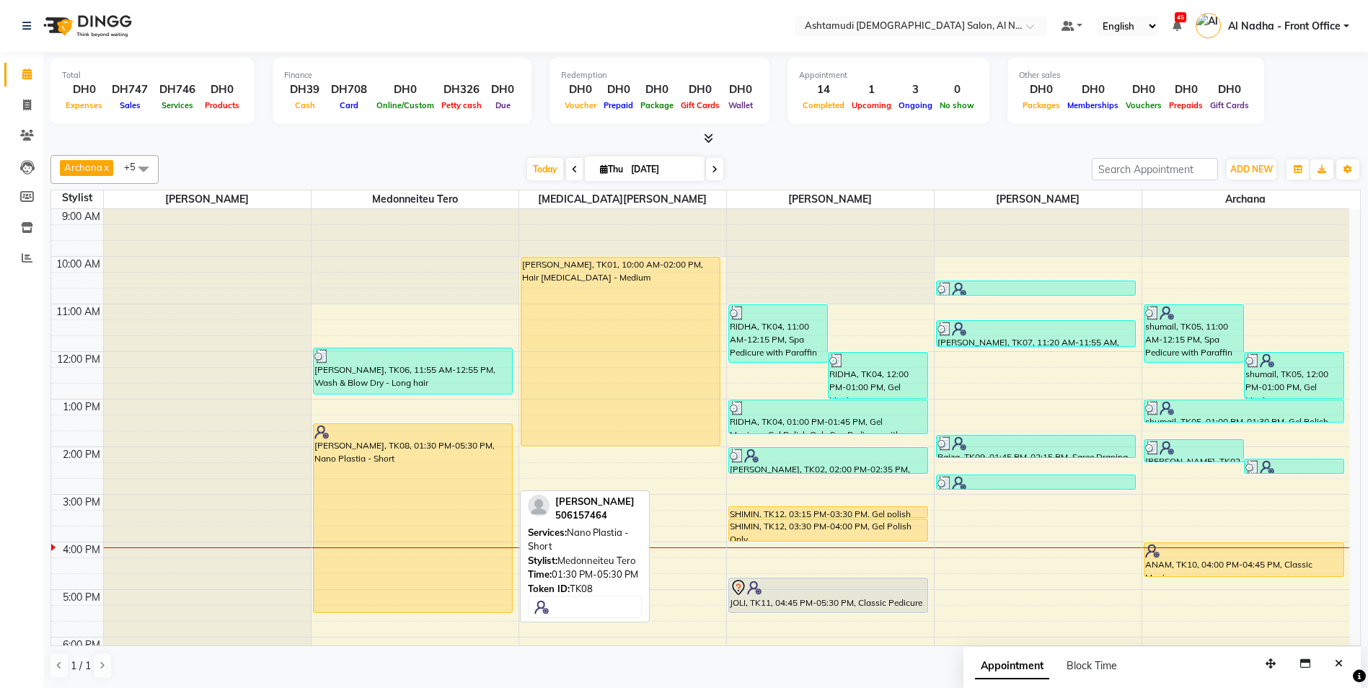
scroll to position [144, 0]
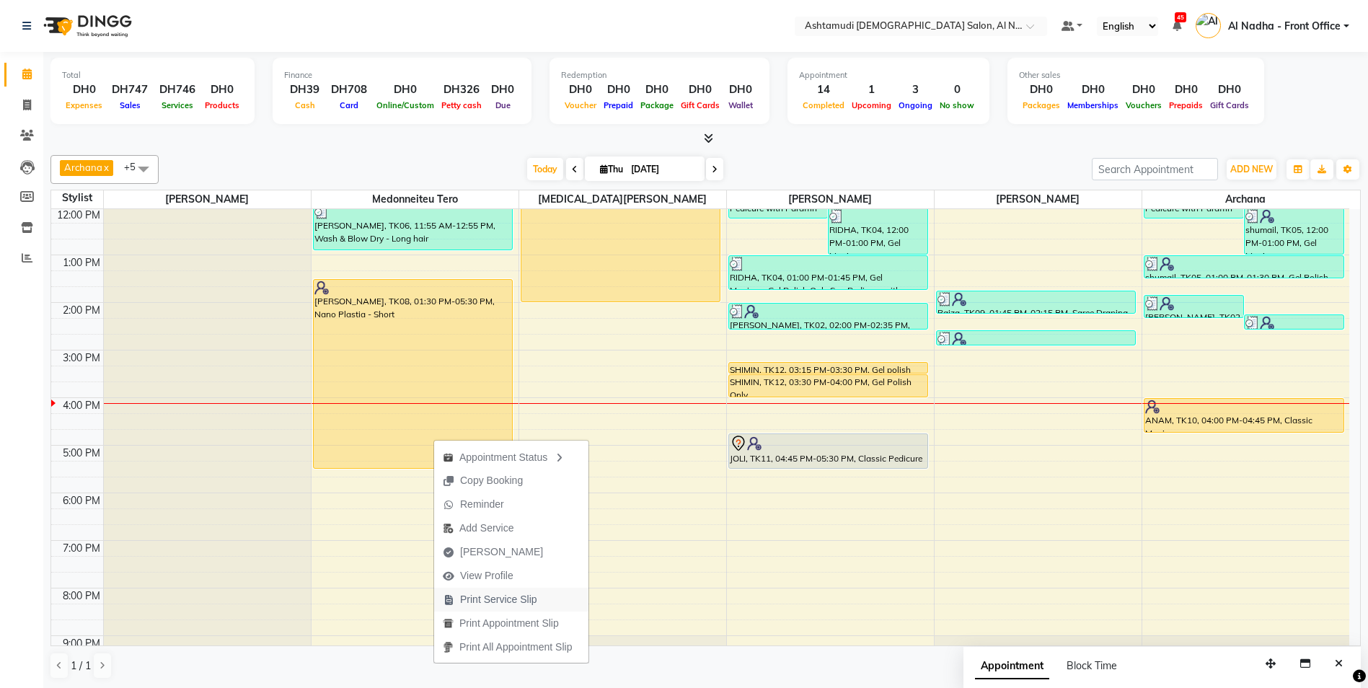
click at [503, 598] on span "Print Service Slip" at bounding box center [498, 599] width 77 height 15
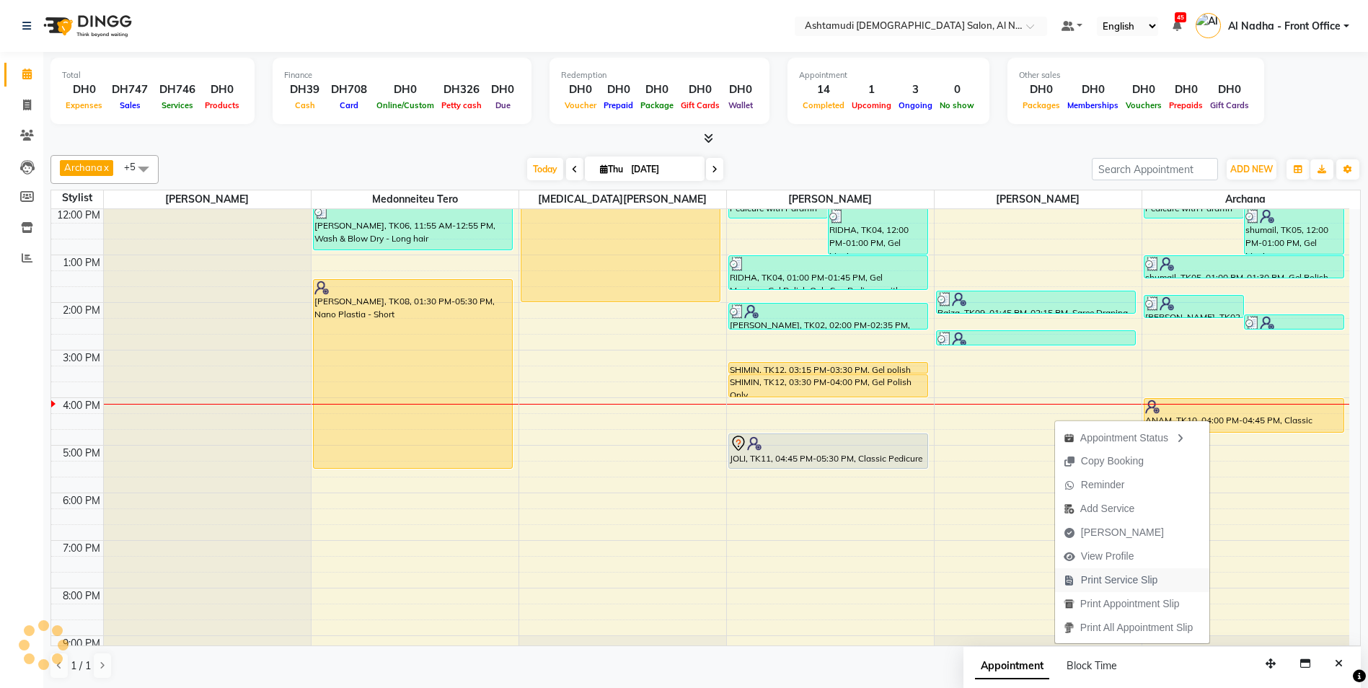
click at [1120, 578] on span "Print Service Slip" at bounding box center [1119, 580] width 77 height 15
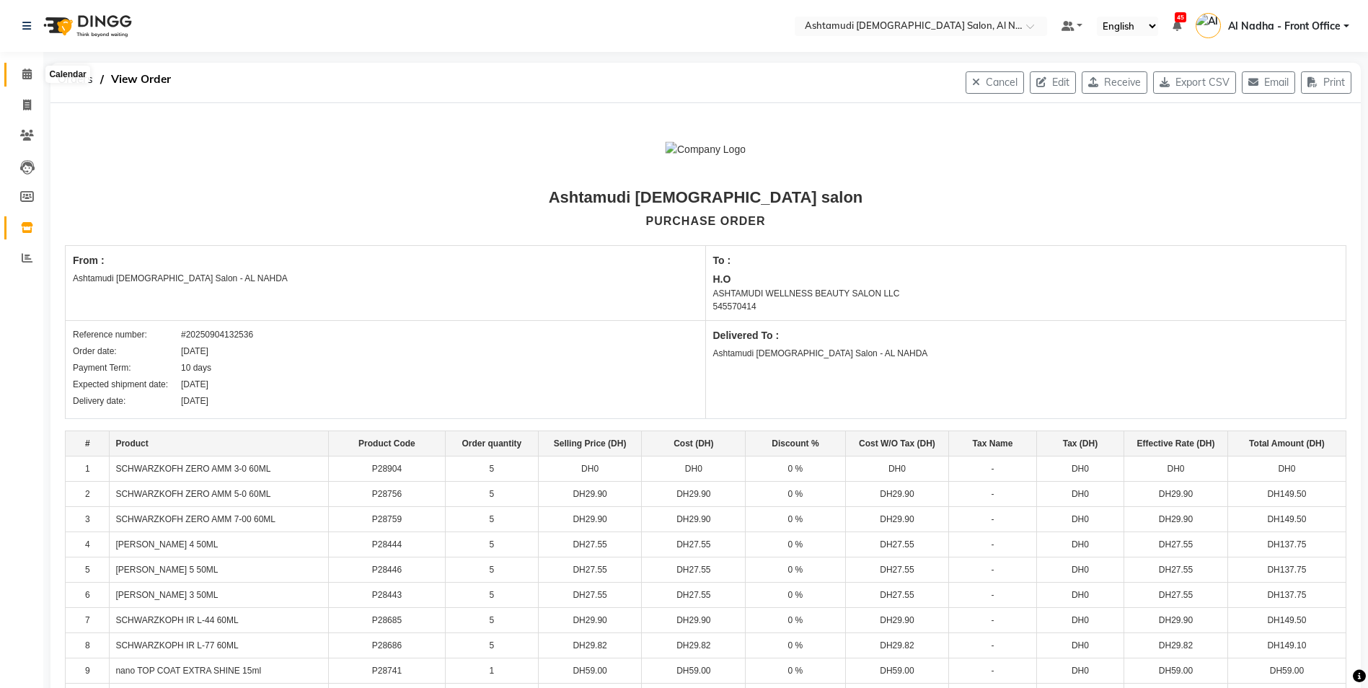
drag, startPoint x: 27, startPoint y: 72, endPoint x: 36, endPoint y: 78, distance: 11.0
click at [27, 72] on icon at bounding box center [26, 74] width 9 height 11
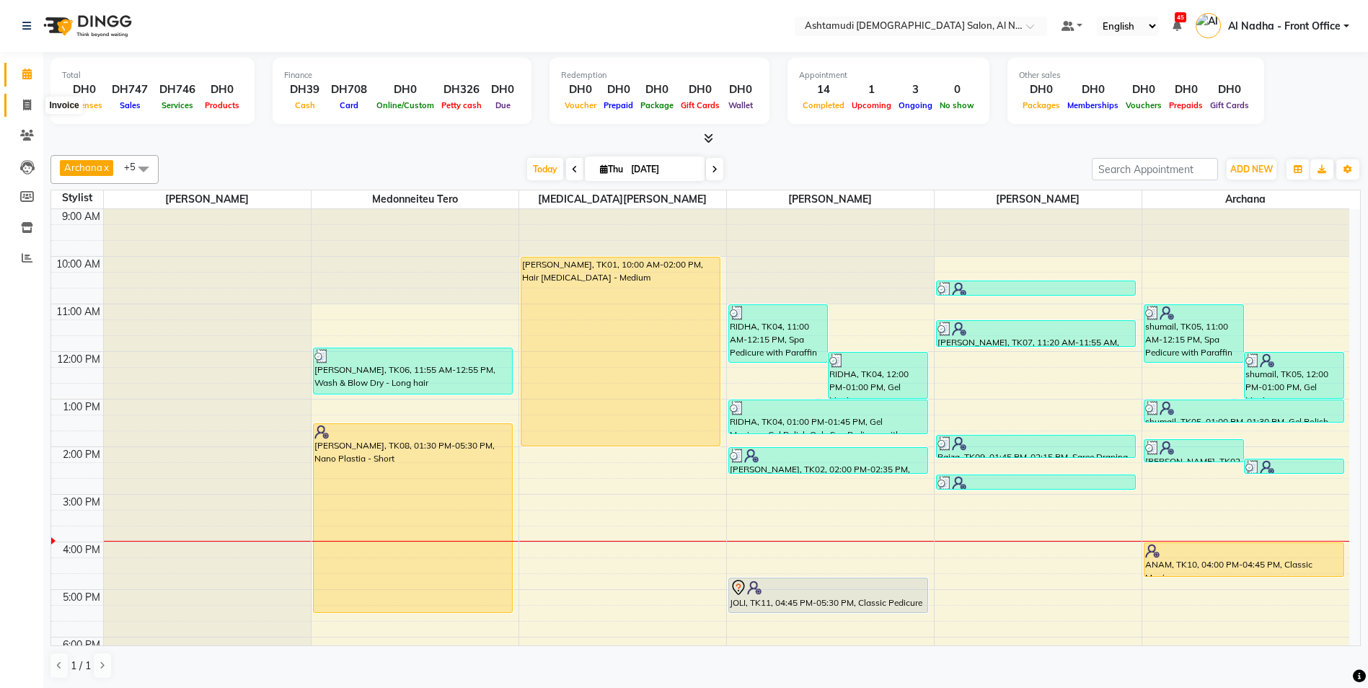
drag, startPoint x: 27, startPoint y: 102, endPoint x: 38, endPoint y: 102, distance: 10.1
click at [27, 102] on icon at bounding box center [27, 105] width 8 height 11
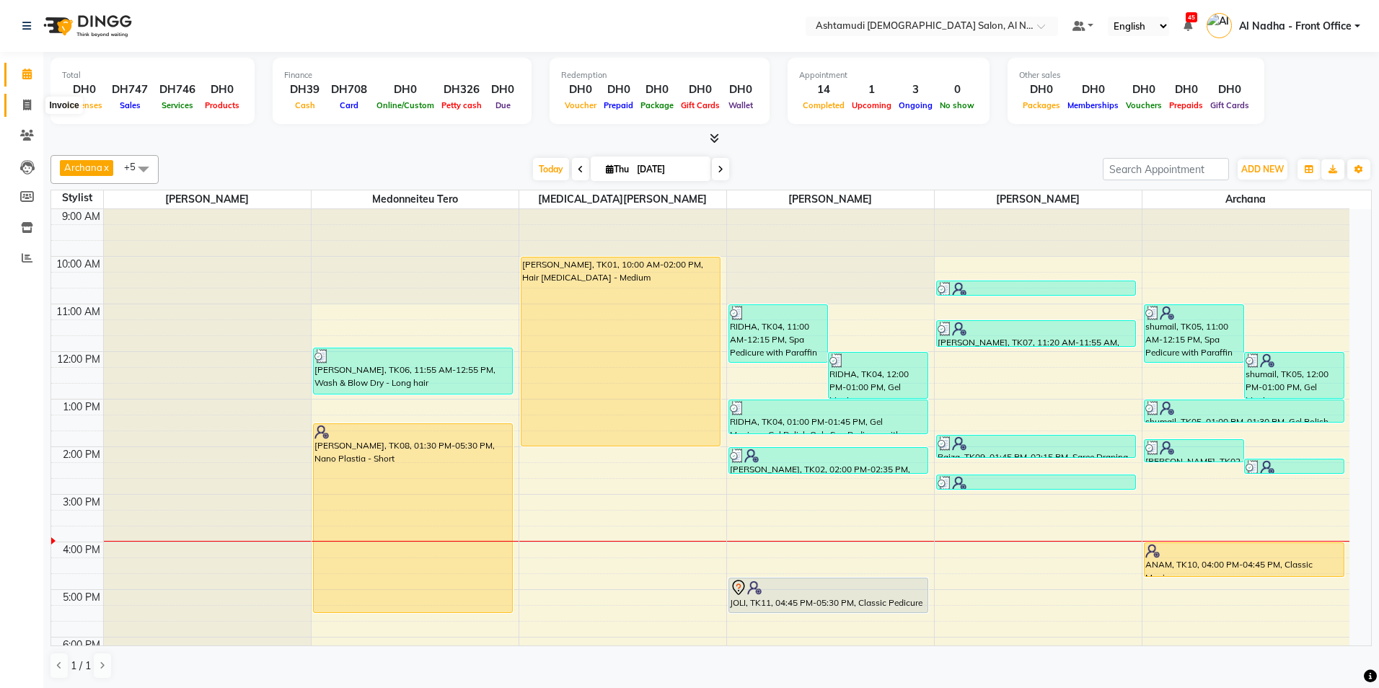
select select "service"
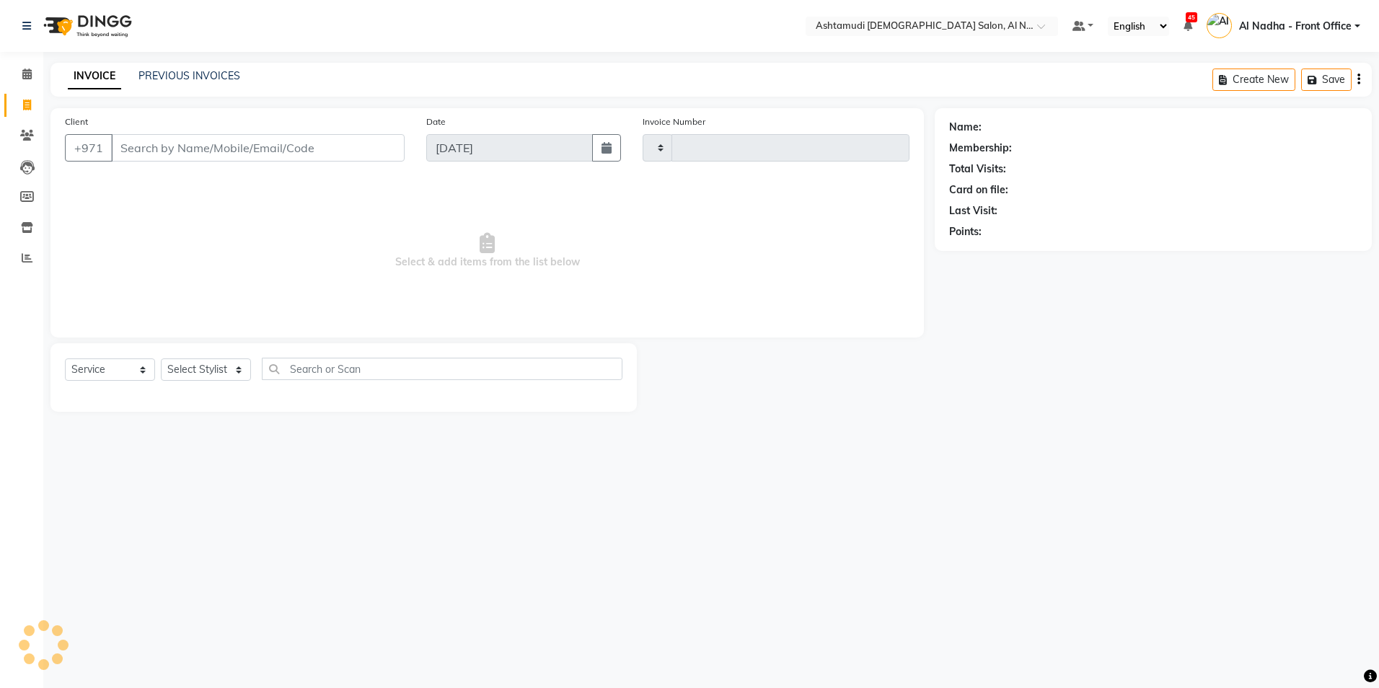
type input "2257"
select select "7088"
click at [216, 369] on select "Select Stylist" at bounding box center [206, 370] width 90 height 22
click at [652, 545] on div "Select Location × Ashtamudi [DEMOGRAPHIC_DATA] Salon, Al Nahda Default Panel My…" at bounding box center [689, 344] width 1379 height 688
drag, startPoint x: 201, startPoint y: 368, endPoint x: 194, endPoint y: 383, distance: 16.8
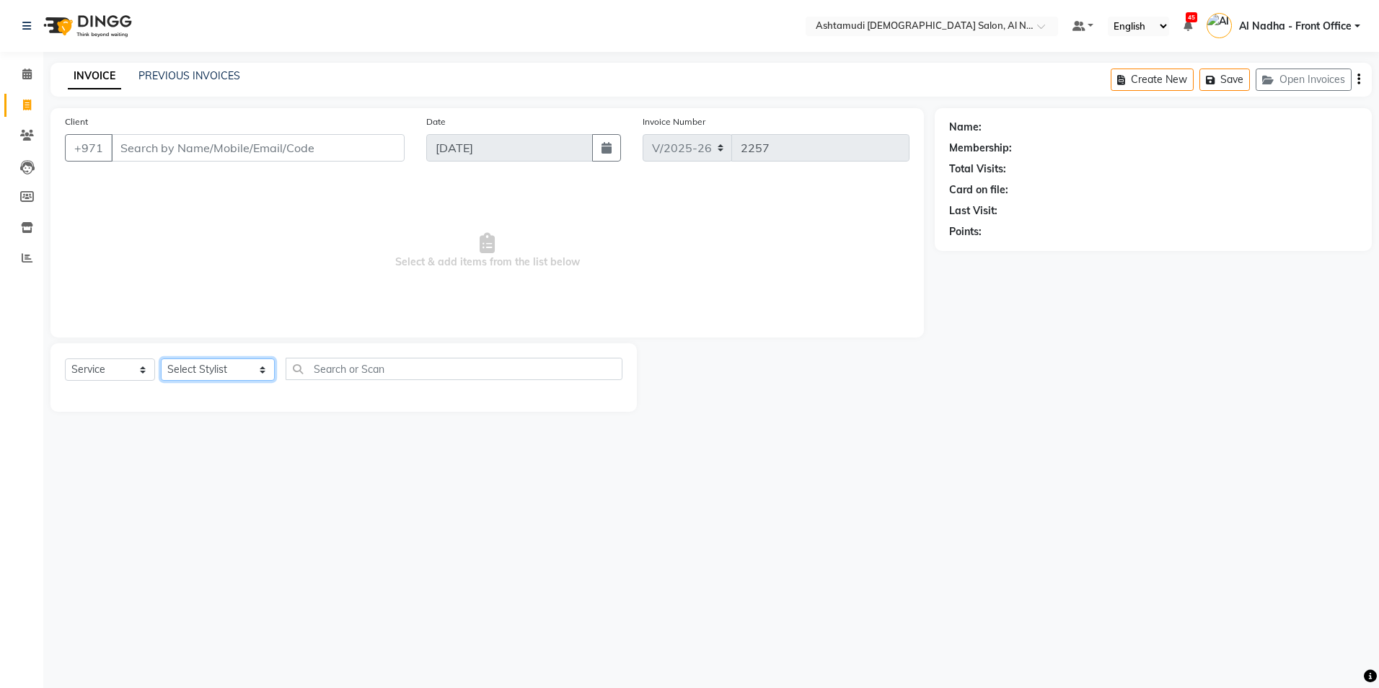
click at [201, 368] on select "Select Stylist Al Nadha - Front Office Archana Medonneiteu Tero [PERSON_NAME] […" at bounding box center [218, 370] width 114 height 22
select select "71437"
click at [161, 359] on select "Select Stylist Al Nadha - Front Office Archana Medonneiteu Tero [PERSON_NAME] […" at bounding box center [218, 370] width 114 height 22
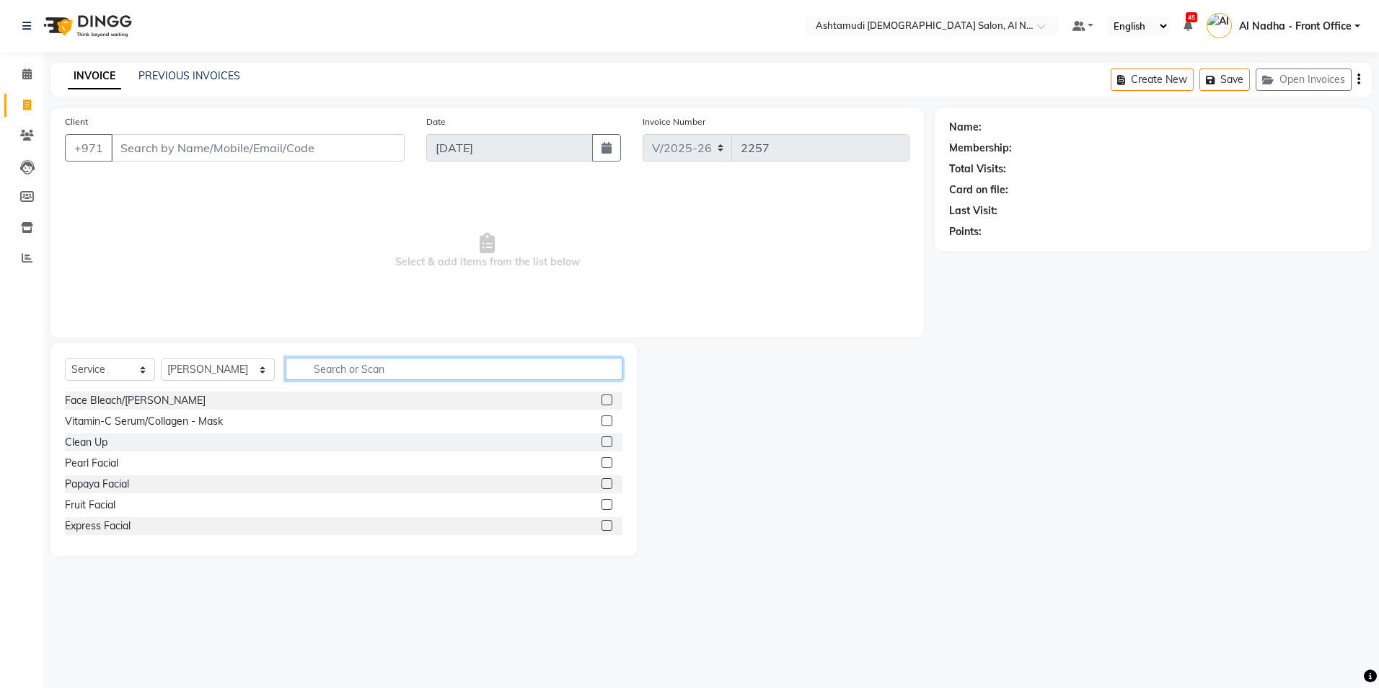
click at [323, 374] on input "text" at bounding box center [454, 369] width 336 height 22
type input "EYE"
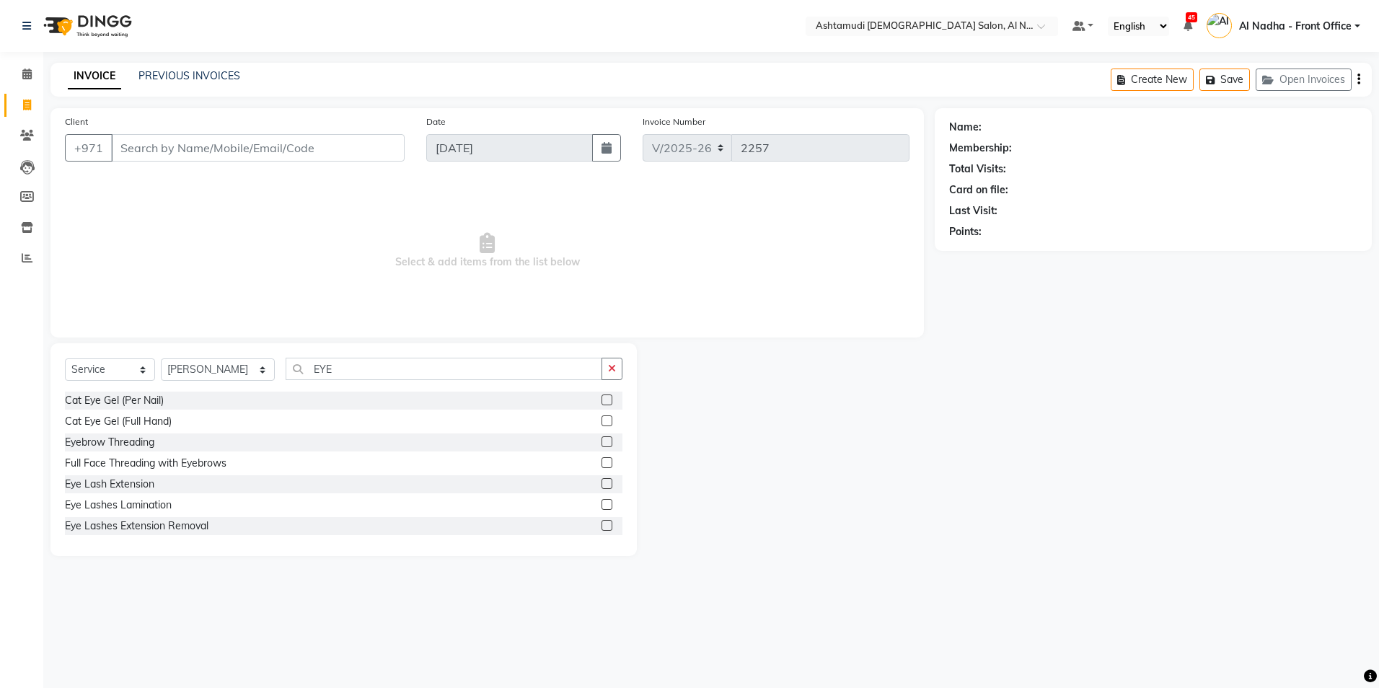
click at [602, 446] on label at bounding box center [607, 441] width 11 height 11
click at [602, 446] on input "checkbox" at bounding box center [606, 442] width 9 height 9
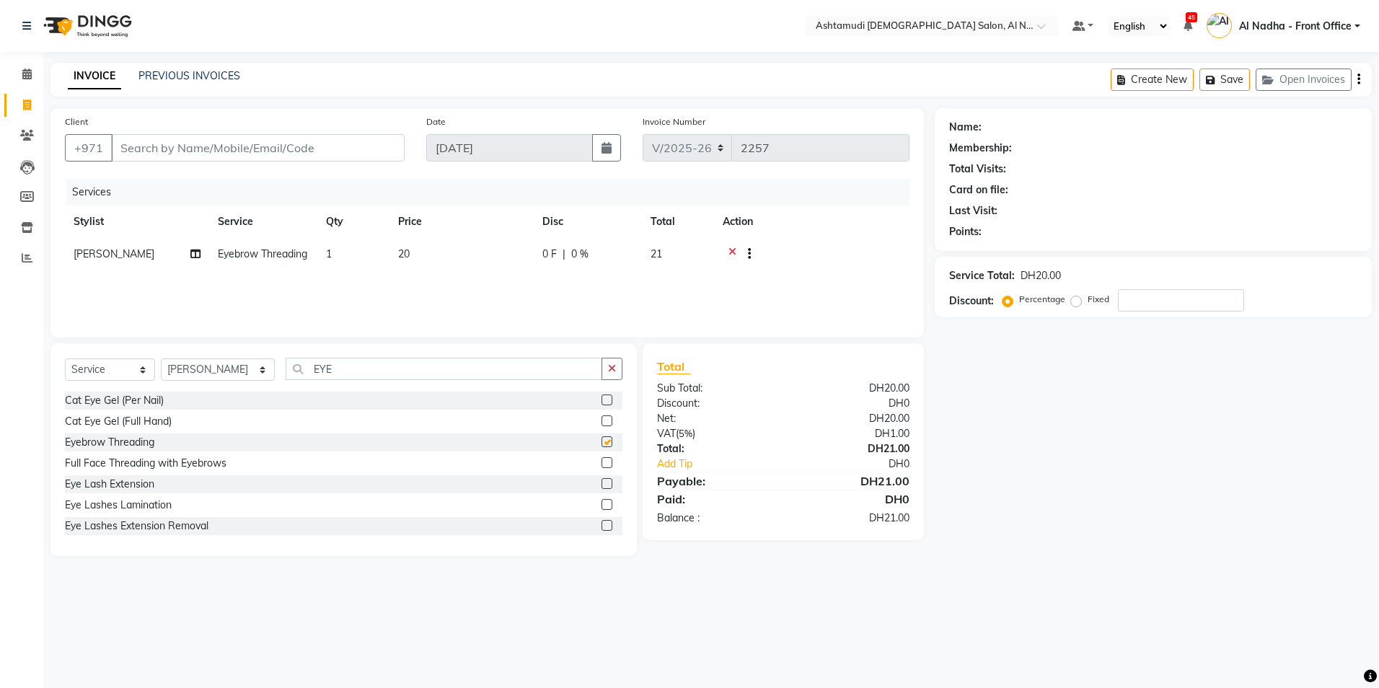
checkbox input "false"
click at [369, 366] on input "EYE" at bounding box center [444, 369] width 316 height 22
type input "E"
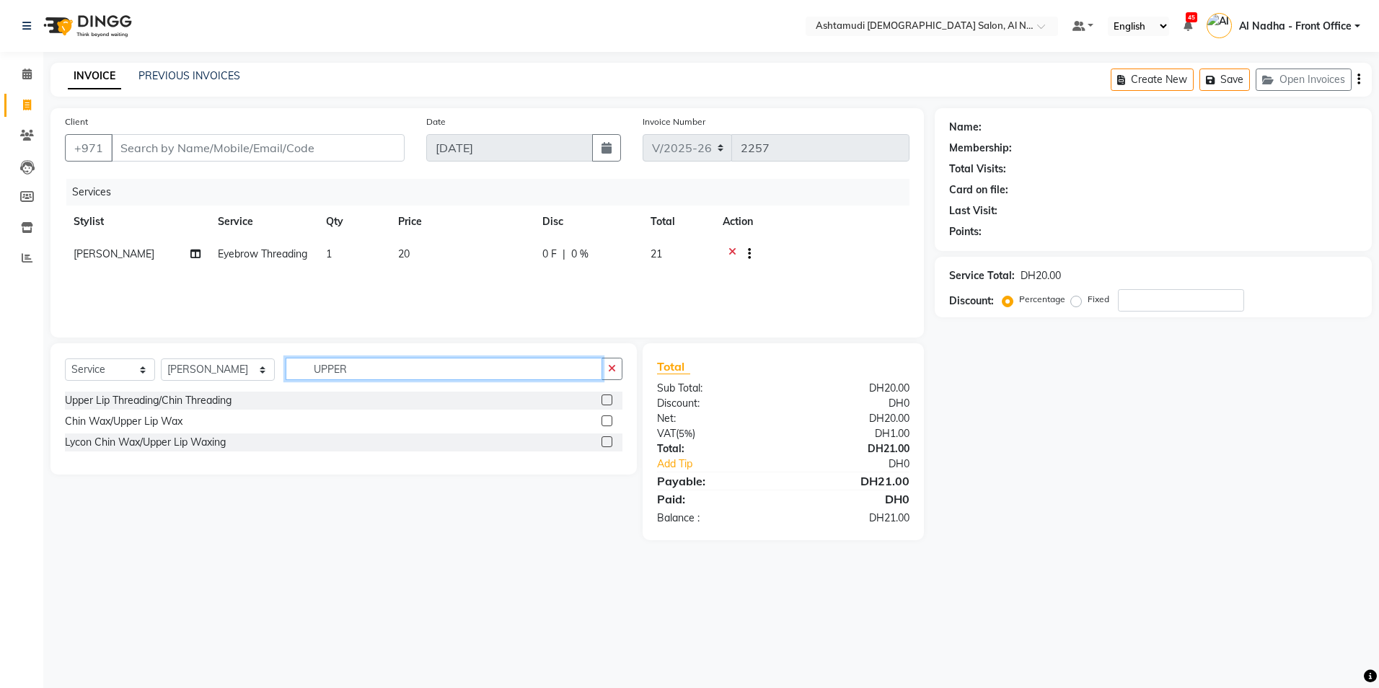
type input "UPPER"
click at [605, 394] on div at bounding box center [612, 401] width 21 height 18
click at [607, 401] on label at bounding box center [607, 400] width 11 height 11
click at [607, 401] on input "checkbox" at bounding box center [606, 400] width 9 height 9
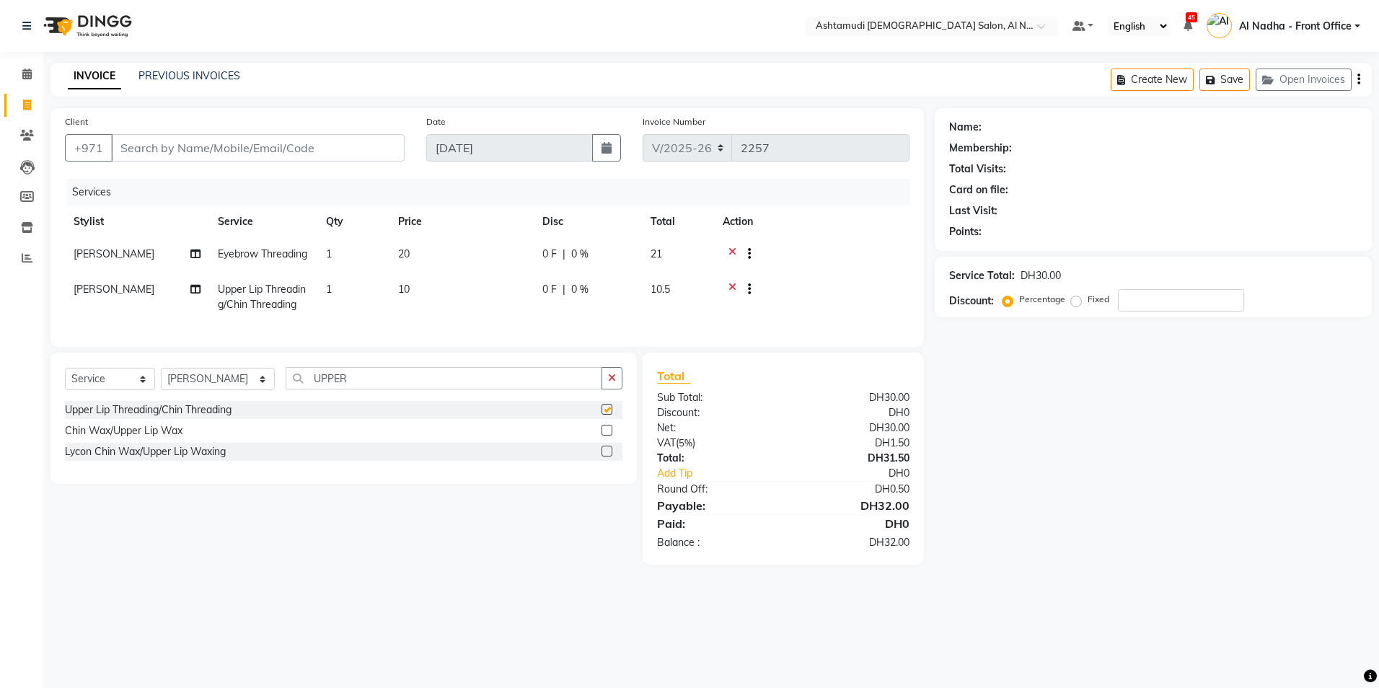
checkbox input "false"
click at [204, 153] on input "Client" at bounding box center [258, 147] width 294 height 27
type input "5"
type input "0"
click at [196, 184] on span "5278955" at bounding box center [184, 181] width 50 height 14
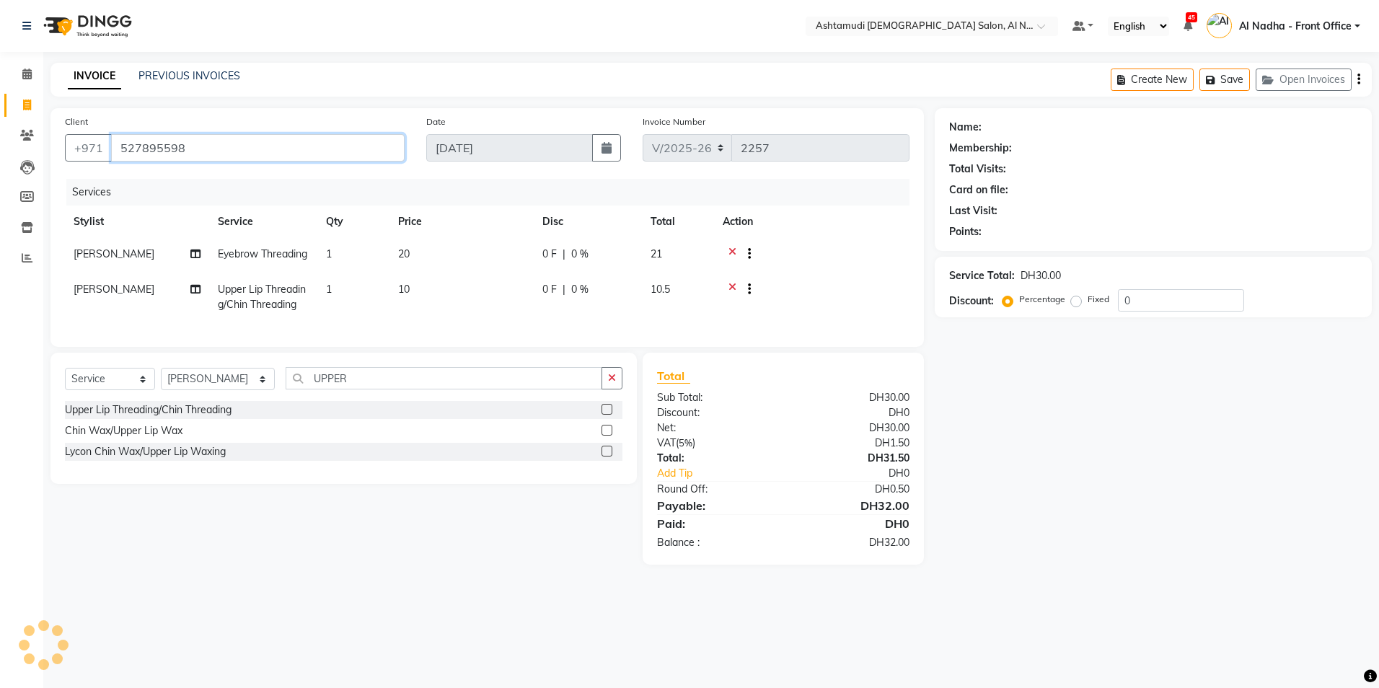
type input "527895598"
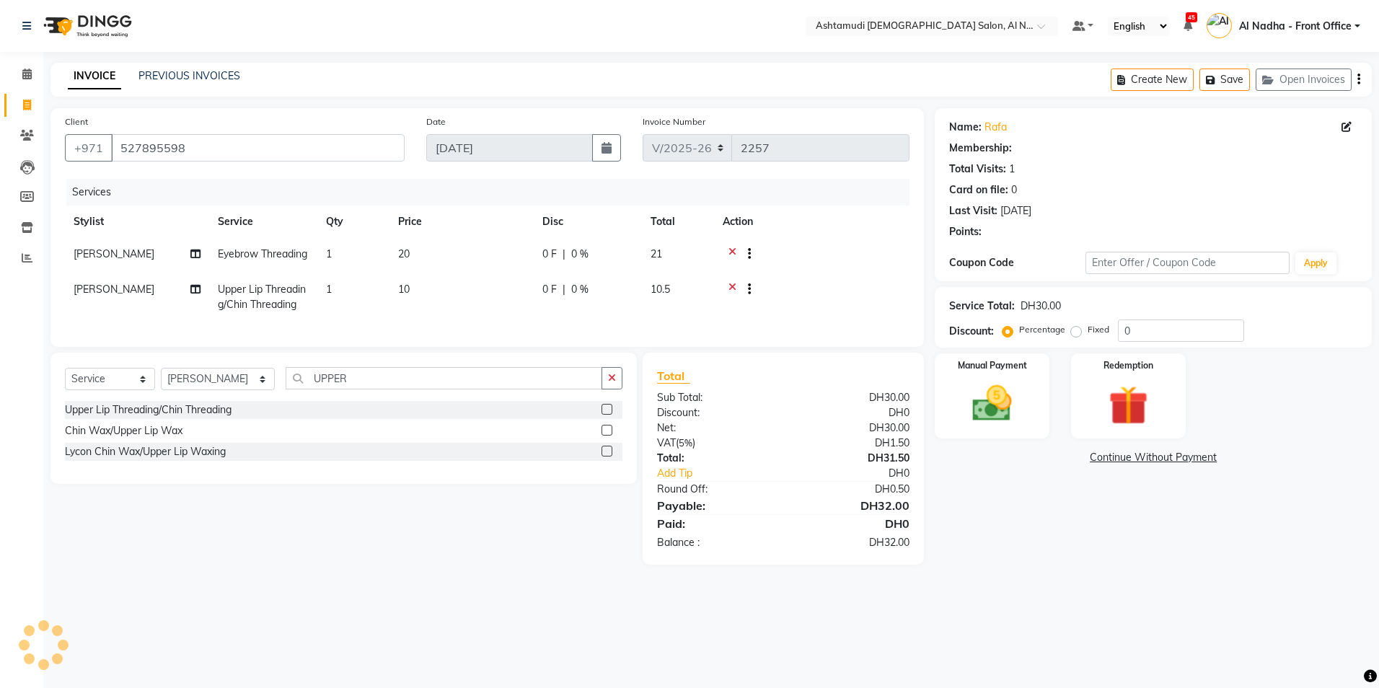
click at [1166, 317] on div "Service Total: DH30.00 Discount: Percentage Fixed 0" at bounding box center [1153, 317] width 408 height 49
click at [1194, 334] on input "0" at bounding box center [1181, 331] width 126 height 22
type input "025"
click at [990, 410] on img at bounding box center [992, 404] width 67 height 48
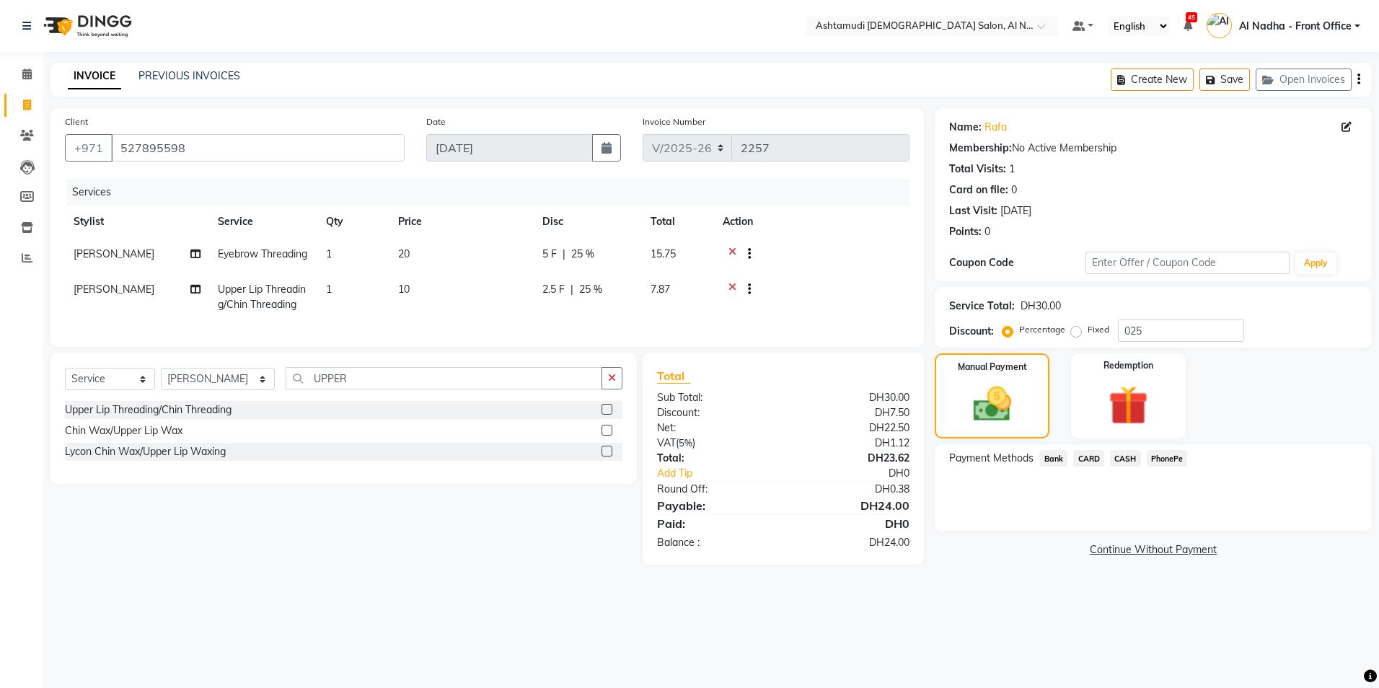
click at [1081, 459] on span "CARD" at bounding box center [1088, 458] width 31 height 17
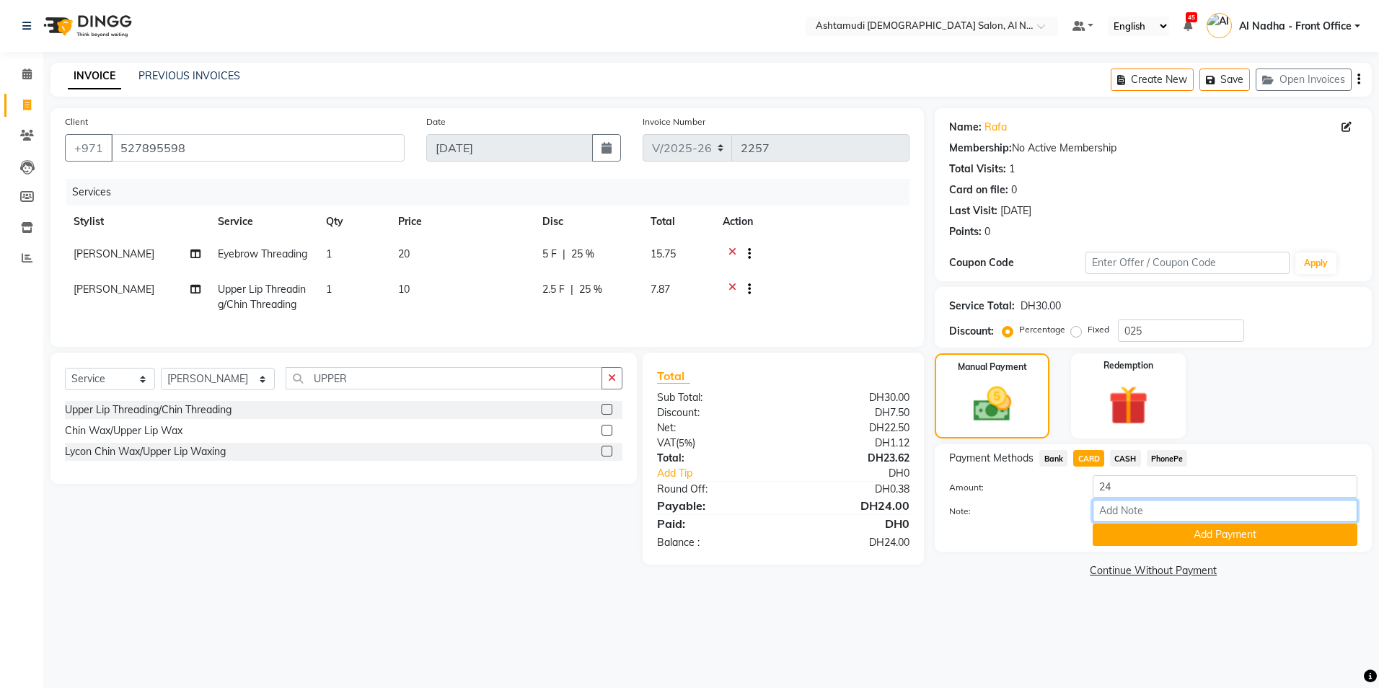
click at [1142, 511] on input "Note:" at bounding box center [1225, 511] width 265 height 22
type input "sreerenjini"
click at [1169, 535] on button "Add Payment" at bounding box center [1225, 535] width 265 height 22
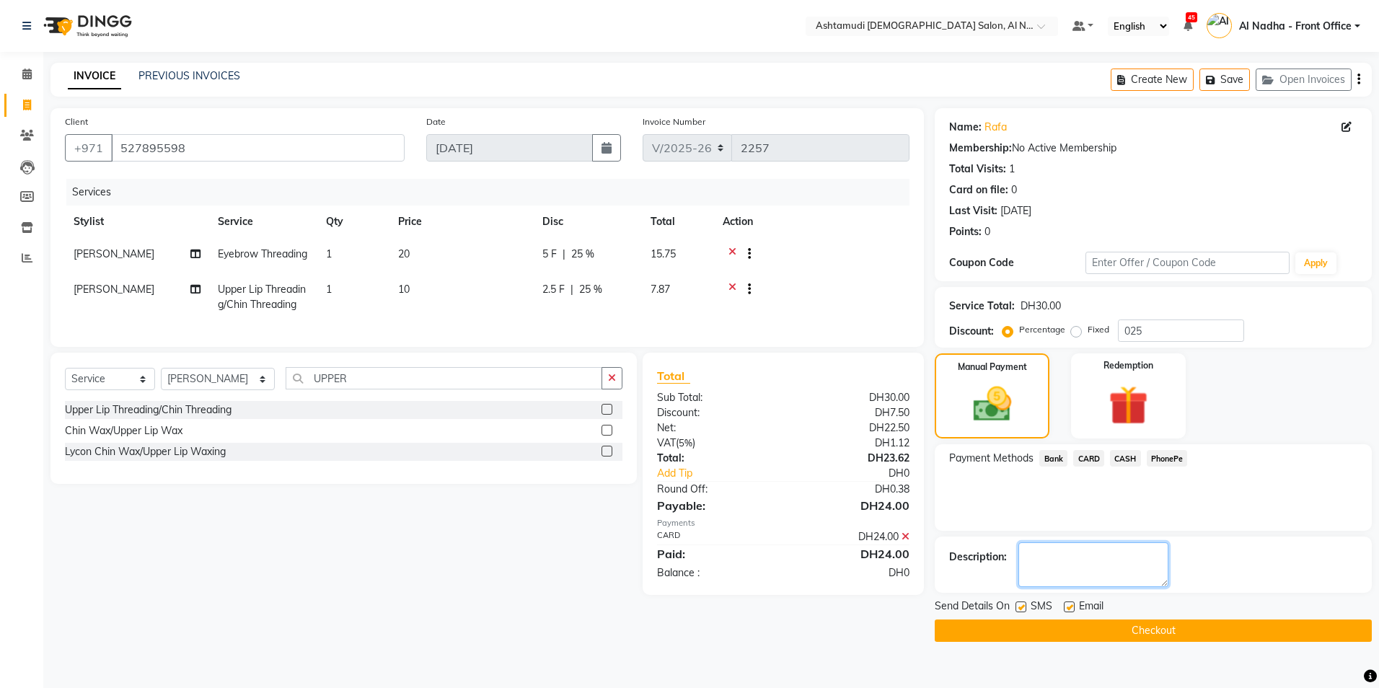
click at [1073, 558] on textarea at bounding box center [1094, 564] width 150 height 45
type textarea "9617"
click at [1094, 622] on button "Checkout" at bounding box center [1153, 631] width 437 height 22
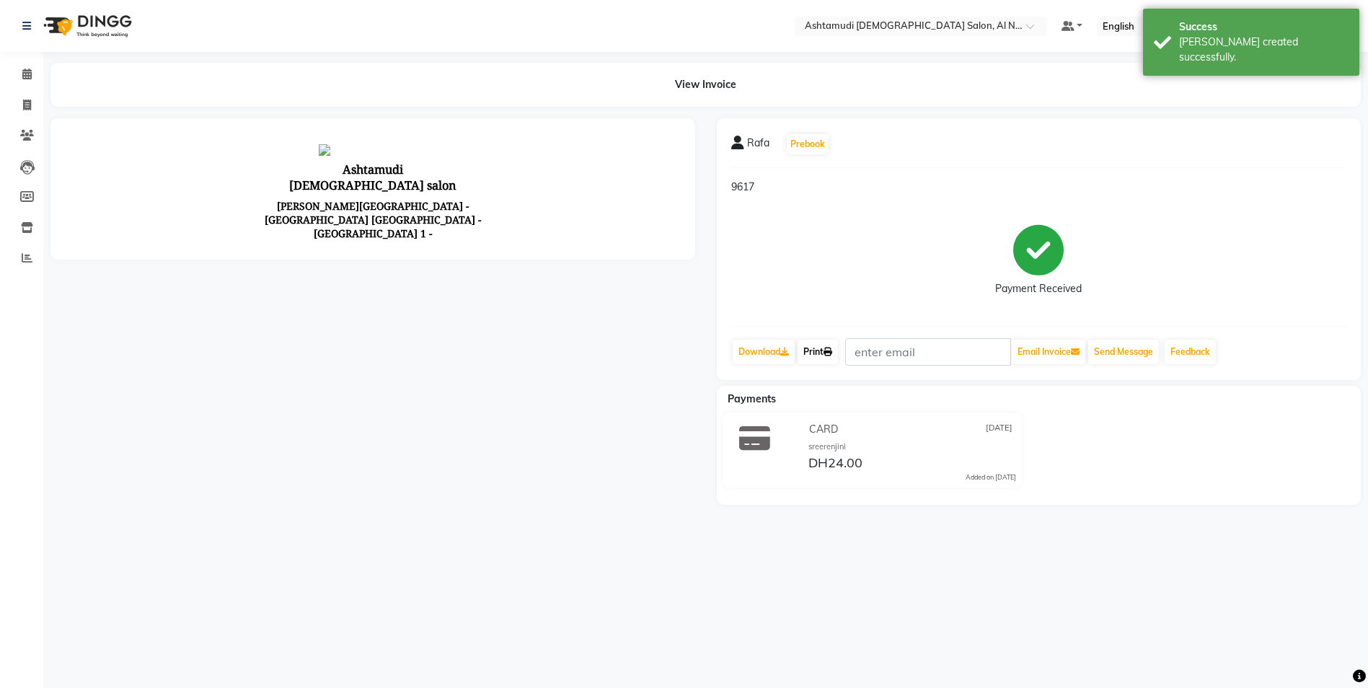
drag, startPoint x: 817, startPoint y: 351, endPoint x: 814, endPoint y: 365, distance: 13.9
click at [817, 351] on link "Print" at bounding box center [818, 352] width 40 height 25
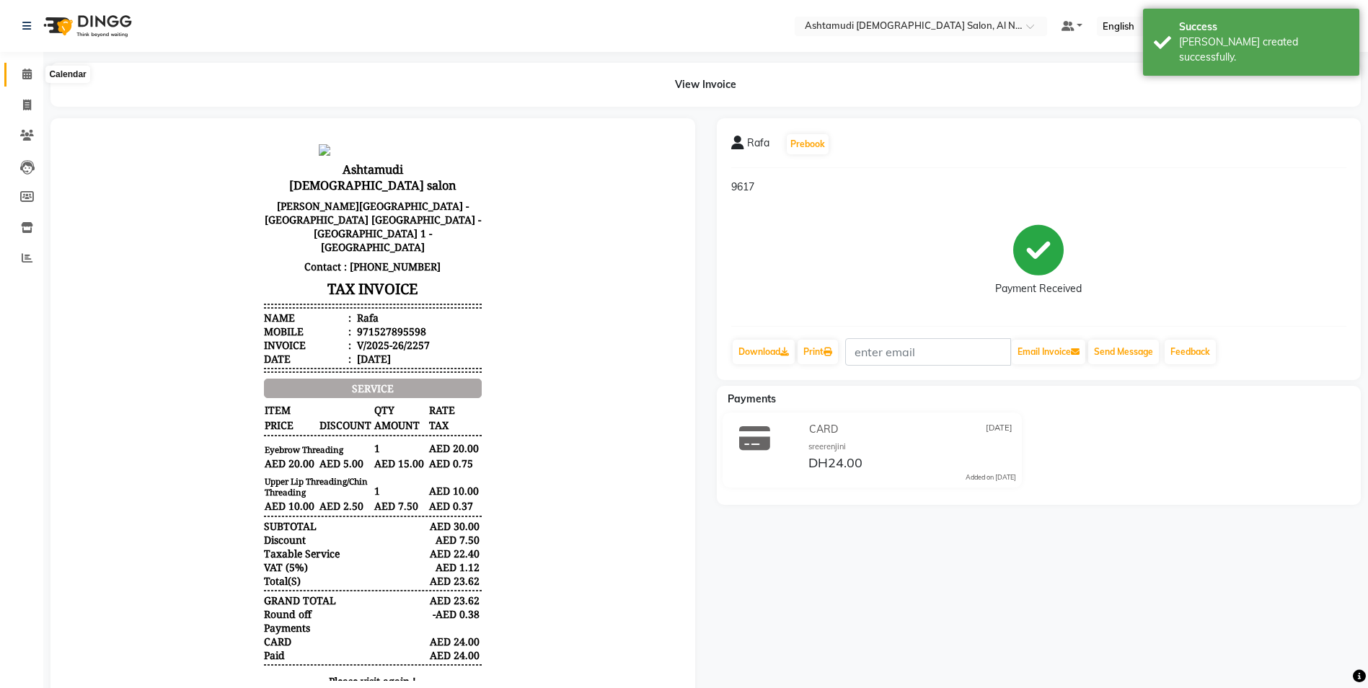
click at [28, 74] on icon at bounding box center [26, 74] width 9 height 11
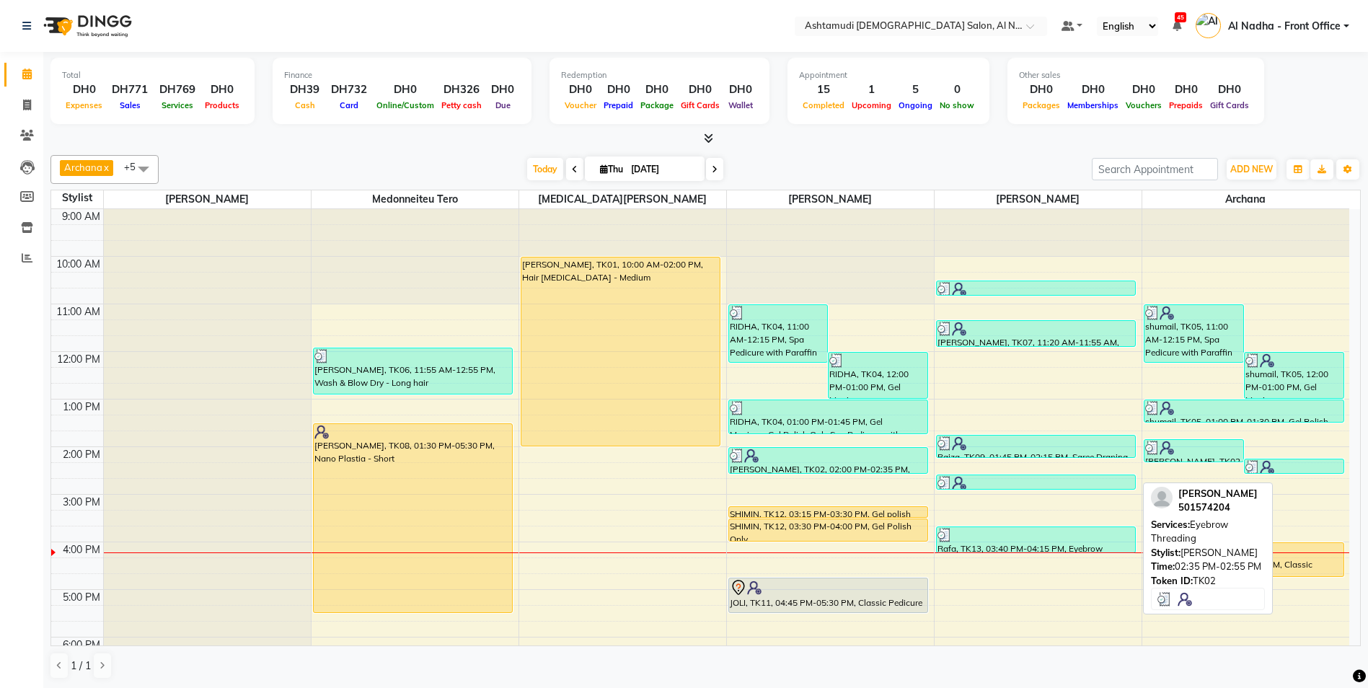
scroll to position [72, 0]
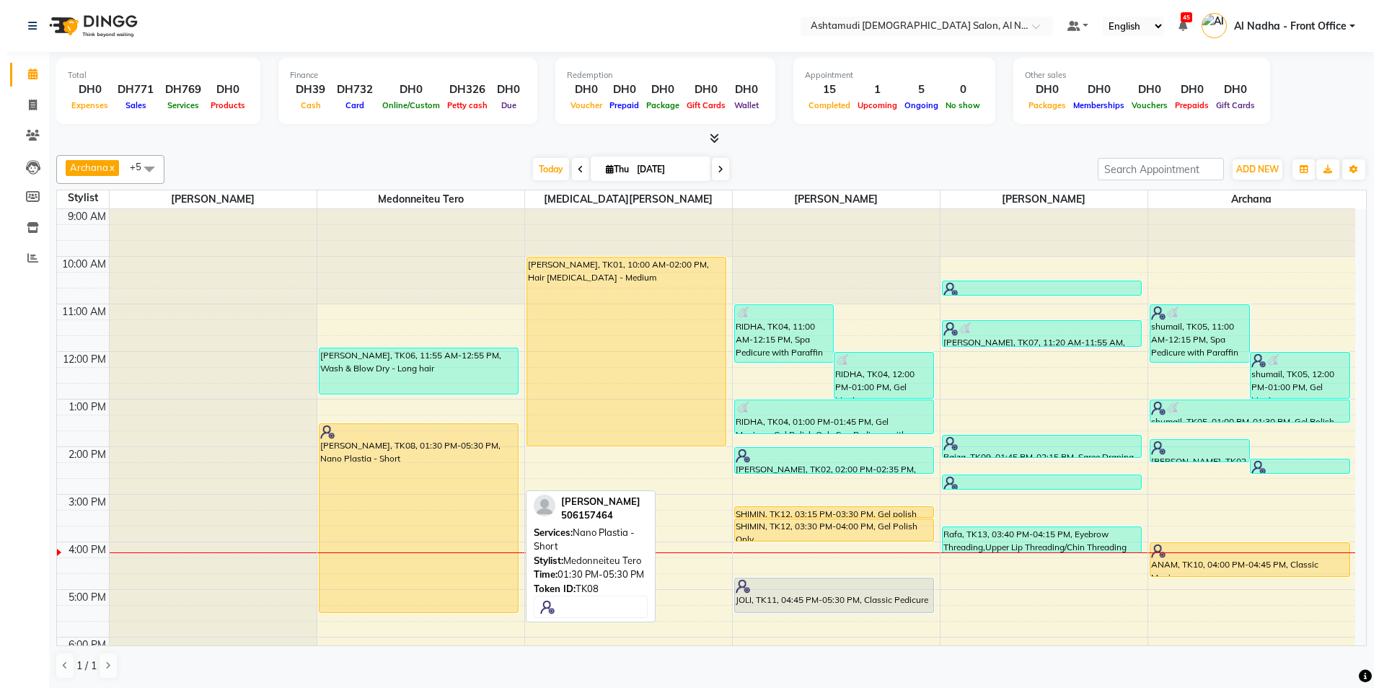
scroll to position [144, 0]
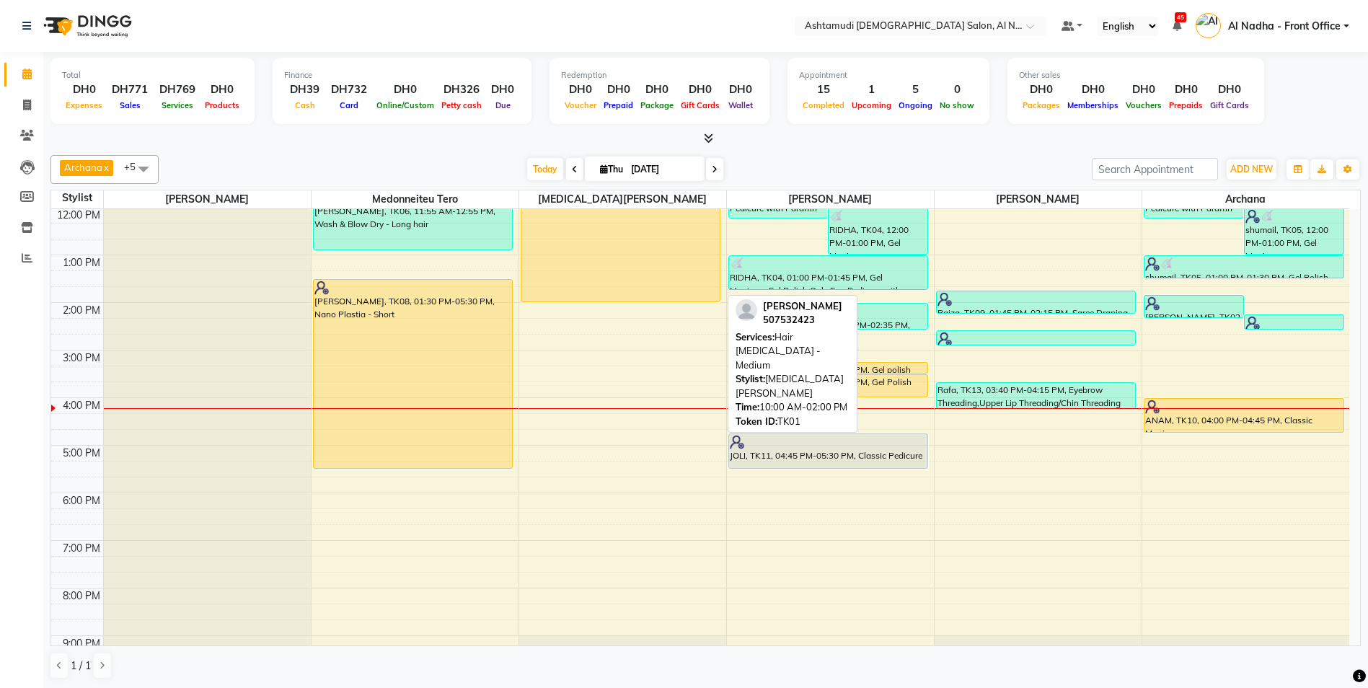
click at [573, 237] on div "[PERSON_NAME], TK01, 10:00 AM-02:00 PM, Hair [MEDICAL_DATA] - Medium" at bounding box center [621, 207] width 199 height 188
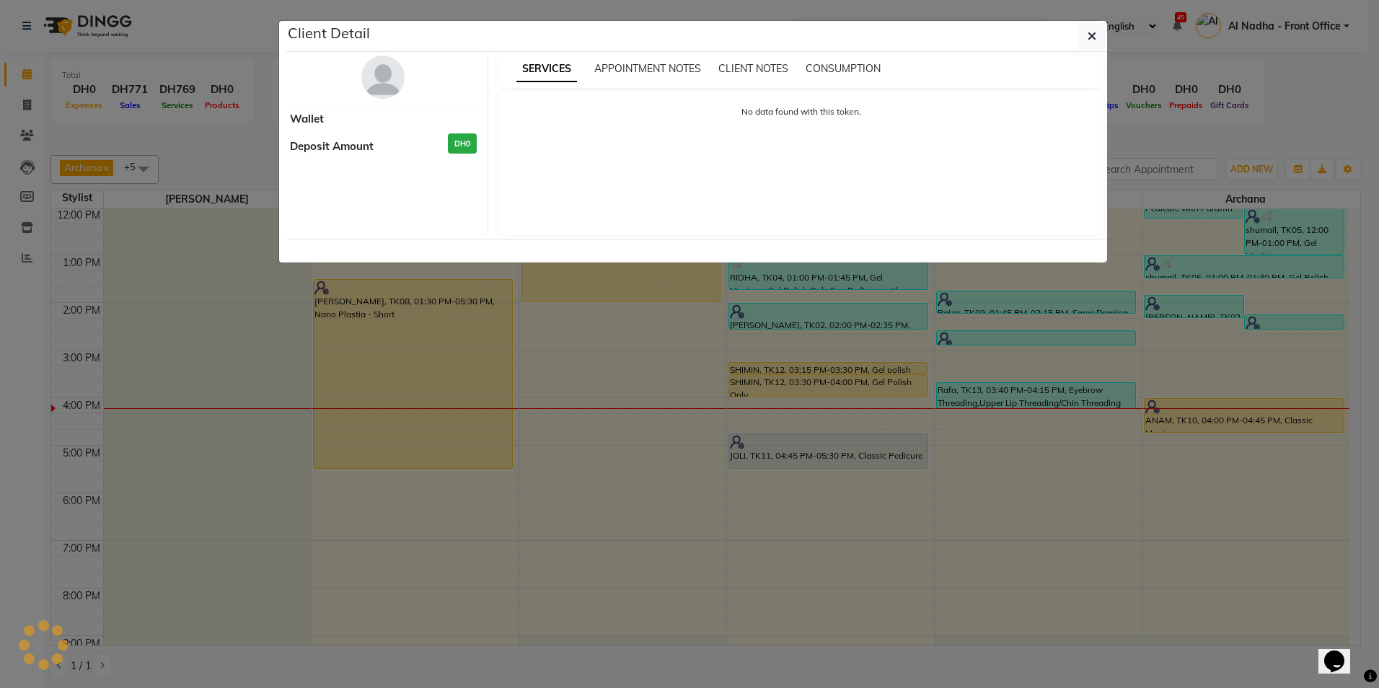
select select "1"
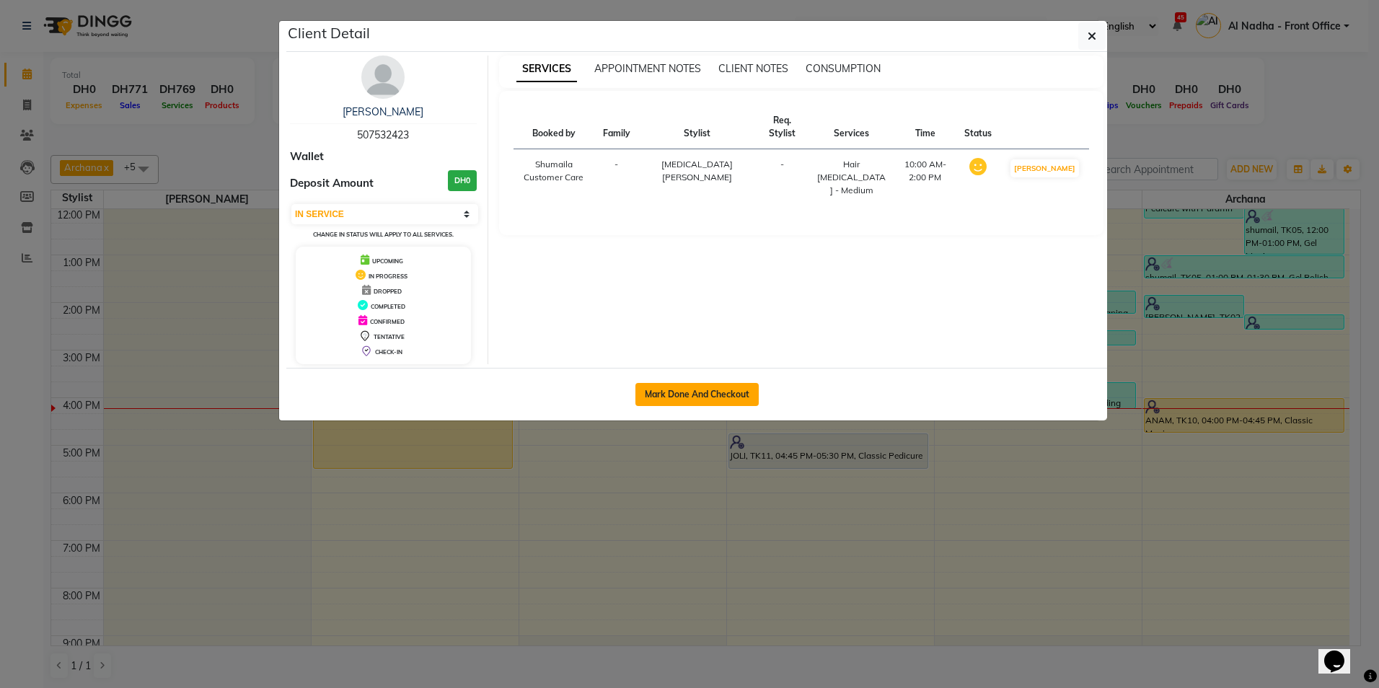
click at [655, 395] on button "Mark Done And Checkout" at bounding box center [697, 394] width 123 height 23
select select "service"
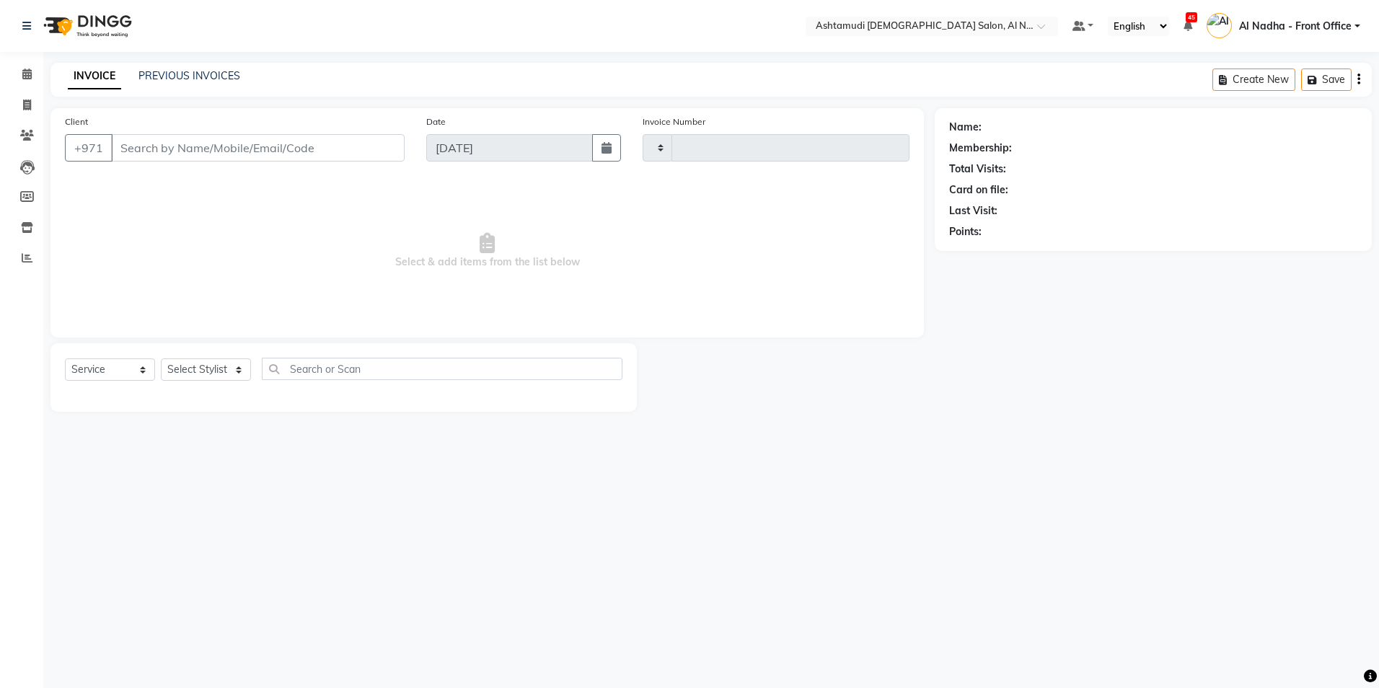
type input "2258"
select select "7088"
type input "507532423"
select select "60031"
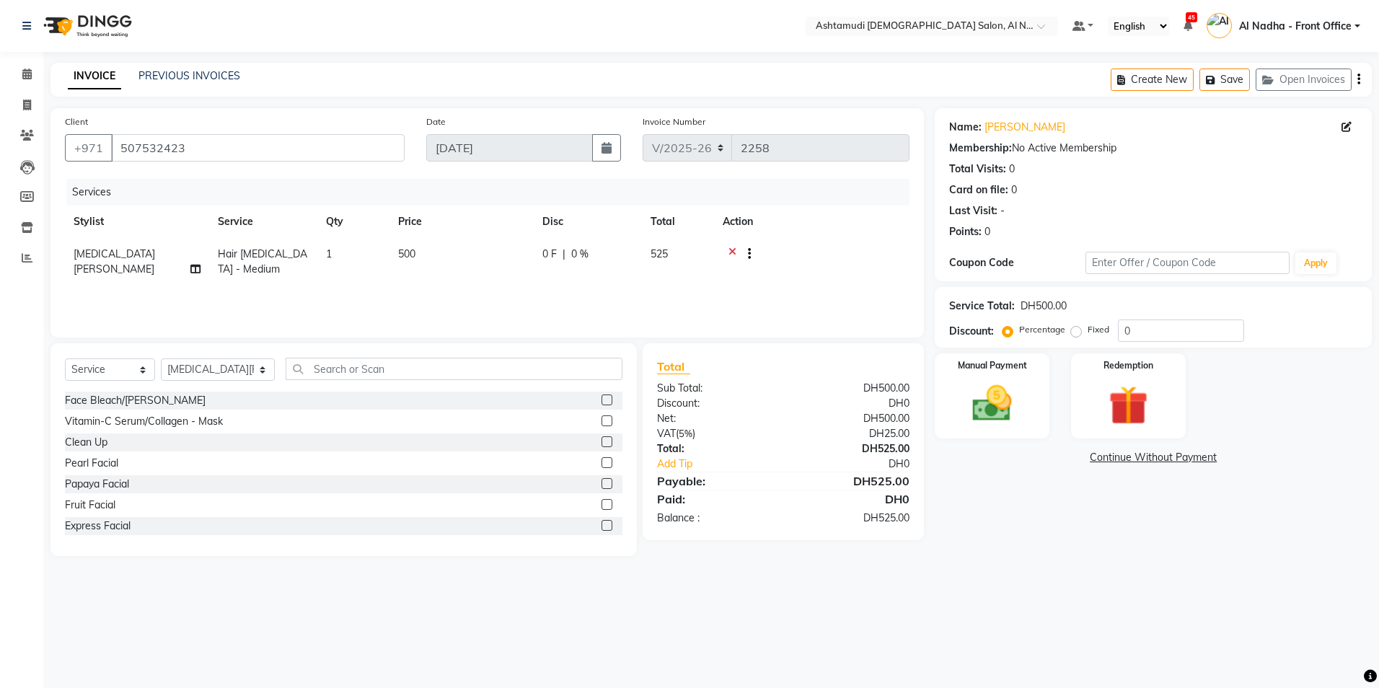
click at [732, 249] on icon at bounding box center [733, 256] width 8 height 18
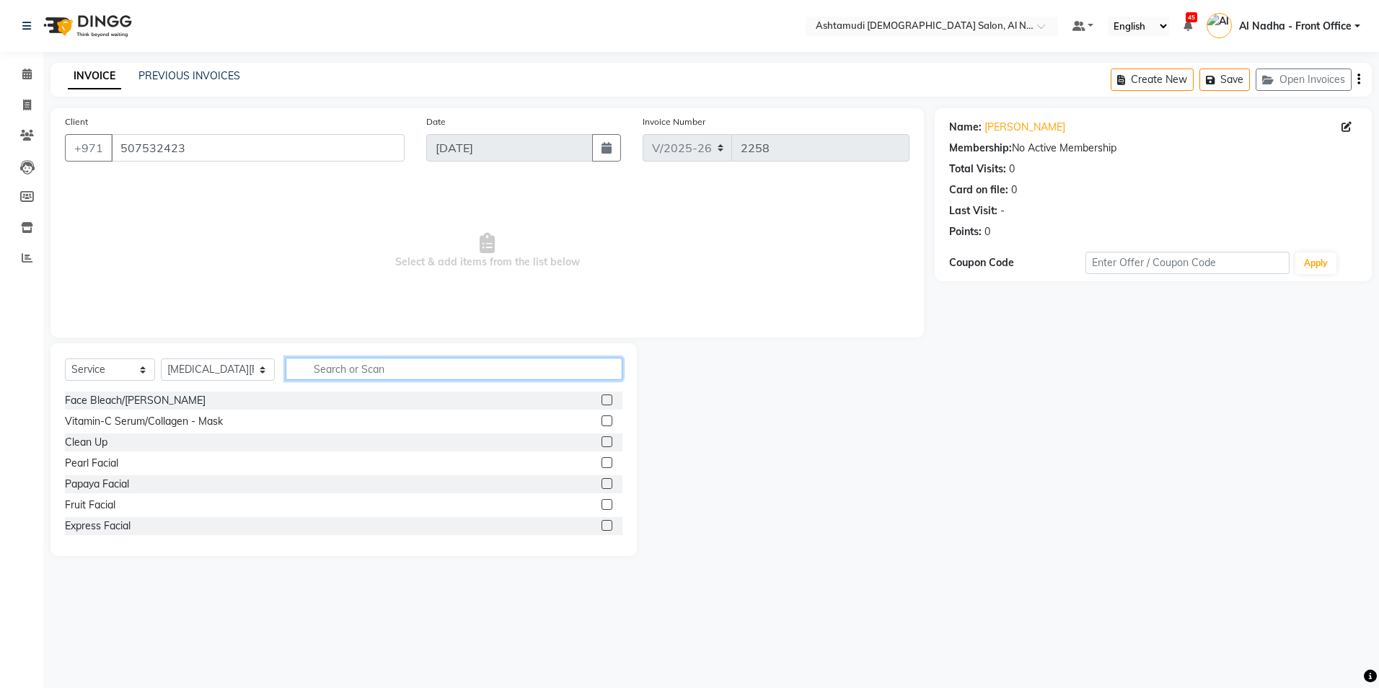
drag, startPoint x: 329, startPoint y: 378, endPoint x: 336, endPoint y: 372, distance: 9.7
click at [330, 378] on input "text" at bounding box center [454, 369] width 336 height 22
type input "NANO"
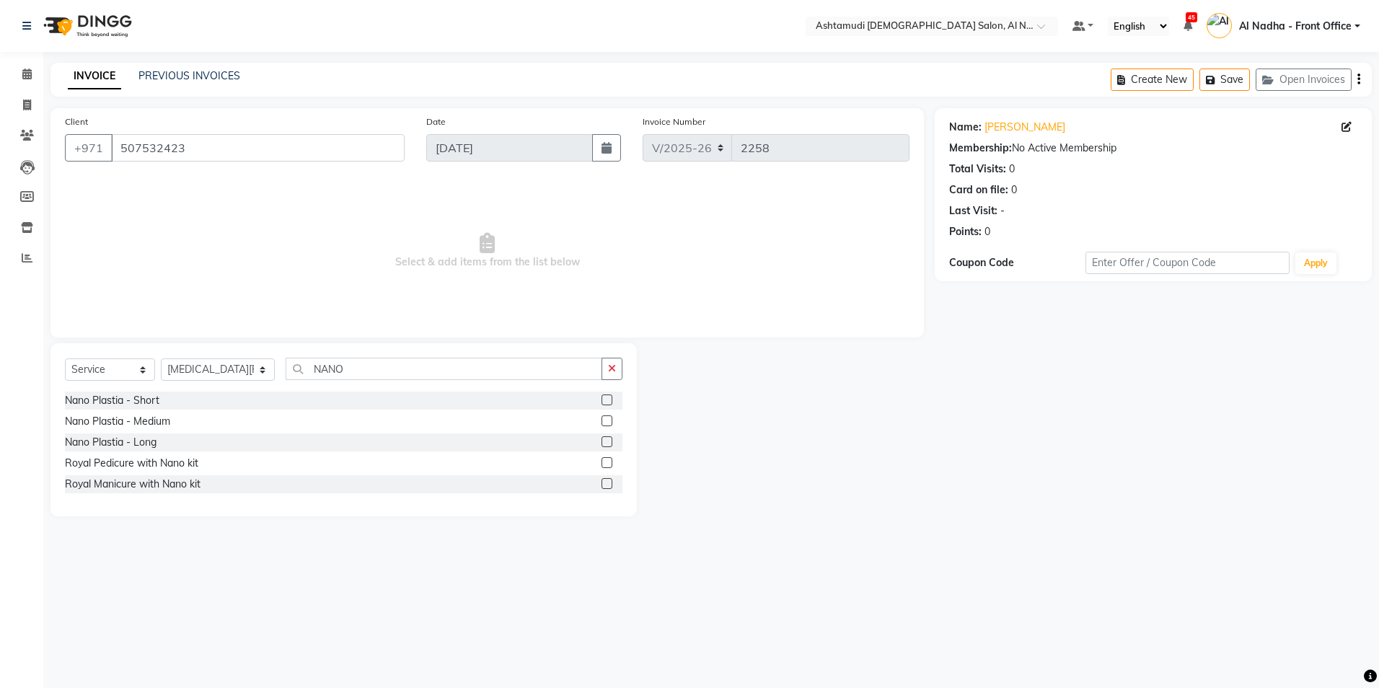
click at [615, 398] on div at bounding box center [612, 401] width 21 height 18
click at [606, 400] on label at bounding box center [607, 400] width 11 height 11
click at [606, 400] on input "checkbox" at bounding box center [606, 400] width 9 height 9
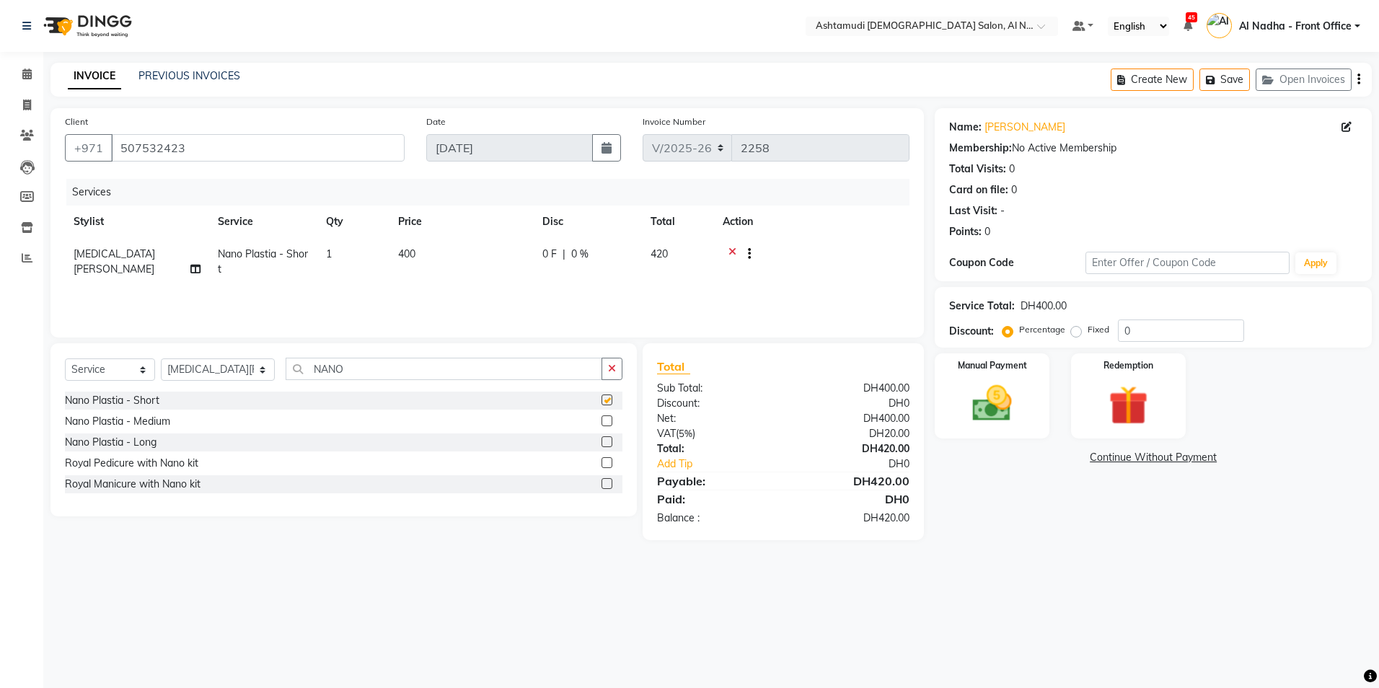
checkbox input "false"
click at [128, 371] on select "Select Service Product Membership Package Voucher Prepaid Gift Card" at bounding box center [110, 370] width 90 height 22
select select "product"
click at [65, 359] on select "Select Service Product Membership Package Voucher Prepaid Gift Card" at bounding box center [110, 370] width 90 height 22
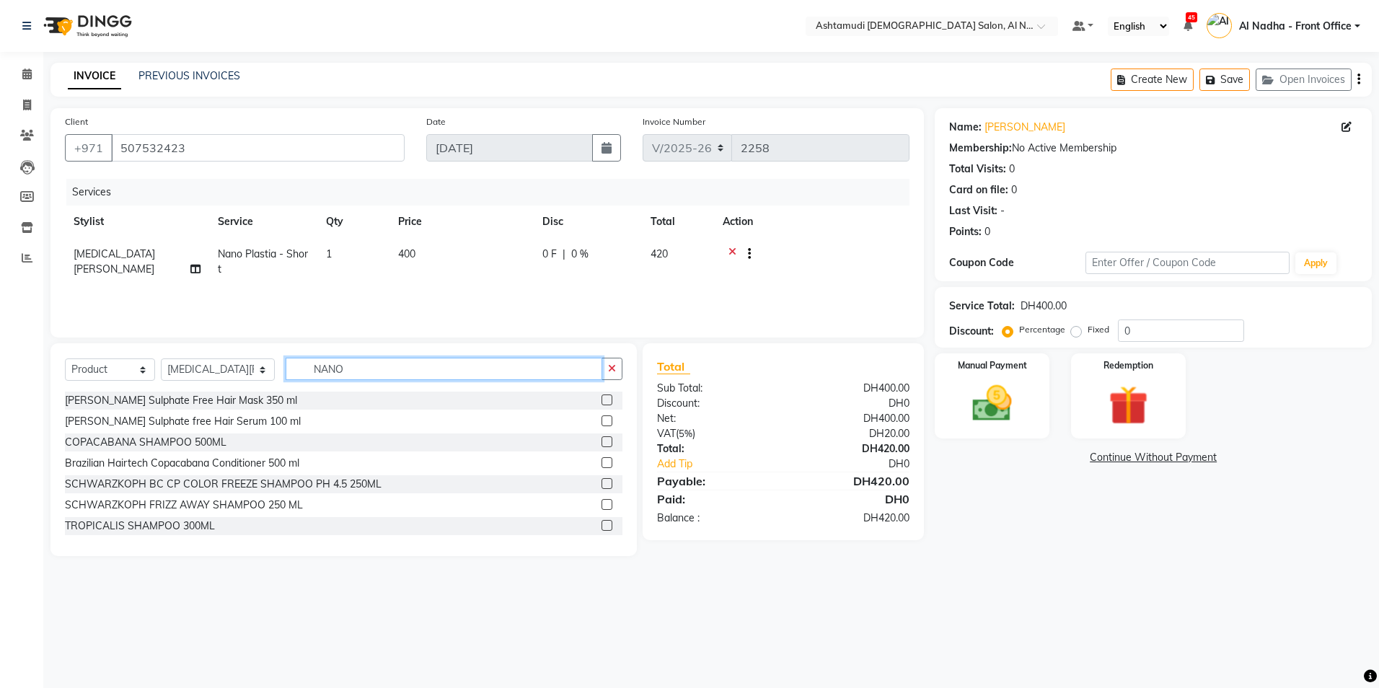
click at [340, 369] on input "NANO" at bounding box center [444, 369] width 316 height 22
type input "N"
click at [602, 398] on label at bounding box center [607, 400] width 11 height 11
click at [602, 398] on input "checkbox" at bounding box center [606, 400] width 9 height 9
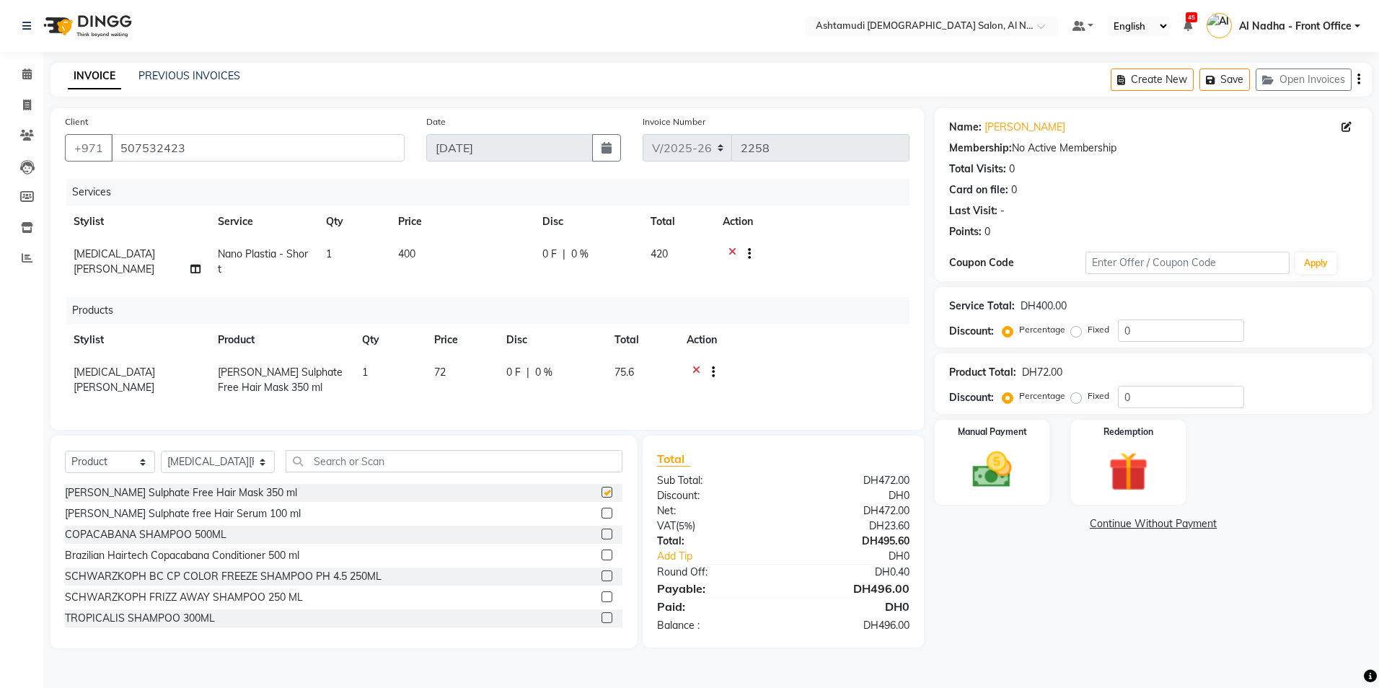
checkbox input "false"
click at [602, 519] on label at bounding box center [607, 513] width 11 height 11
click at [602, 519] on input "checkbox" at bounding box center [606, 513] width 9 height 9
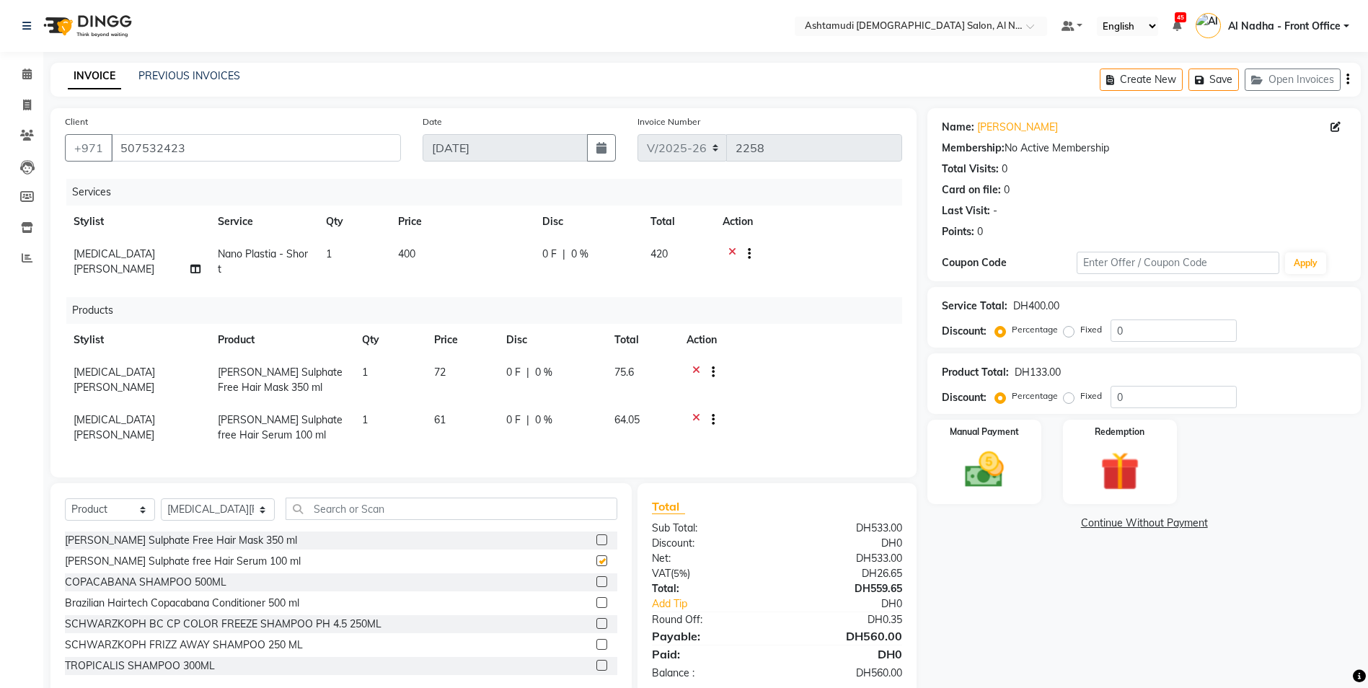
checkbox input "false"
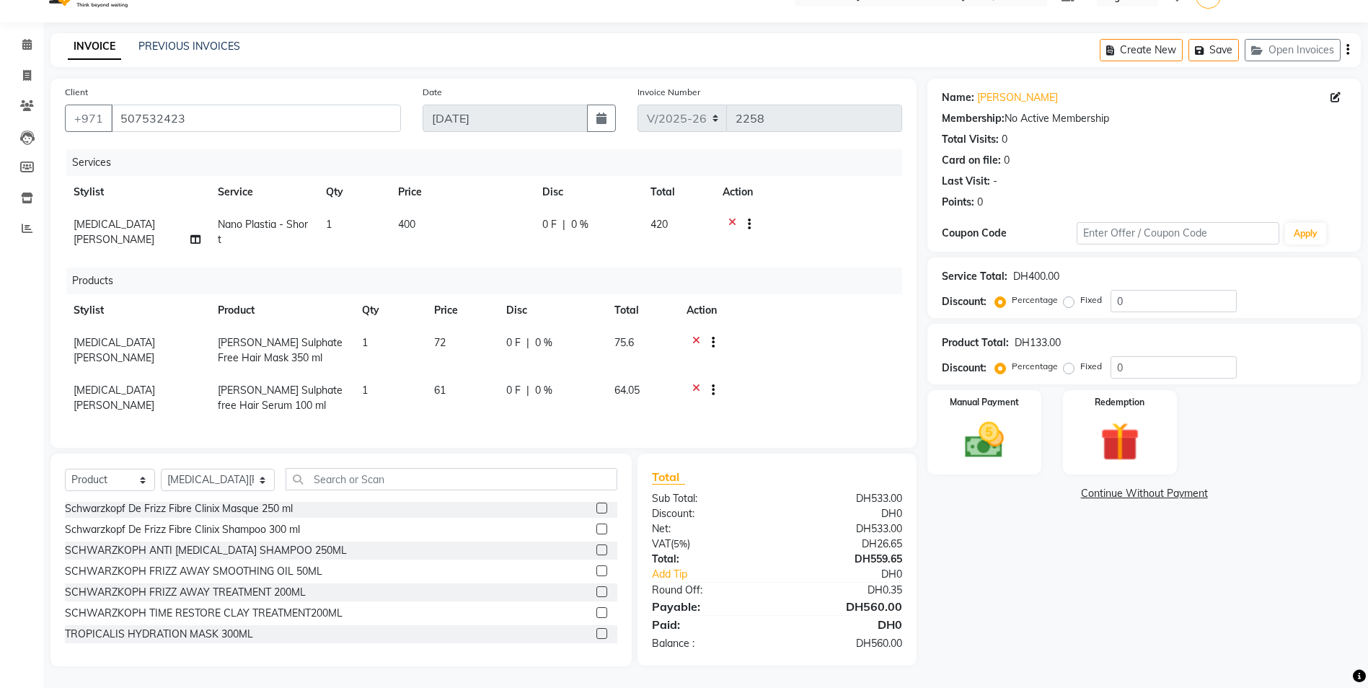
scroll to position [234, 0]
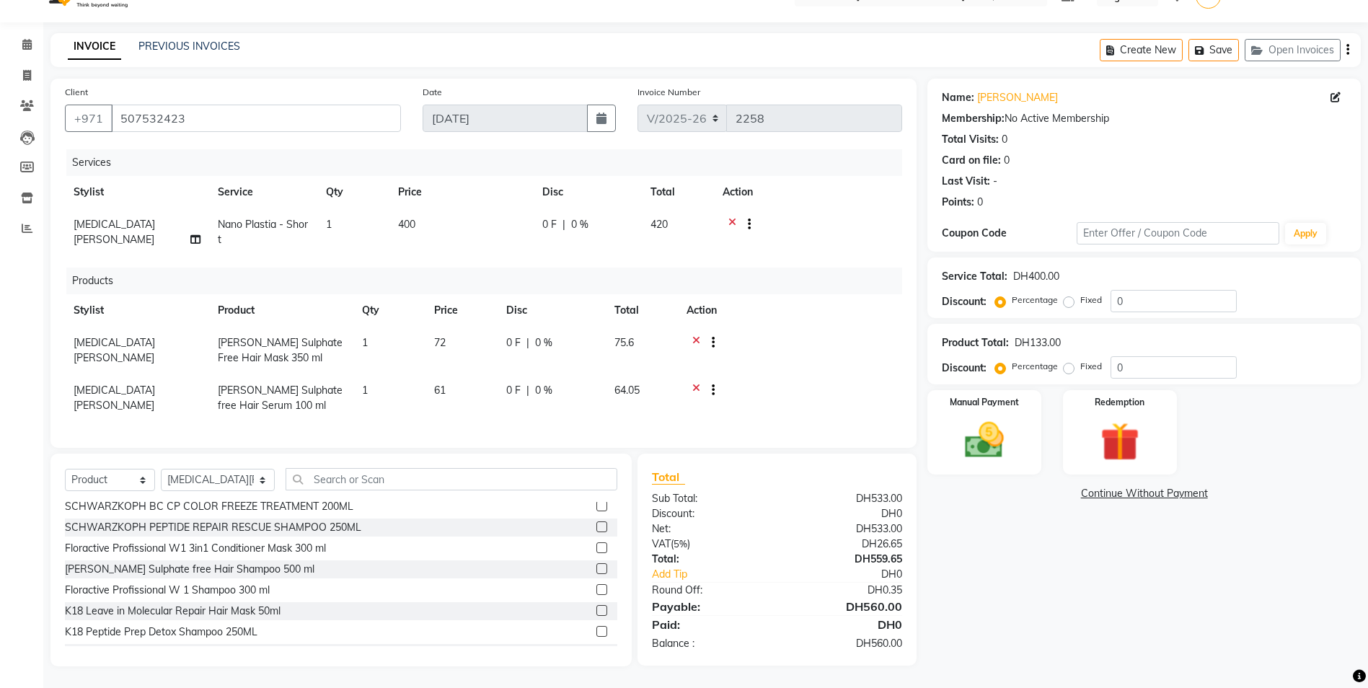
click at [597, 566] on label at bounding box center [602, 568] width 11 height 11
click at [597, 566] on input "checkbox" at bounding box center [601, 569] width 9 height 9
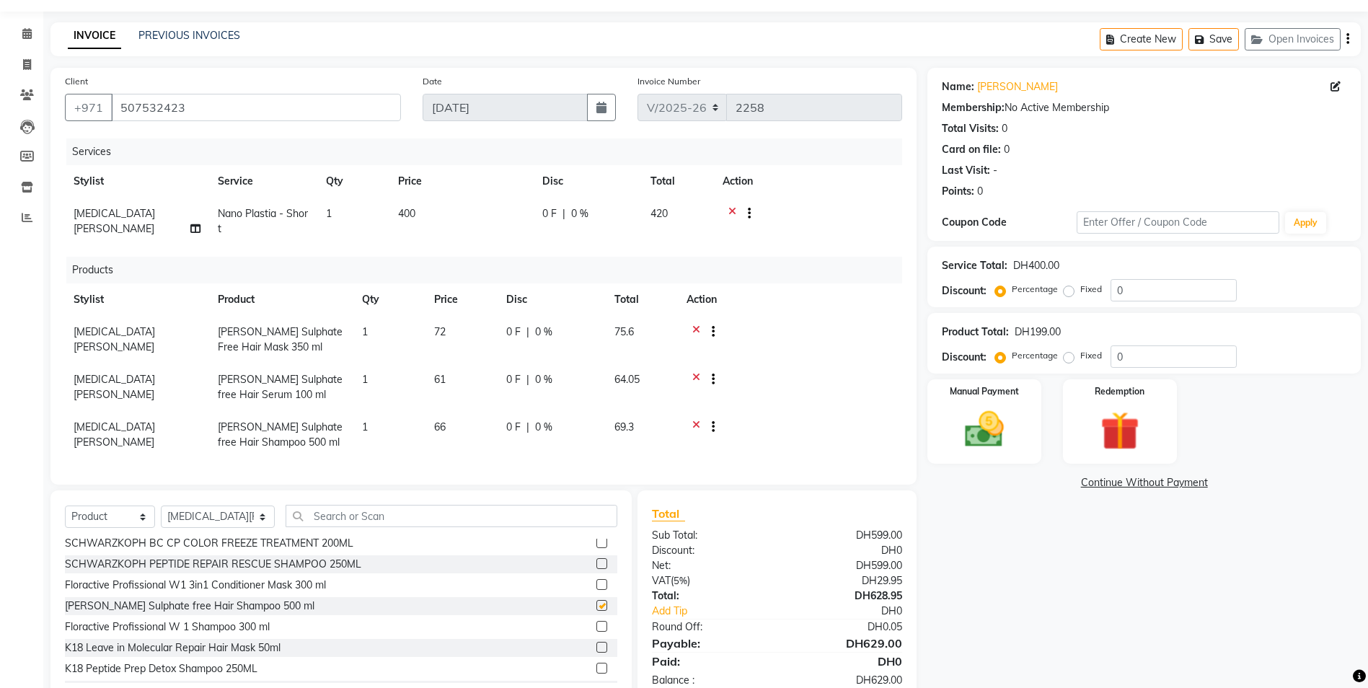
checkbox input "false"
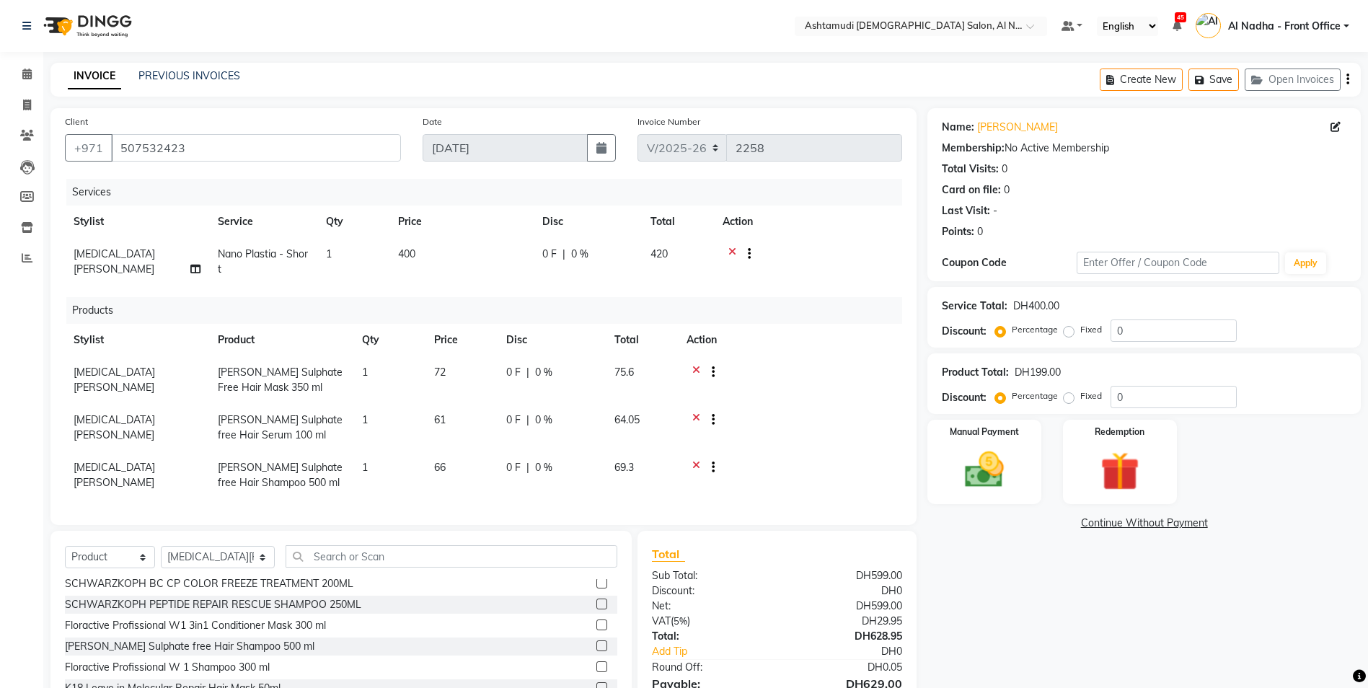
scroll to position [88, 0]
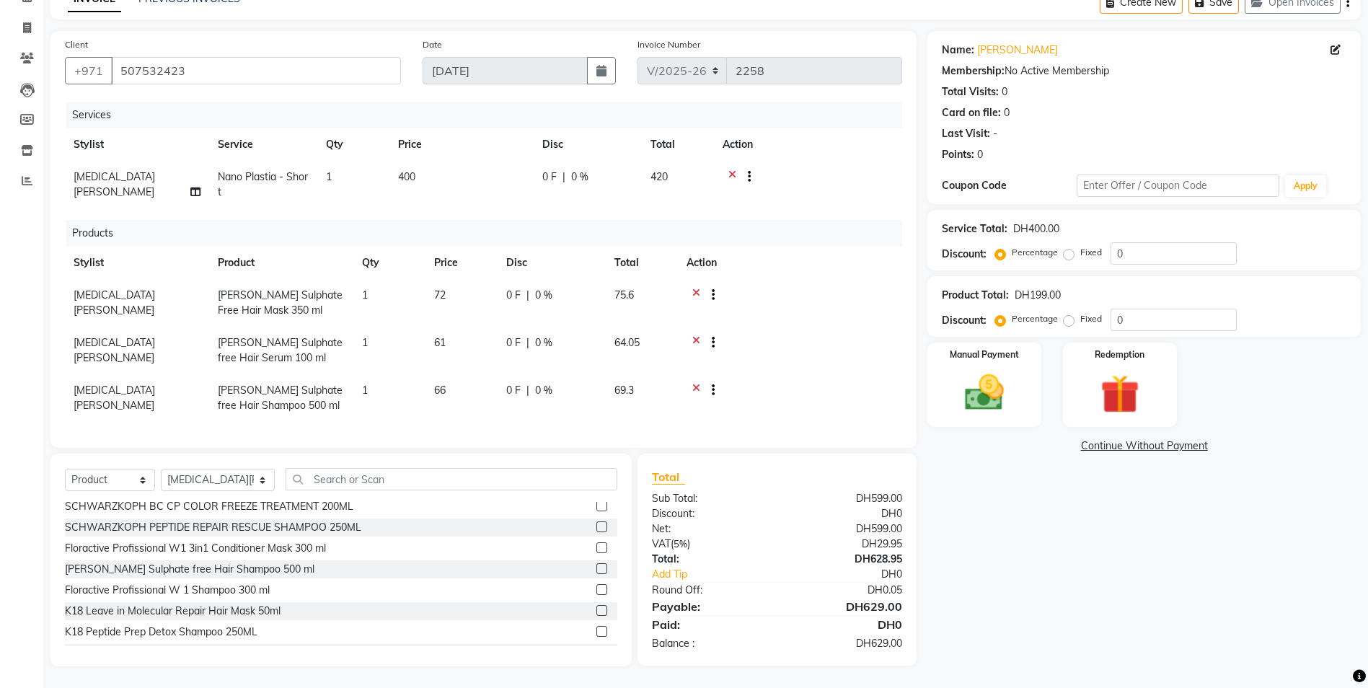
click at [516, 288] on span "0 F" at bounding box center [513, 295] width 14 height 15
select select "60031"
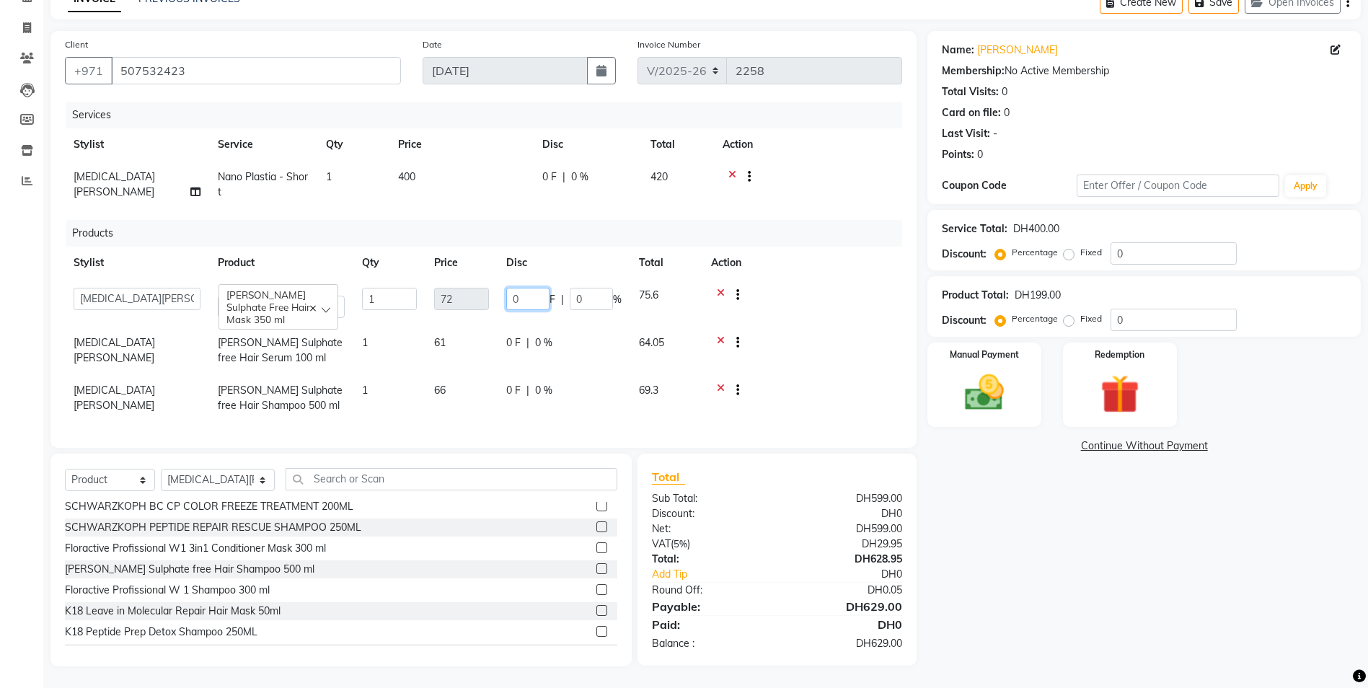
click at [535, 289] on input "0" at bounding box center [527, 299] width 43 height 22
type input "014"
click at [995, 499] on div "Name: [PERSON_NAME] Membership: No Active Membership Total Visits: 0 Card on fi…" at bounding box center [1150, 349] width 444 height 636
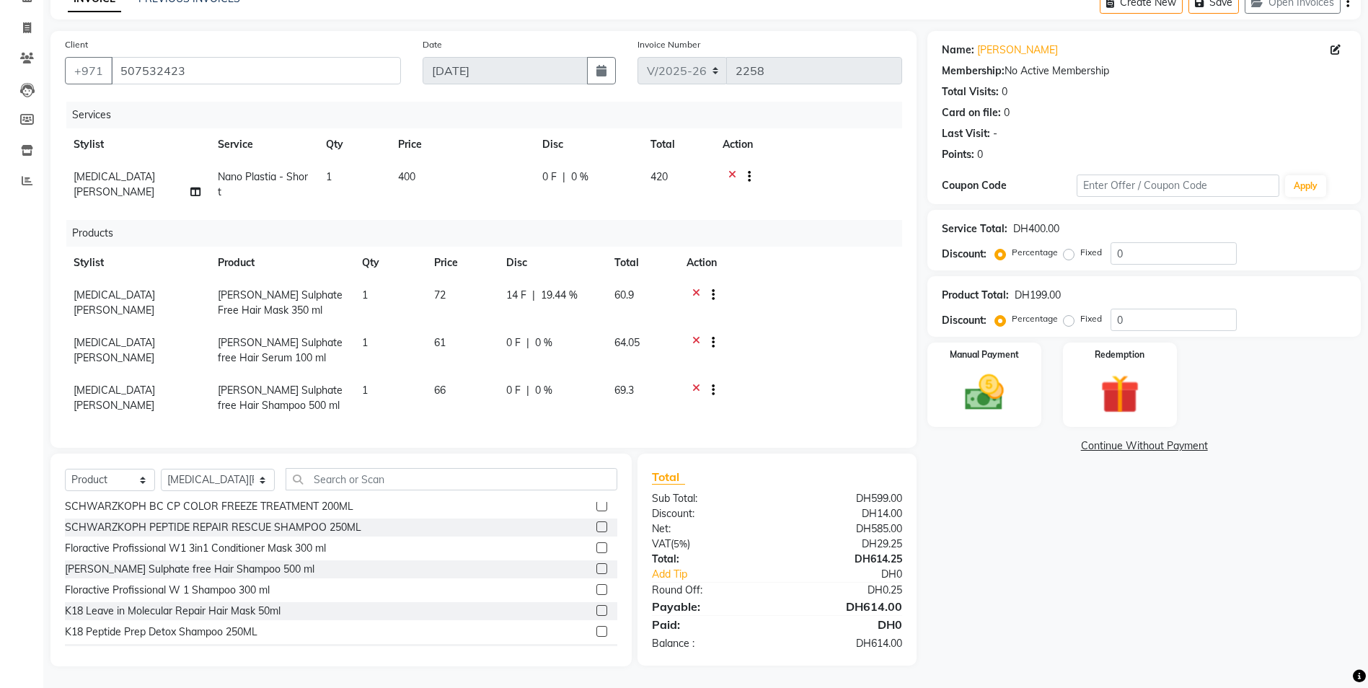
click at [519, 335] on span "0 F" at bounding box center [513, 342] width 14 height 15
select select "60031"
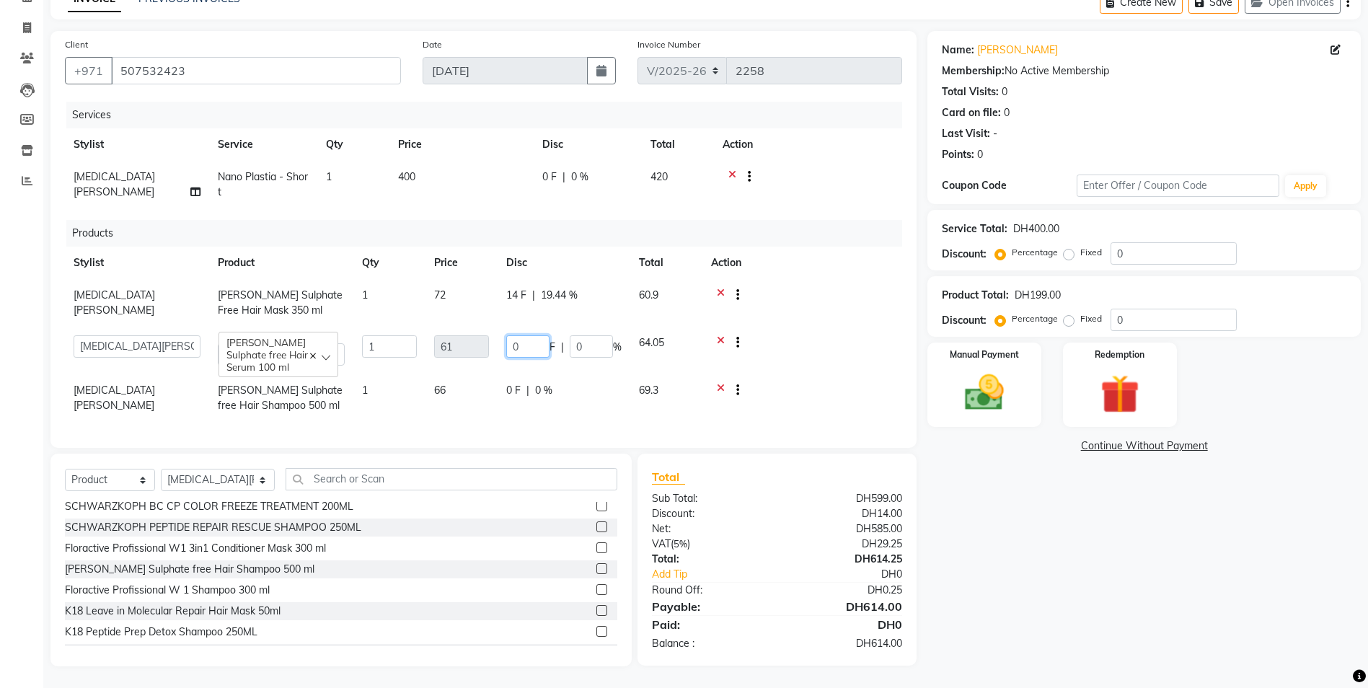
click at [537, 350] on input "0" at bounding box center [527, 346] width 43 height 22
type input "014"
click at [1008, 479] on div "Name: [PERSON_NAME] Membership: No Active Membership Total Visits: 0 Card on fi…" at bounding box center [1150, 349] width 444 height 636
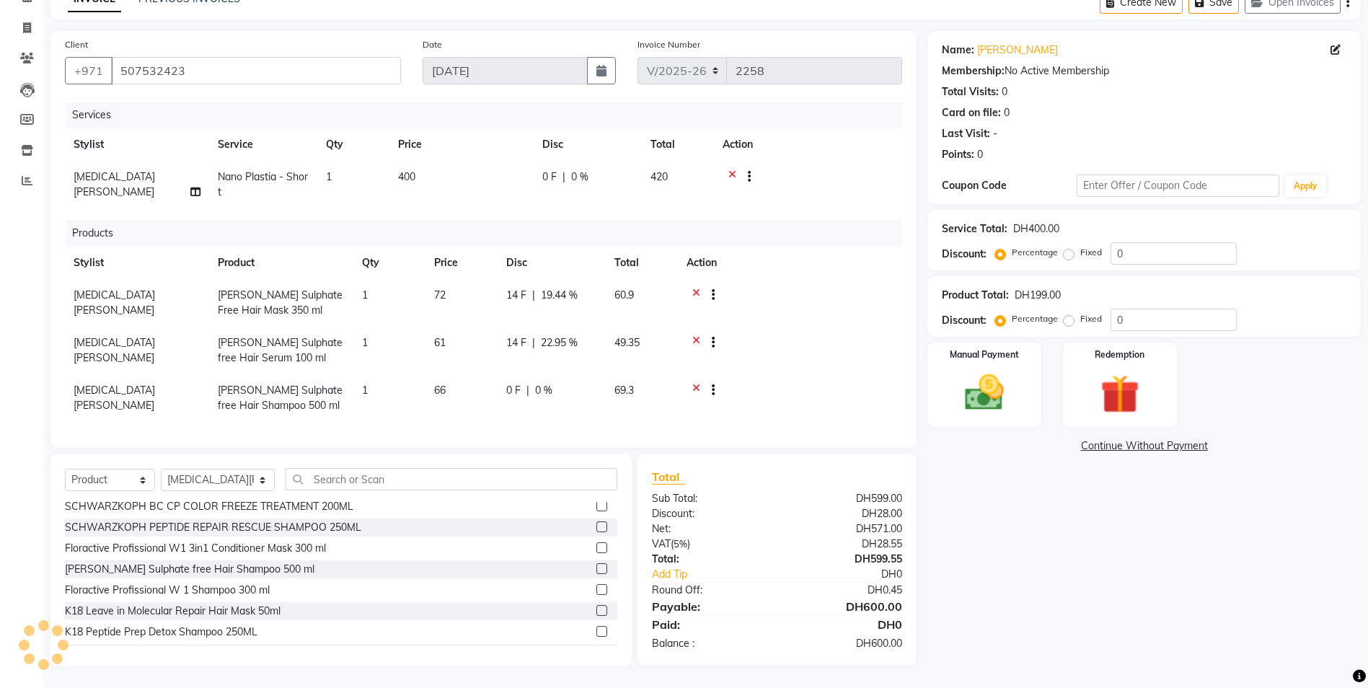
click at [519, 386] on span "0 F" at bounding box center [513, 390] width 14 height 15
select select "60031"
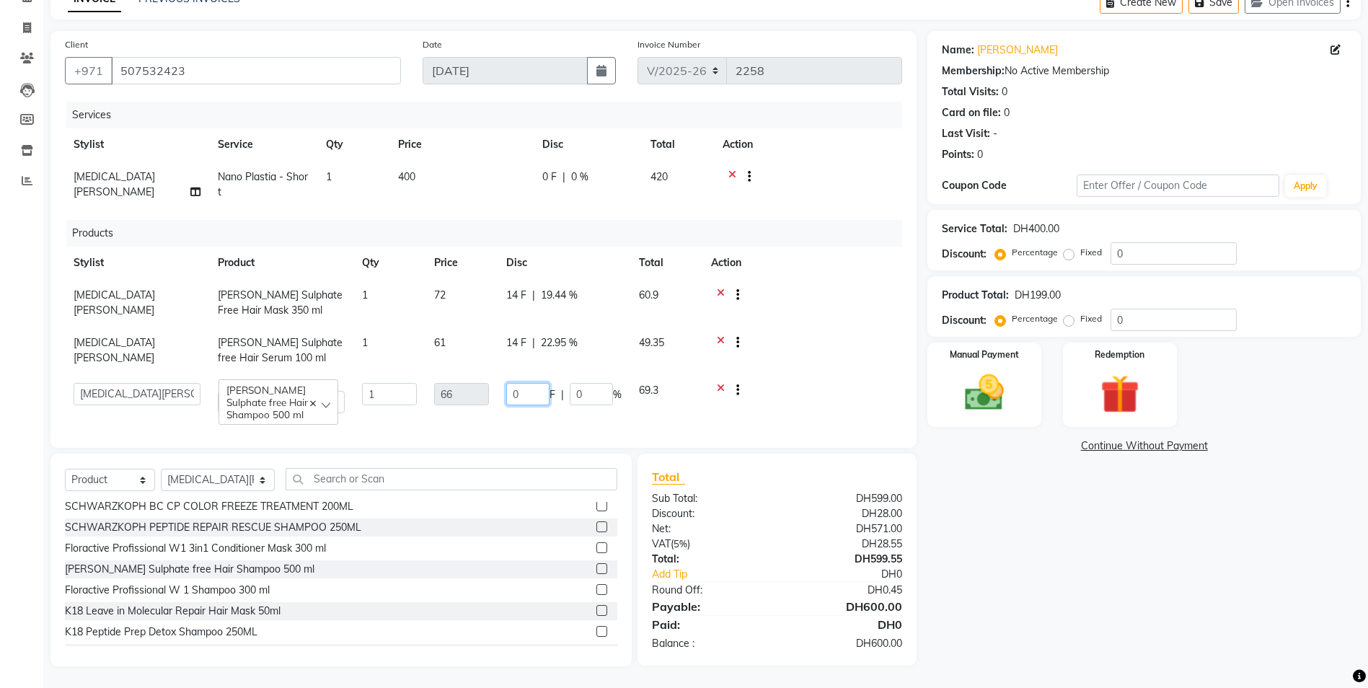
click at [533, 387] on input "0" at bounding box center [527, 394] width 43 height 22
type input "014"
click at [985, 542] on div "Name: [PERSON_NAME] Membership: No Active Membership Total Visits: 0 Card on fi…" at bounding box center [1150, 349] width 444 height 636
click at [513, 387] on span "14 F" at bounding box center [516, 390] width 20 height 15
select select "60031"
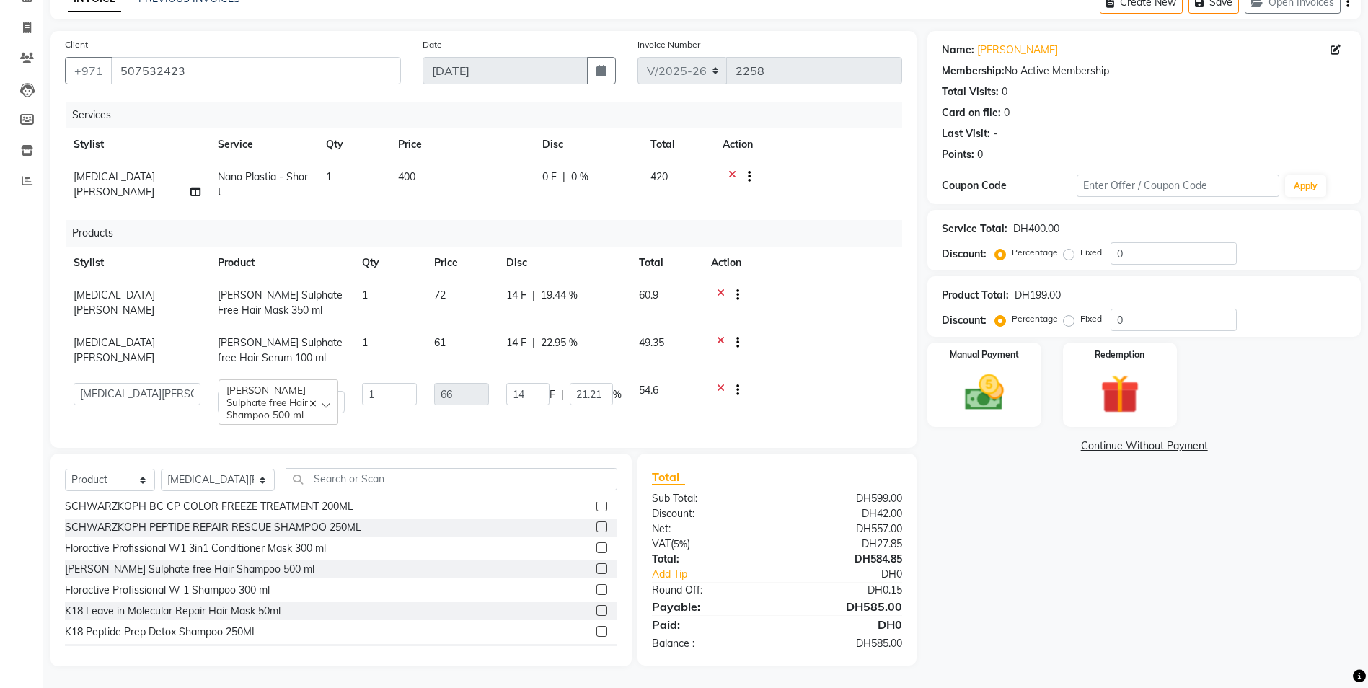
click at [556, 388] on div "14 F | 21.21 %" at bounding box center [563, 394] width 115 height 22
click at [543, 389] on input "14" at bounding box center [527, 394] width 43 height 22
type input "15"
click at [1091, 528] on div "Name: [PERSON_NAME] Membership: No Active Membership Total Visits: 0 Card on fi…" at bounding box center [1150, 349] width 444 height 636
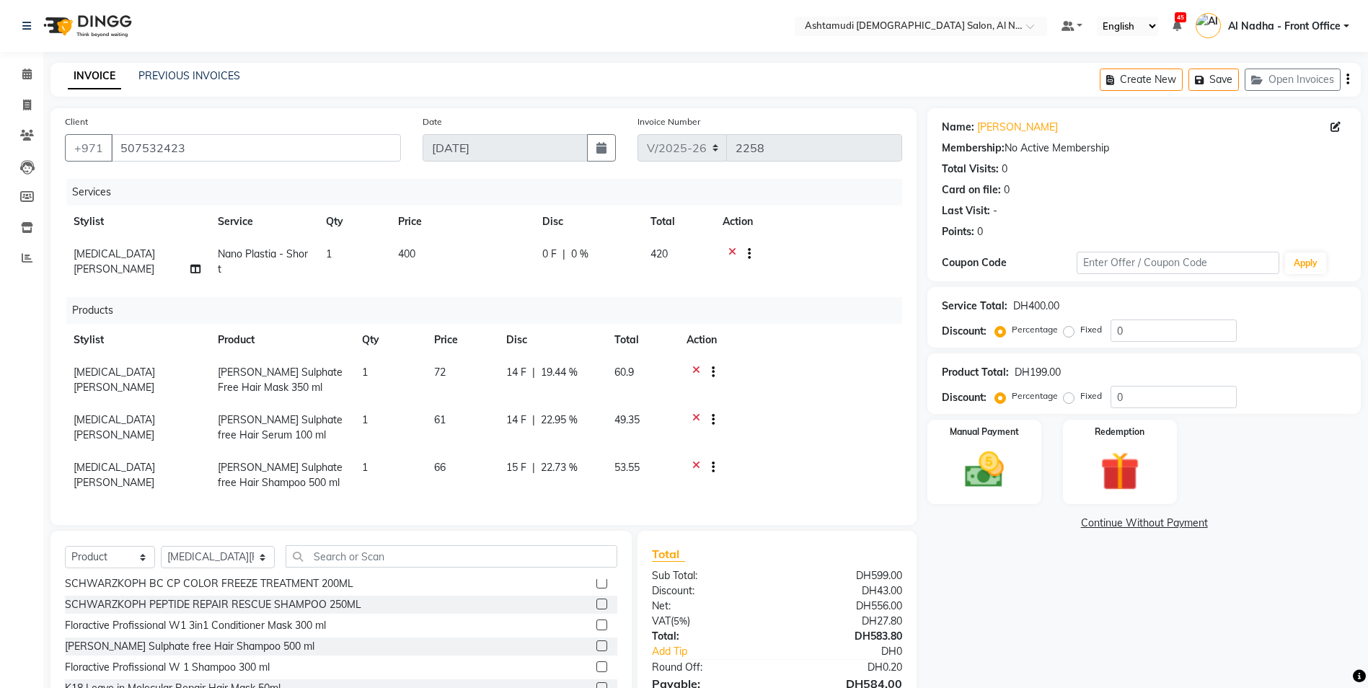
scroll to position [88, 0]
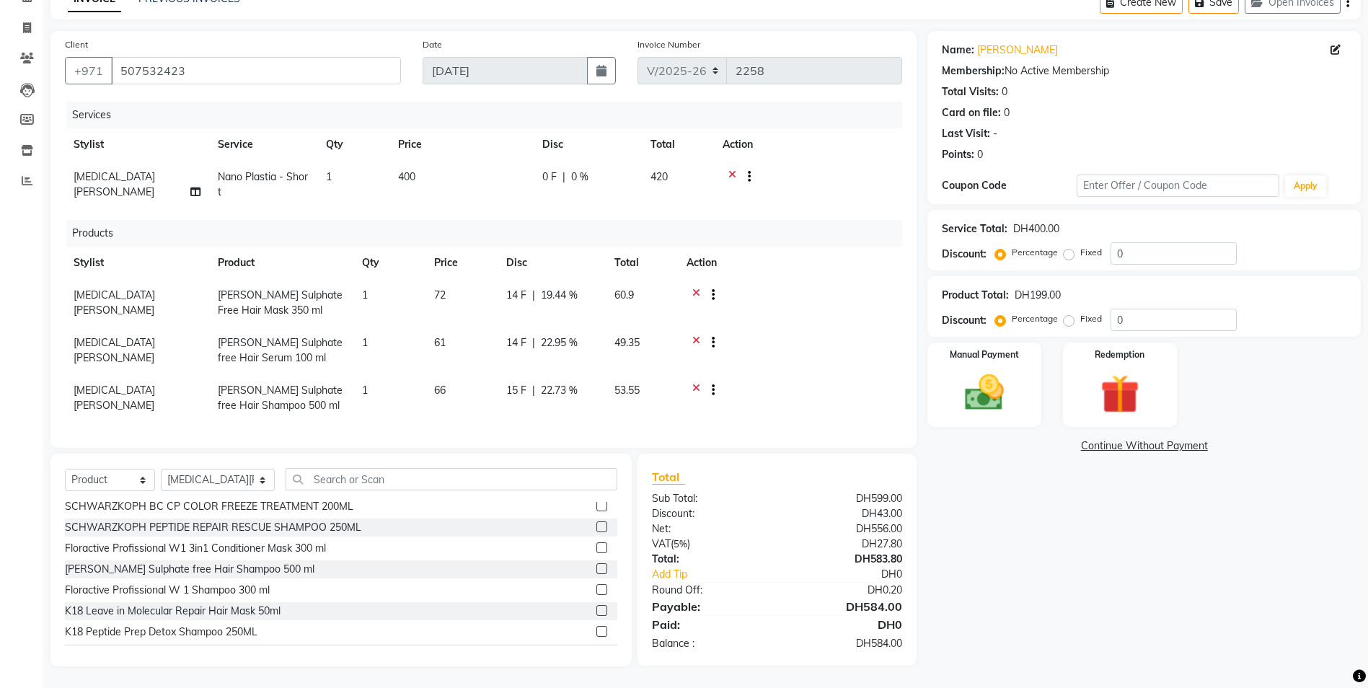
click at [698, 288] on icon at bounding box center [697, 297] width 8 height 18
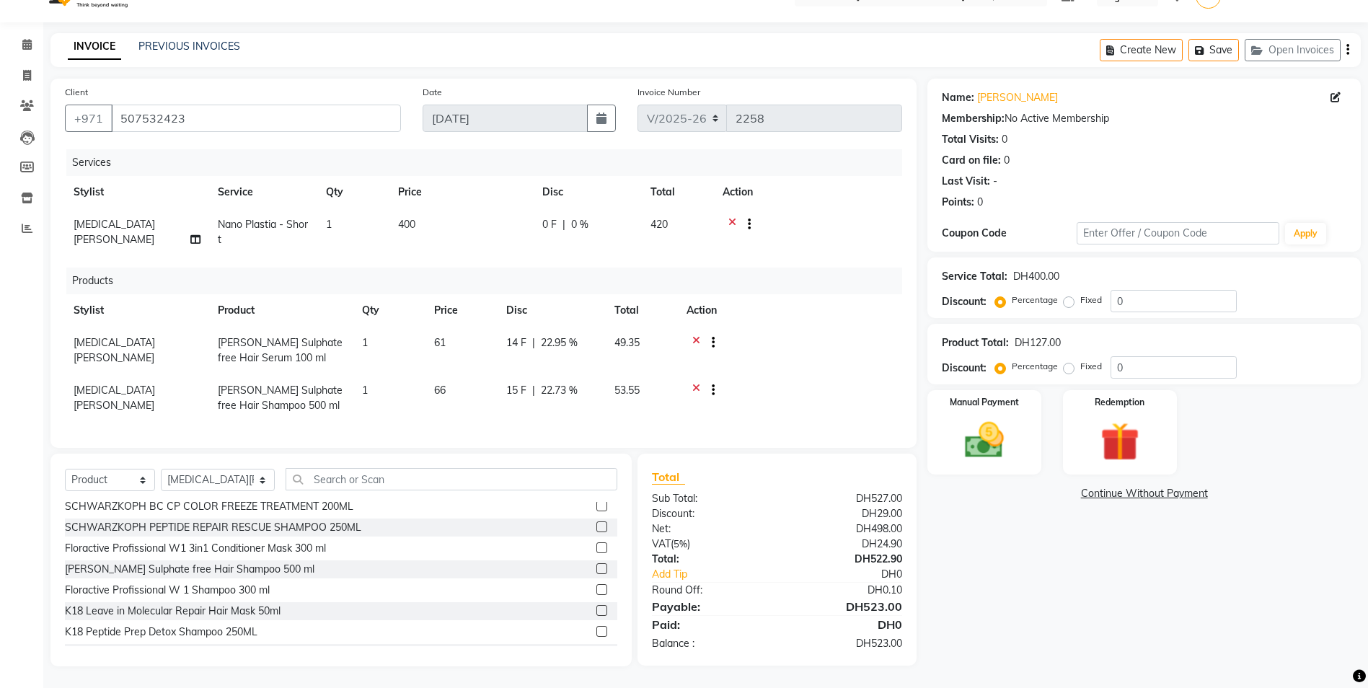
click at [697, 335] on icon at bounding box center [697, 344] width 8 height 18
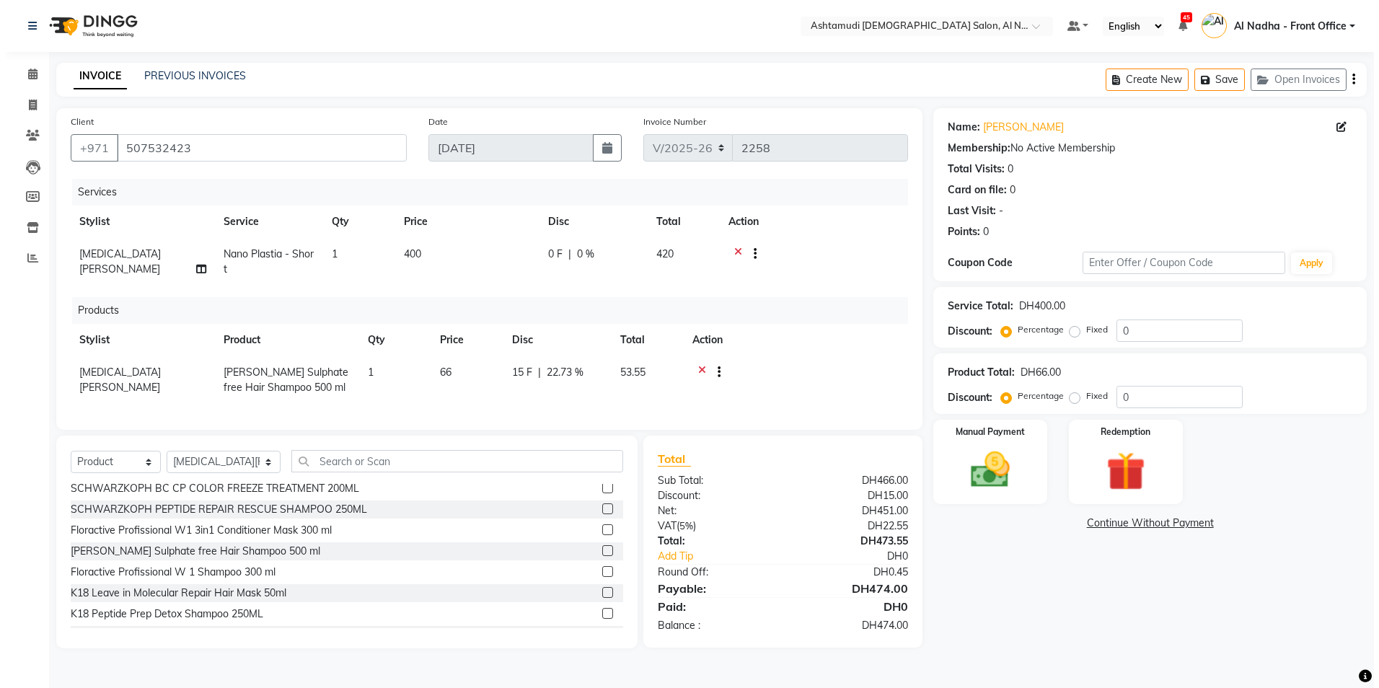
scroll to position [0, 0]
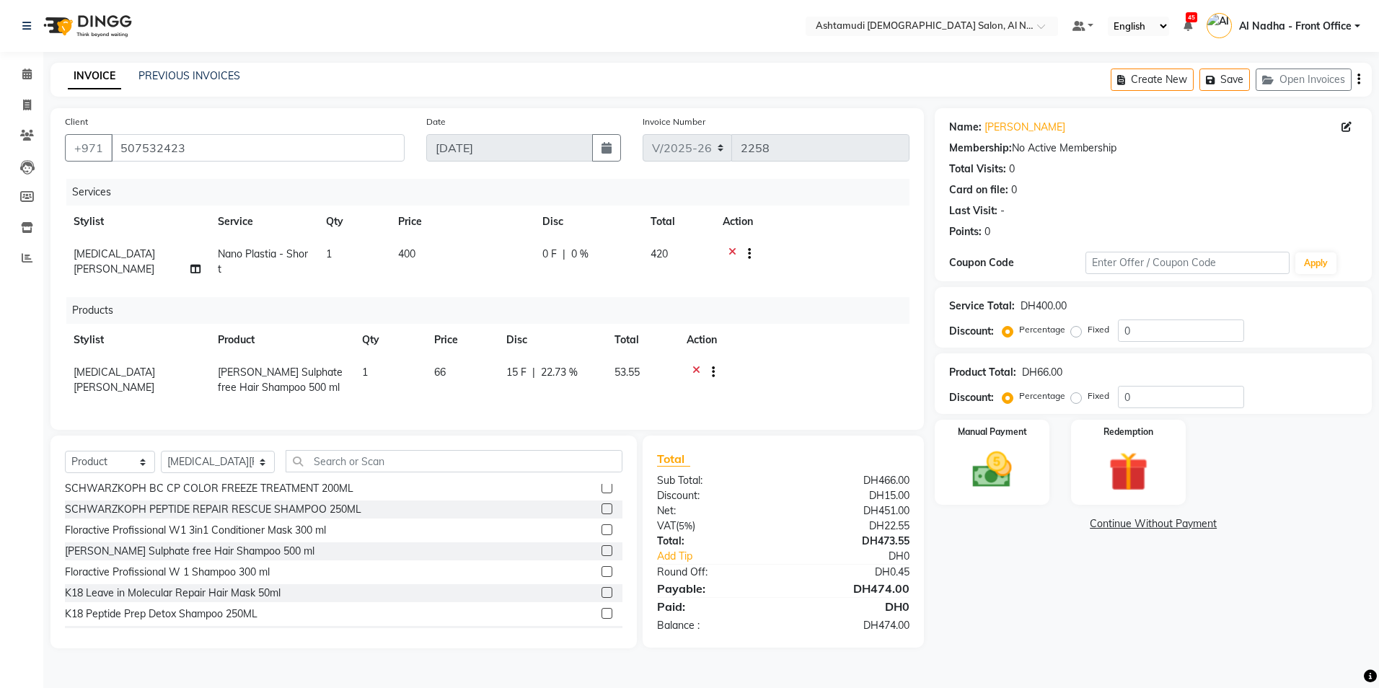
click at [697, 371] on icon at bounding box center [697, 374] width 8 height 18
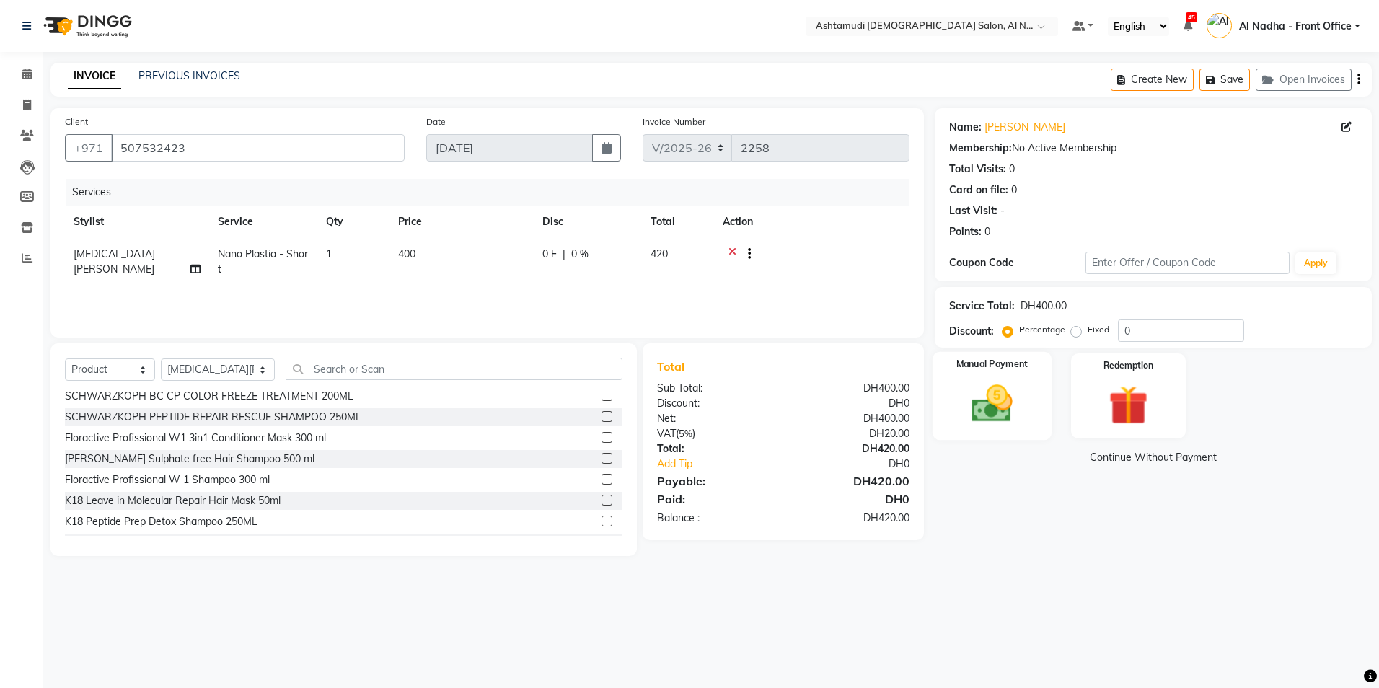
click at [985, 401] on img at bounding box center [992, 404] width 67 height 48
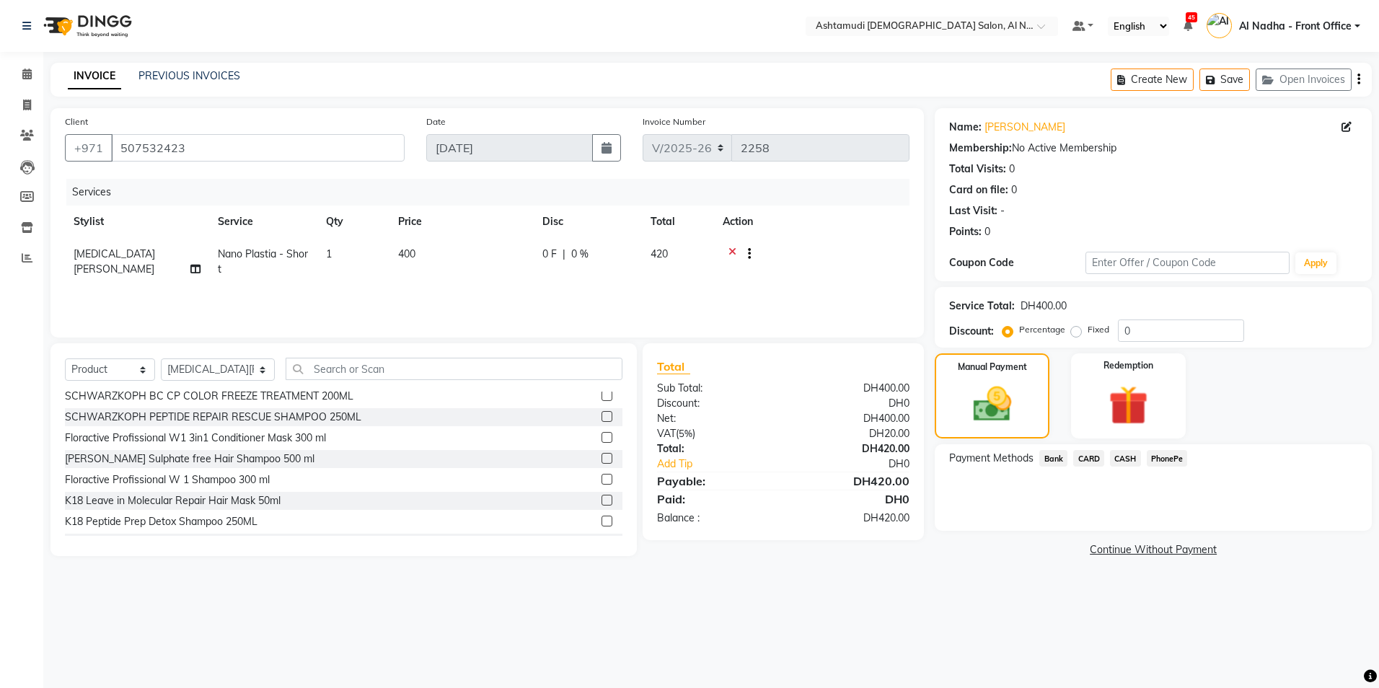
click at [1130, 460] on span "CASH" at bounding box center [1125, 458] width 31 height 17
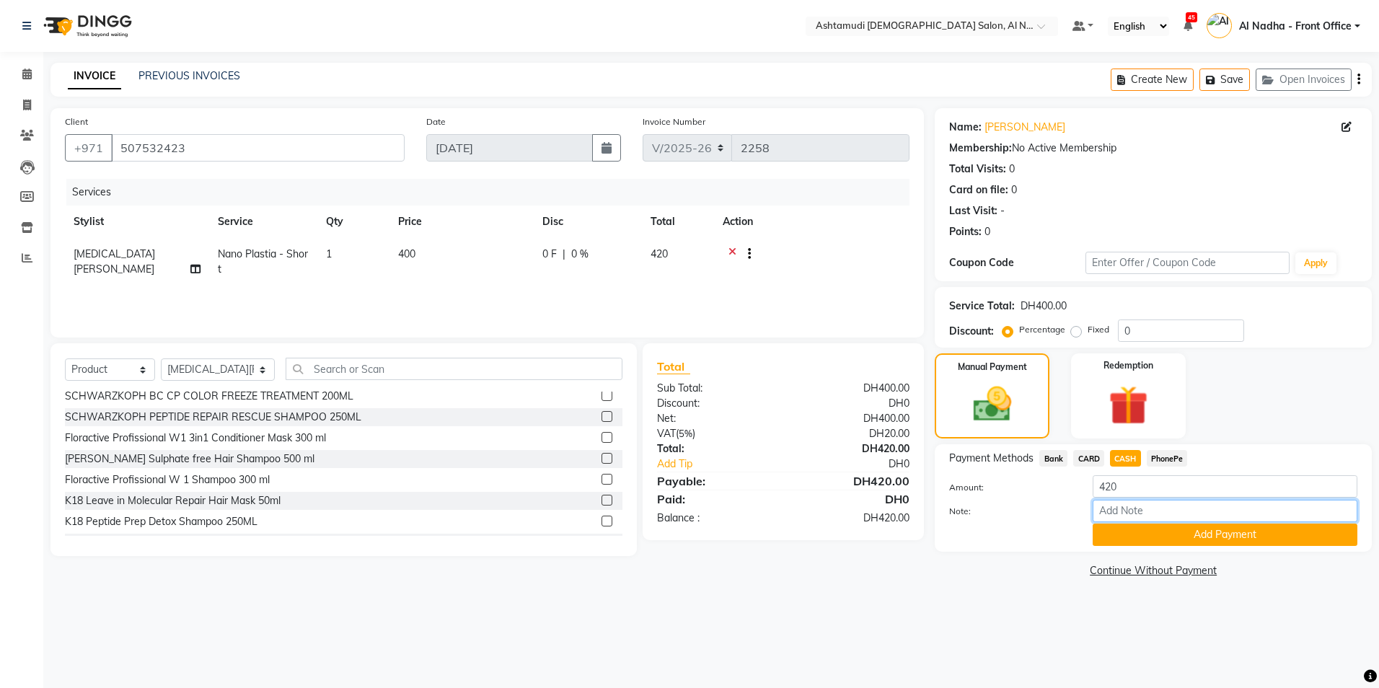
click at [1140, 516] on input "Note:" at bounding box center [1225, 511] width 265 height 22
type input "sreerenjini"
click at [1135, 540] on button "Add Payment" at bounding box center [1225, 535] width 265 height 22
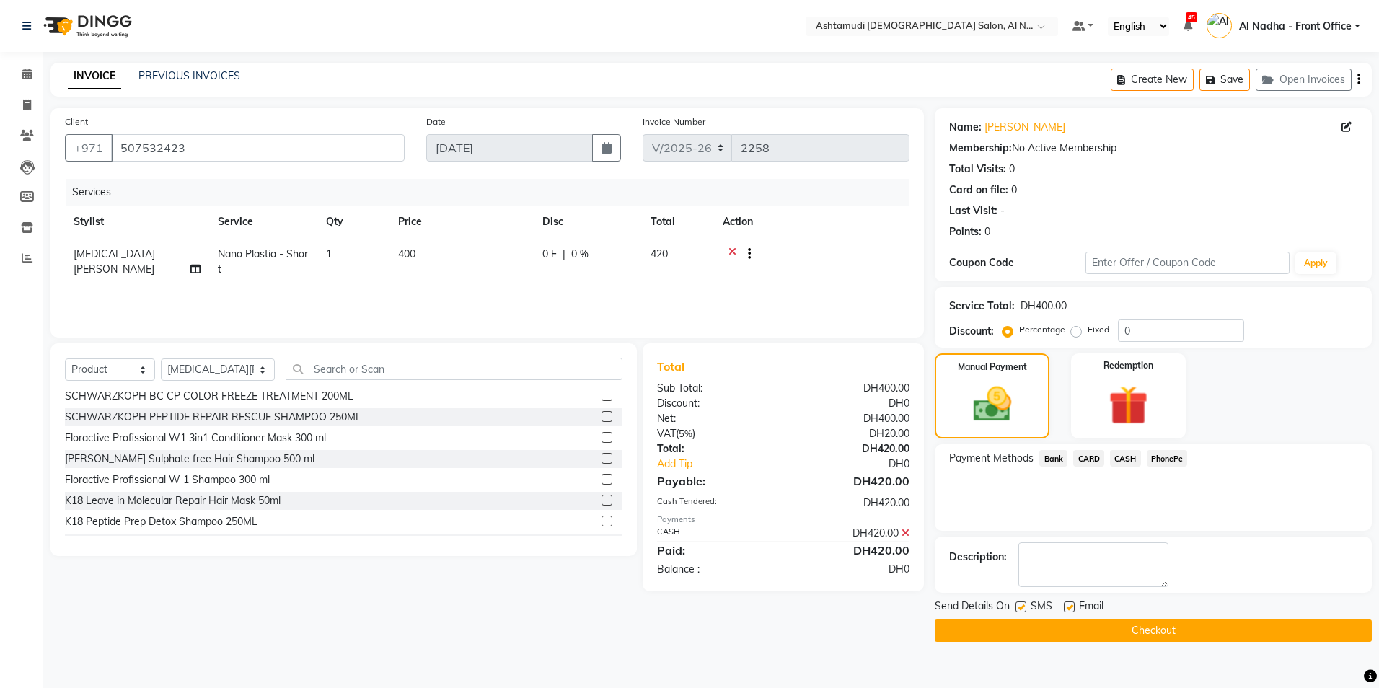
click at [1083, 628] on button "Checkout" at bounding box center [1153, 631] width 437 height 22
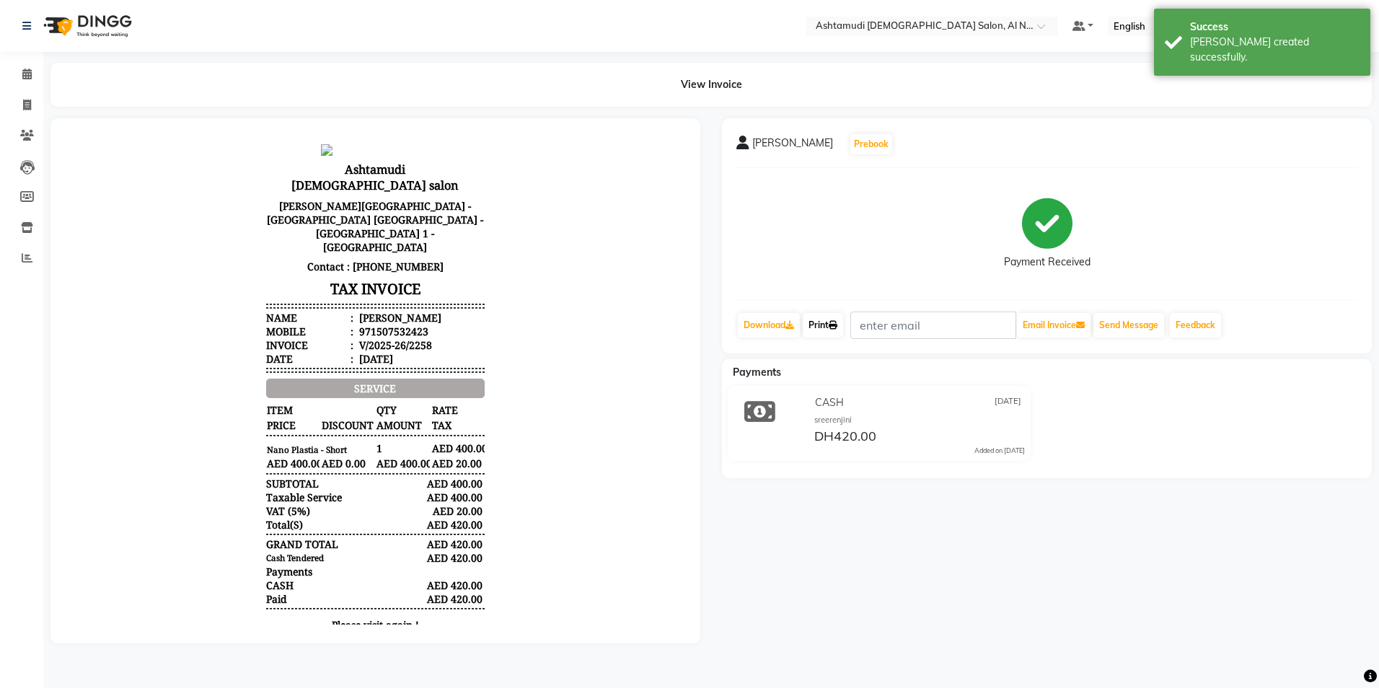
click at [830, 327] on link "Print" at bounding box center [823, 325] width 40 height 25
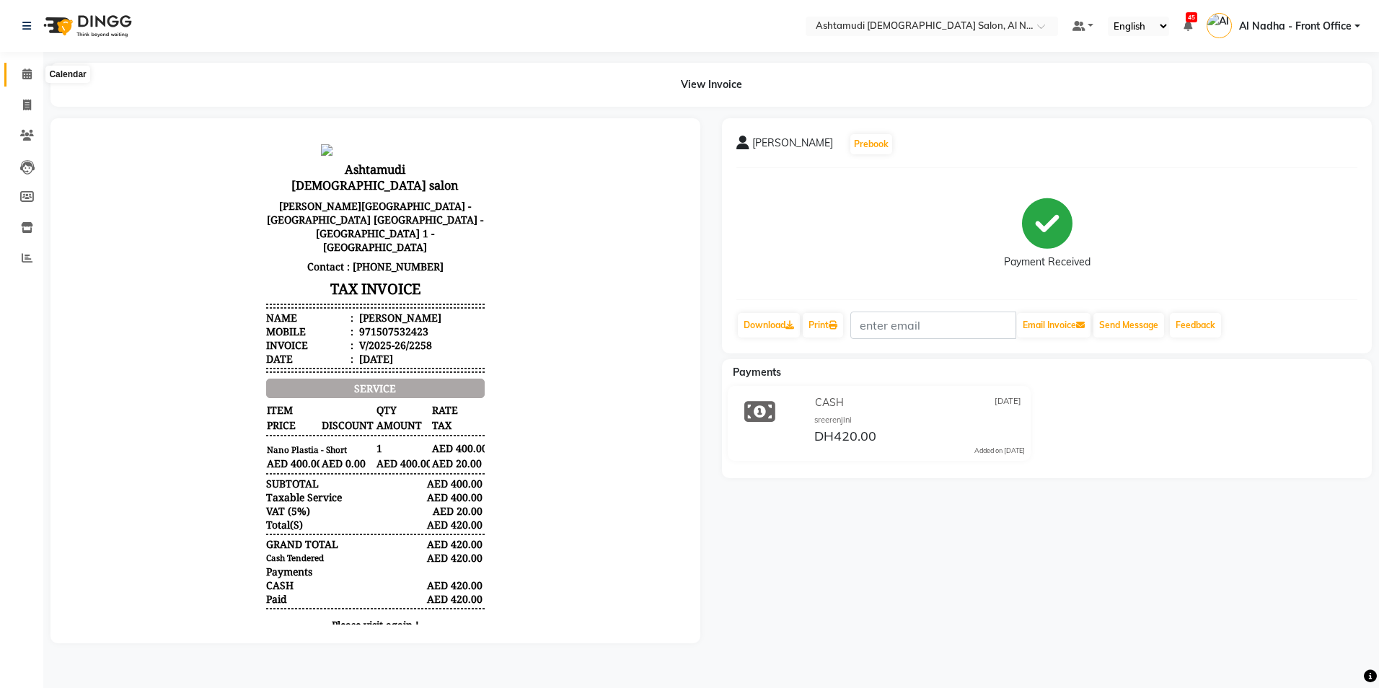
click at [25, 69] on icon at bounding box center [26, 74] width 9 height 11
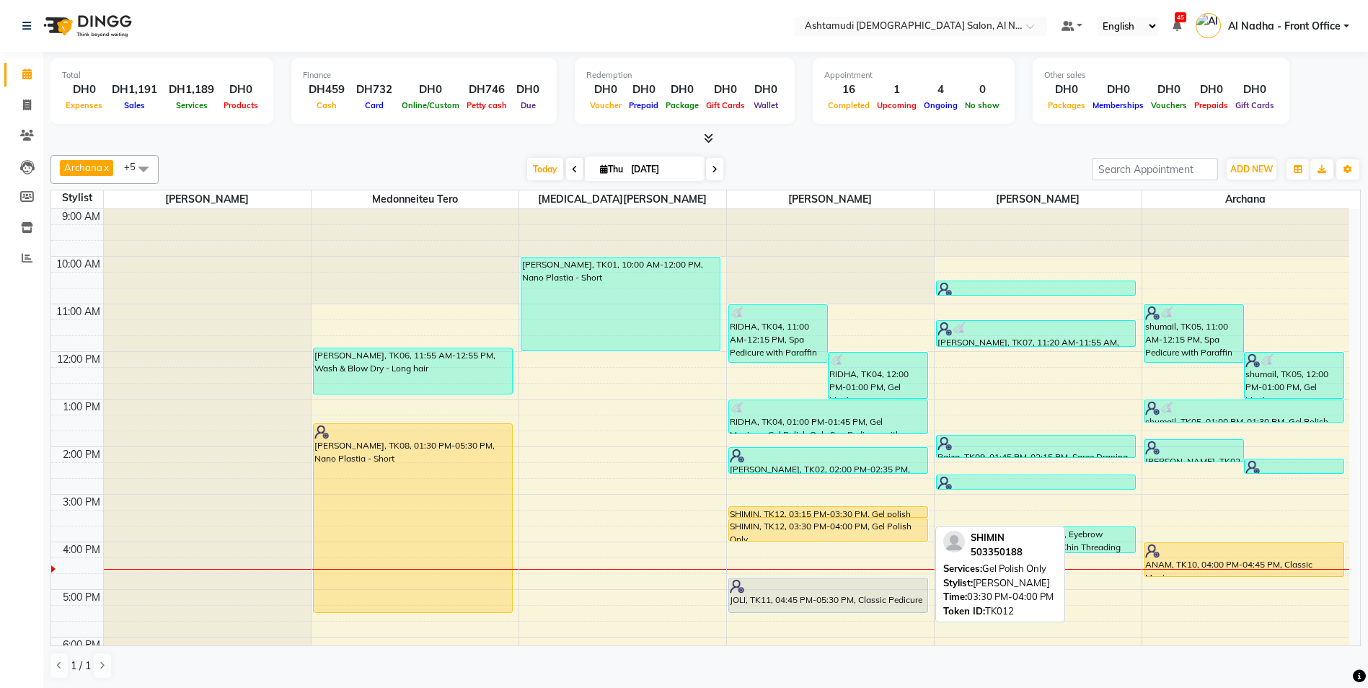
click at [749, 521] on div "SHIMIN, TK12, 03:30 PM-04:00 PM, Gel Polish Only" at bounding box center [828, 530] width 199 height 22
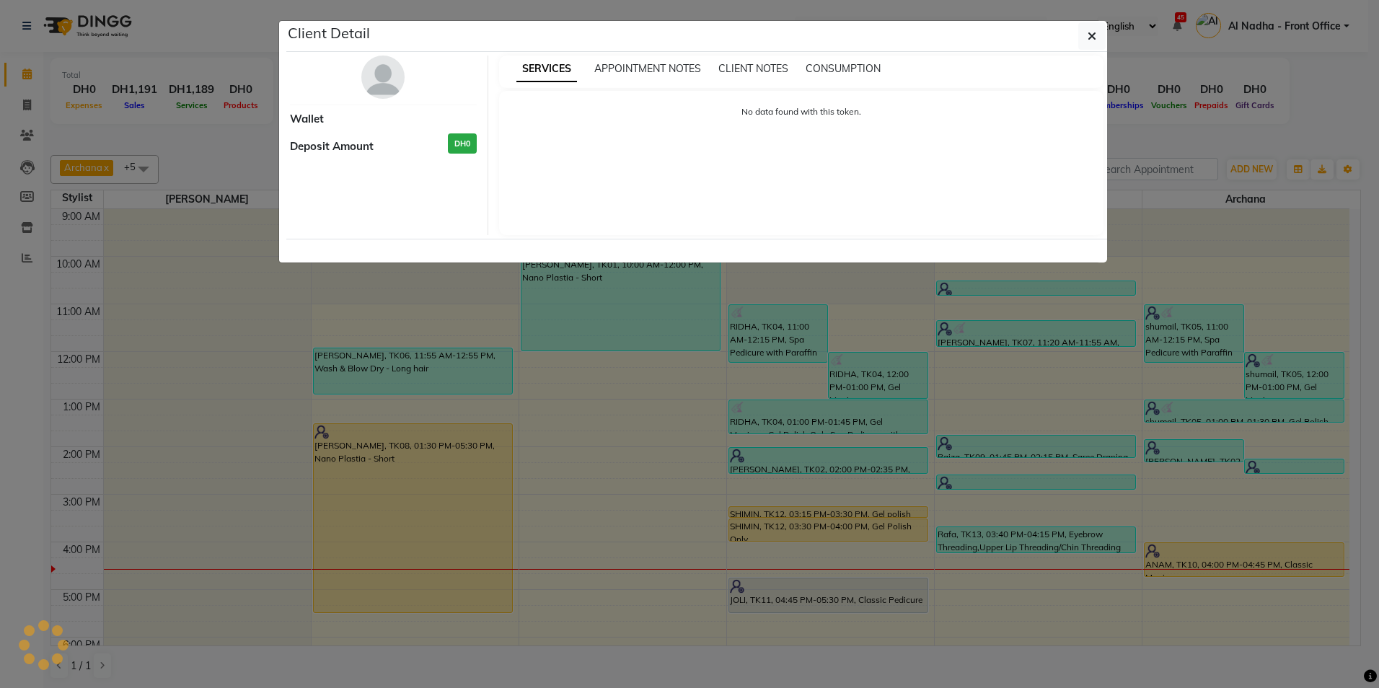
select select "1"
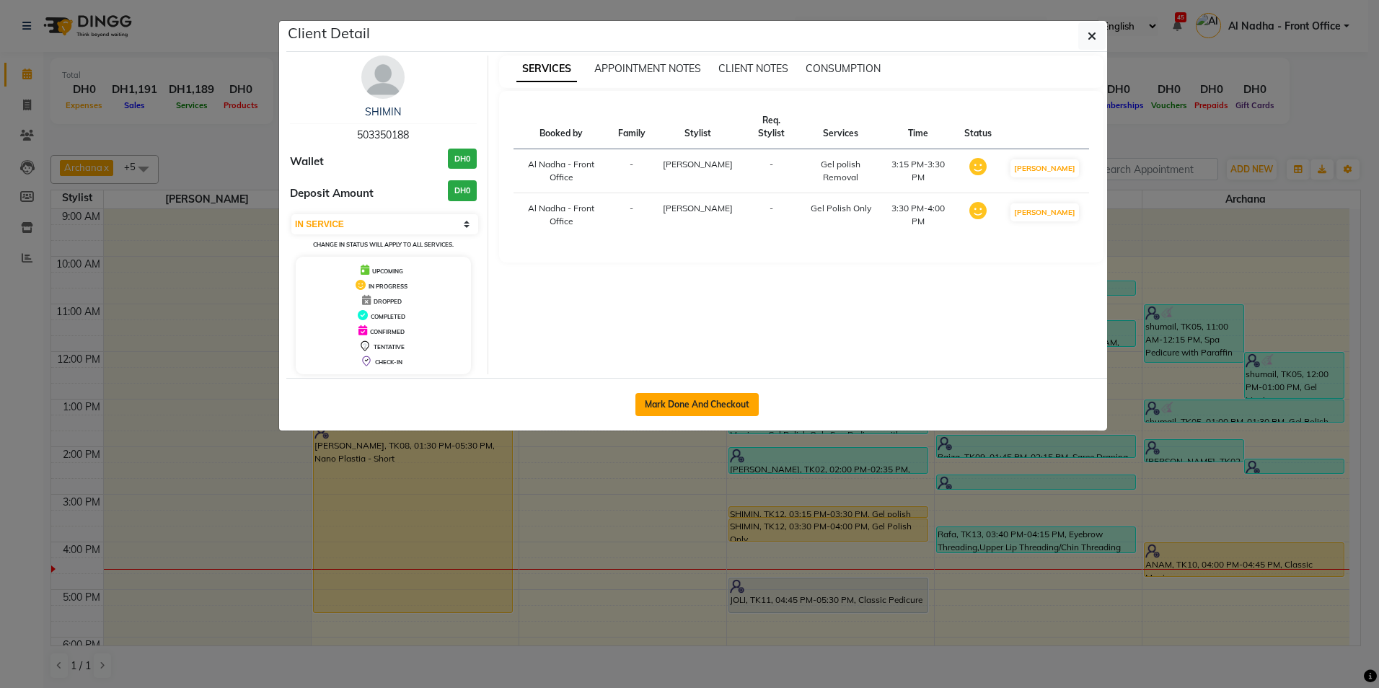
click at [661, 403] on button "Mark Done And Checkout" at bounding box center [697, 404] width 123 height 23
select select "service"
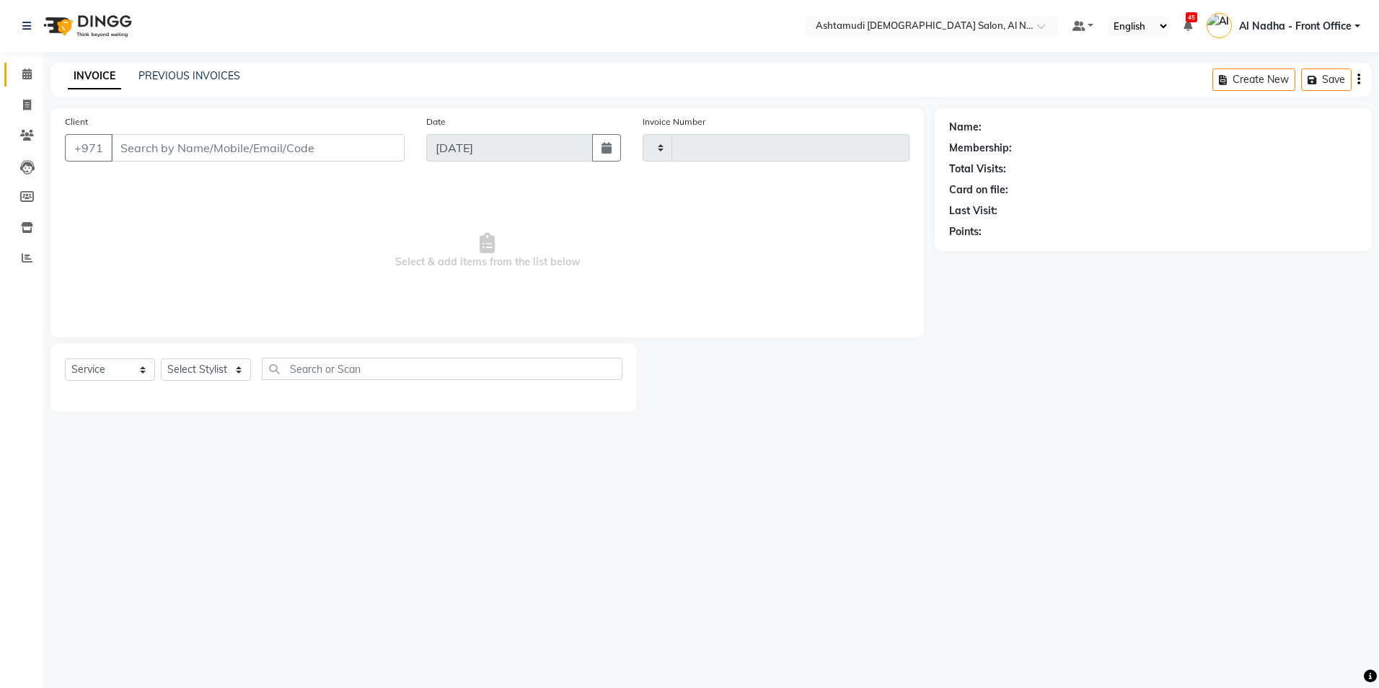
type input "2259"
select select "7088"
type input "503350188"
select select "60077"
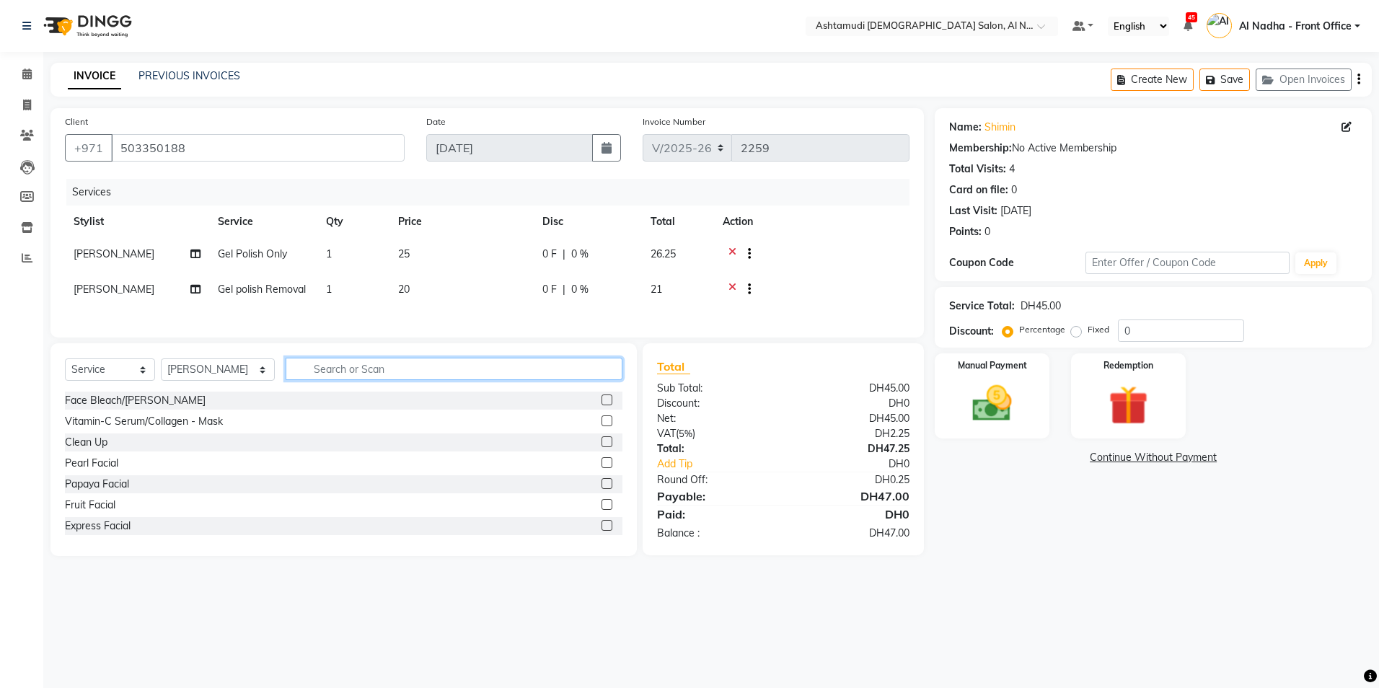
click at [327, 380] on input "text" at bounding box center [454, 369] width 336 height 22
type input "CUT"
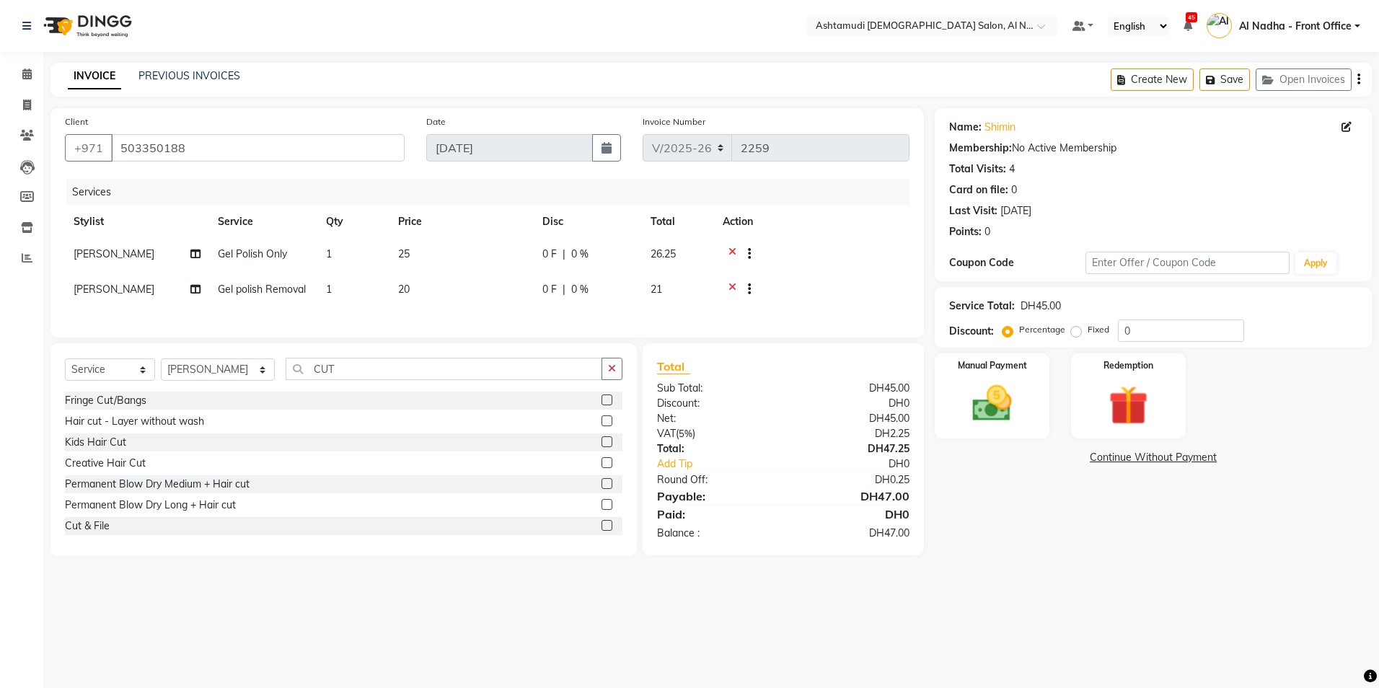
click at [602, 531] on label at bounding box center [607, 525] width 11 height 11
click at [602, 531] on input "checkbox" at bounding box center [606, 526] width 9 height 9
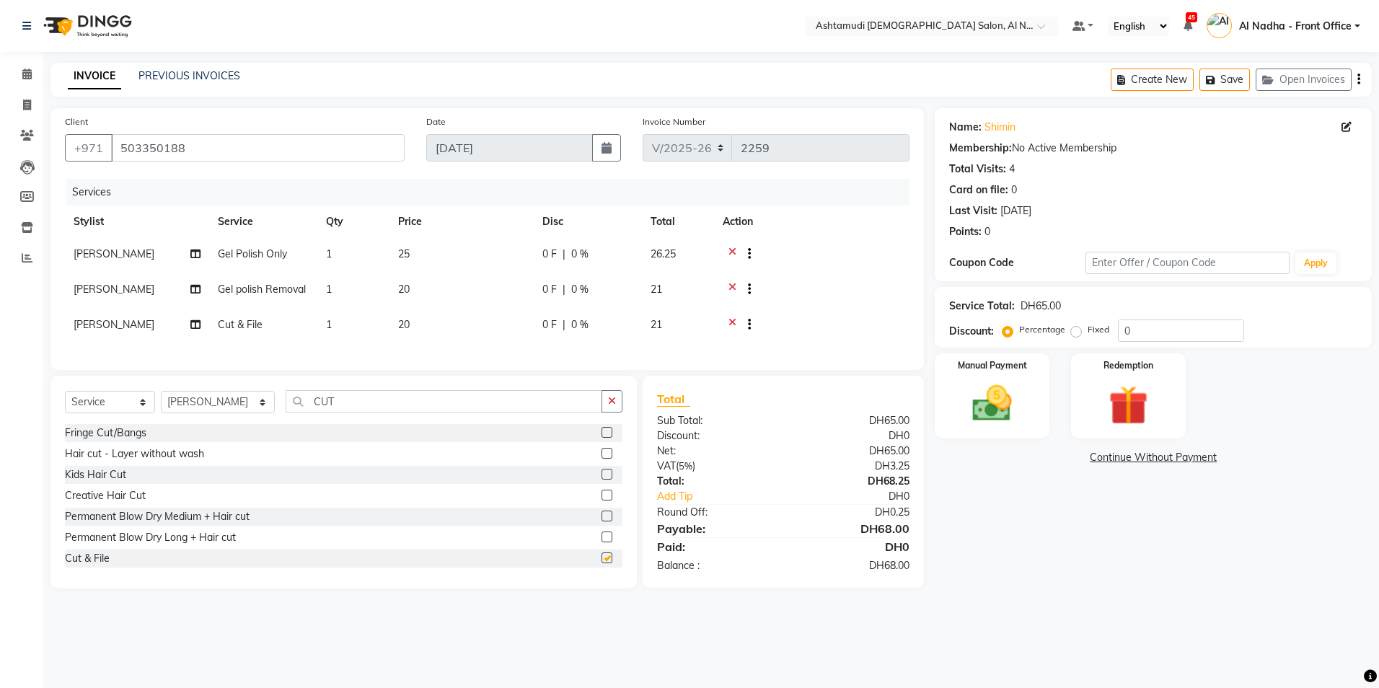
checkbox input "false"
click at [1153, 339] on input "0" at bounding box center [1181, 331] width 126 height 22
type input "025"
click at [997, 416] on img at bounding box center [992, 404] width 67 height 48
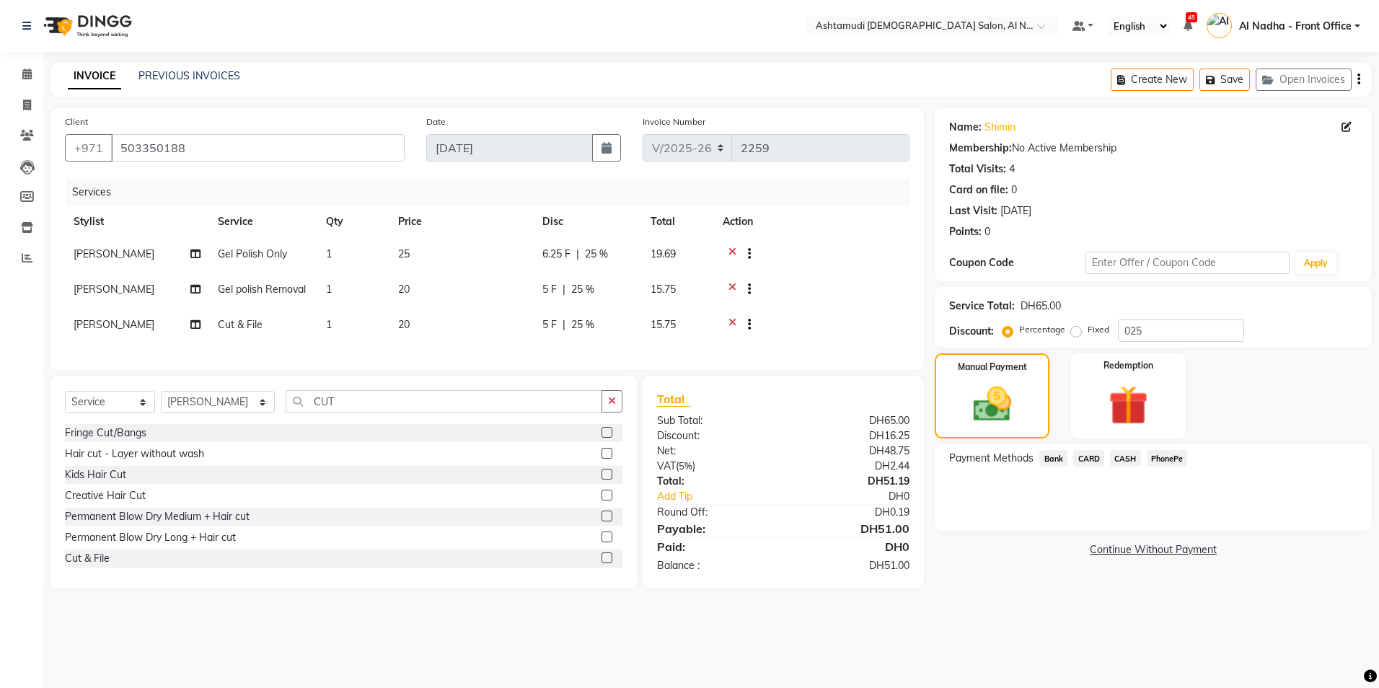
click at [1088, 460] on span "CARD" at bounding box center [1088, 458] width 31 height 17
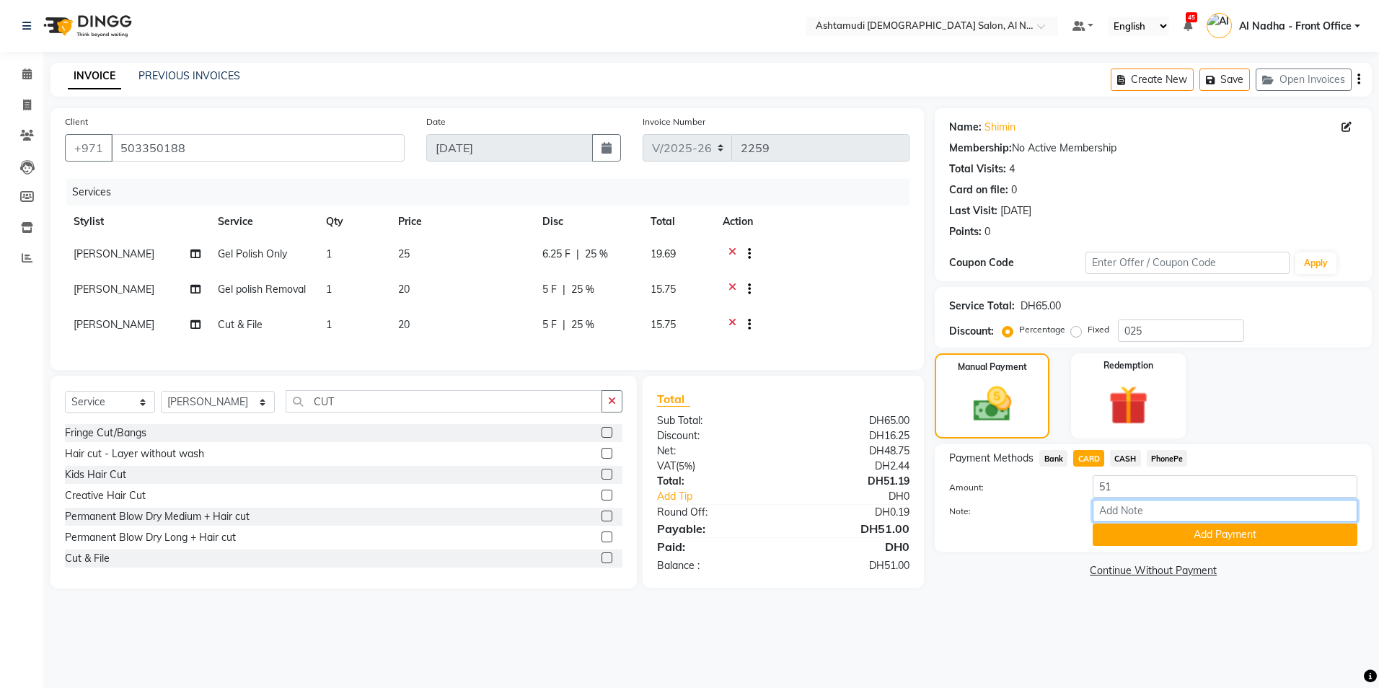
click at [1128, 515] on input "Note:" at bounding box center [1225, 511] width 265 height 22
type input "sreerenjini"
click at [1133, 539] on button "Add Payment" at bounding box center [1225, 535] width 265 height 22
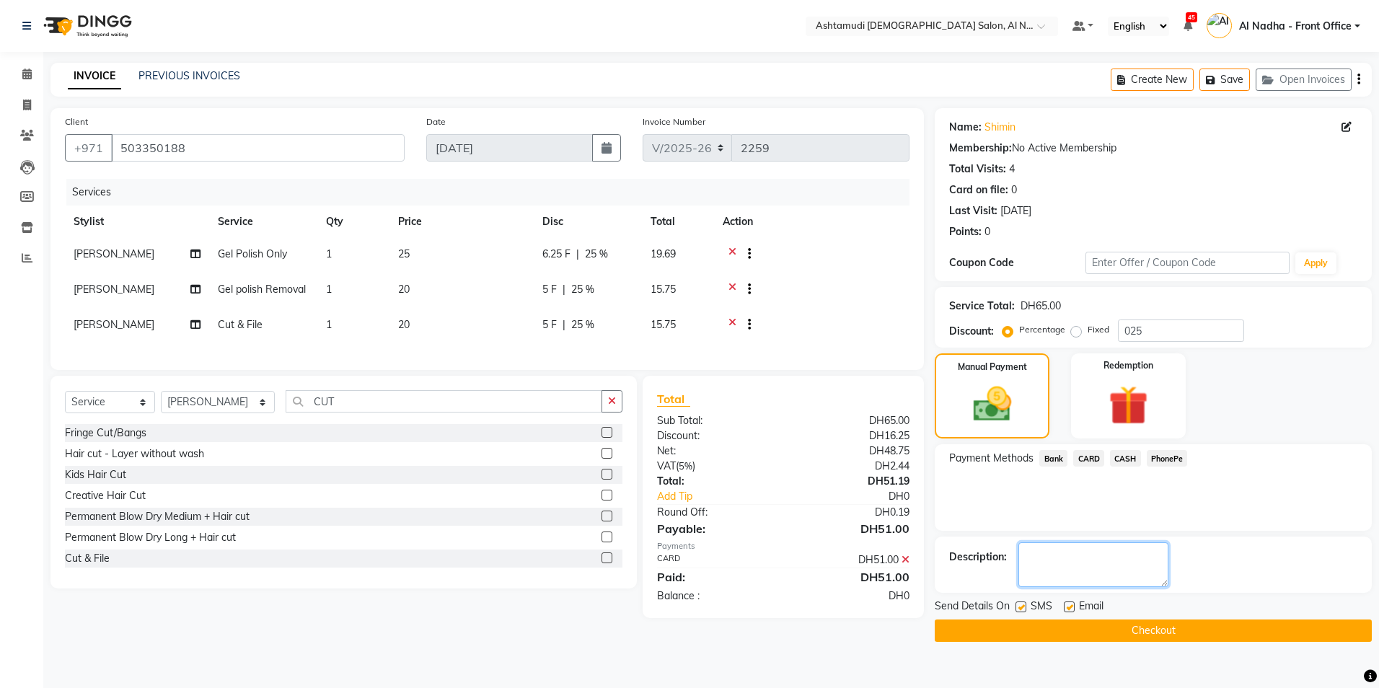
click at [1045, 564] on textarea at bounding box center [1094, 564] width 150 height 45
type textarea "3786"
click at [1007, 632] on button "Checkout" at bounding box center [1153, 631] width 437 height 22
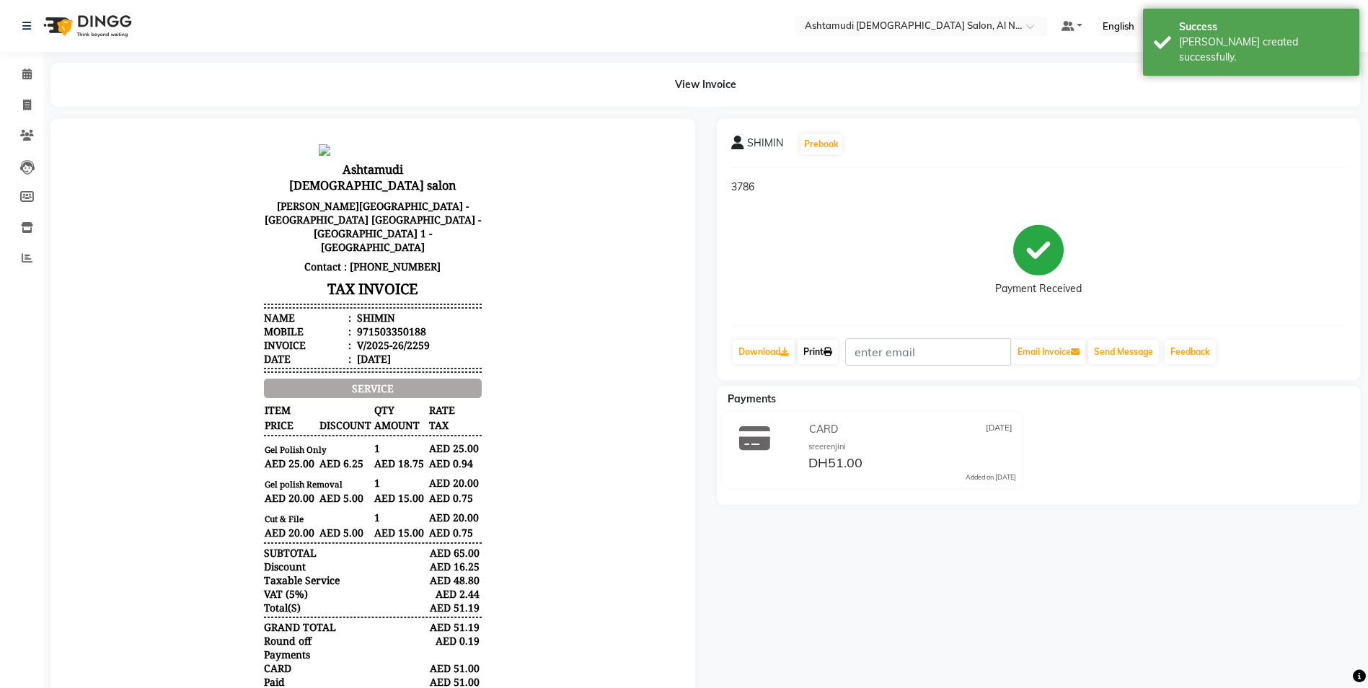
click at [826, 353] on link "Print" at bounding box center [818, 352] width 40 height 25
drag, startPoint x: 24, startPoint y: 71, endPoint x: 28, endPoint y: 81, distance: 11.0
click at [24, 71] on icon at bounding box center [26, 74] width 9 height 11
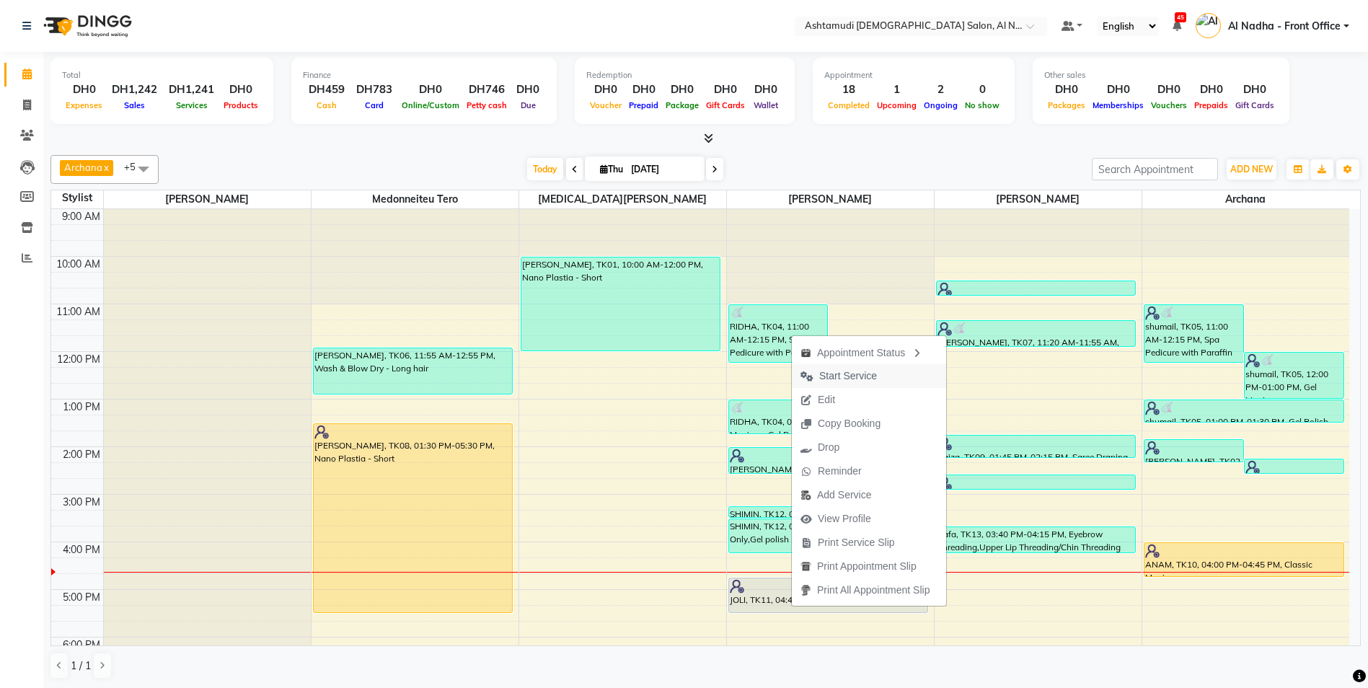
click at [843, 375] on span "Start Service" at bounding box center [848, 376] width 58 height 15
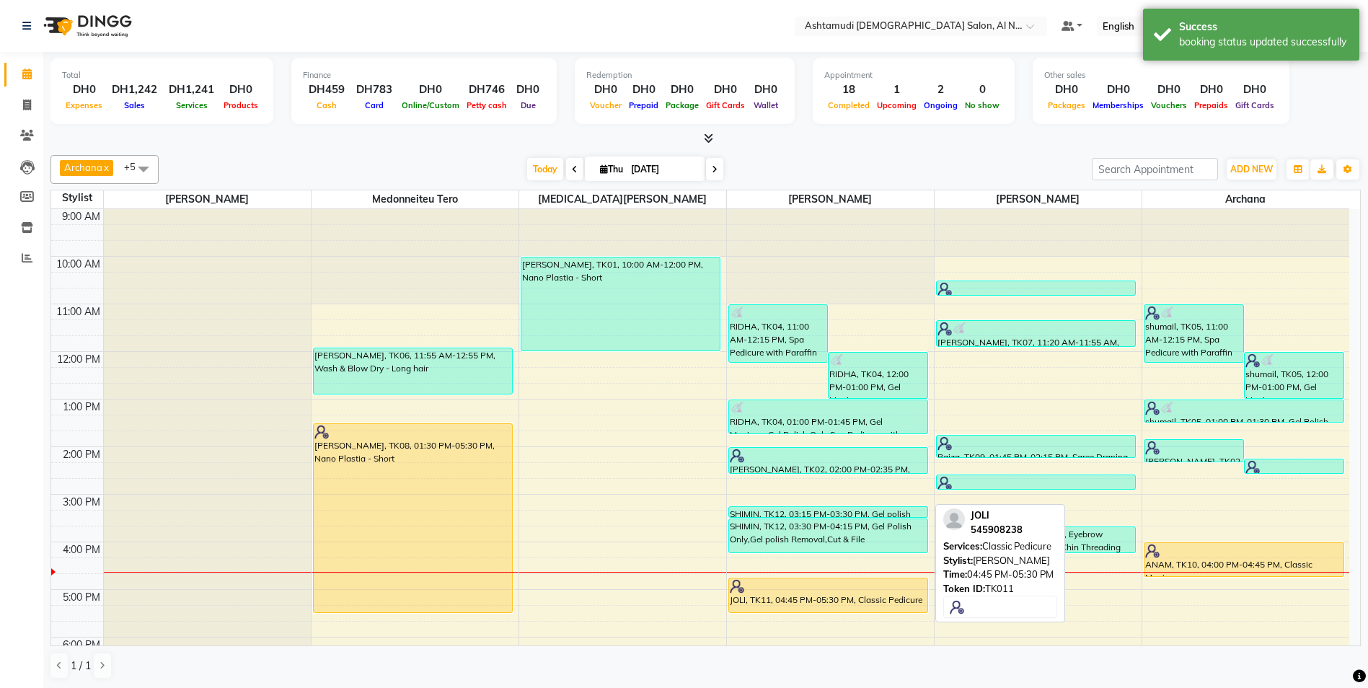
click at [781, 592] on div at bounding box center [829, 586] width 198 height 14
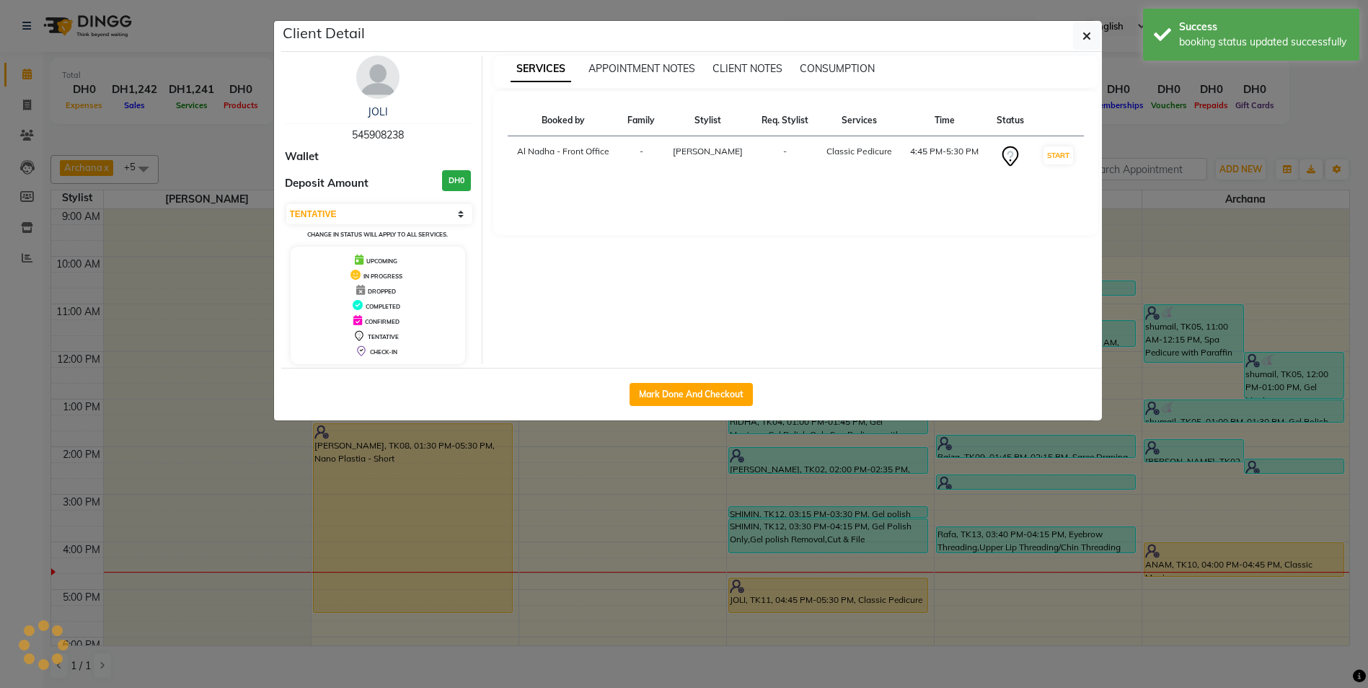
select select "1"
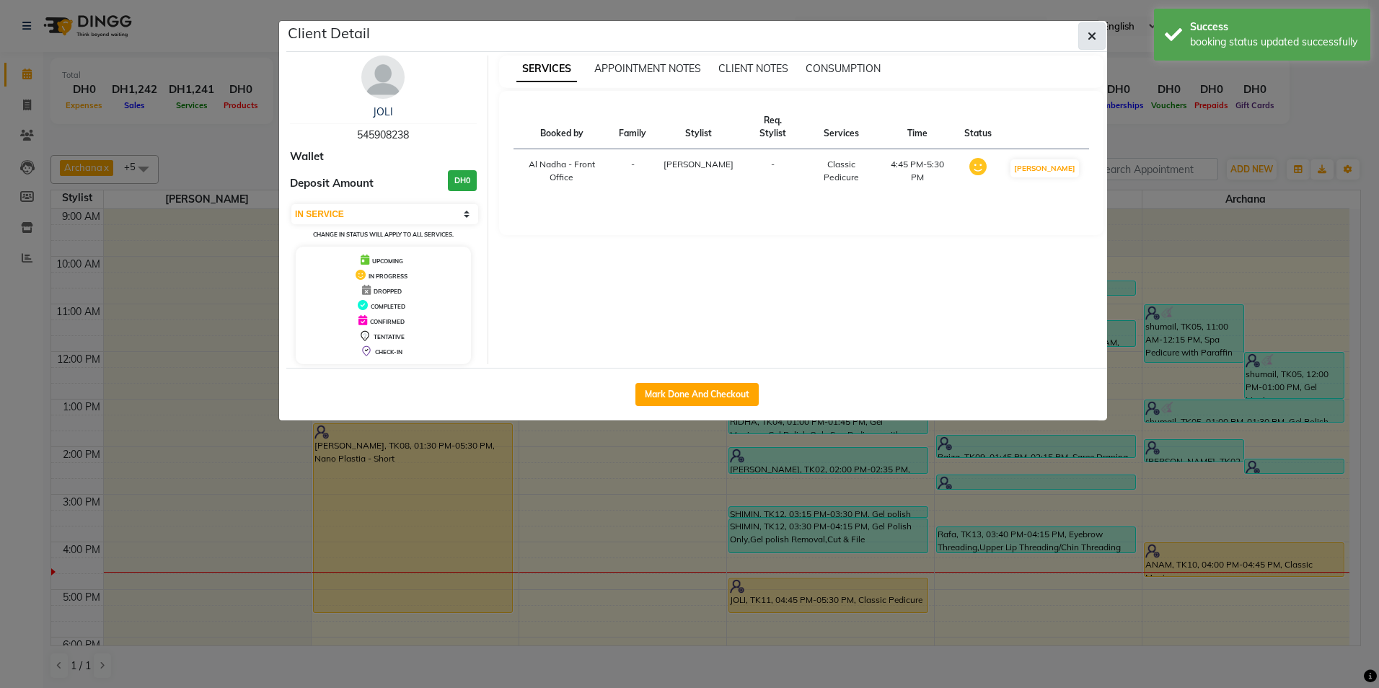
click at [1089, 42] on span "button" at bounding box center [1092, 36] width 9 height 14
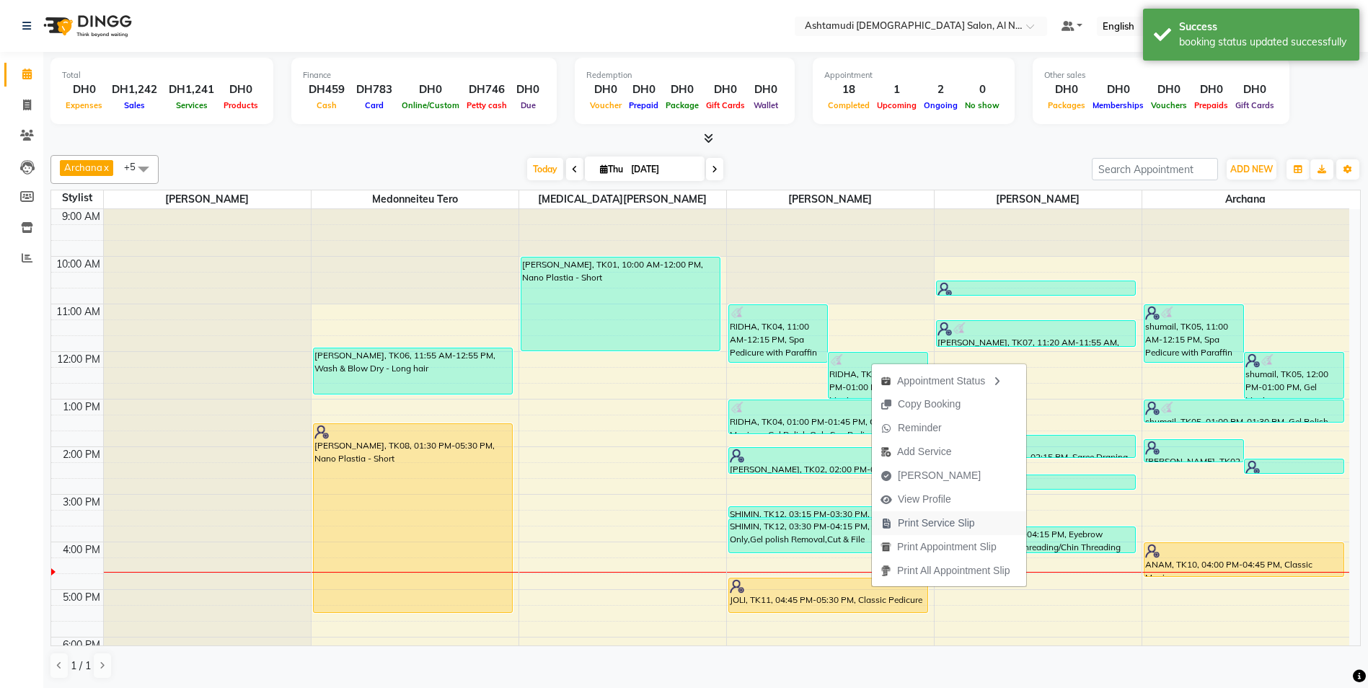
click at [947, 519] on span "Print Service Slip" at bounding box center [936, 523] width 77 height 15
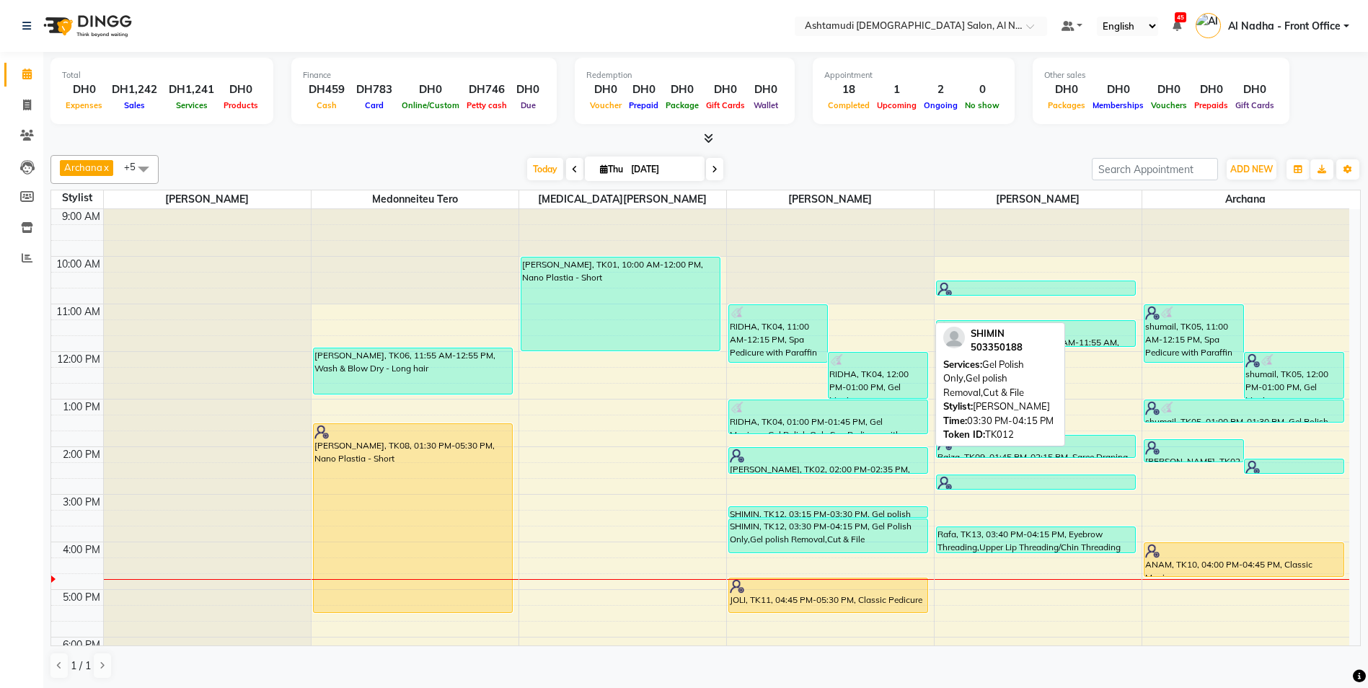
scroll to position [144, 0]
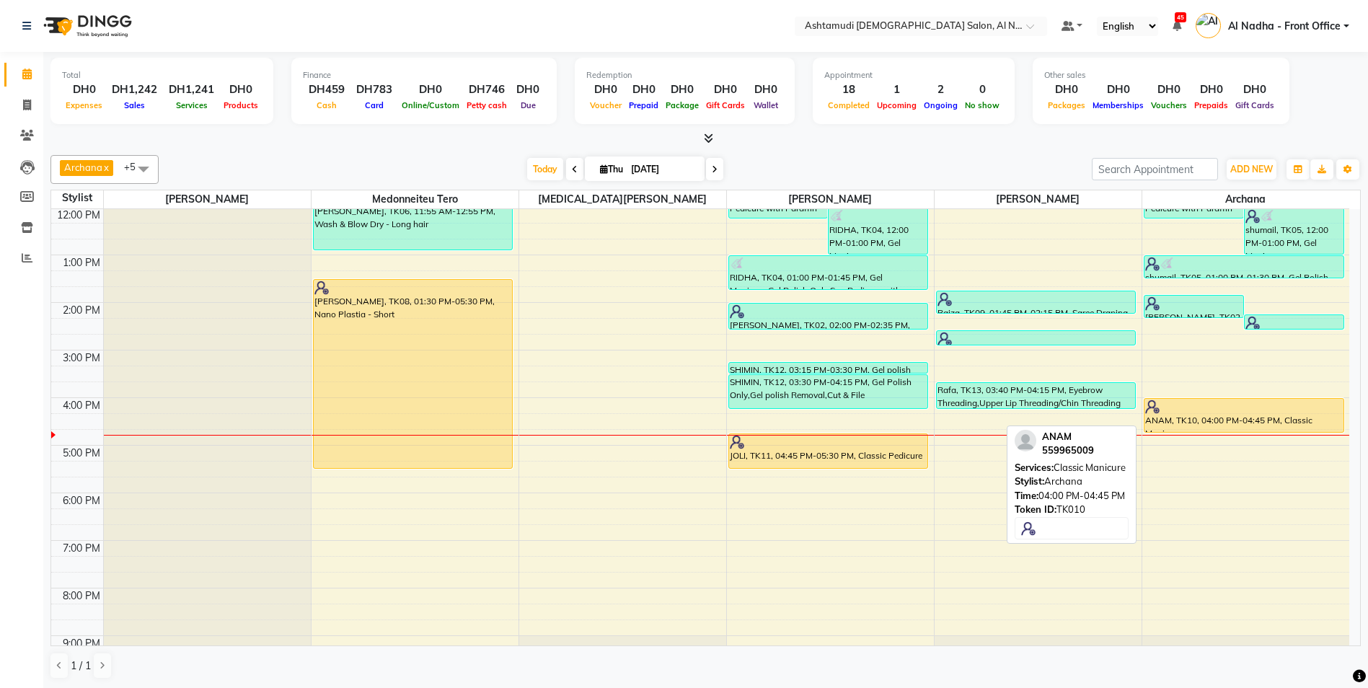
click at [1210, 418] on div "ANAM, TK10, 04:00 PM-04:45 PM, Classic Manicure" at bounding box center [1244, 415] width 199 height 33
select select "1"
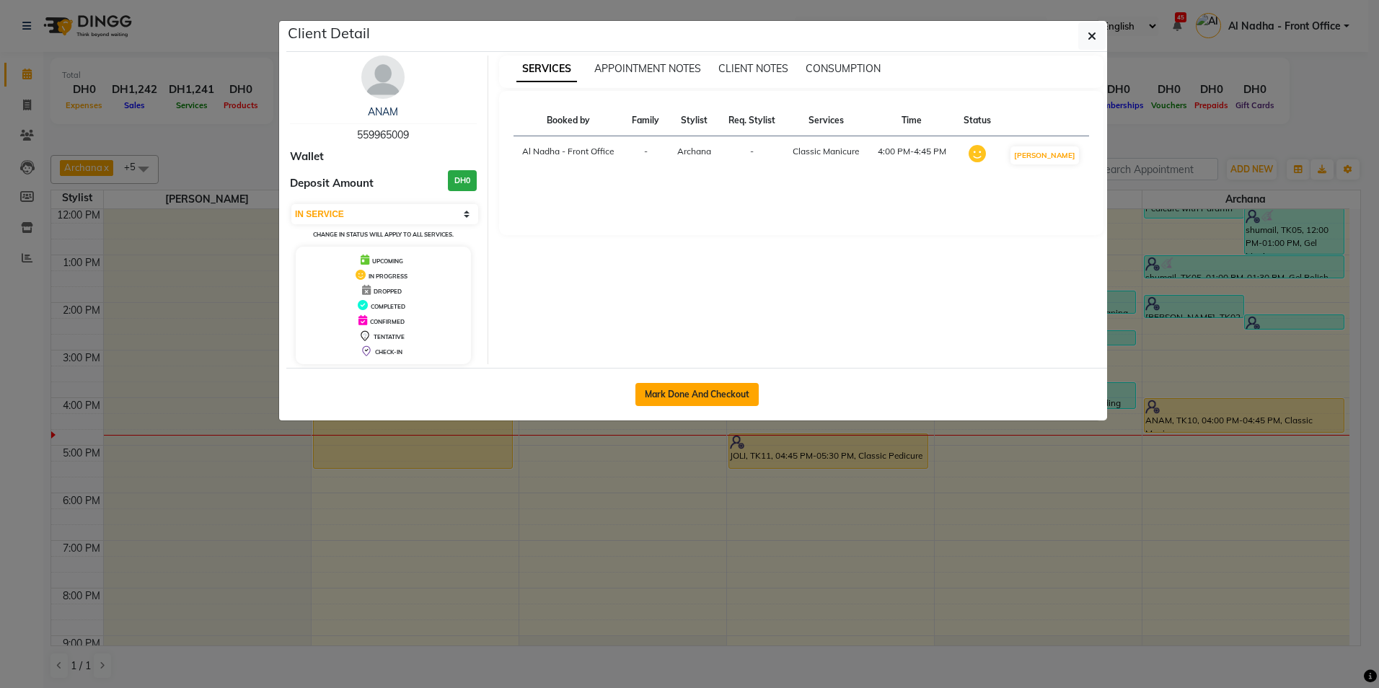
click at [654, 400] on button "Mark Done And Checkout" at bounding box center [697, 394] width 123 height 23
select select "service"
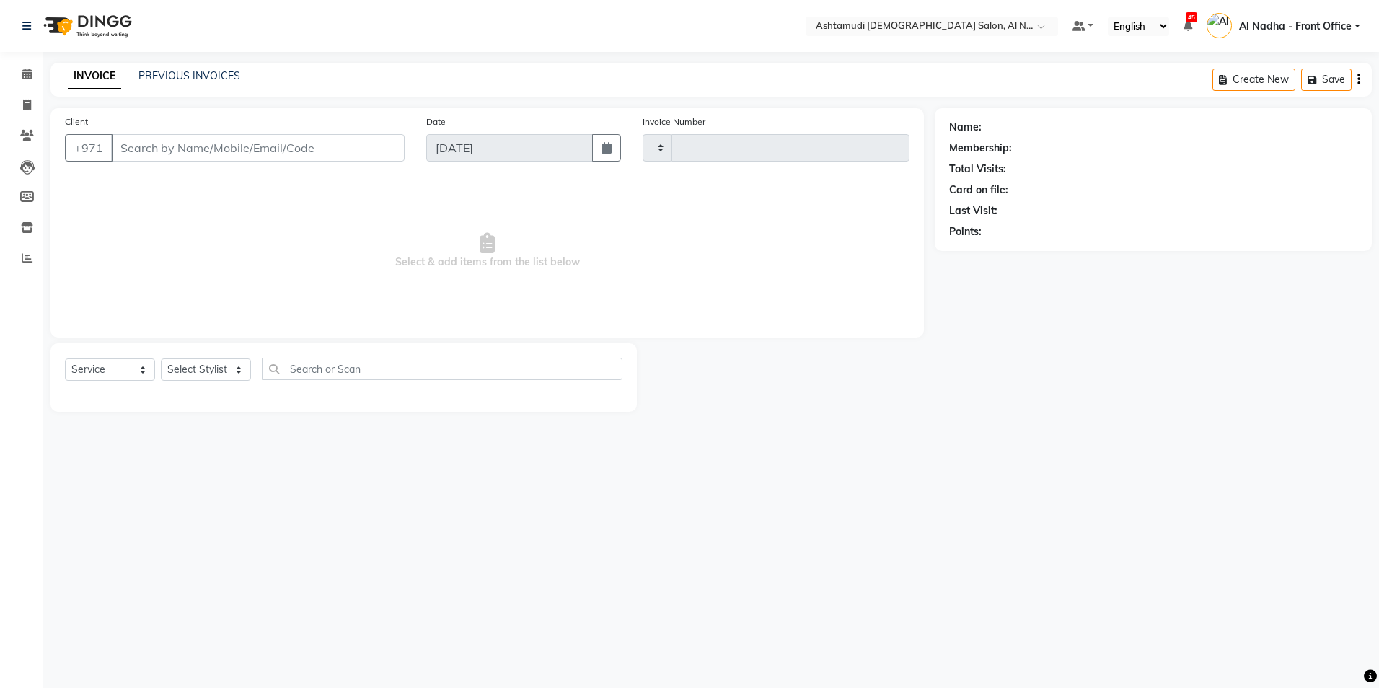
type input "2260"
select select "7088"
type input "559965009"
select select "88905"
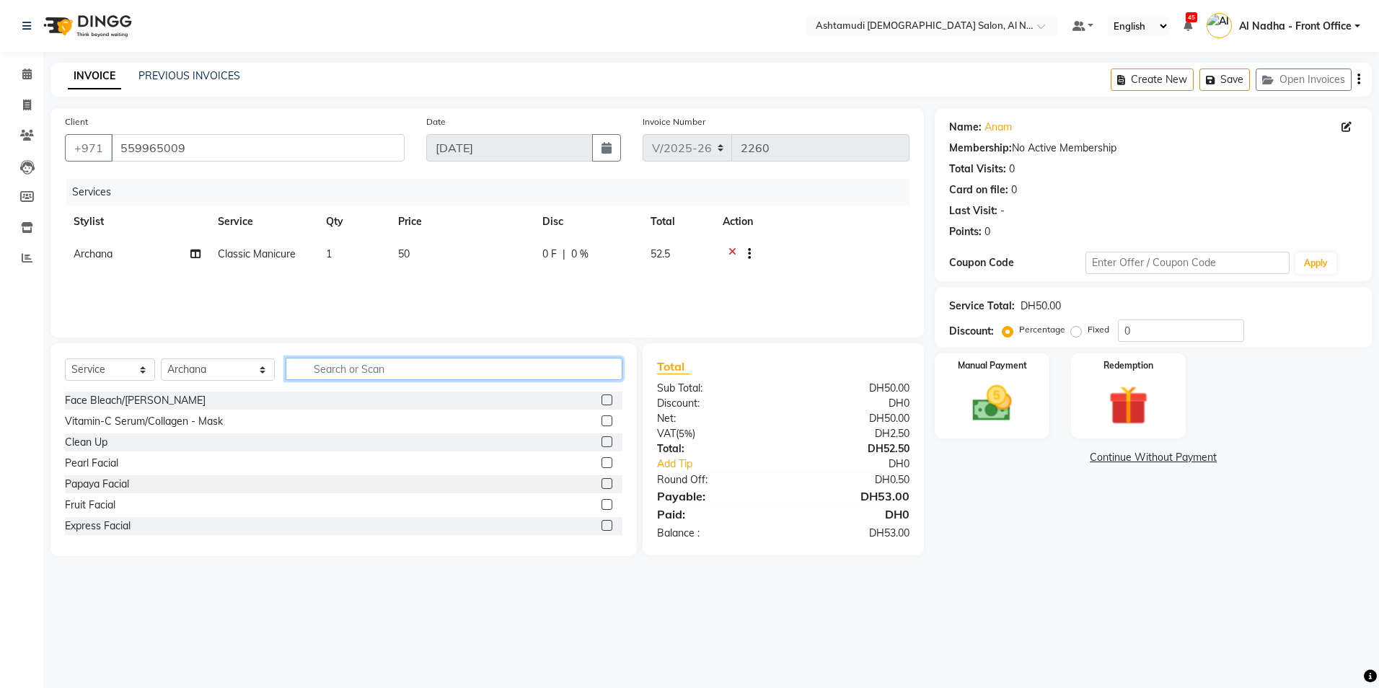
click at [326, 372] on input "text" at bounding box center [454, 369] width 336 height 22
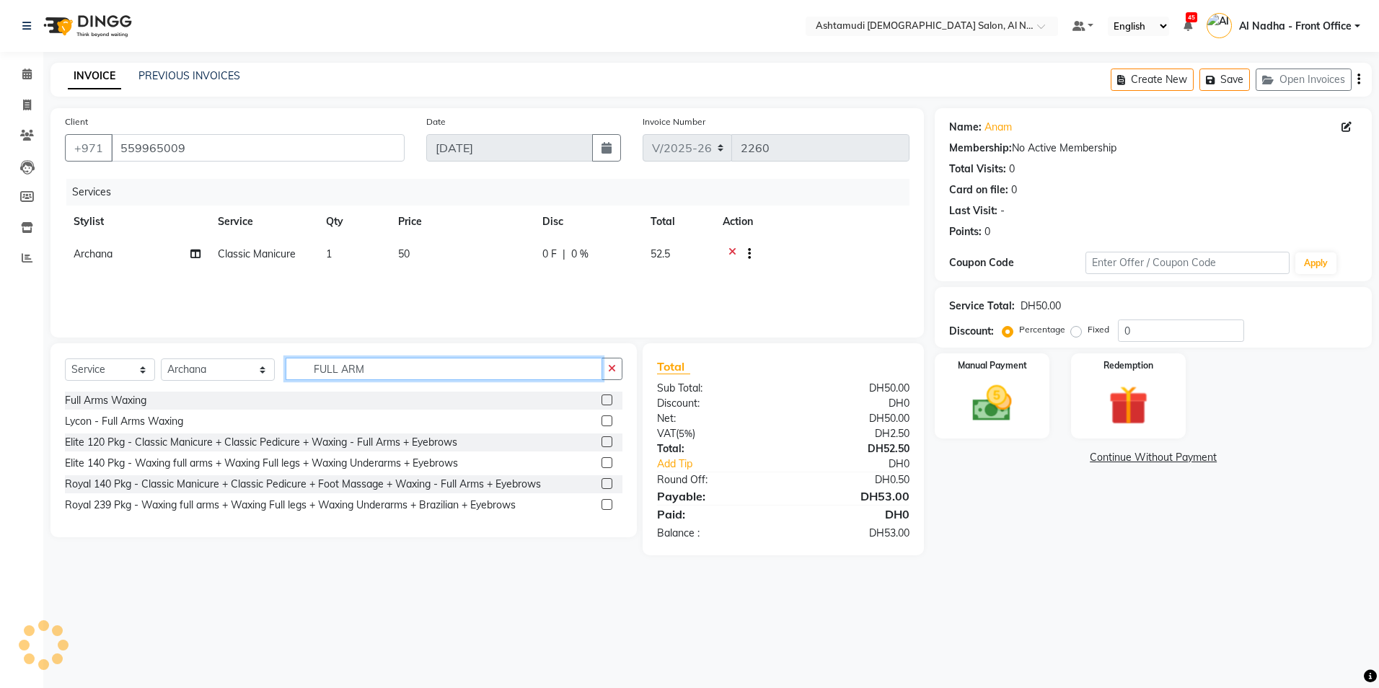
type input "FULL ARM"
click at [610, 397] on label at bounding box center [607, 400] width 11 height 11
click at [610, 397] on input "checkbox" at bounding box center [606, 400] width 9 height 9
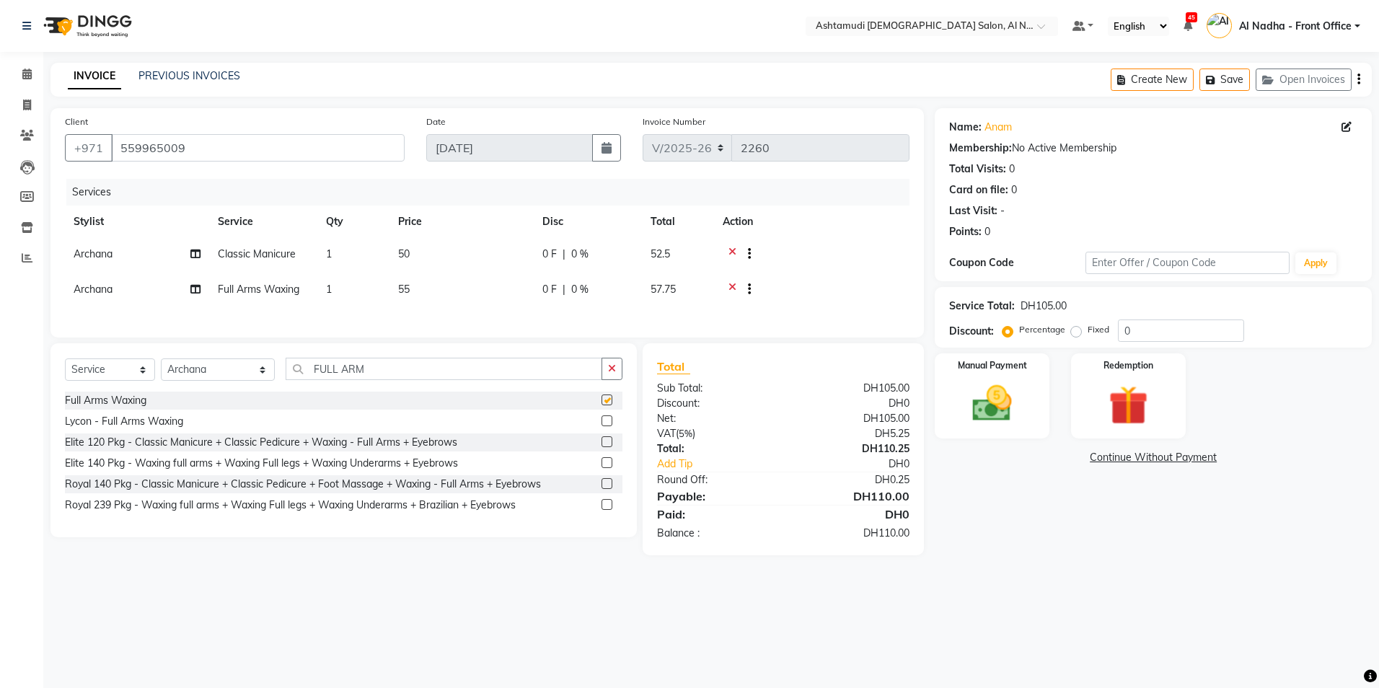
checkbox input "false"
click at [1181, 329] on input "0" at bounding box center [1181, 331] width 126 height 22
type input "025"
click at [977, 403] on img at bounding box center [992, 404] width 67 height 48
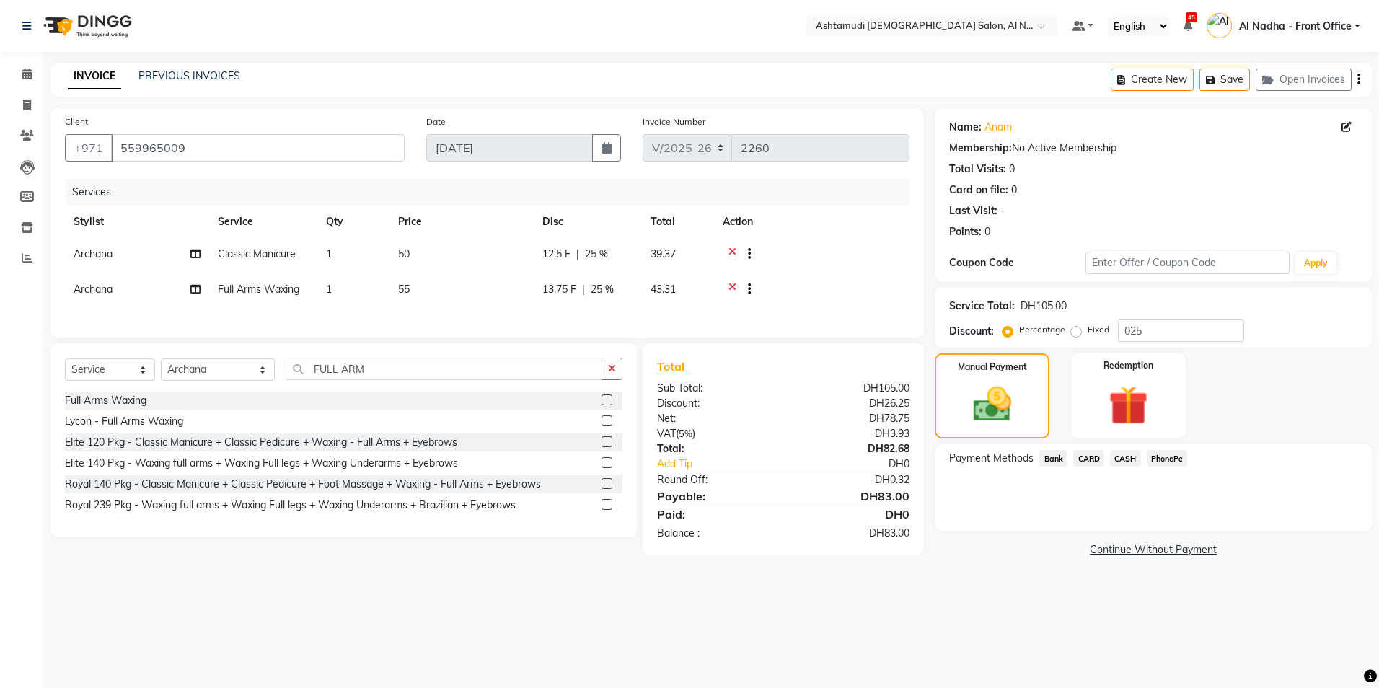
click at [1089, 459] on span "CARD" at bounding box center [1088, 458] width 31 height 17
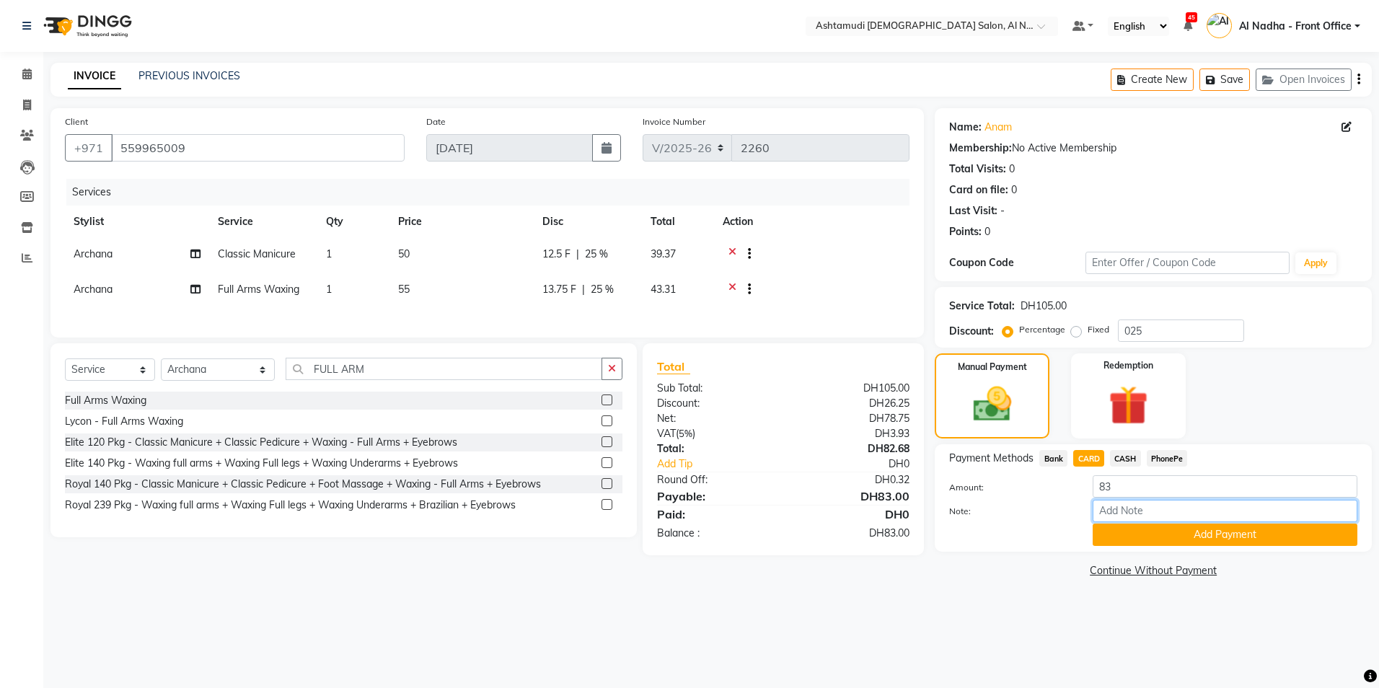
drag, startPoint x: 1124, startPoint y: 511, endPoint x: 1125, endPoint y: 522, distance: 10.9
click at [1124, 511] on input "Note:" at bounding box center [1225, 511] width 265 height 22
type input "sreerenjini"
click at [1122, 540] on button "Add Payment" at bounding box center [1225, 535] width 265 height 22
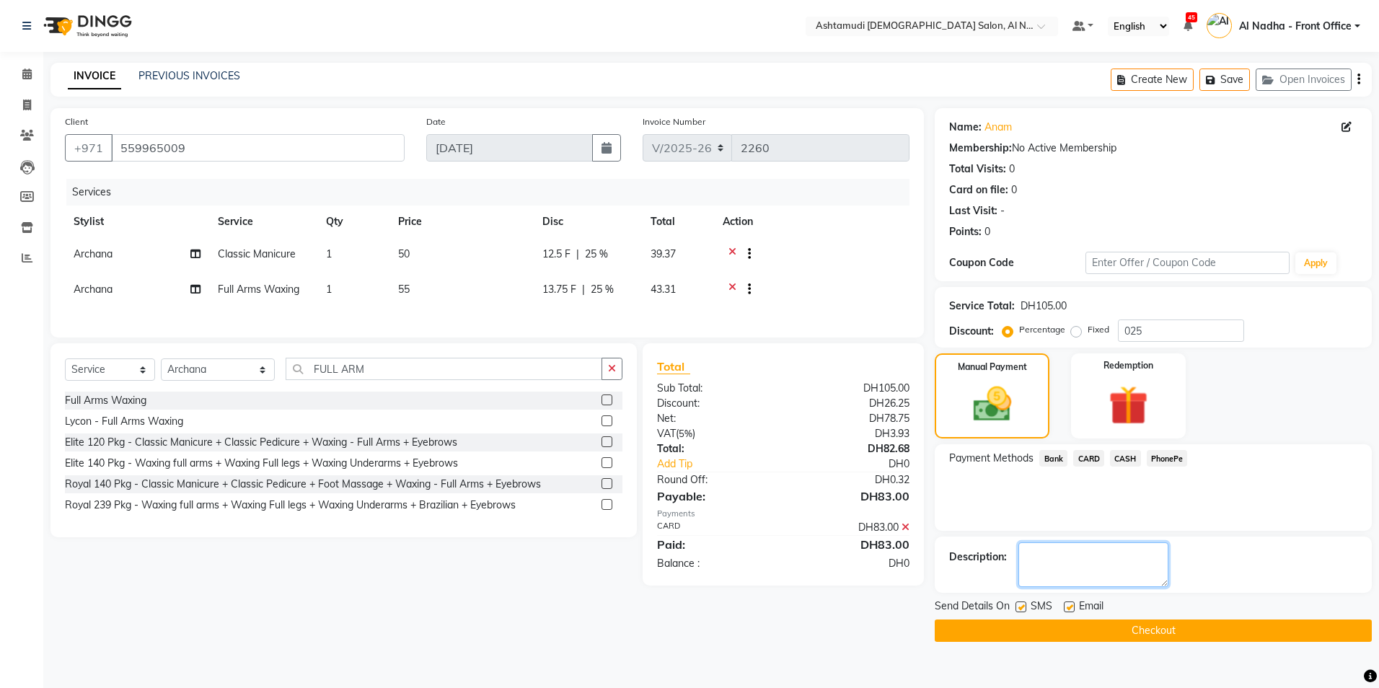
click at [1113, 560] on textarea at bounding box center [1094, 564] width 150 height 45
type textarea "7731"
click at [1083, 628] on button "Checkout" at bounding box center [1153, 631] width 437 height 22
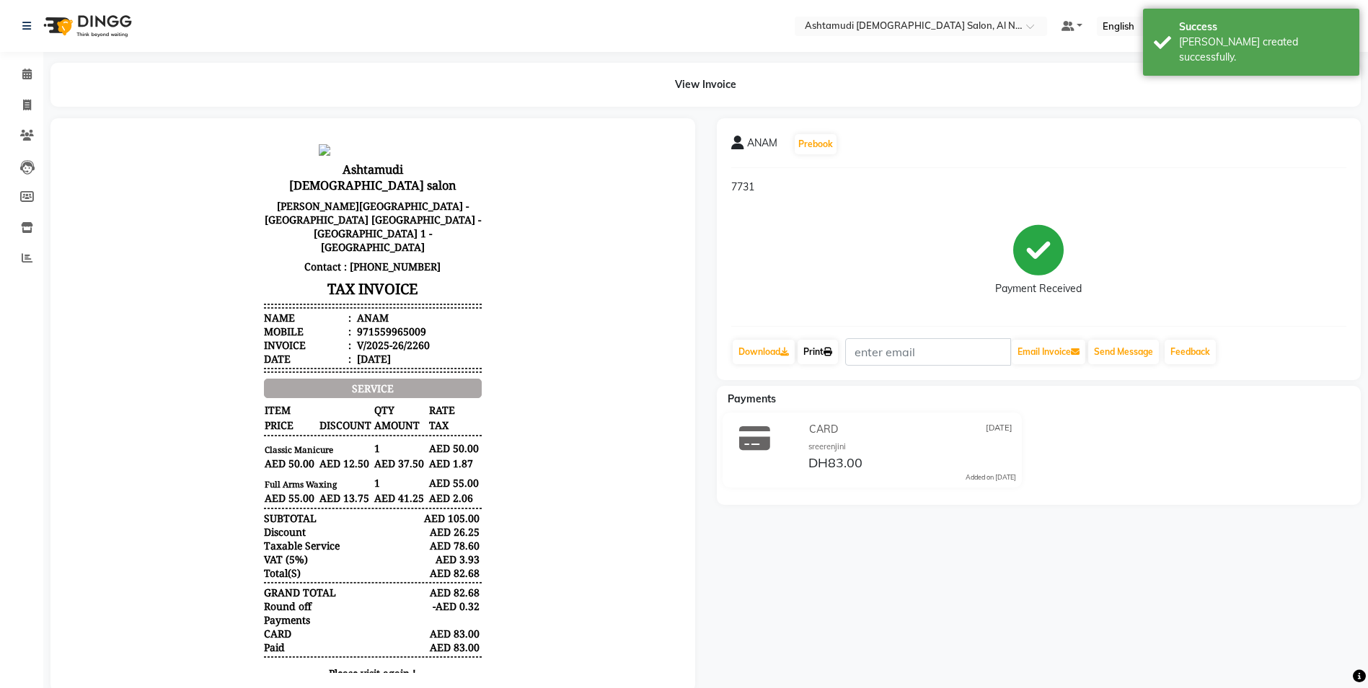
click at [827, 359] on link "Print" at bounding box center [818, 352] width 40 height 25
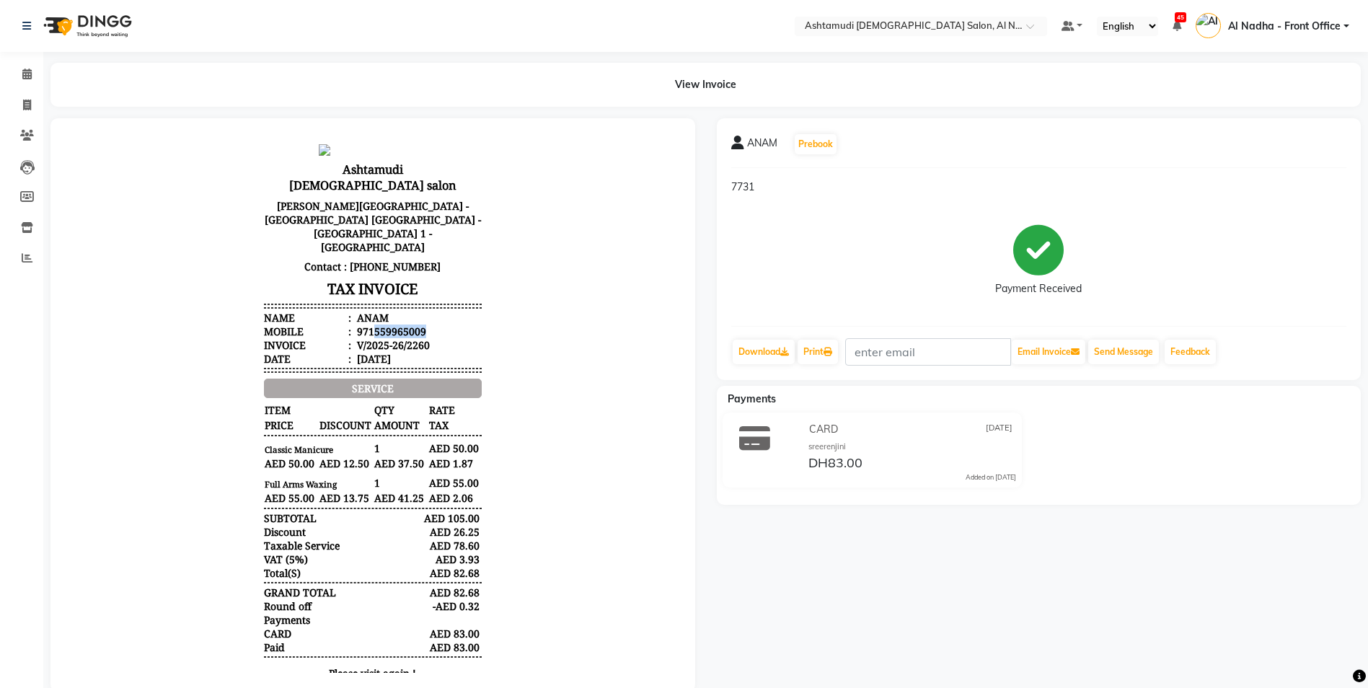
drag, startPoint x: 364, startPoint y: 286, endPoint x: 422, endPoint y: 285, distance: 58.4
click at [422, 325] on li "Mobile : 971559965009" at bounding box center [373, 332] width 218 height 14
drag, startPoint x: 422, startPoint y: 285, endPoint x: 406, endPoint y: 285, distance: 15.9
copy div "559965009"
click at [23, 107] on icon at bounding box center [27, 105] width 8 height 11
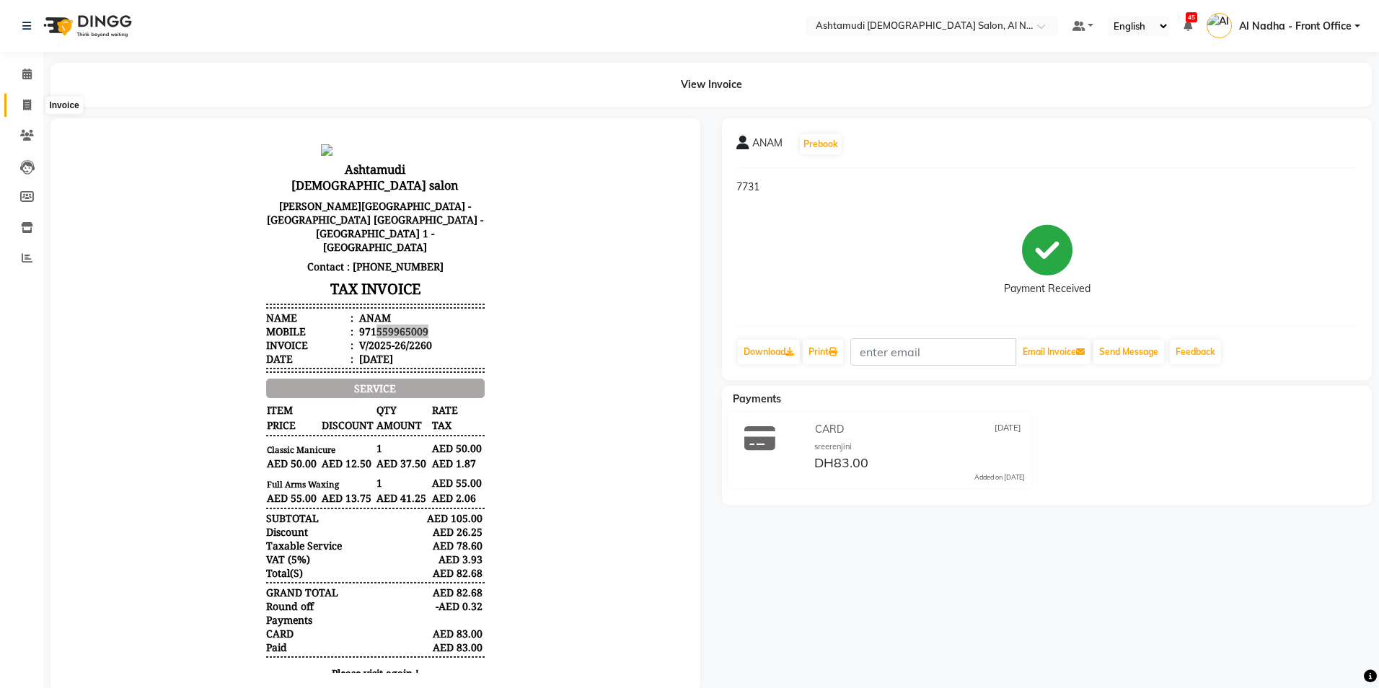
select select "service"
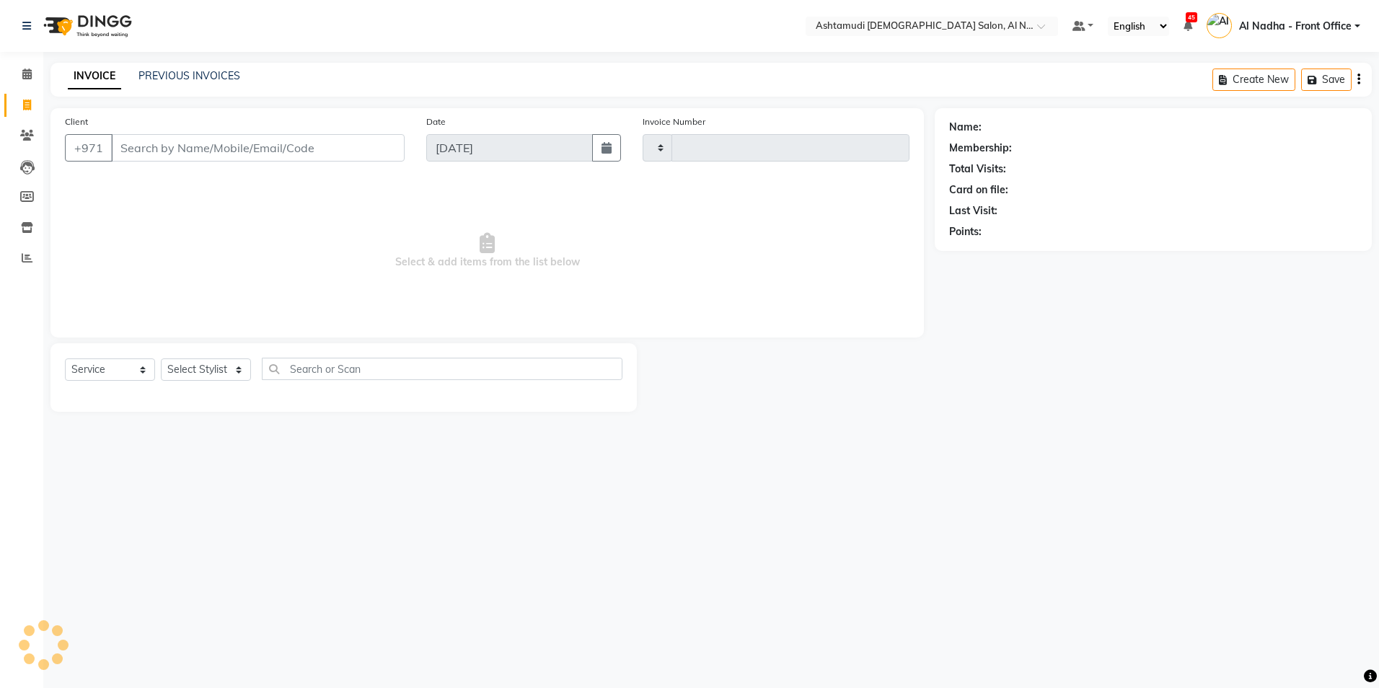
type input "2261"
select select "7088"
type input "559965009"
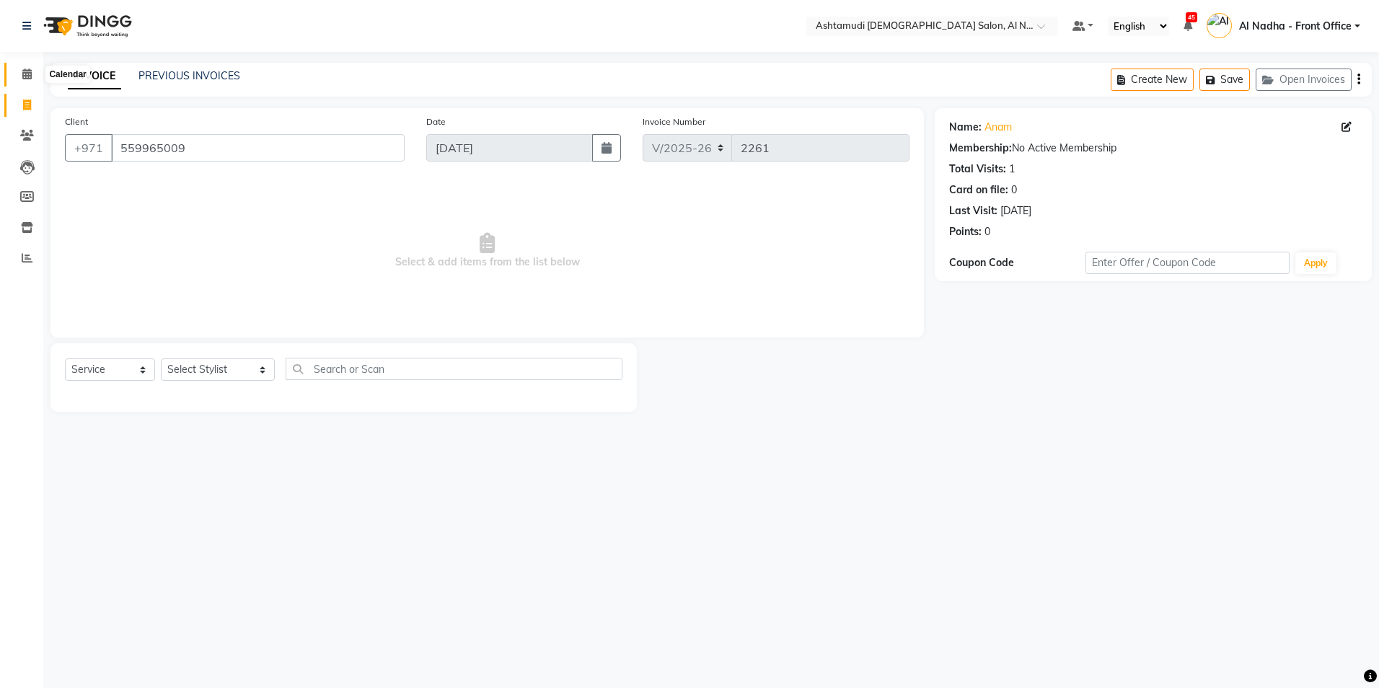
click at [26, 78] on icon at bounding box center [26, 74] width 9 height 11
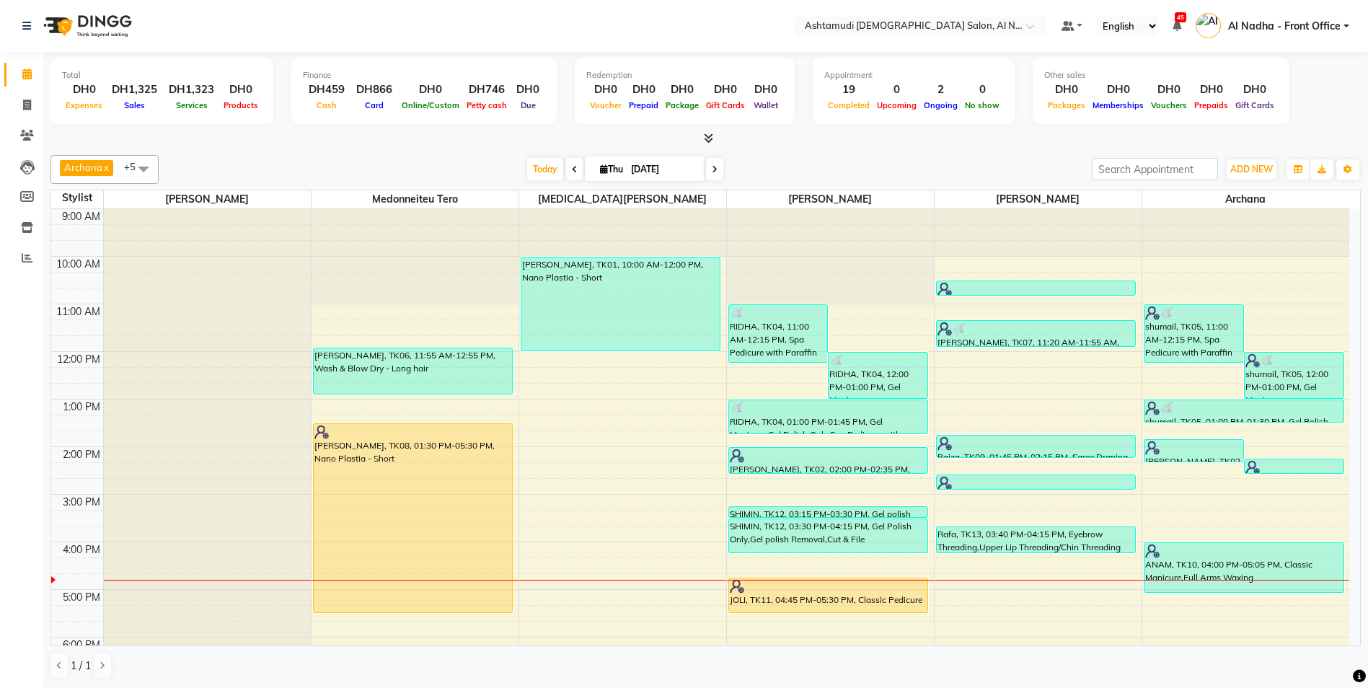
click at [714, 166] on icon at bounding box center [715, 169] width 6 height 9
type input "[DATE]"
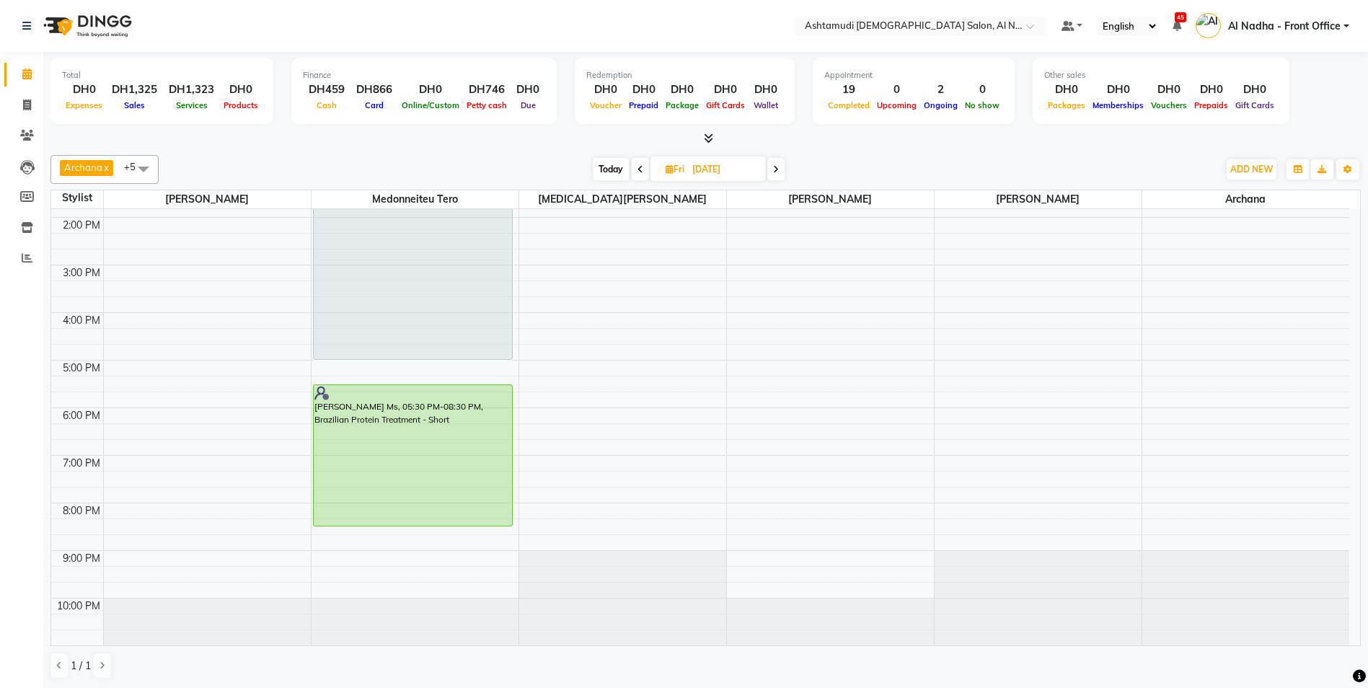
scroll to position [1, 0]
click at [1186, 304] on div "9:00 AM 10:00 AM 11:00 AM 12:00 PM 1:00 PM 2:00 PM 3:00 PM 4:00 PM 5:00 PM 6:00…" at bounding box center [700, 312] width 1298 height 666
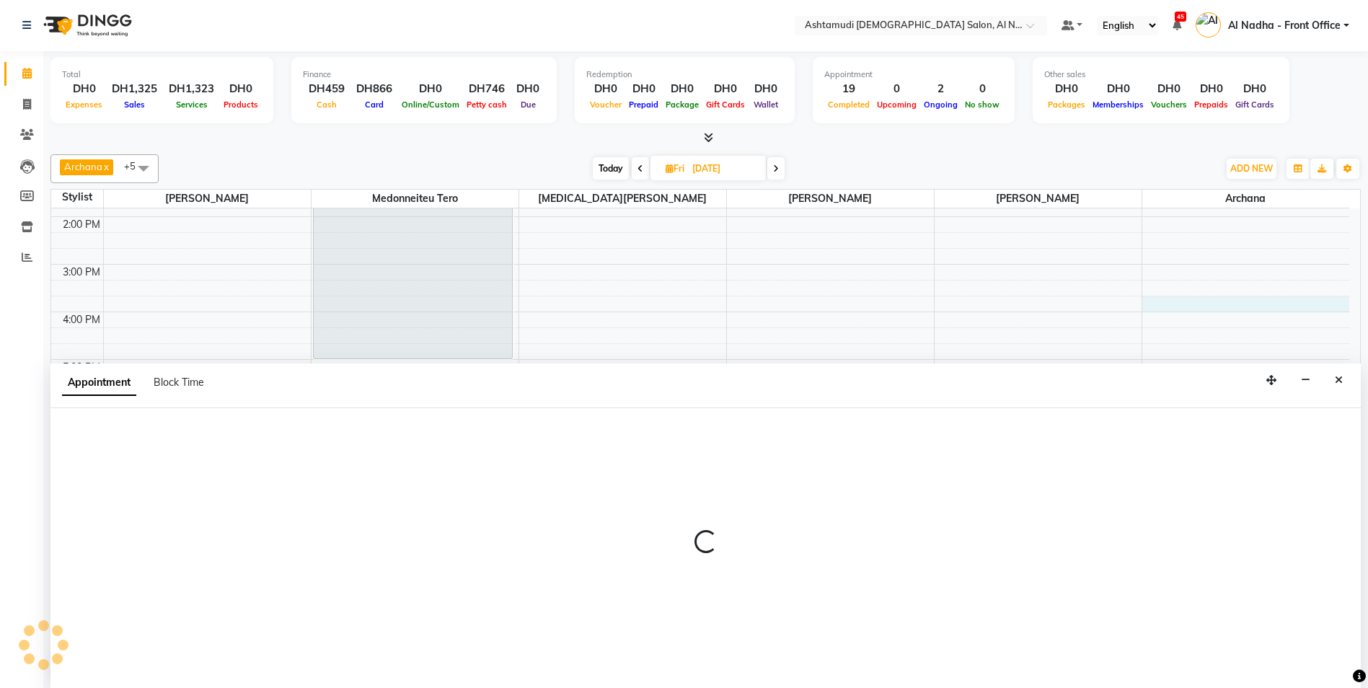
select select "88905"
select select "tentative"
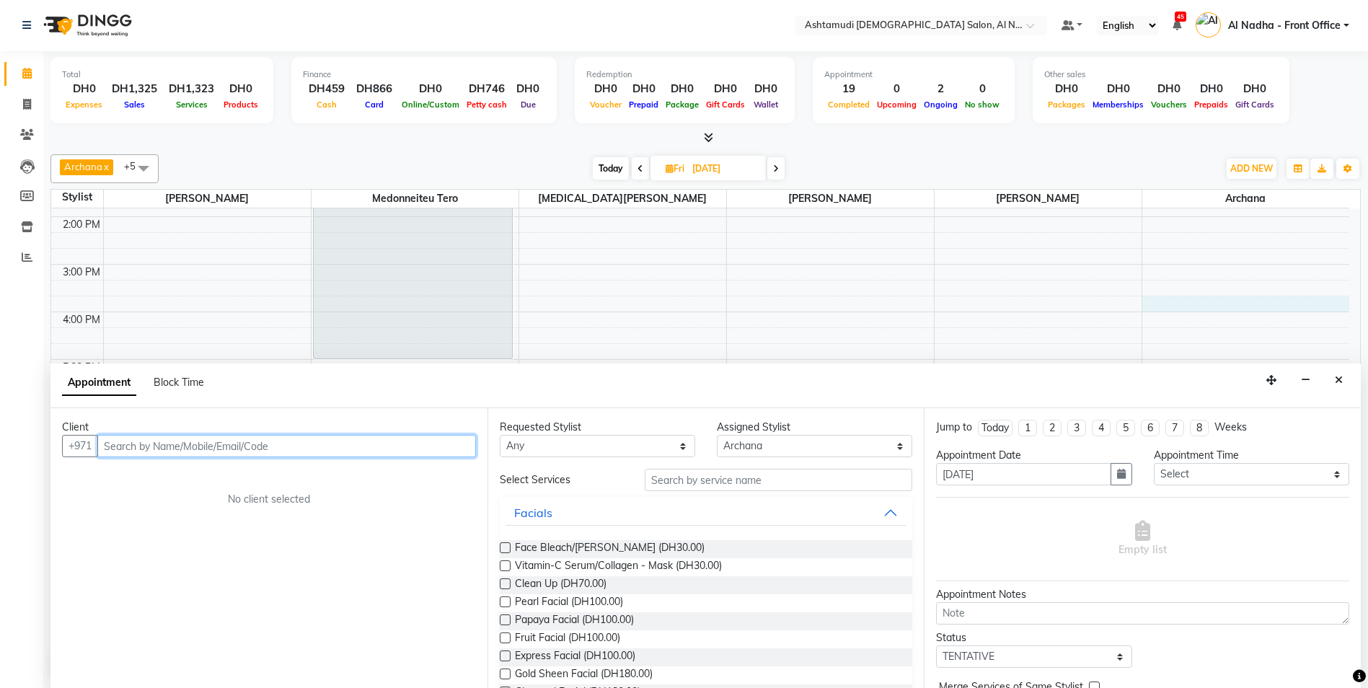
paste input "559965009"
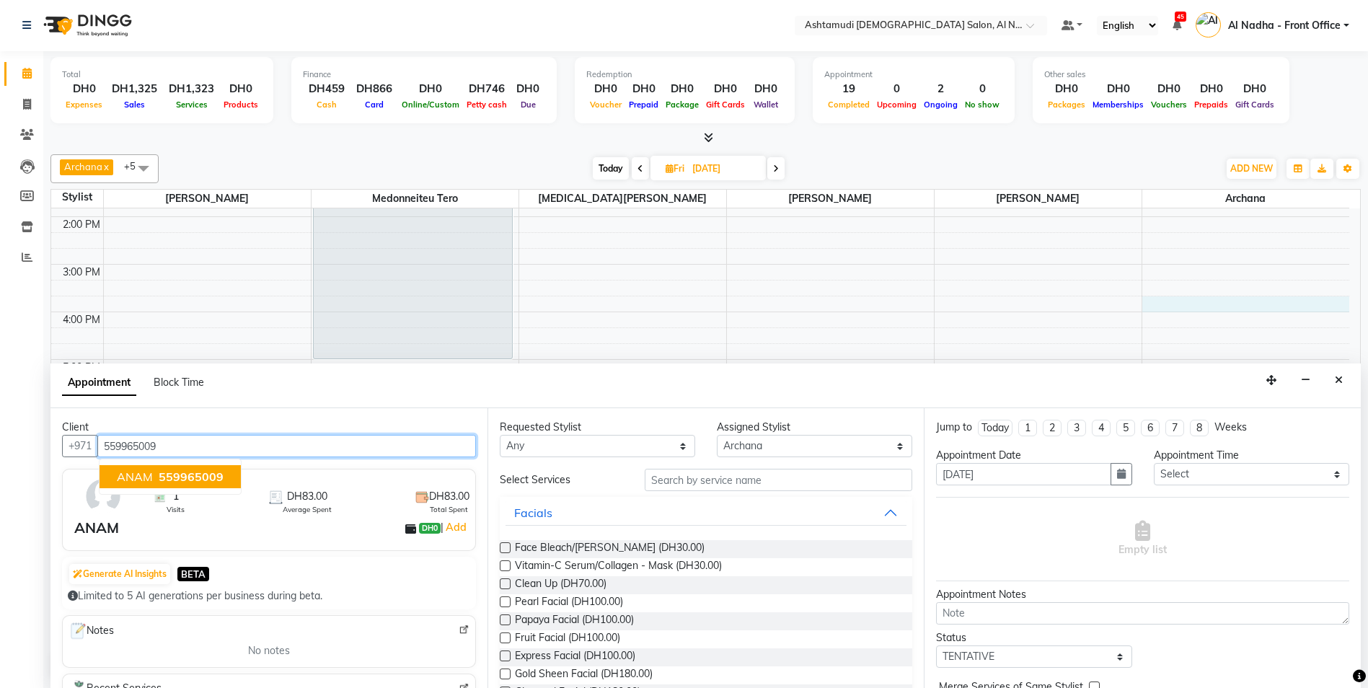
type input "559965009"
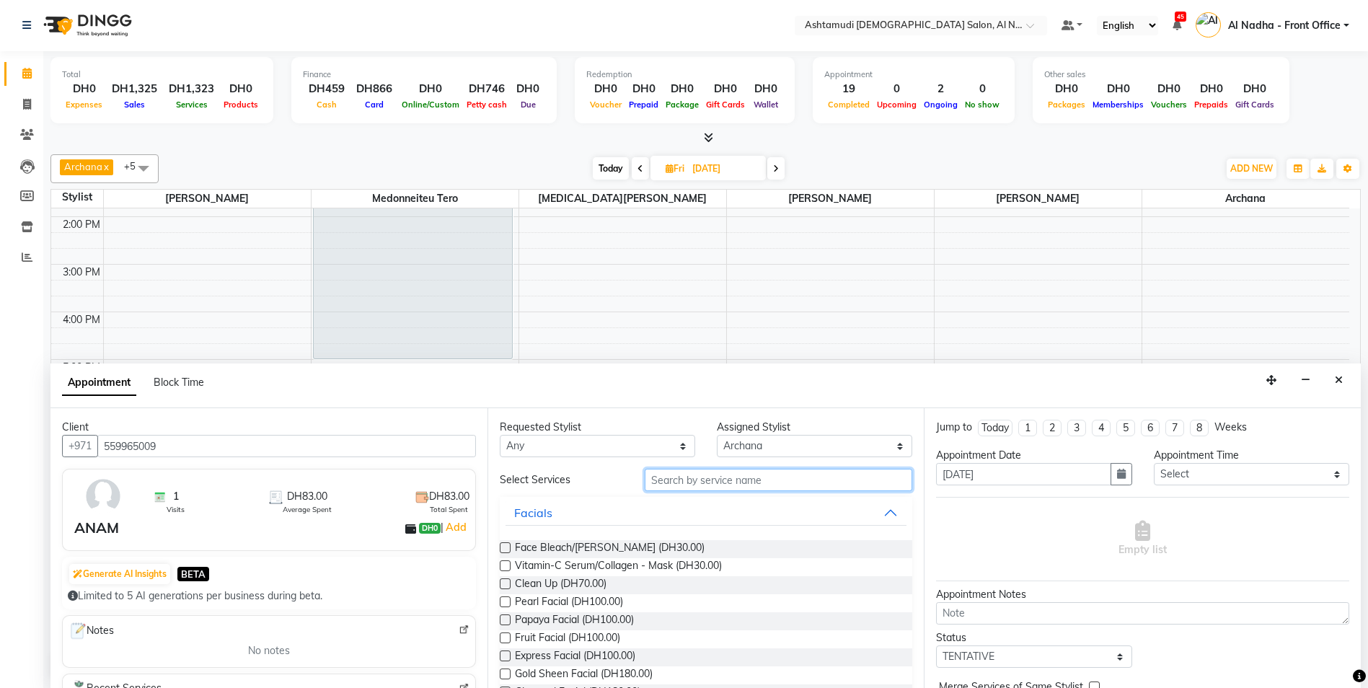
click at [687, 483] on input "text" at bounding box center [779, 480] width 268 height 22
type input "CURE"
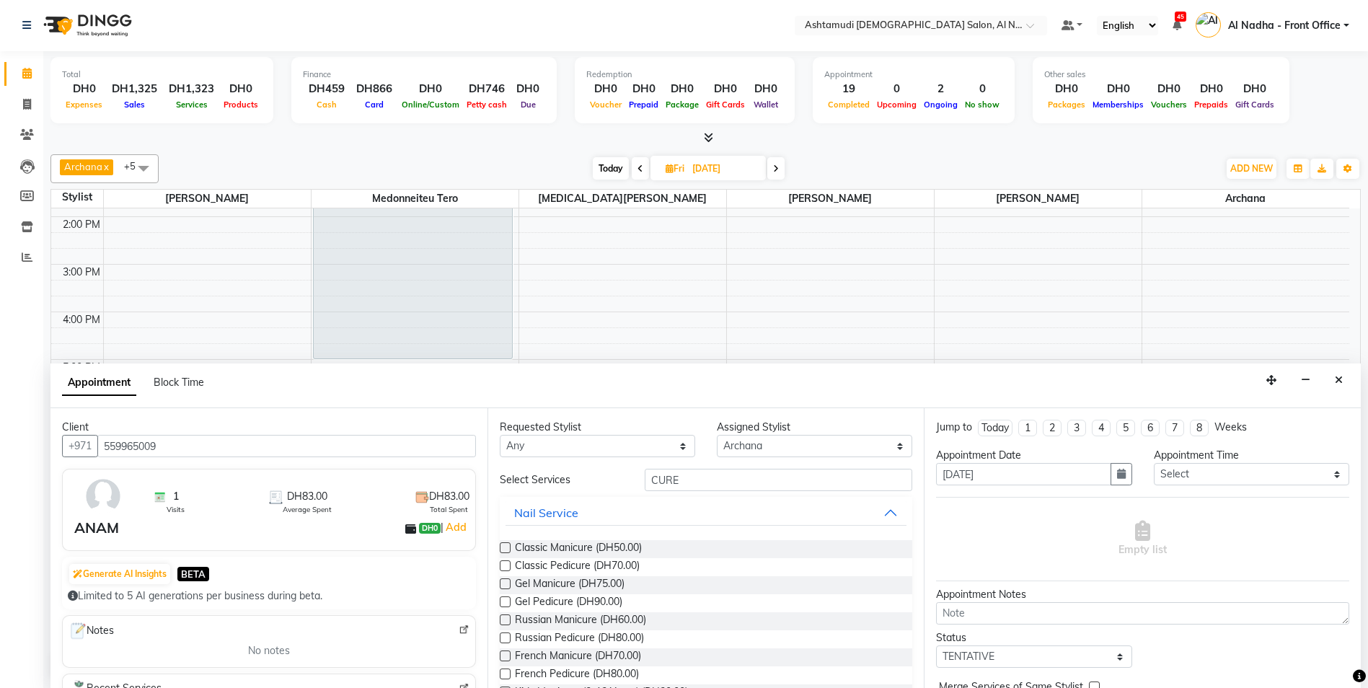
click at [503, 568] on label at bounding box center [505, 565] width 11 height 11
click at [503, 568] on input "checkbox" at bounding box center [504, 567] width 9 height 9
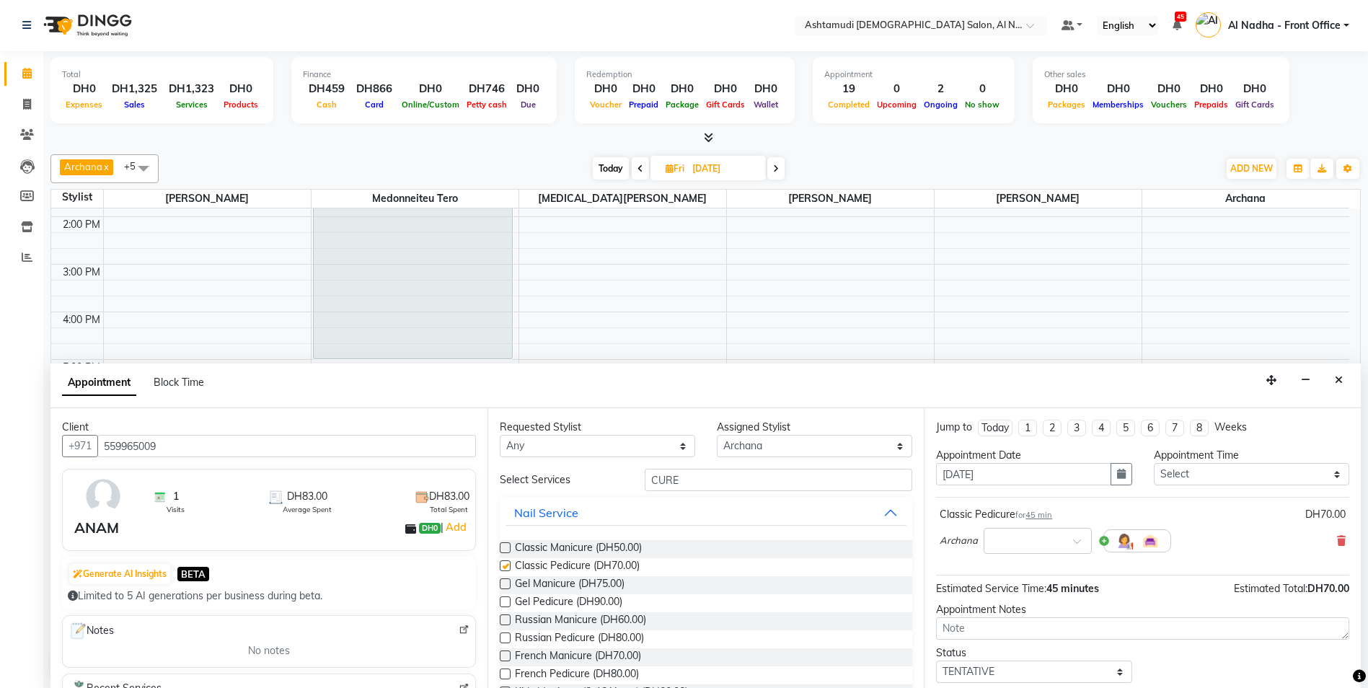
checkbox input "false"
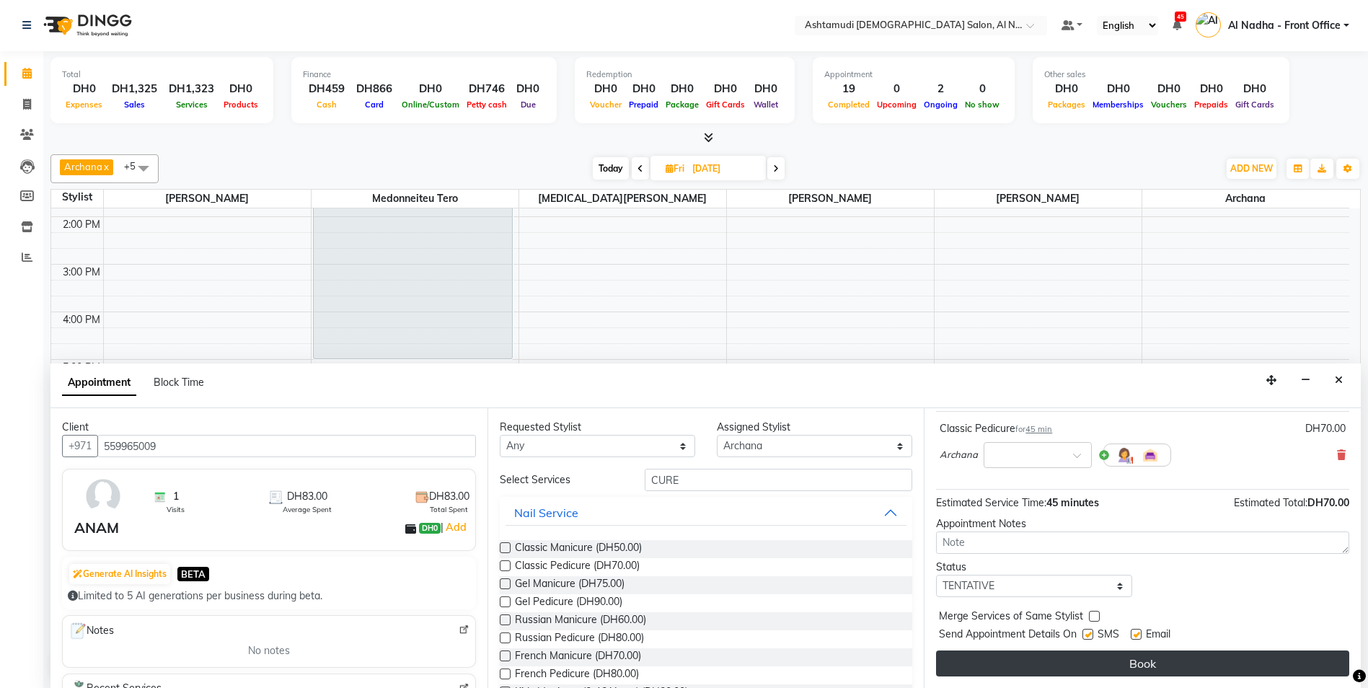
click at [1104, 674] on button "Book" at bounding box center [1142, 664] width 413 height 26
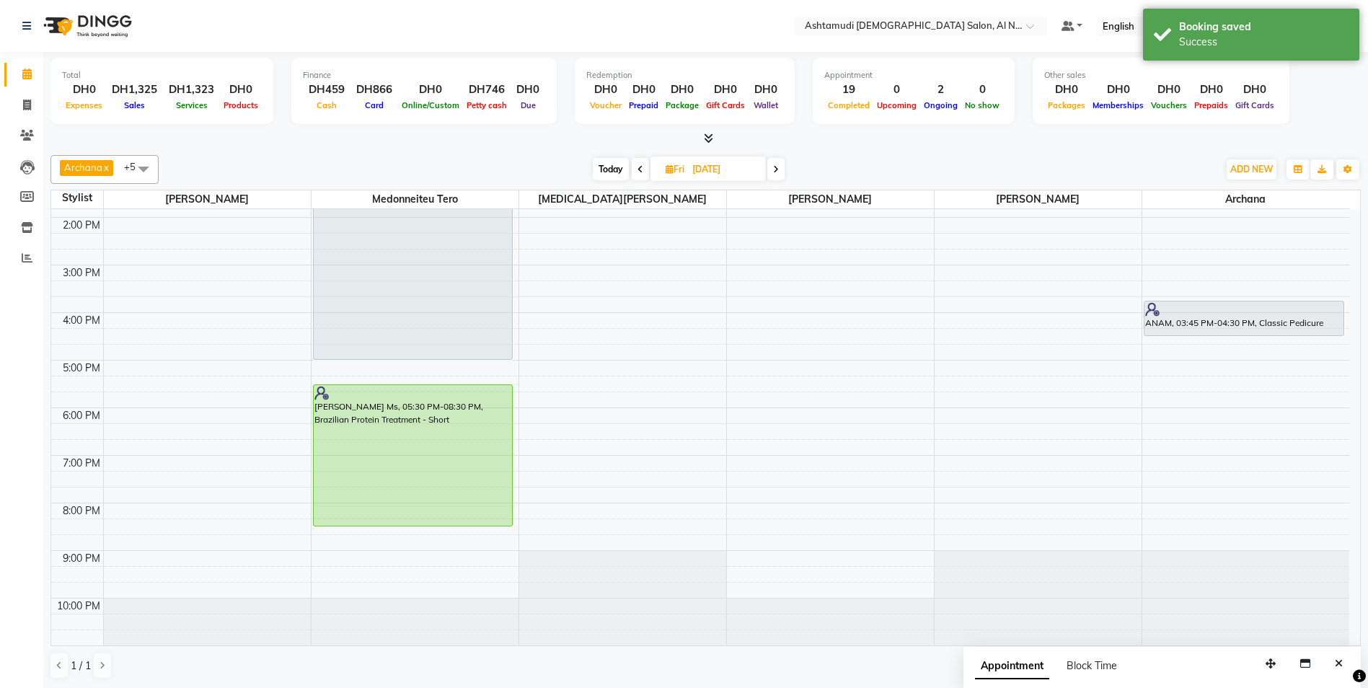
scroll to position [85, 0]
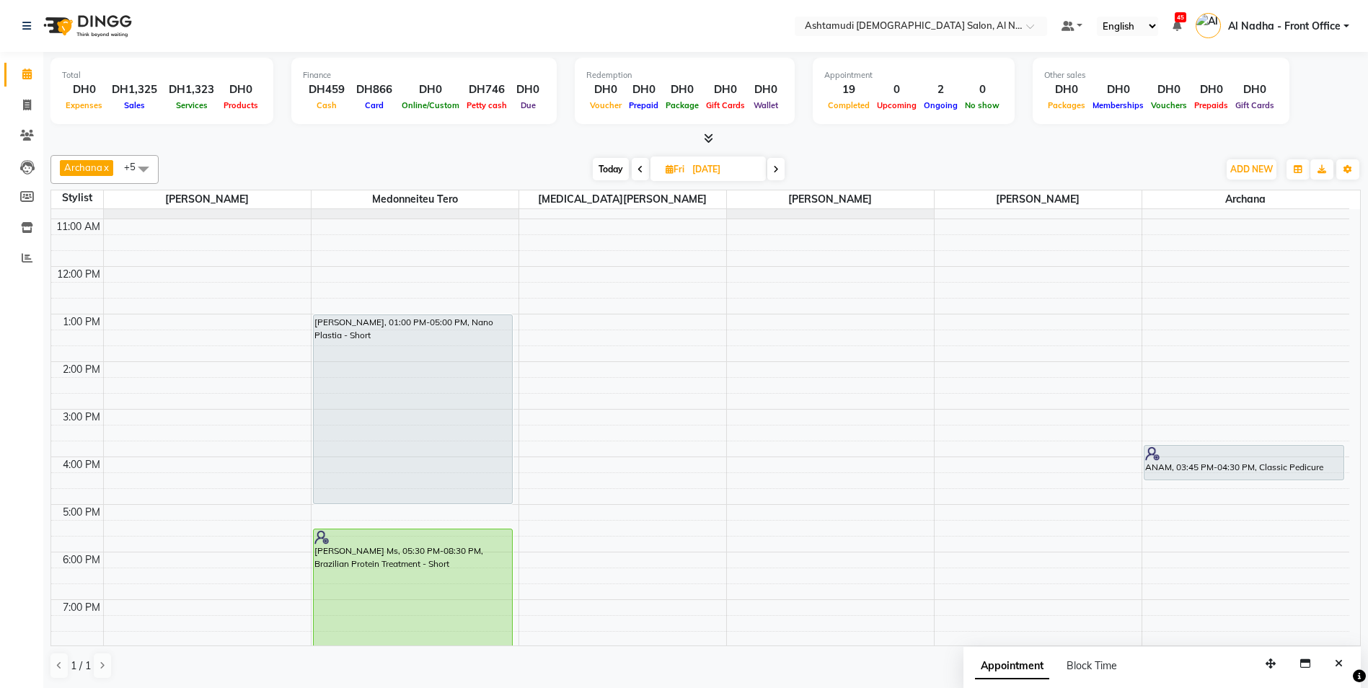
click at [642, 176] on span at bounding box center [640, 169] width 17 height 22
type input "[DATE]"
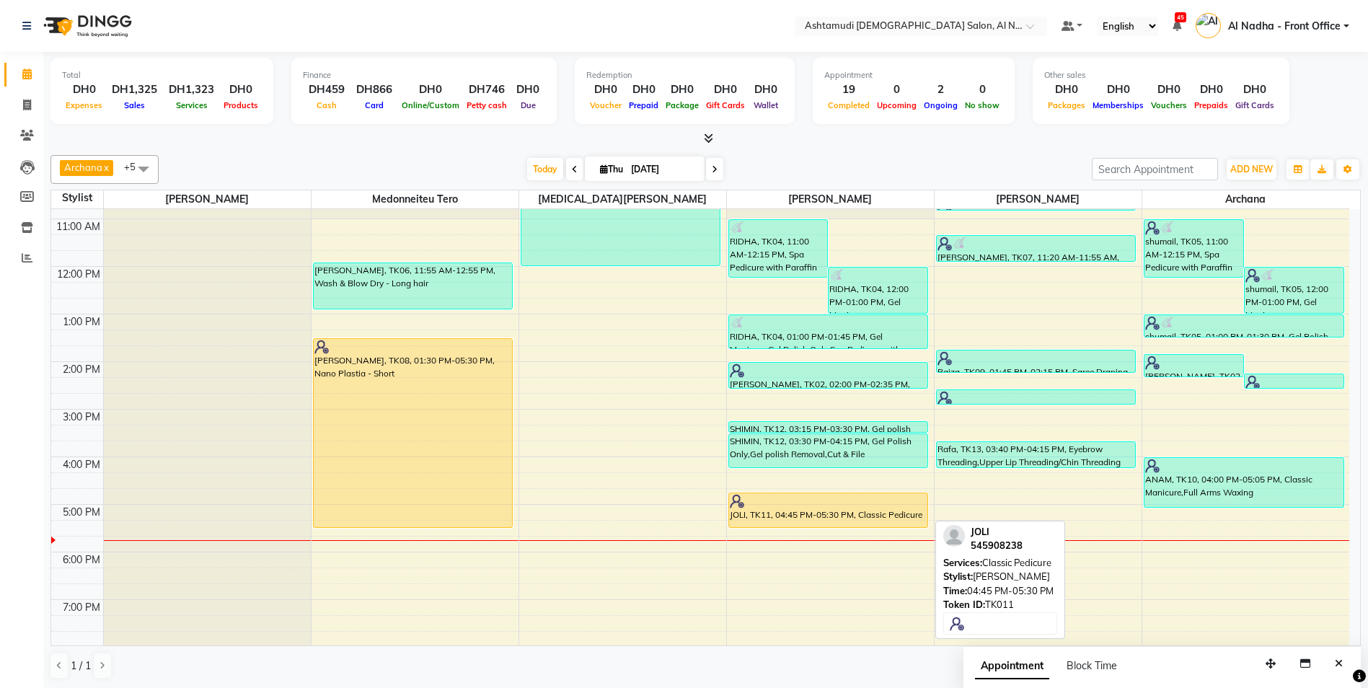
click at [793, 515] on div "JOLI, TK11, 04:45 PM-05:30 PM, Classic Pedicure" at bounding box center [828, 510] width 199 height 34
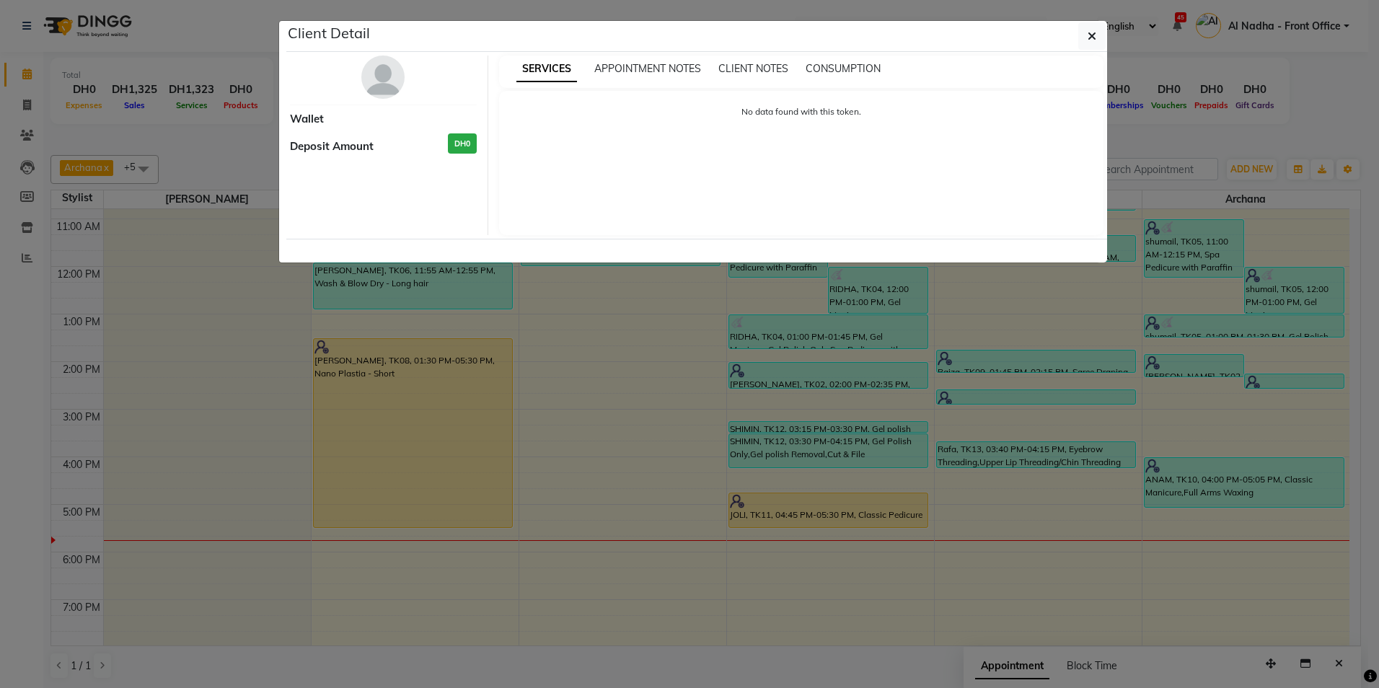
select select "1"
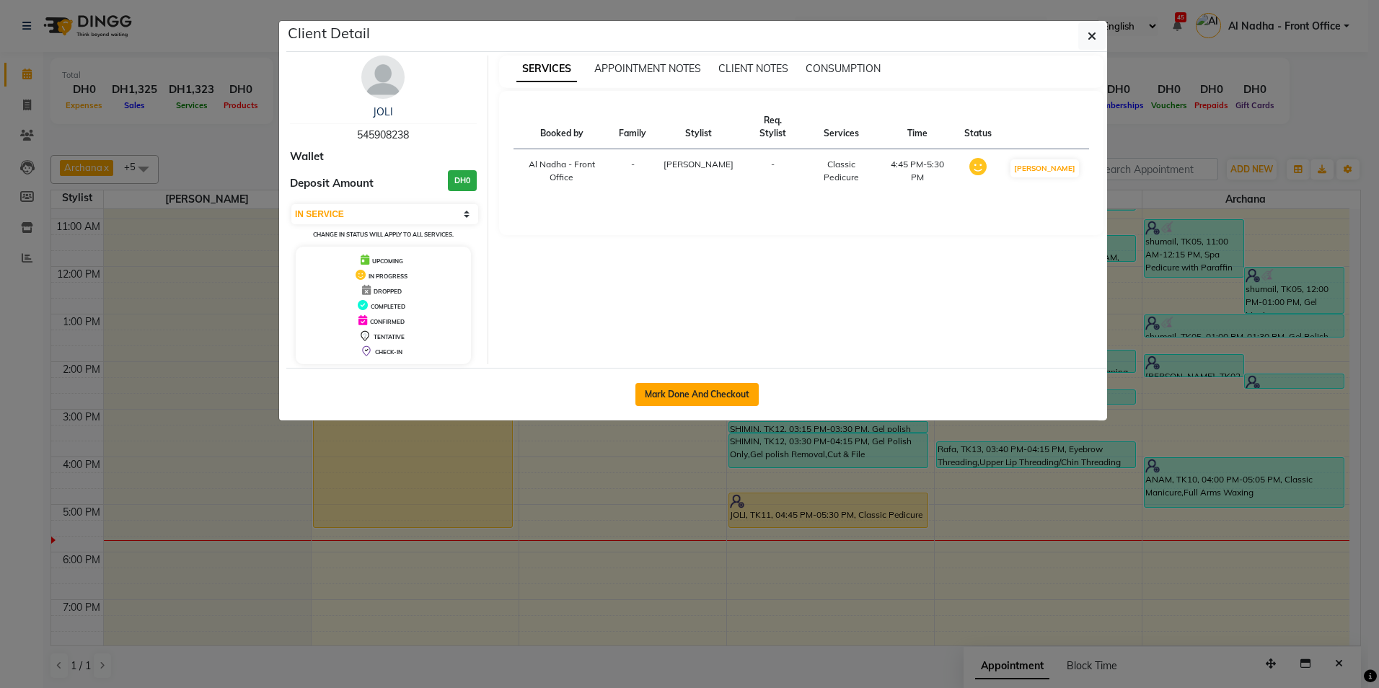
click at [712, 400] on button "Mark Done And Checkout" at bounding box center [697, 394] width 123 height 23
select select "service"
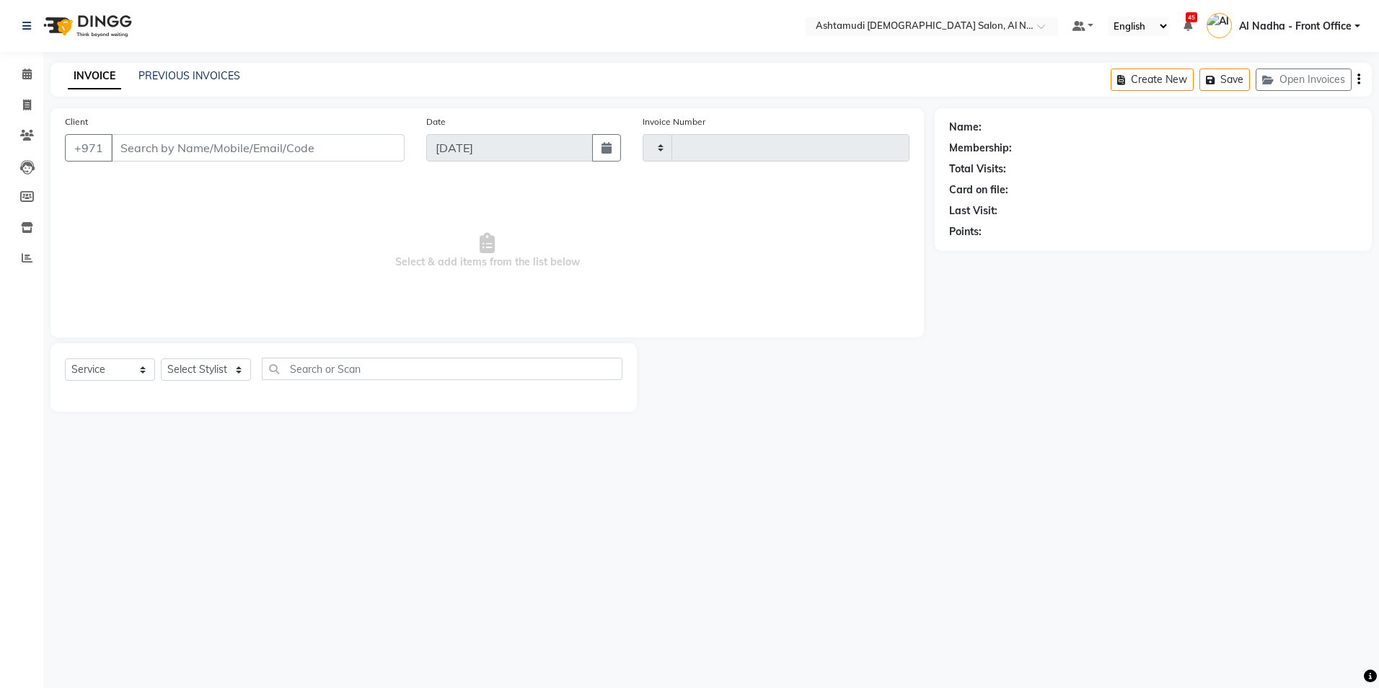
type input "2261"
select select "7088"
type input "545908238"
select select "60077"
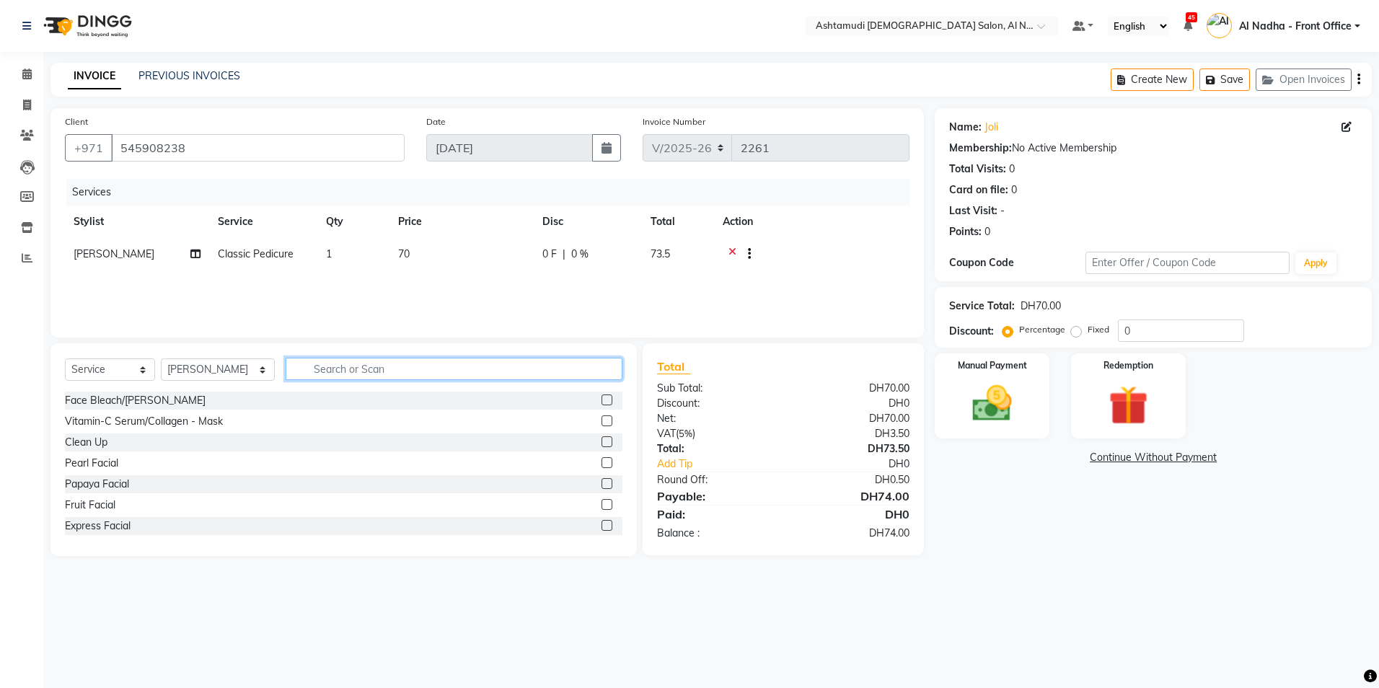
click at [307, 369] on input "text" at bounding box center [454, 369] width 336 height 22
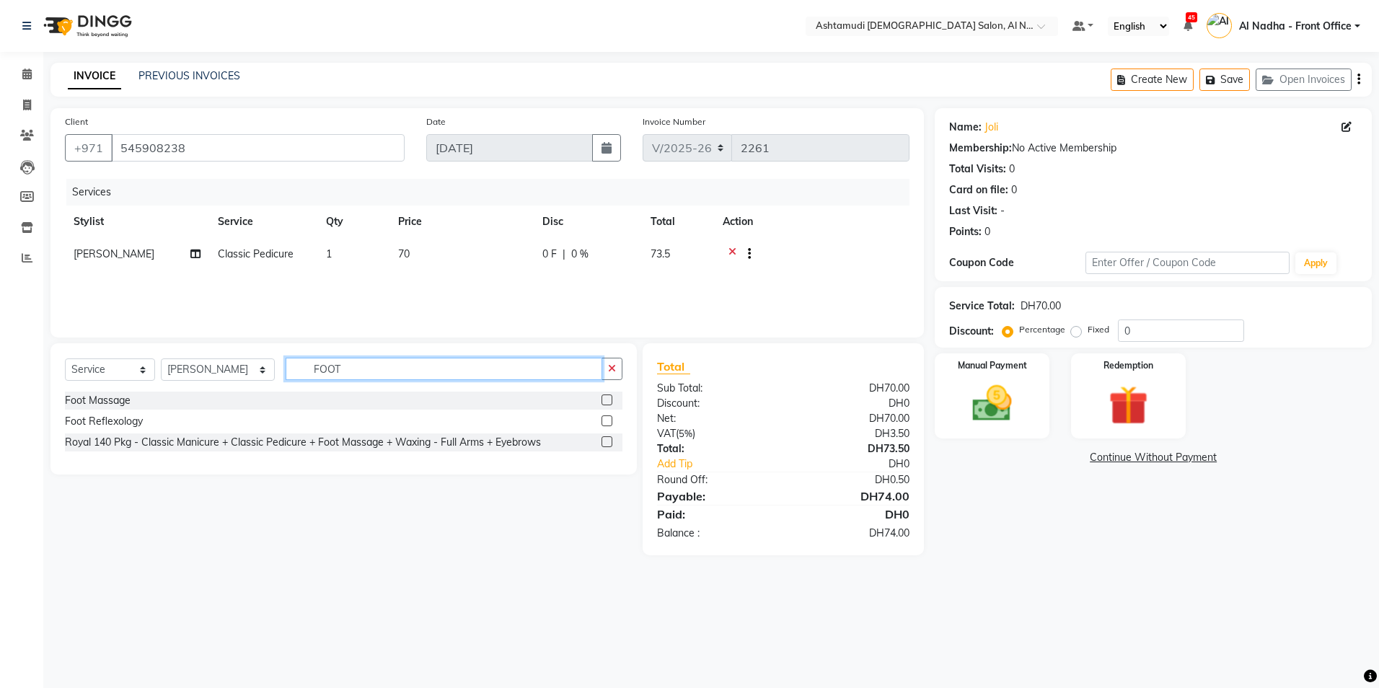
type input "FOOT"
click at [602, 400] on label at bounding box center [607, 400] width 11 height 11
click at [602, 400] on input "checkbox" at bounding box center [606, 400] width 9 height 9
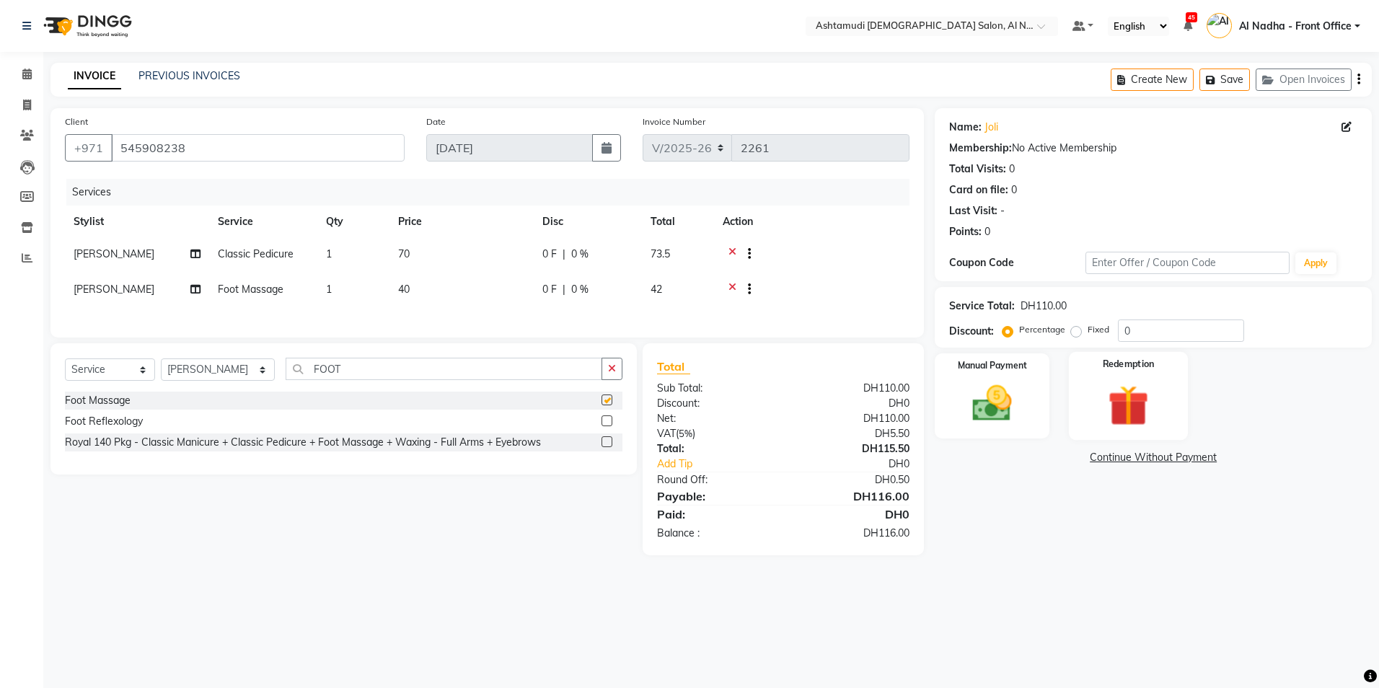
checkbox input "false"
click at [1138, 329] on input "0" at bounding box center [1181, 331] width 126 height 22
type input "1"
type input "25"
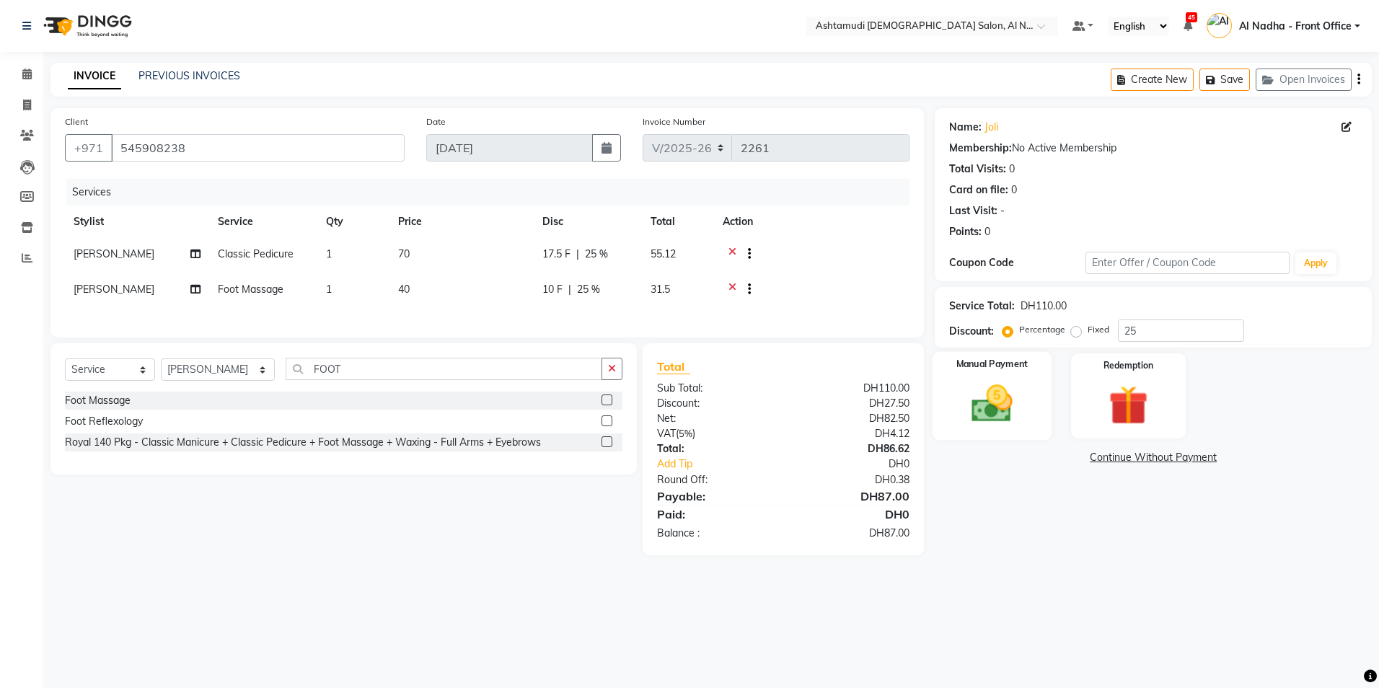
click at [1001, 398] on img at bounding box center [992, 404] width 67 height 48
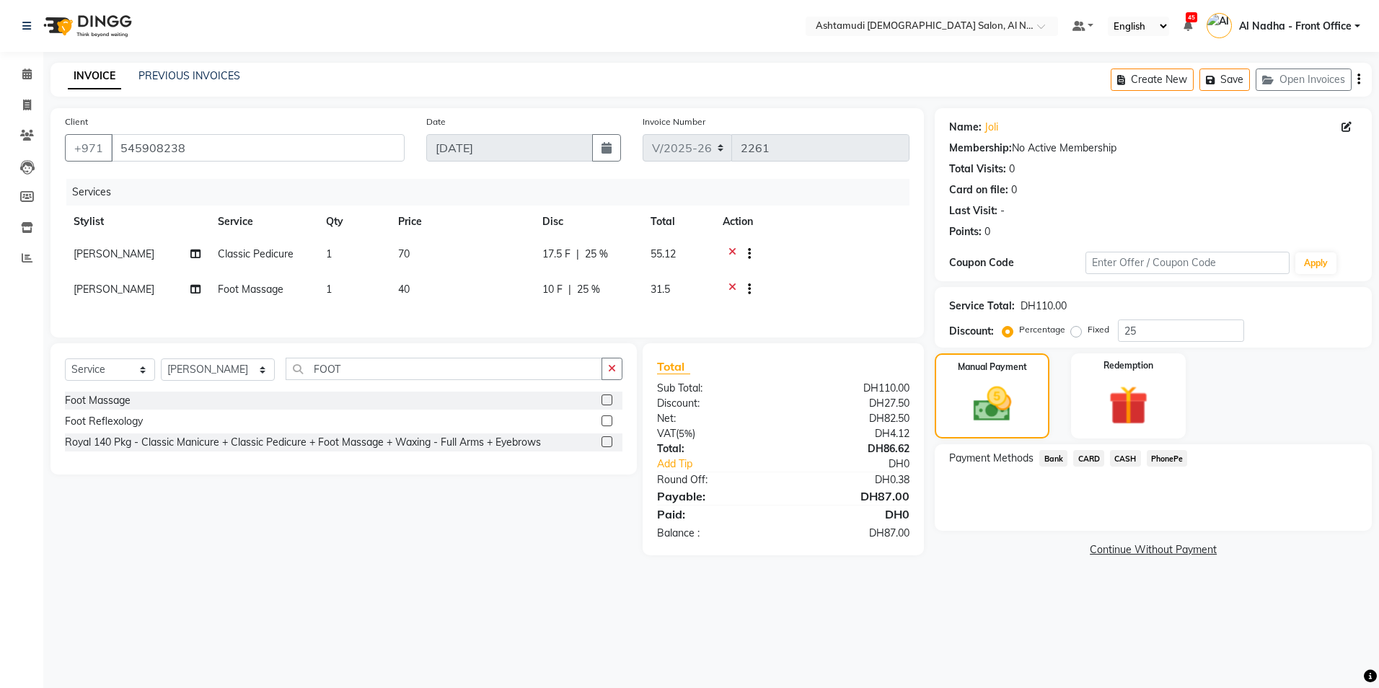
click at [1083, 460] on span "CARD" at bounding box center [1088, 458] width 31 height 17
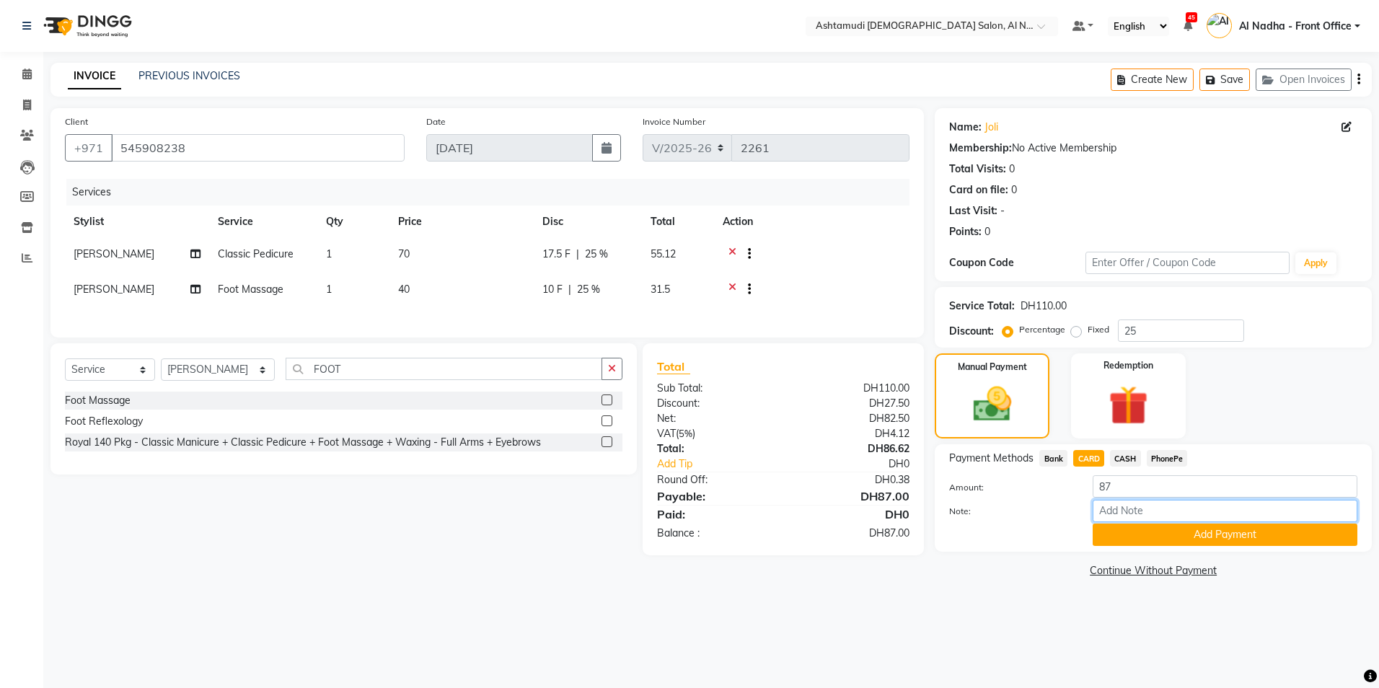
click at [1140, 508] on input "Note:" at bounding box center [1225, 511] width 265 height 22
type input "sreerenjini"
click at [1125, 552] on div "Payment Methods Bank CARD CASH PhonePe Amount: 87 Note: sreerenjini Add Payment" at bounding box center [1153, 497] width 437 height 107
click at [1129, 534] on button "Add Payment" at bounding box center [1225, 535] width 265 height 22
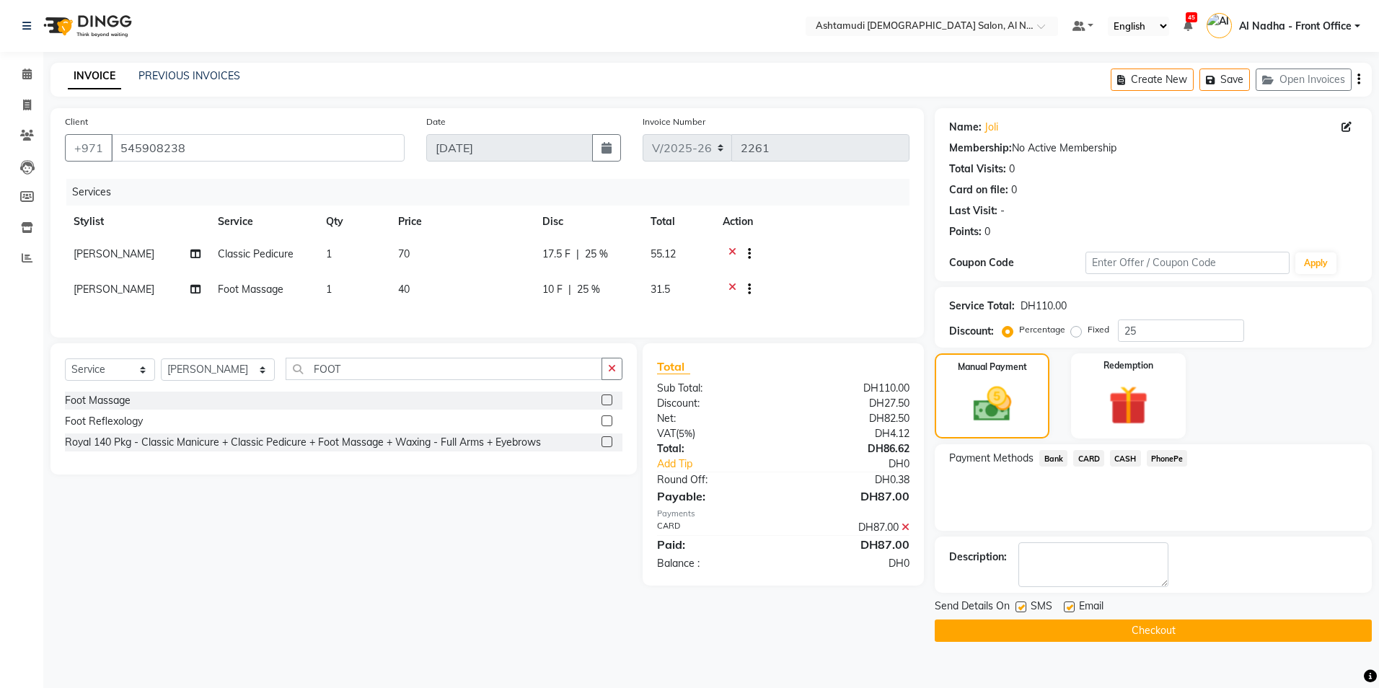
click at [1106, 540] on div "Description:" at bounding box center [1153, 565] width 437 height 56
click at [1106, 552] on textarea at bounding box center [1094, 564] width 150 height 45
type textarea "8176"
click at [1035, 638] on button "Checkout" at bounding box center [1153, 631] width 437 height 22
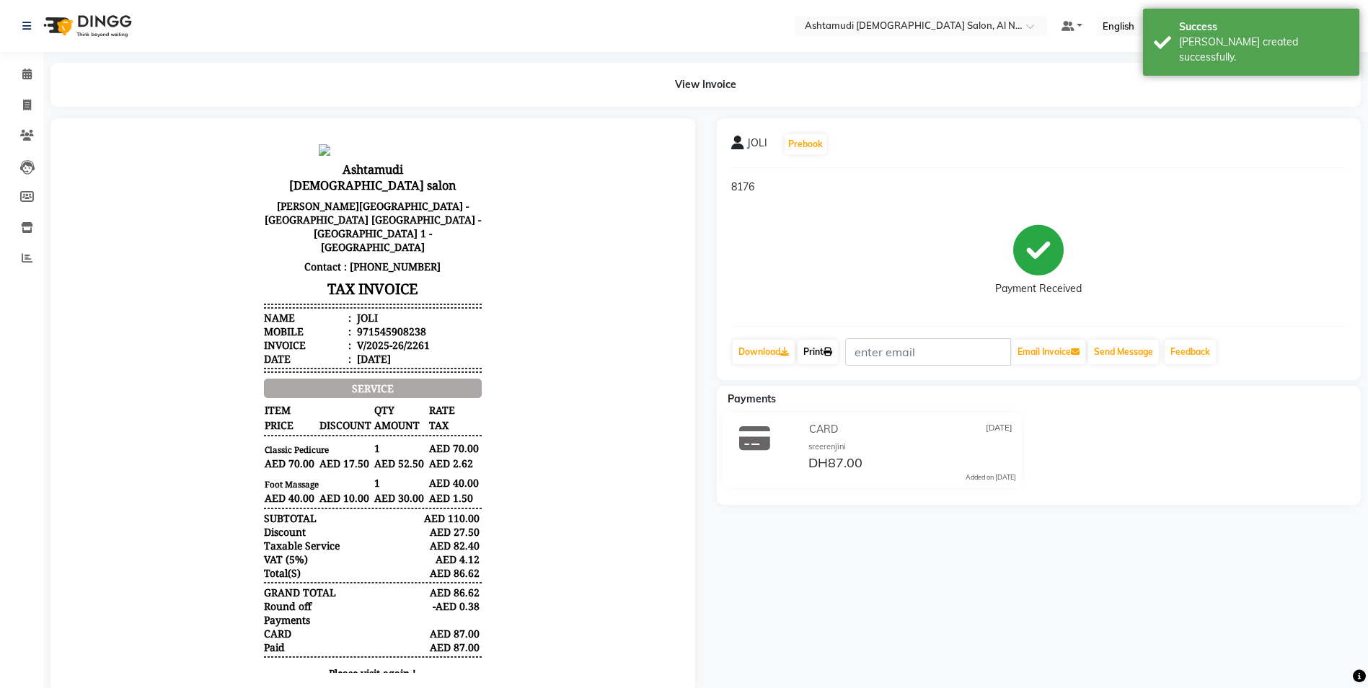
click at [815, 357] on link "Print" at bounding box center [818, 352] width 40 height 25
click at [821, 351] on link "Print" at bounding box center [818, 352] width 40 height 25
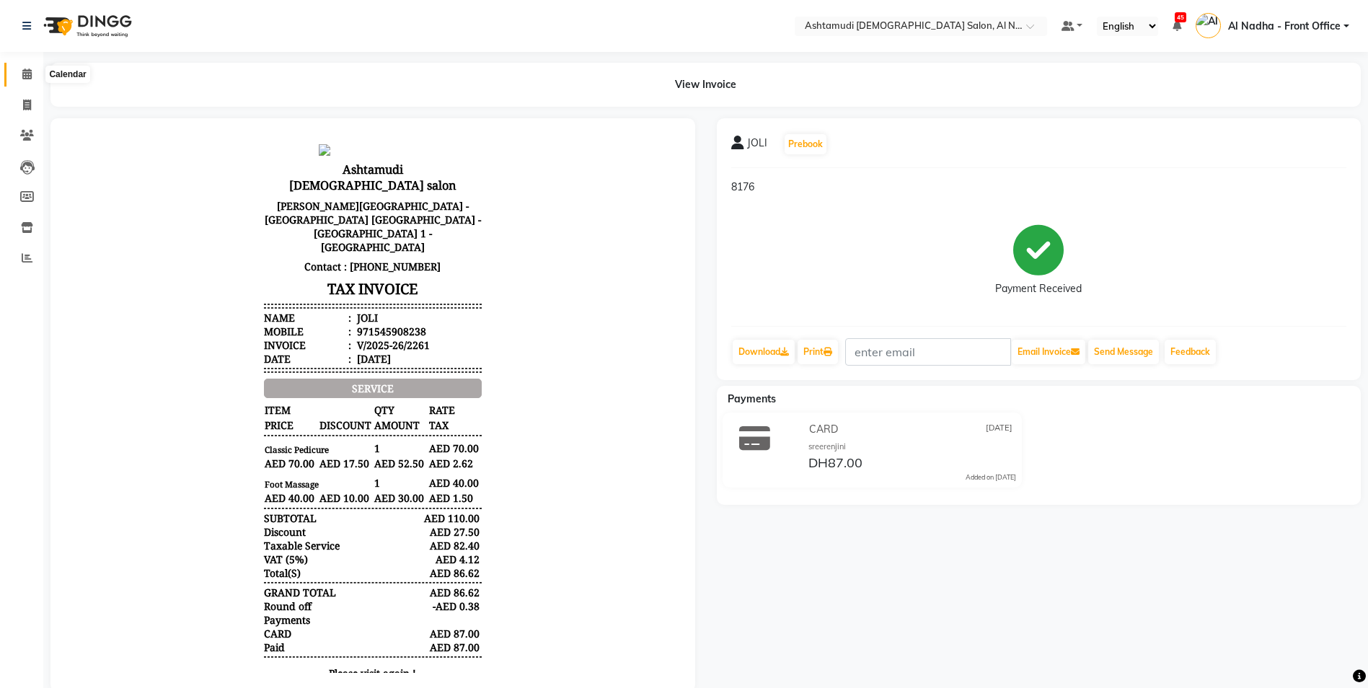
click at [24, 73] on icon at bounding box center [26, 74] width 9 height 11
